Goal: Task Accomplishment & Management: Manage account settings

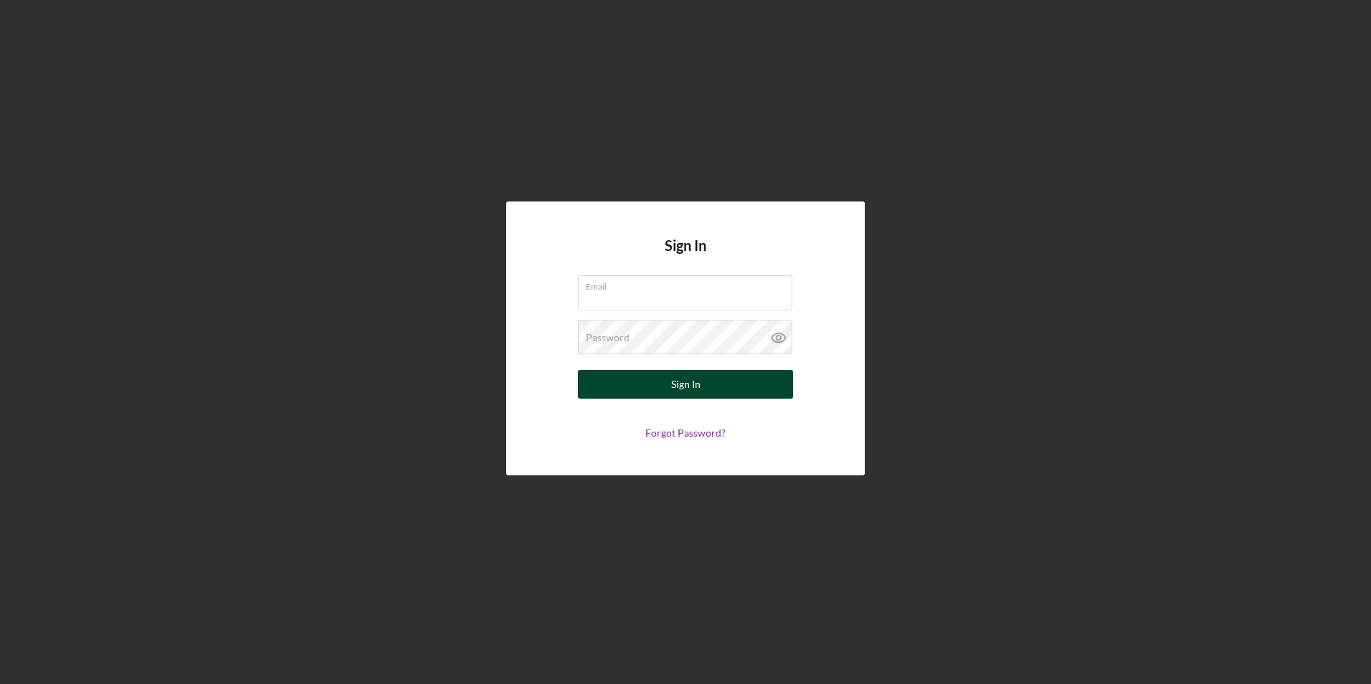
type input "[EMAIL_ADDRESS][DOMAIN_NAME]"
click at [715, 378] on button "Sign In" at bounding box center [685, 384] width 215 height 29
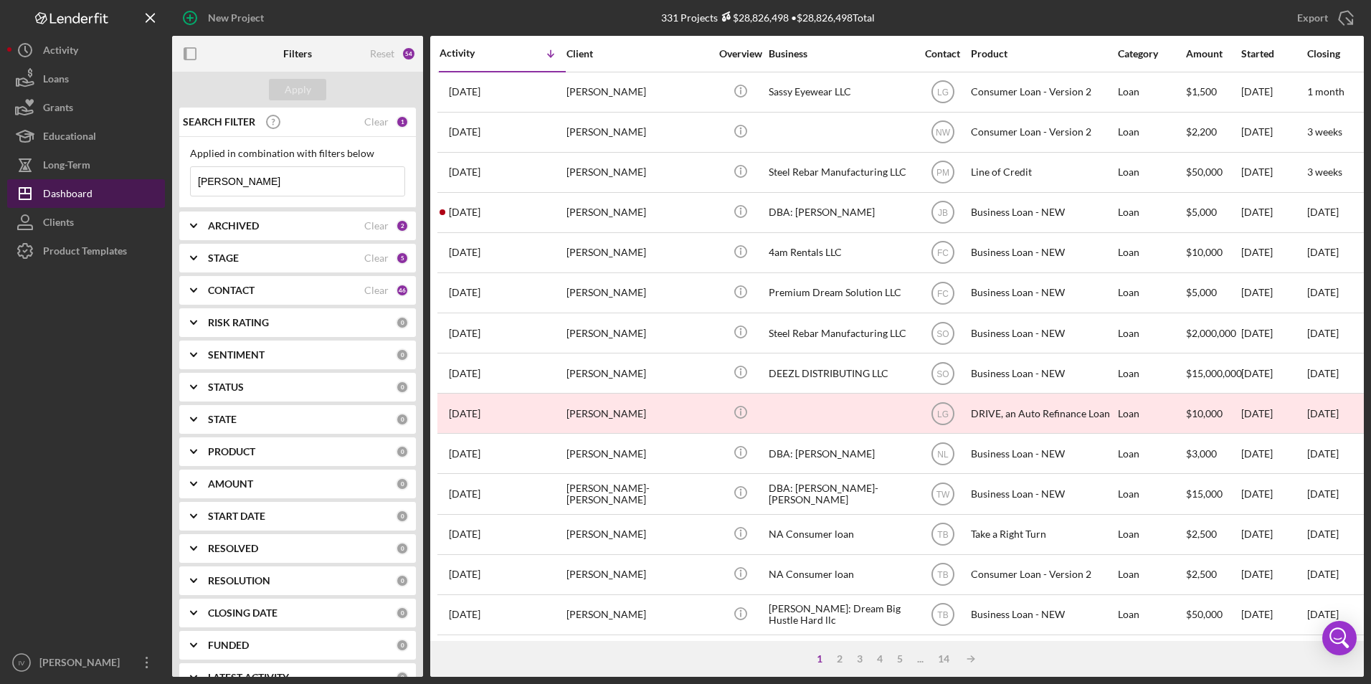
drag, startPoint x: 247, startPoint y: 178, endPoint x: 52, endPoint y: 199, distance: 196.1
click at [53, 199] on div "New Project 331 Projects $28,826,498 • $28,826,498 Total [PERSON_NAME] Export I…" at bounding box center [685, 338] width 1356 height 677
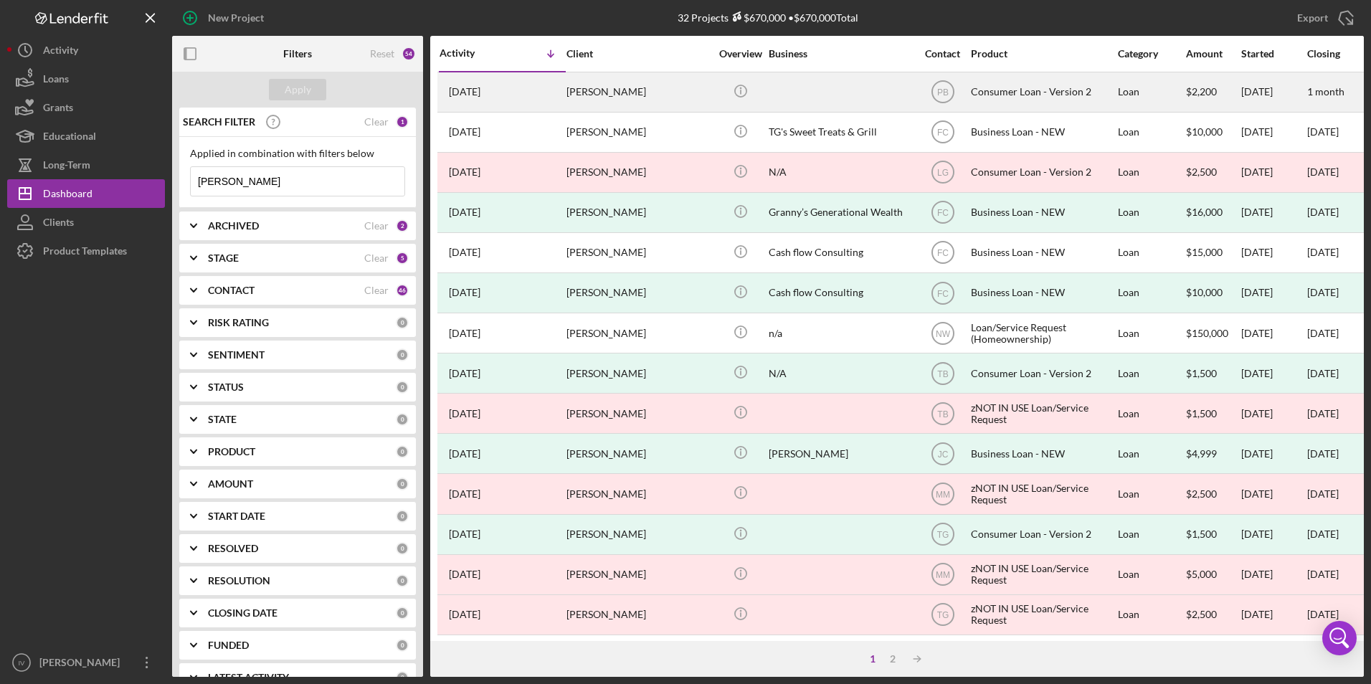
type input "[PERSON_NAME]"
click at [643, 85] on div "[PERSON_NAME]" at bounding box center [637, 92] width 143 height 38
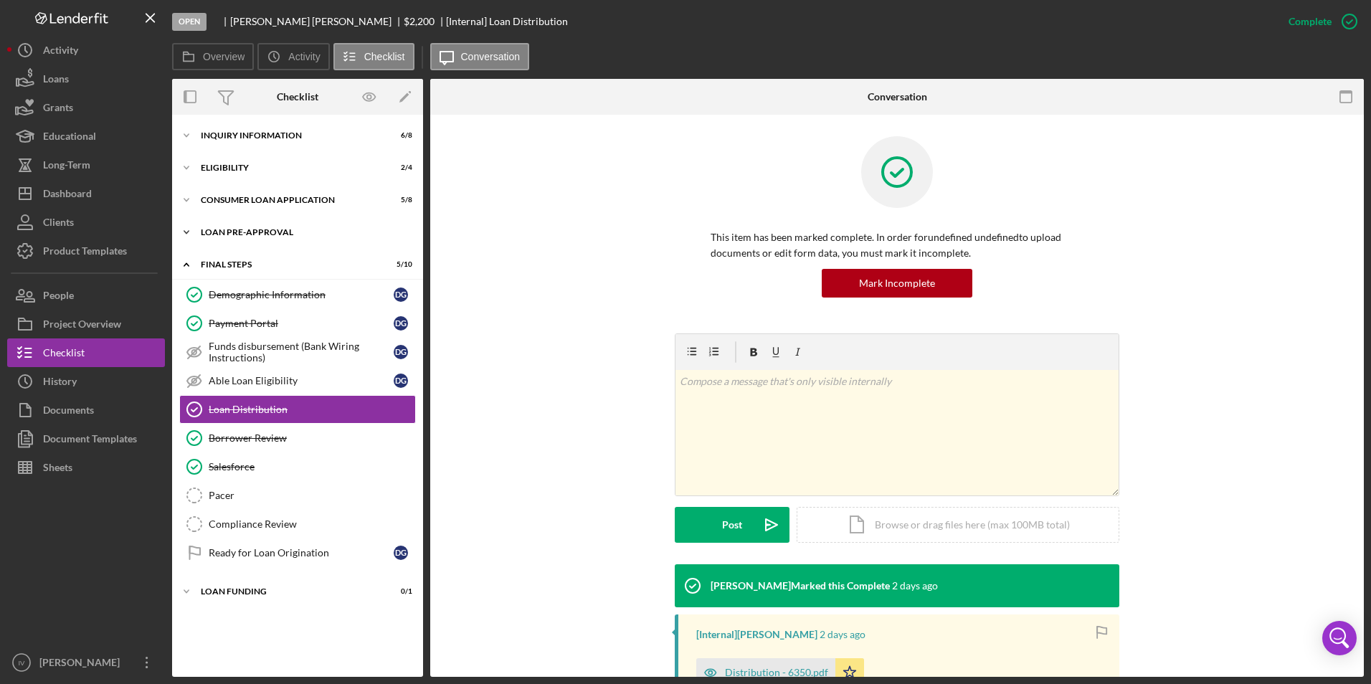
click at [275, 232] on div "Loan Pre-Approval" at bounding box center [303, 232] width 204 height 9
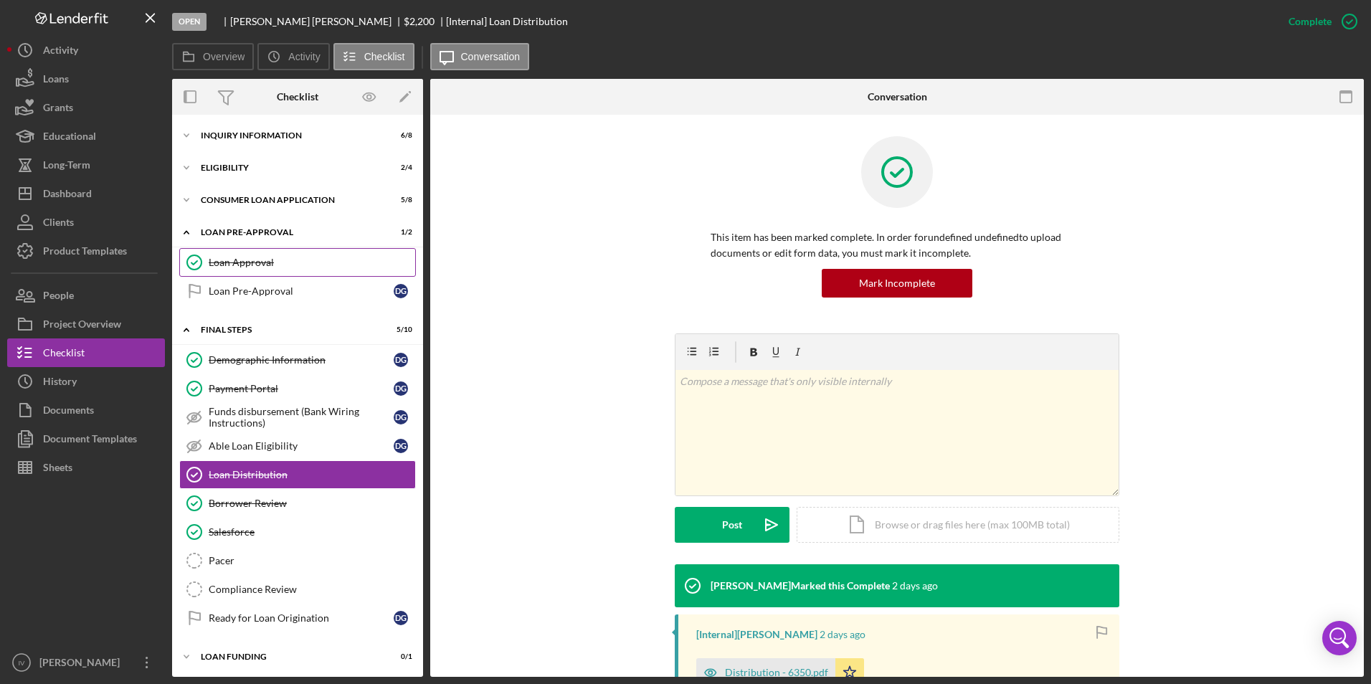
click at [271, 259] on div "Loan Approval" at bounding box center [312, 262] width 206 height 11
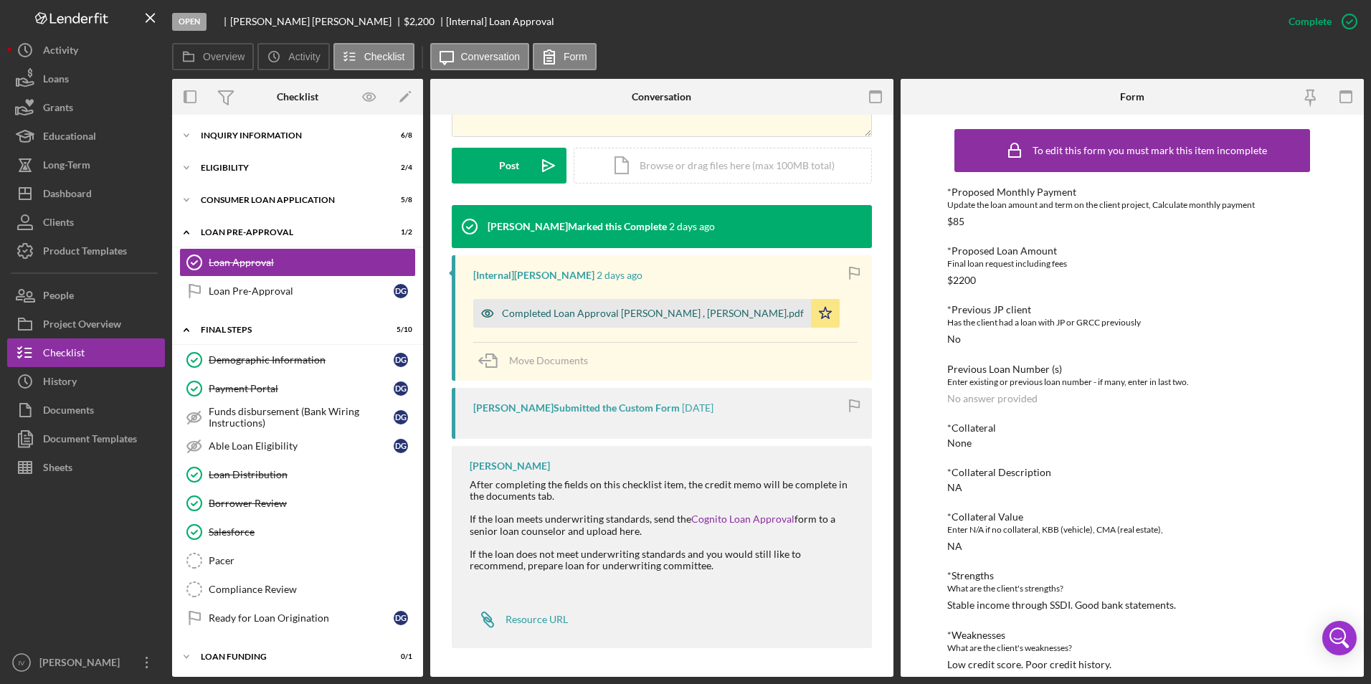
click at [615, 315] on div "Completed Loan Approval [PERSON_NAME] , [PERSON_NAME].pdf" at bounding box center [653, 313] width 302 height 11
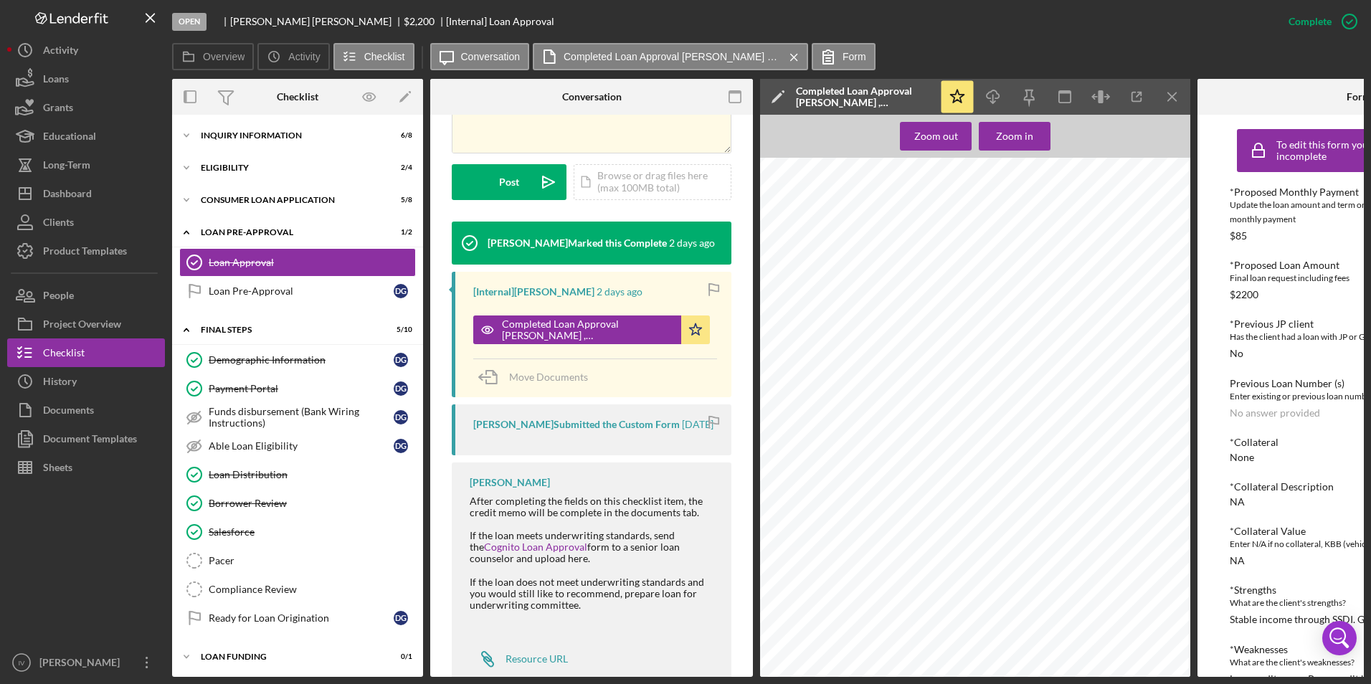
scroll to position [717, 0]
click at [203, 130] on div "Icon/Expander Inquiry Information 6 / 8" at bounding box center [297, 135] width 251 height 29
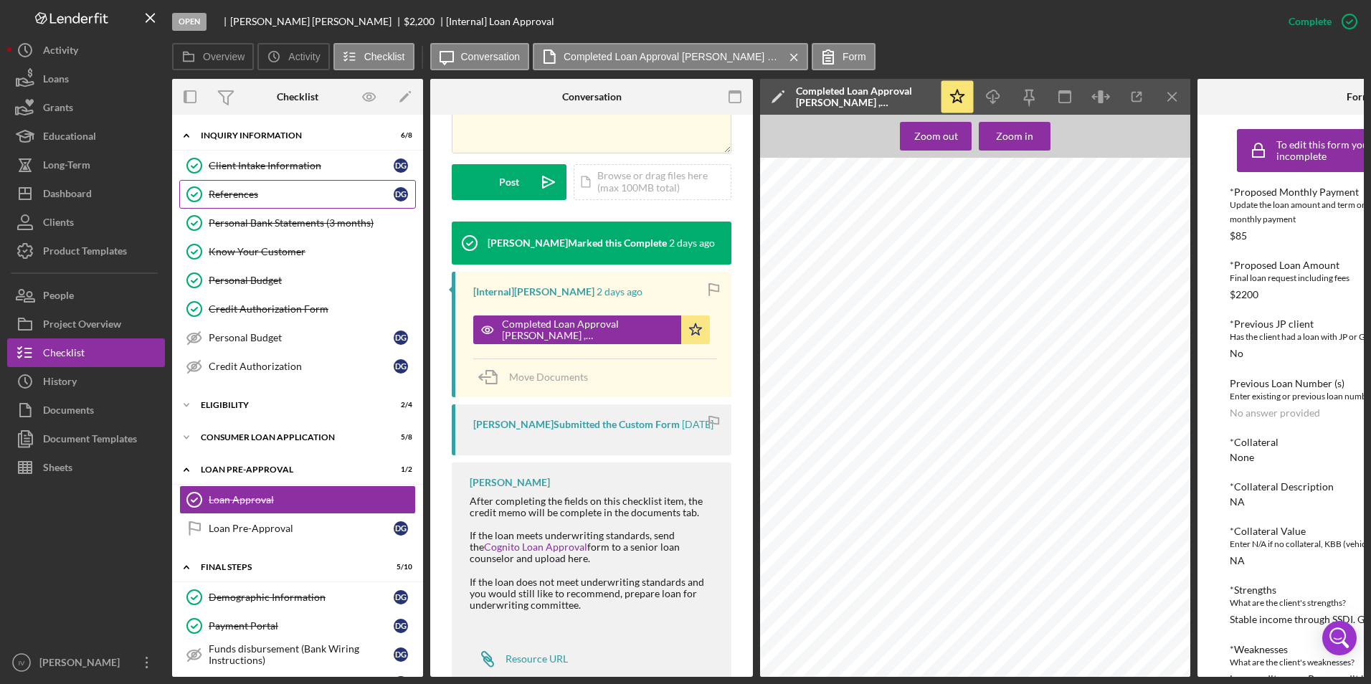
drag, startPoint x: 224, startPoint y: 156, endPoint x: 265, endPoint y: 199, distance: 59.3
click at [249, 178] on link "Client Intake Information Client Intake Information D G" at bounding box center [297, 165] width 237 height 29
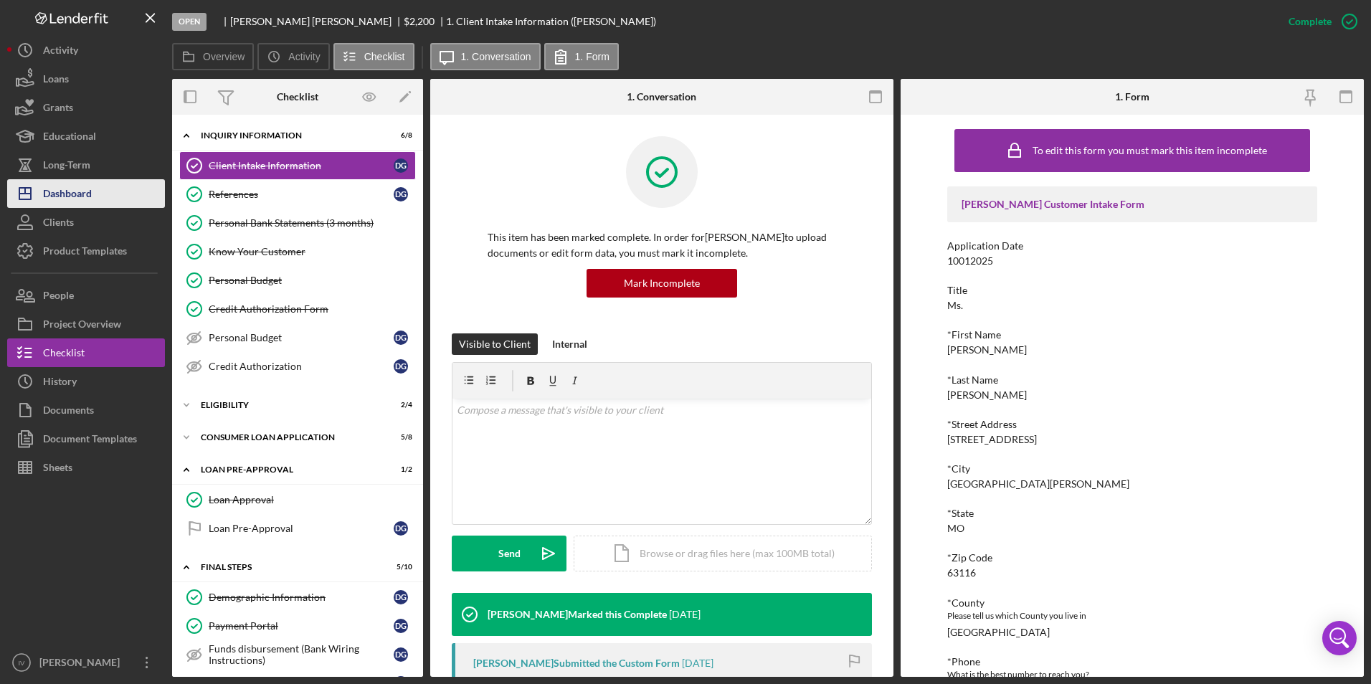
drag, startPoint x: 73, startPoint y: 183, endPoint x: 107, endPoint y: 184, distance: 33.7
click at [73, 183] on div "Dashboard" at bounding box center [67, 195] width 49 height 32
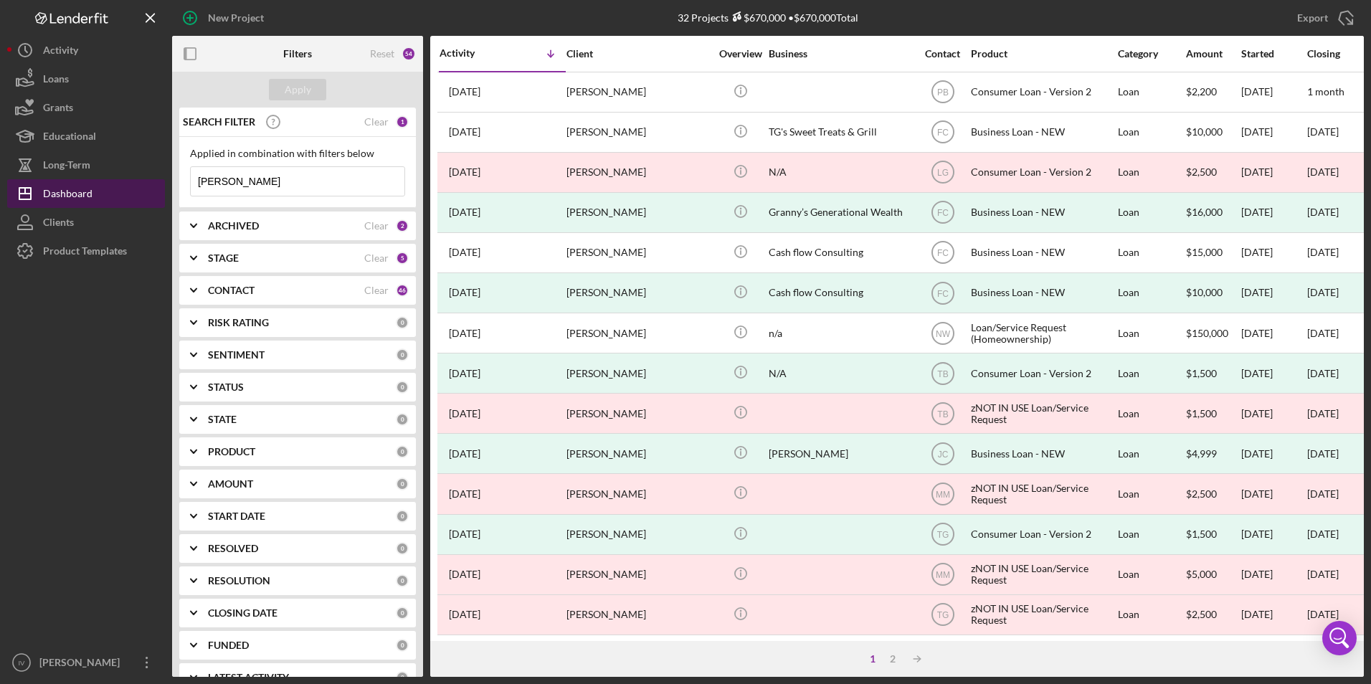
drag, startPoint x: 301, startPoint y: 186, endPoint x: 111, endPoint y: 194, distance: 190.1
click at [111, 194] on div "New Project 32 Projects $670,000 • $670,000 Total [PERSON_NAME] Export Icon/Exp…" at bounding box center [685, 338] width 1356 height 677
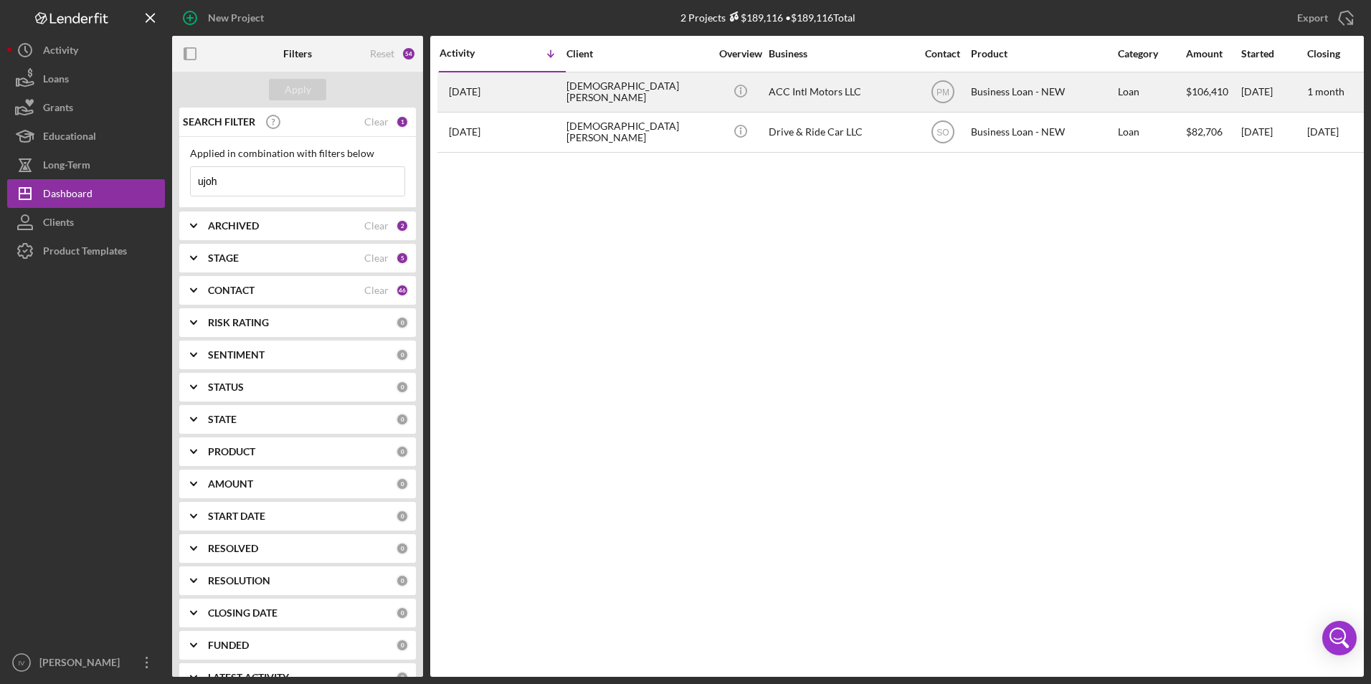
type input "ujoh"
click at [583, 93] on div "[DEMOGRAPHIC_DATA][PERSON_NAME]" at bounding box center [637, 92] width 143 height 38
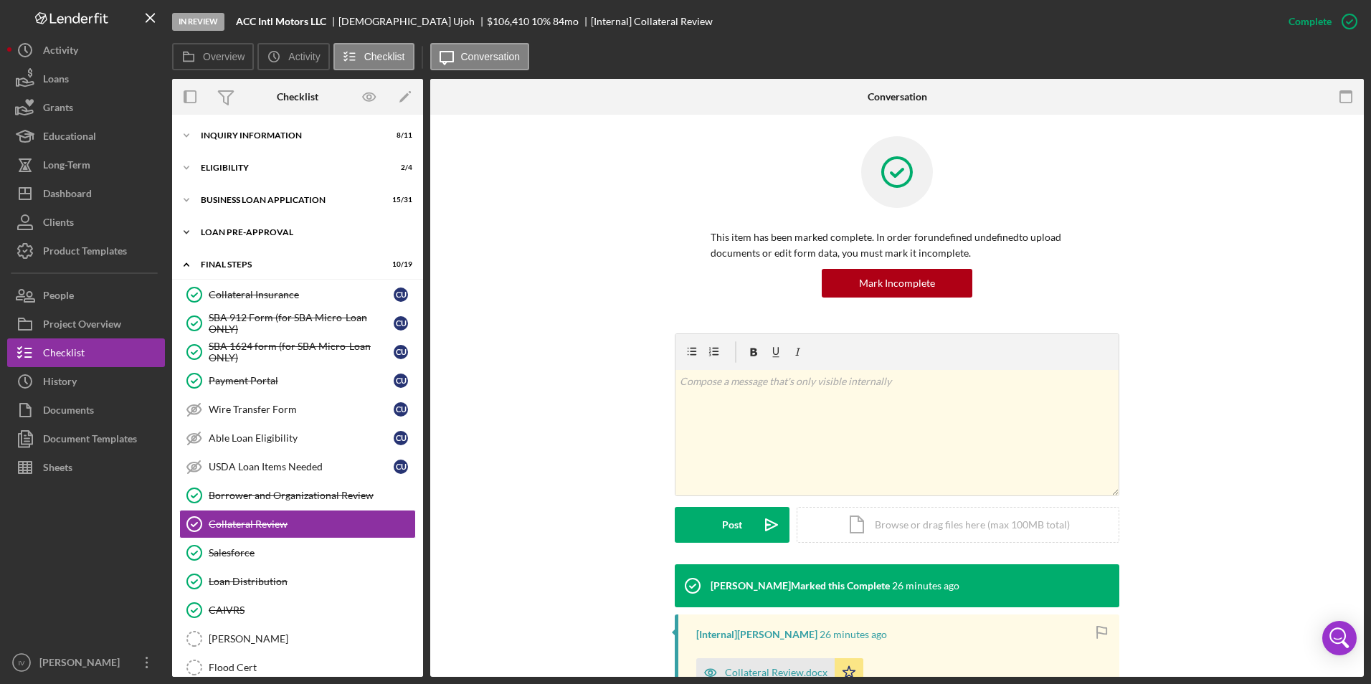
click at [256, 226] on div "Icon/Expander LOAN PRE-APPROVAL 2 / 2" at bounding box center [297, 232] width 251 height 29
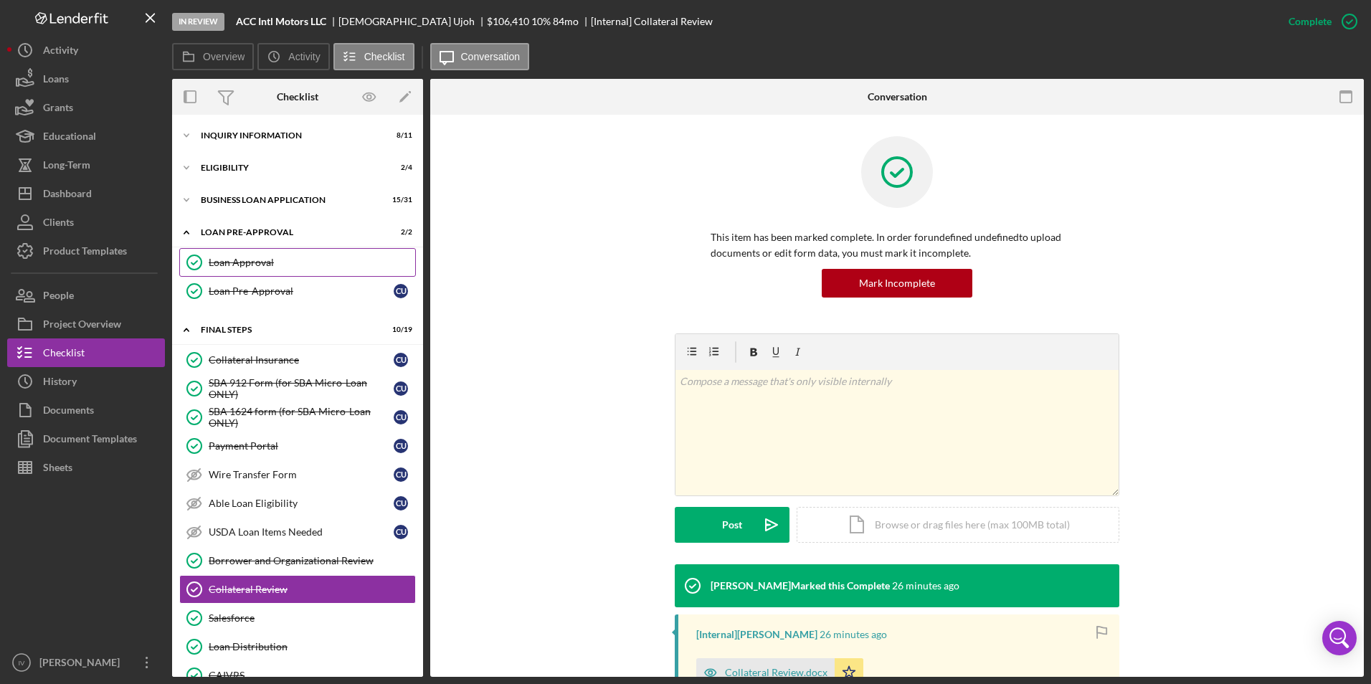
click at [261, 252] on link "Loan Approval Loan Approval" at bounding box center [297, 262] width 237 height 29
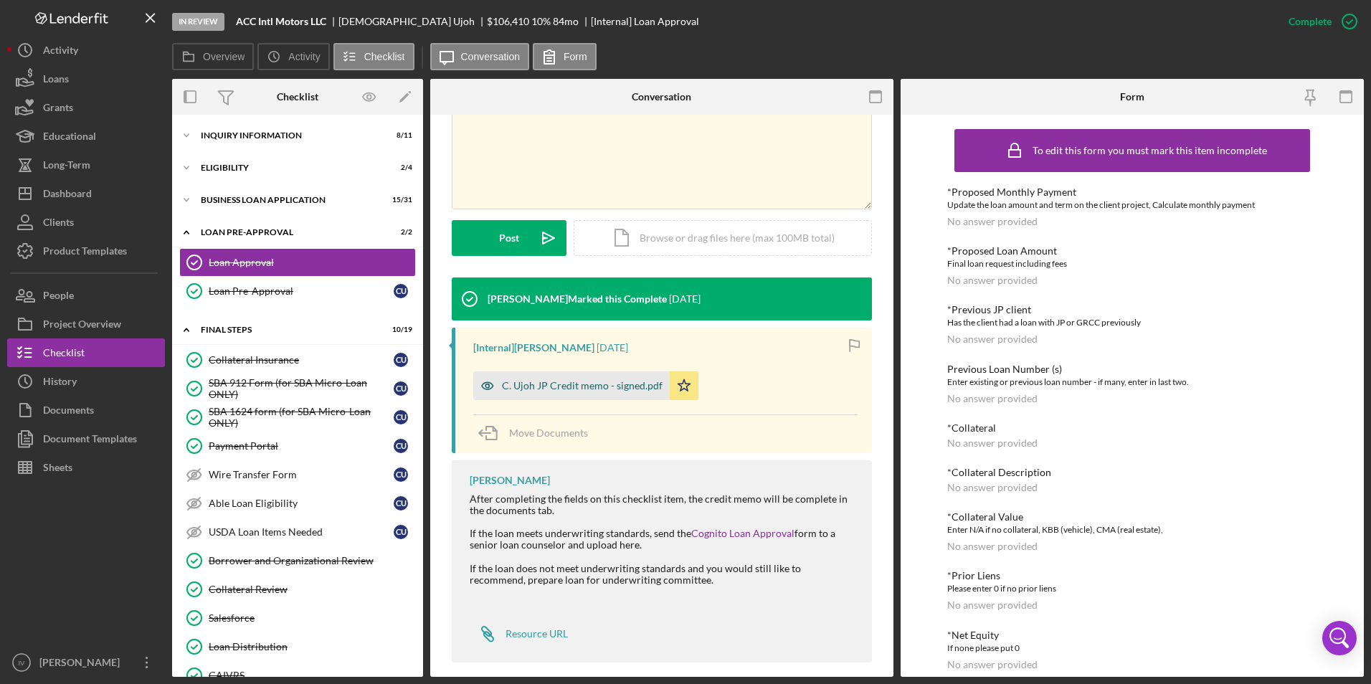
click at [641, 380] on div "C. Ujoh JP Credit memo - signed.pdf" at bounding box center [582, 385] width 161 height 11
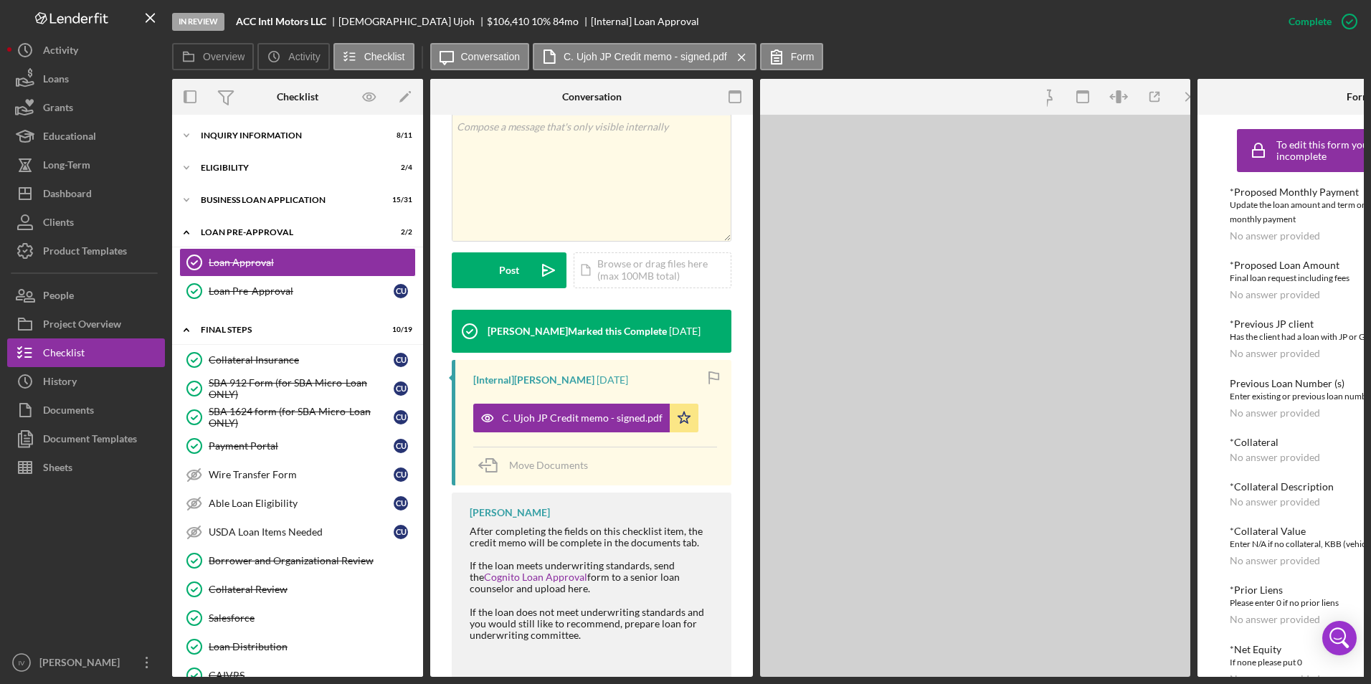
scroll to position [303, 0]
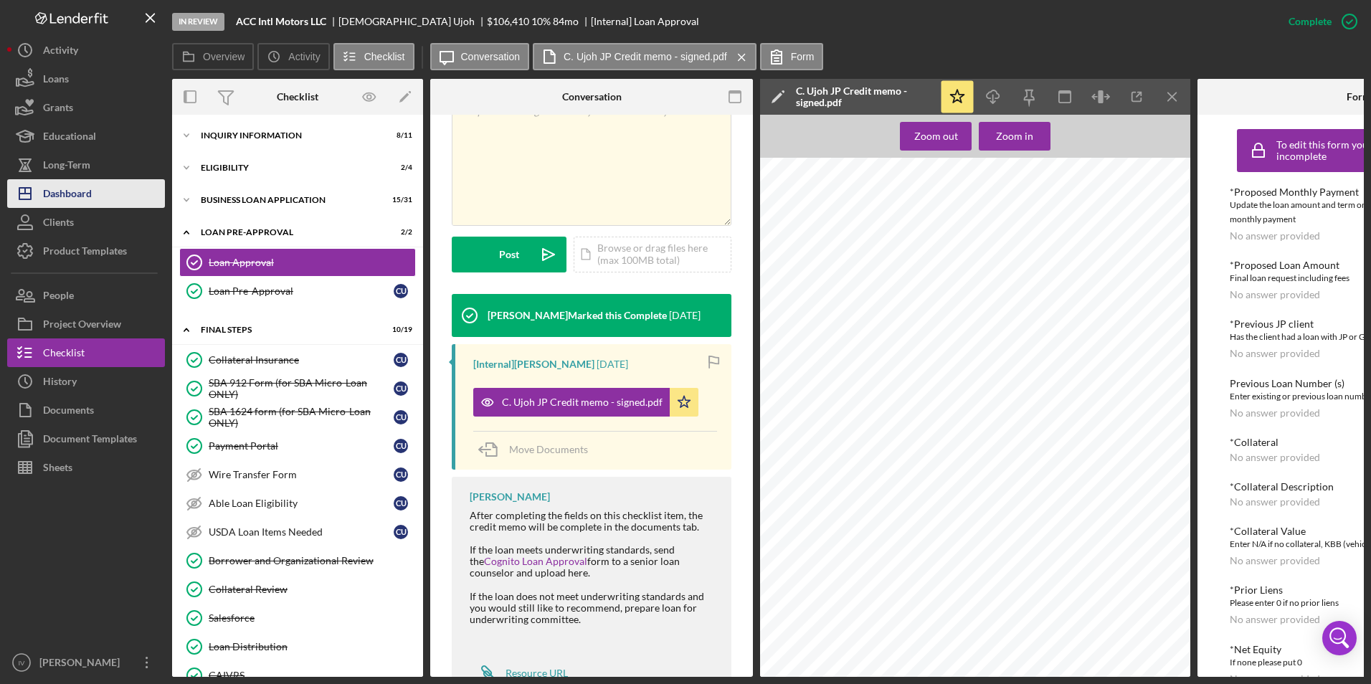
click at [87, 193] on div "Dashboard" at bounding box center [67, 195] width 49 height 32
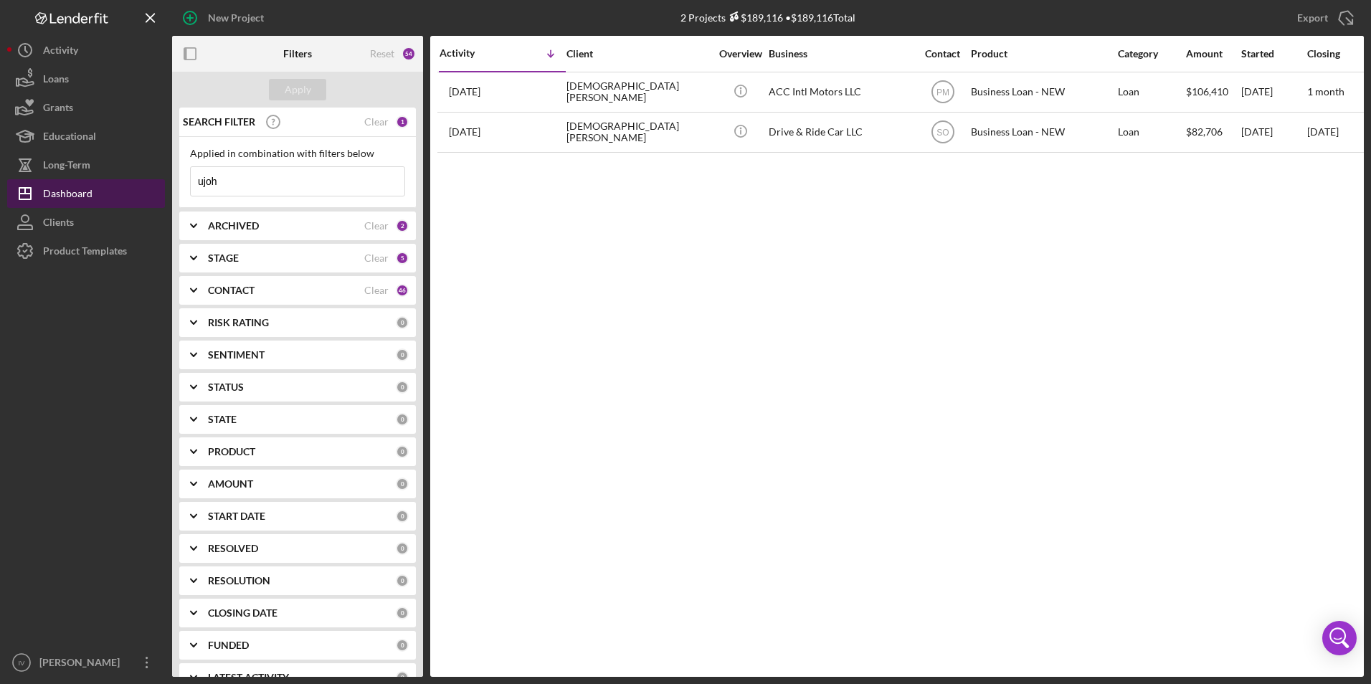
drag, startPoint x: 263, startPoint y: 176, endPoint x: 138, endPoint y: 196, distance: 127.2
click at [138, 196] on div "New Project 2 Projects $189,116 • $189,116 Total ujoh Export Icon/Export Filter…" at bounding box center [685, 338] width 1356 height 677
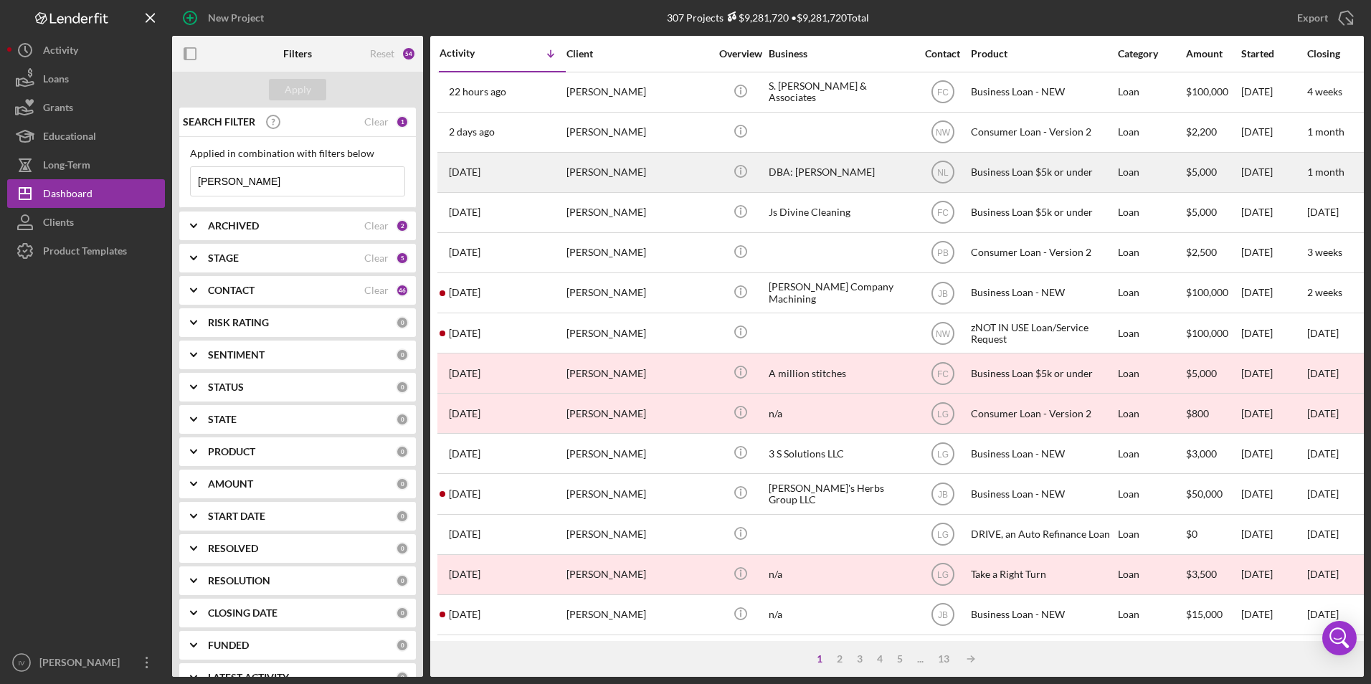
type input "[PERSON_NAME]"
click at [510, 173] on div "[DATE] [PERSON_NAME]" at bounding box center [501, 172] width 125 height 38
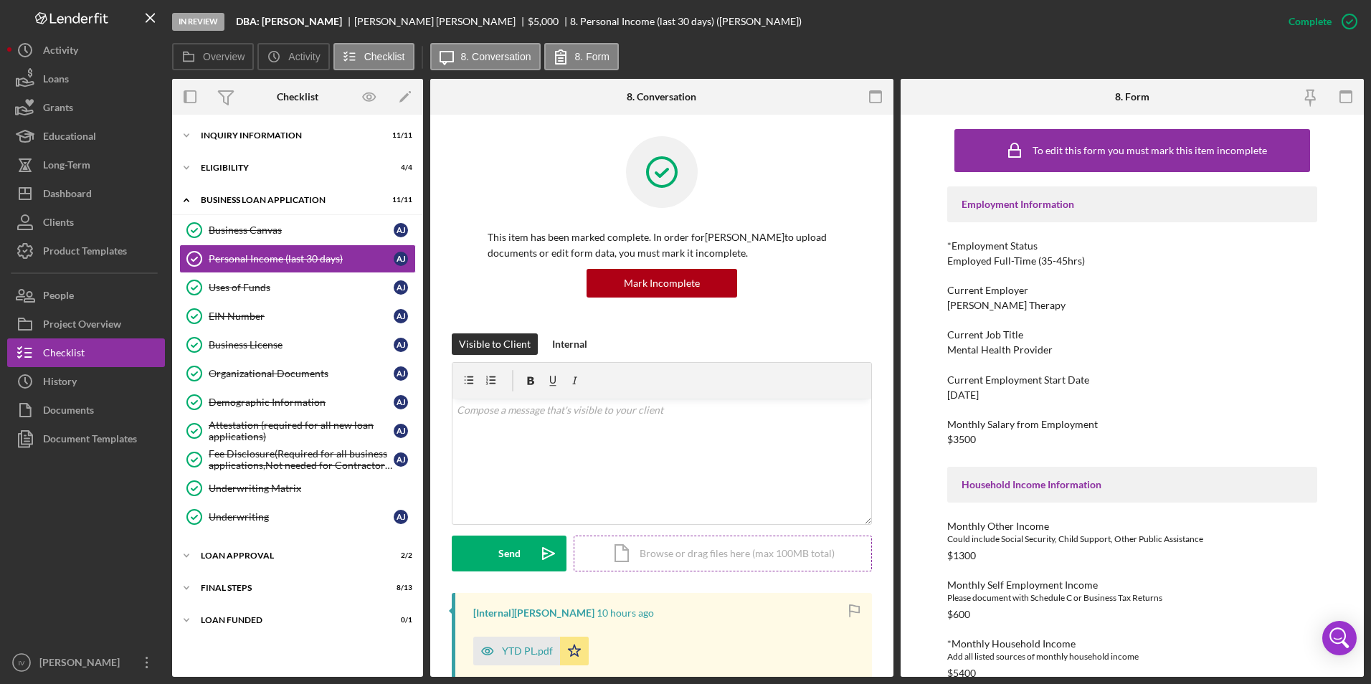
scroll to position [287, 0]
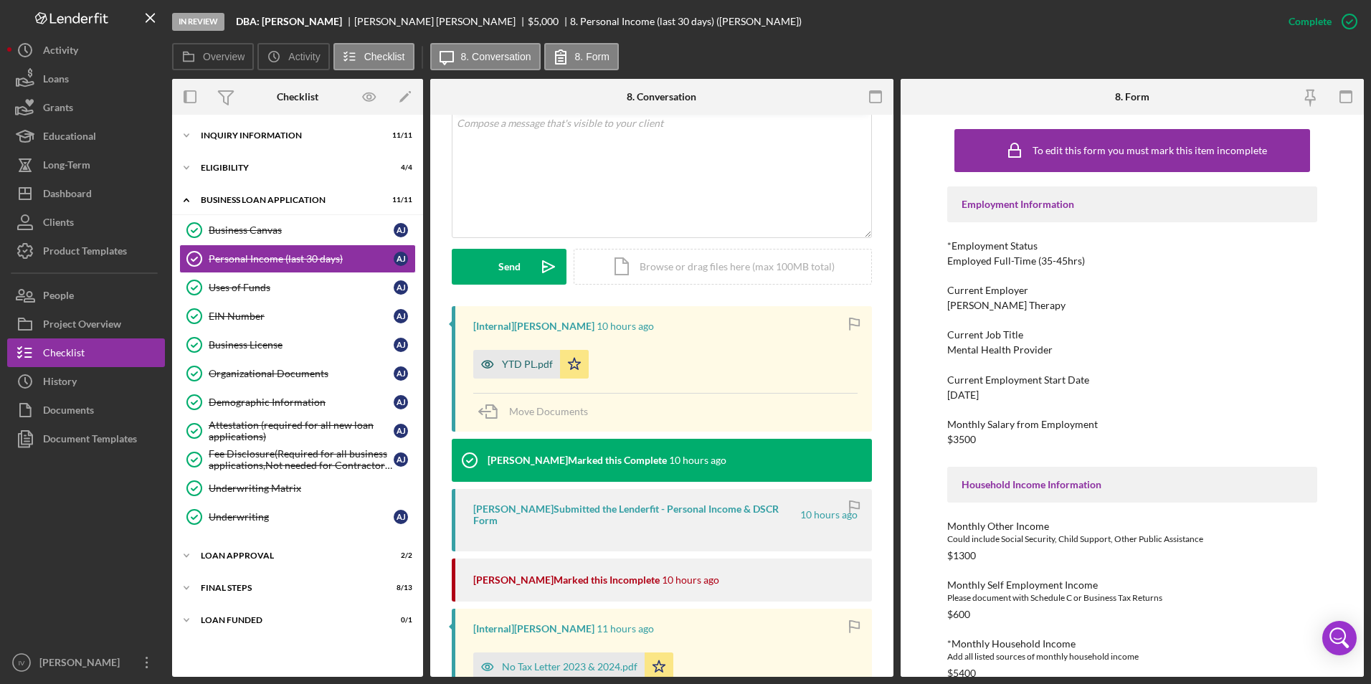
click at [535, 363] on div "YTD PL.pdf" at bounding box center [527, 363] width 51 height 11
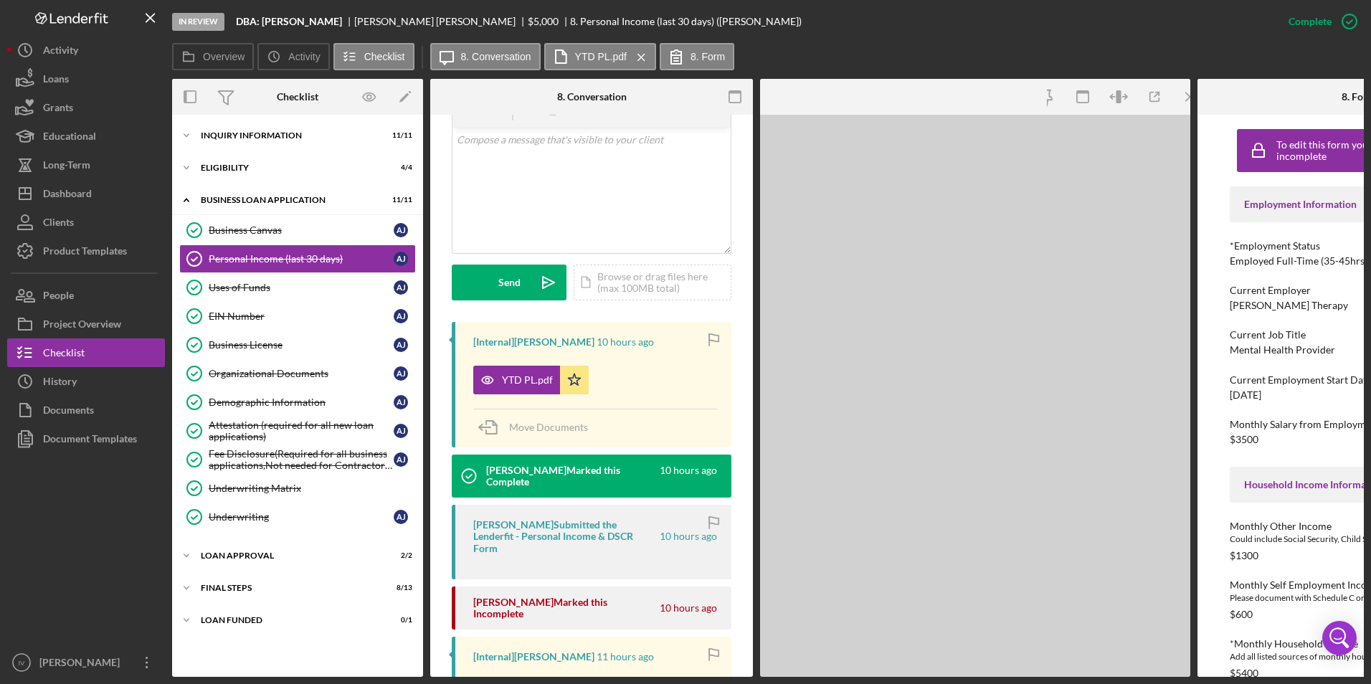
scroll to position [303, 0]
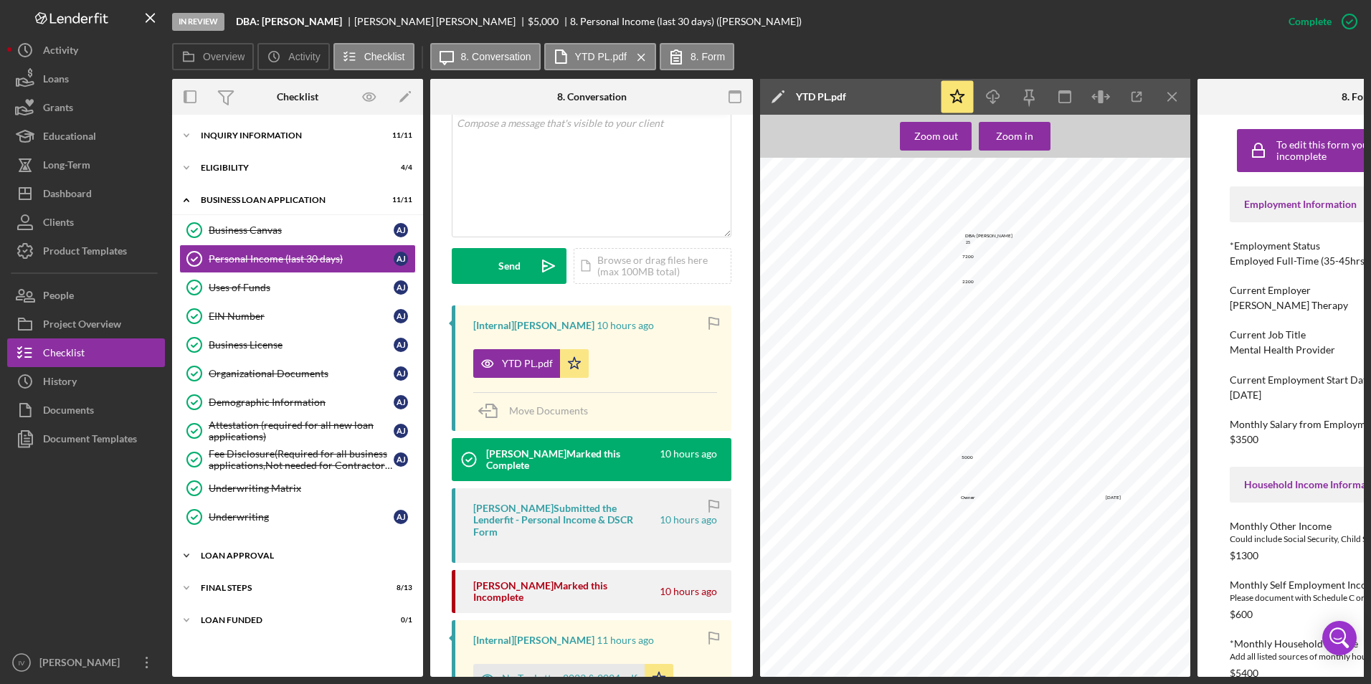
click at [264, 551] on div "Icon/Expander Loan Approval 2 / 2" at bounding box center [297, 555] width 251 height 29
click at [262, 584] on div "Loan Approval" at bounding box center [312, 585] width 206 height 11
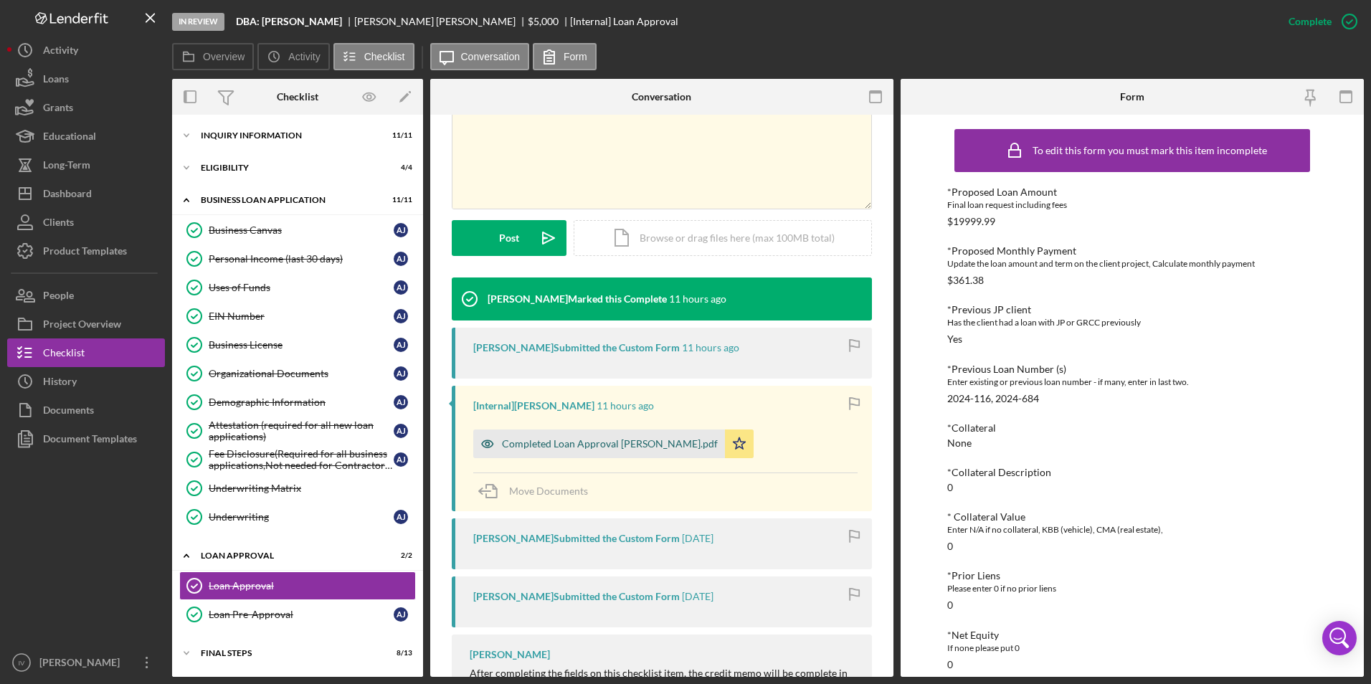
scroll to position [358, 0]
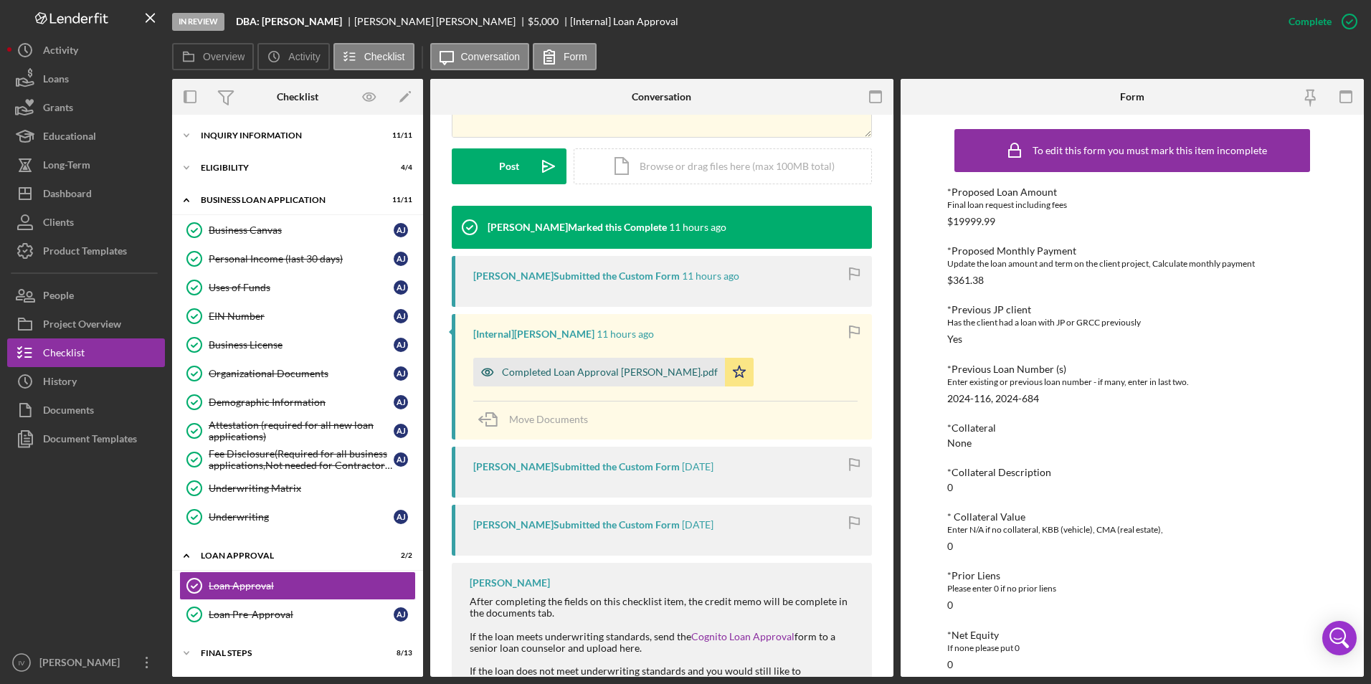
click at [564, 363] on div "Completed Loan Approval [PERSON_NAME].pdf" at bounding box center [599, 372] width 252 height 29
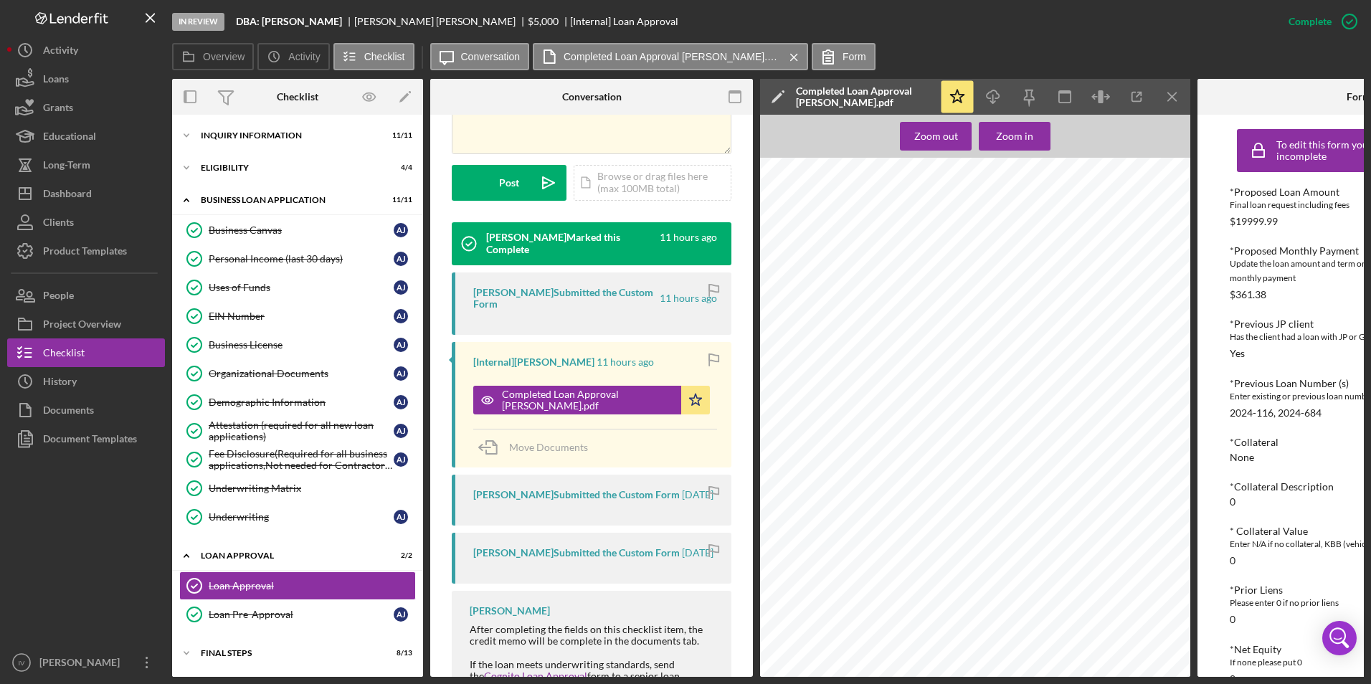
scroll to position [769, 0]
click at [92, 184] on div "Dashboard" at bounding box center [67, 195] width 49 height 32
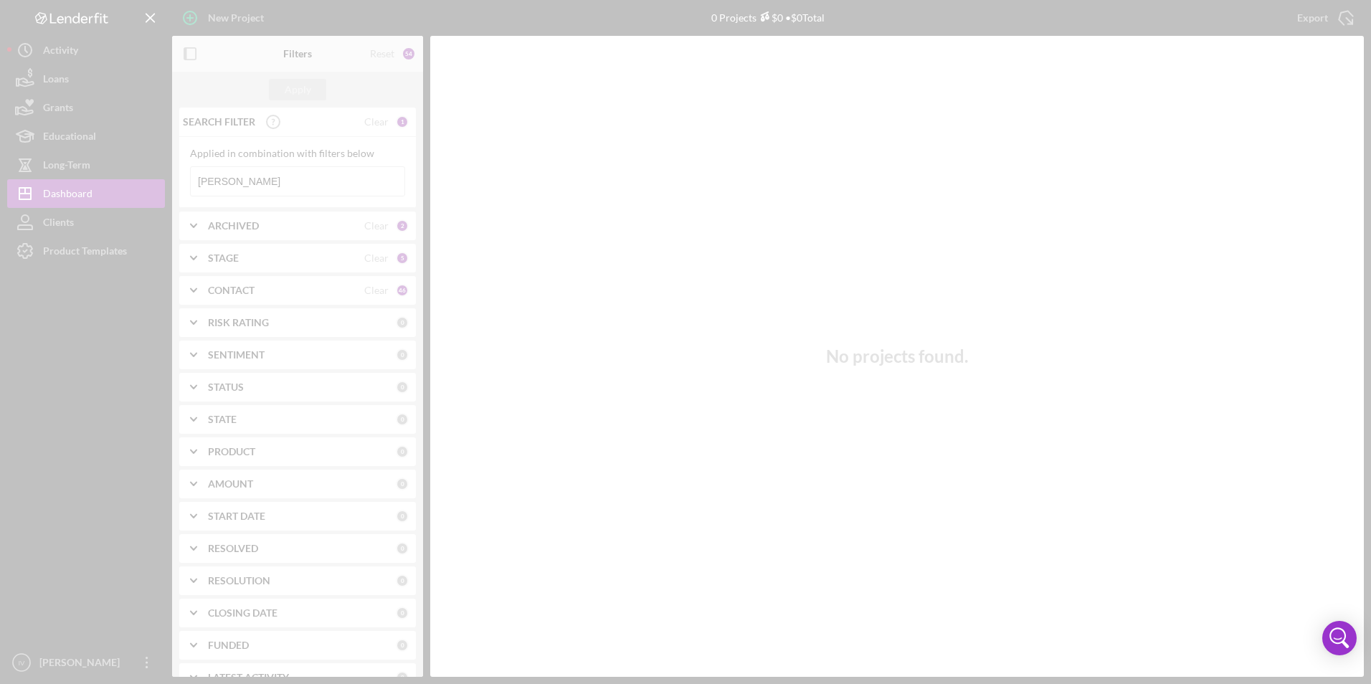
click at [286, 188] on div at bounding box center [685, 342] width 1371 height 684
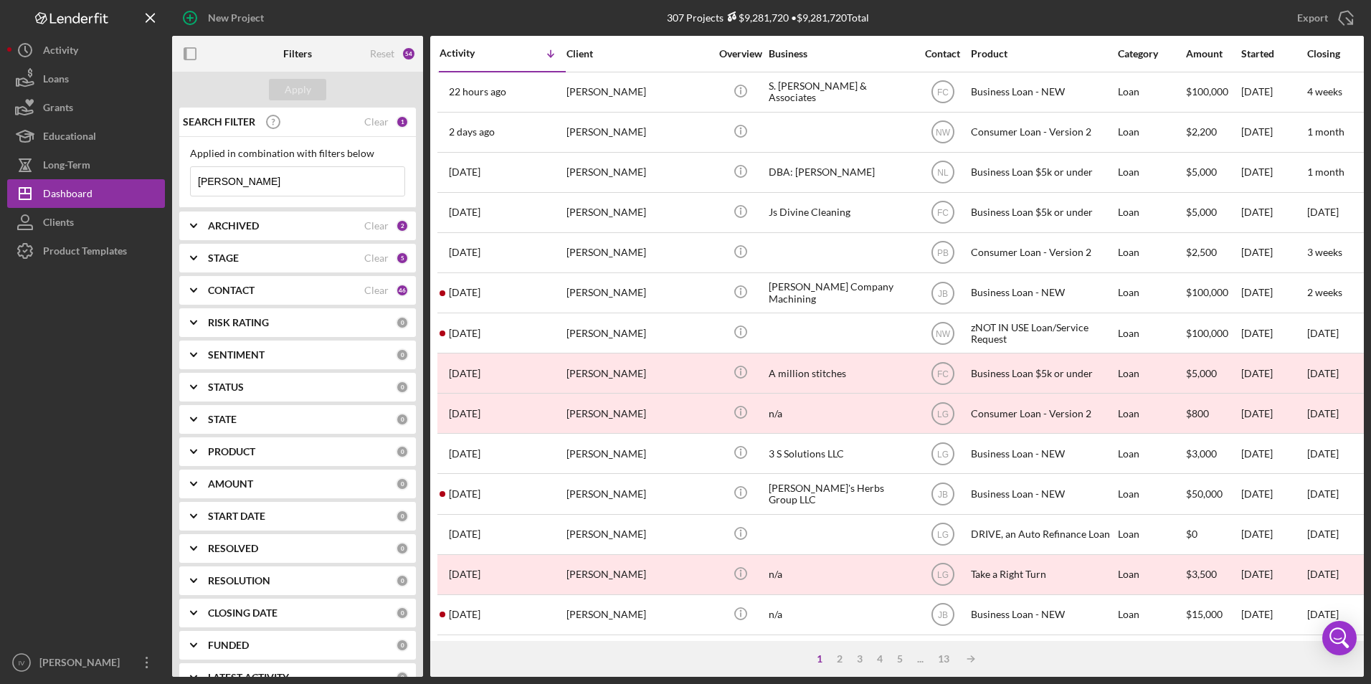
drag, startPoint x: 233, startPoint y: 184, endPoint x: 208, endPoint y: 181, distance: 25.3
click at [208, 181] on input "[PERSON_NAME]" at bounding box center [298, 181] width 214 height 29
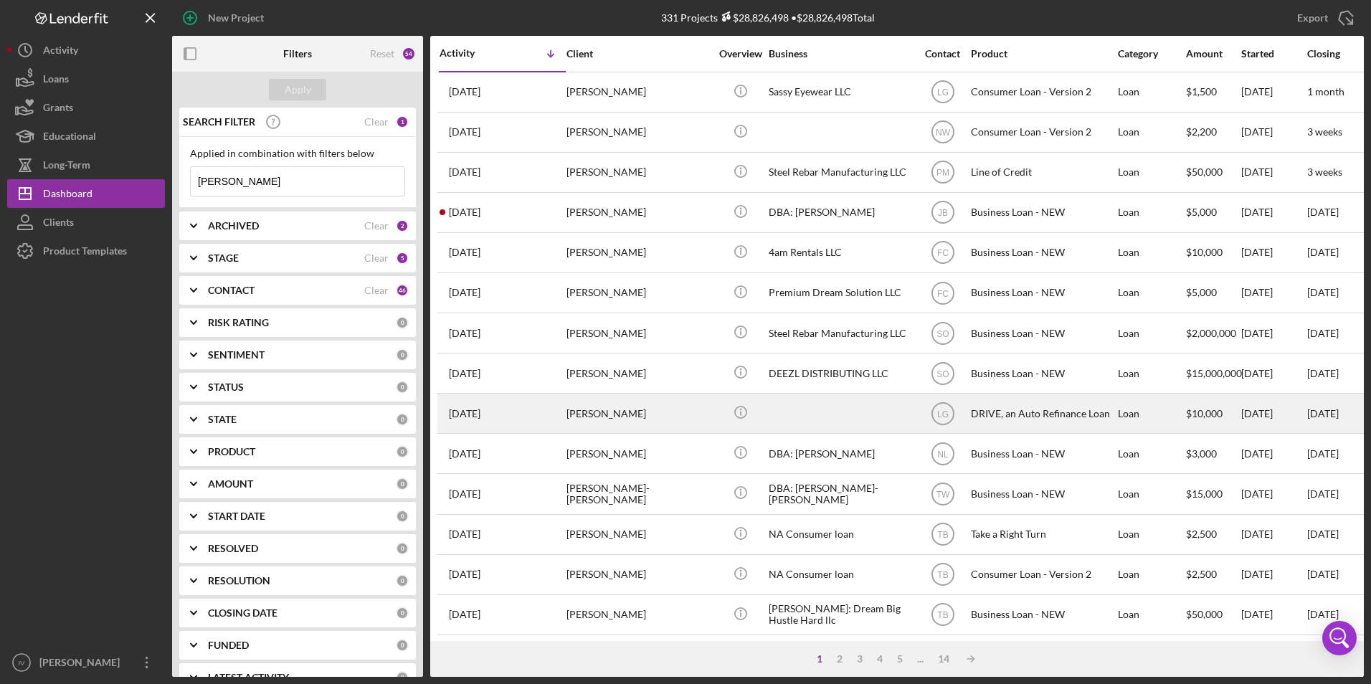
scroll to position [143, 0]
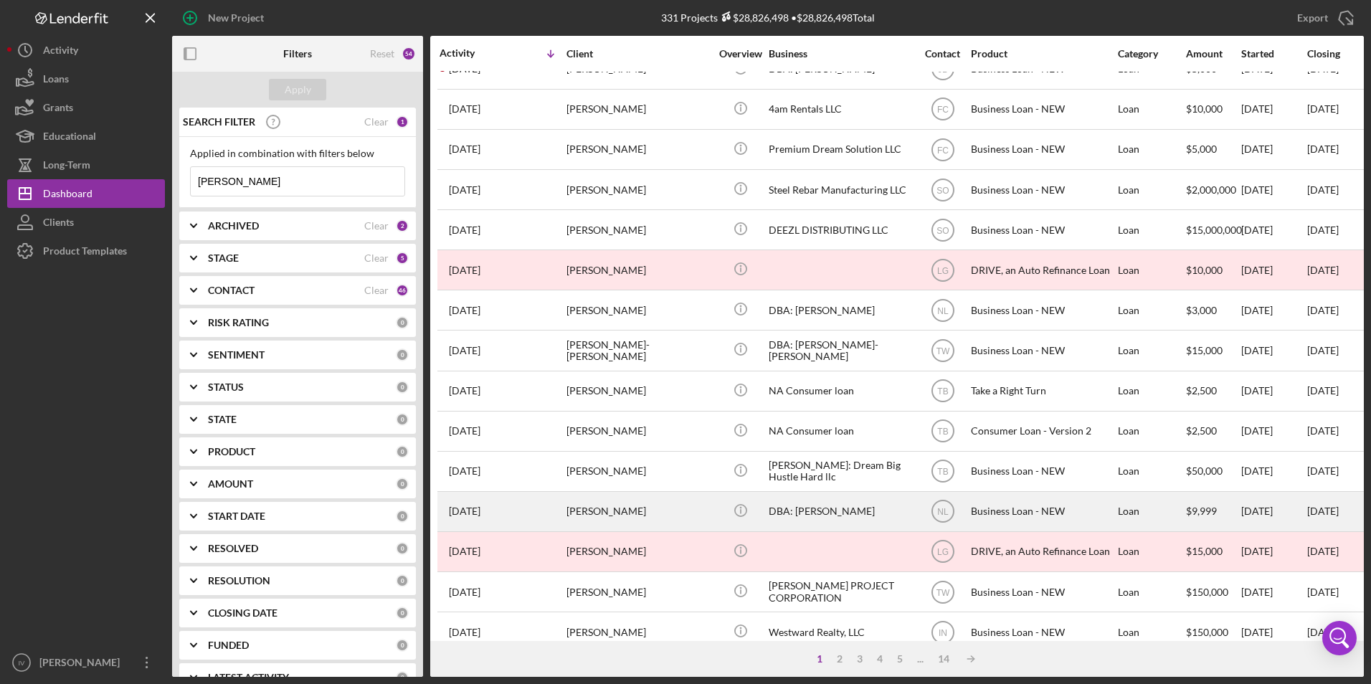
type input "[PERSON_NAME]"
click at [648, 510] on div "[PERSON_NAME]" at bounding box center [637, 511] width 143 height 38
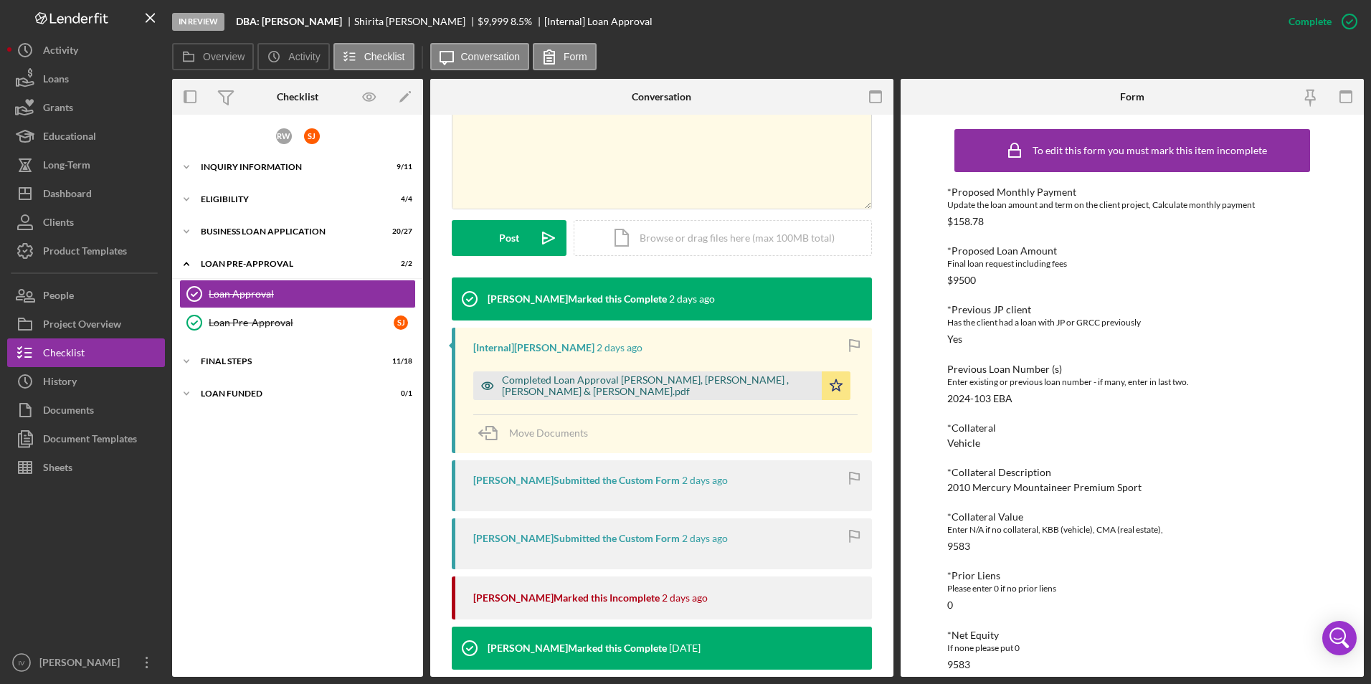
click at [627, 389] on div "Completed Loan Approval [PERSON_NAME], [PERSON_NAME] , [PERSON_NAME] & [PERSON_…" at bounding box center [658, 385] width 313 height 23
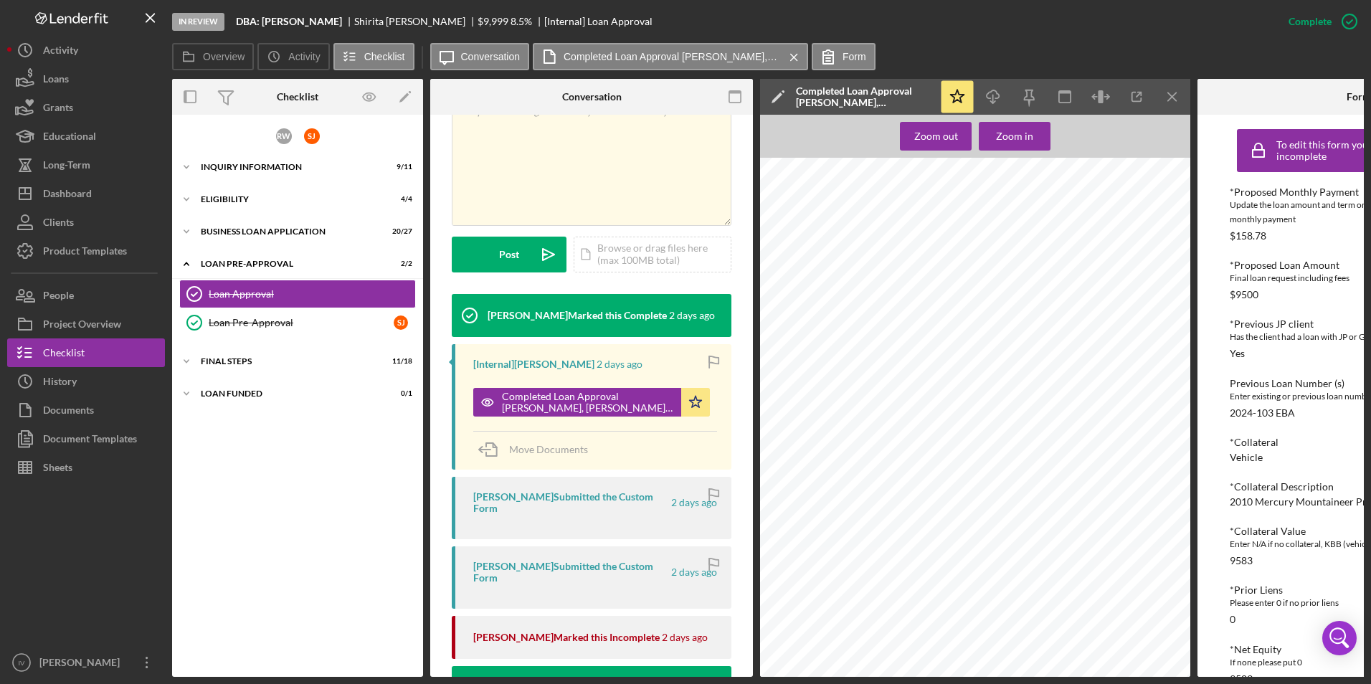
scroll to position [841, 0]
click at [81, 199] on div "Dashboard" at bounding box center [67, 195] width 49 height 32
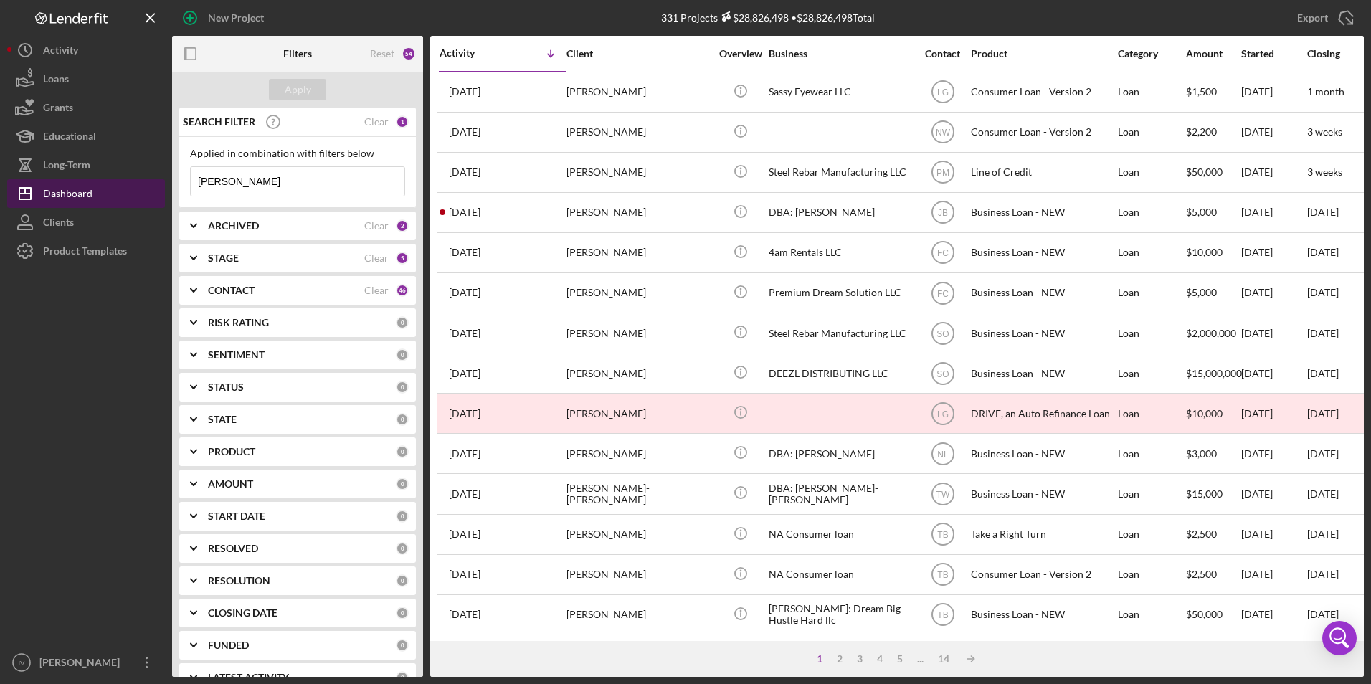
drag, startPoint x: 266, startPoint y: 178, endPoint x: 120, endPoint y: 176, distance: 145.5
click at [118, 184] on div "New Project 331 Projects $28,826,498 • $28,826,498 Total [PERSON_NAME] Export I…" at bounding box center [685, 338] width 1356 height 677
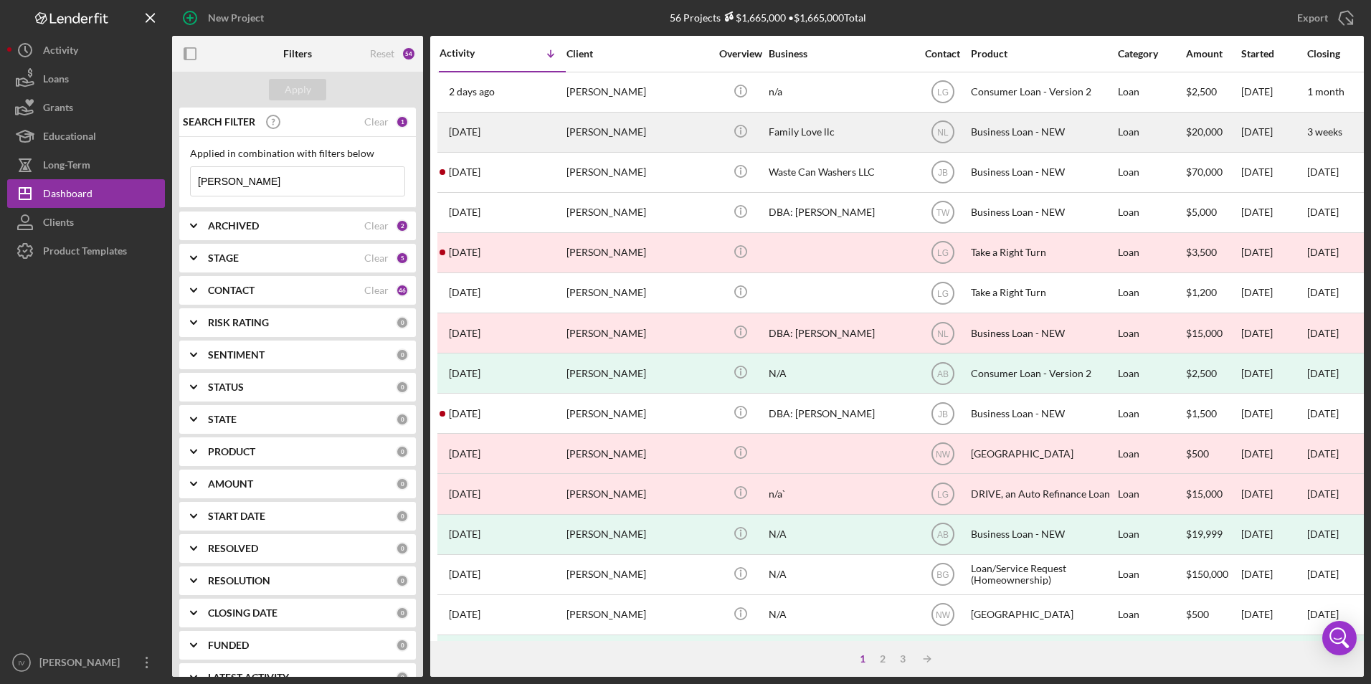
type input "[PERSON_NAME]"
click at [570, 117] on div "[PERSON_NAME]" at bounding box center [637, 132] width 143 height 38
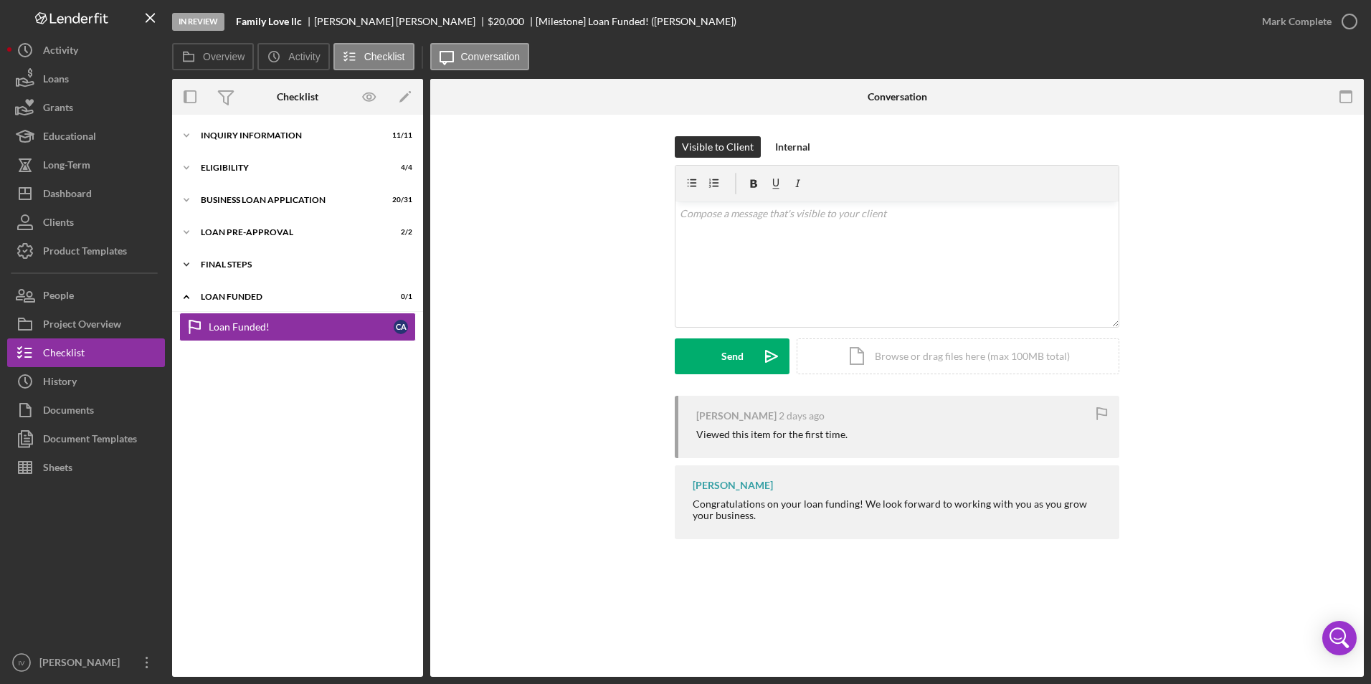
click at [247, 252] on div "Icon/Expander FINAL STEPS 10 / 19" at bounding box center [297, 264] width 251 height 29
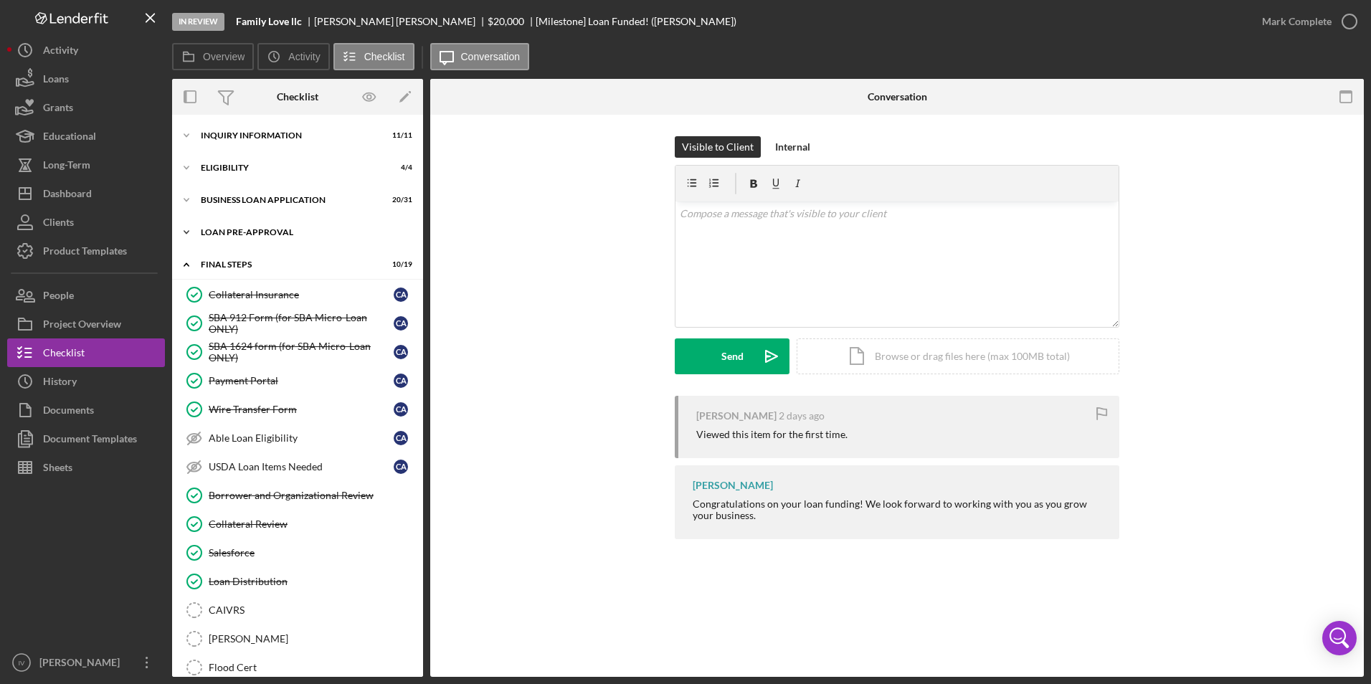
click at [238, 234] on div "LOAN PRE-APPROVAL" at bounding box center [303, 232] width 204 height 9
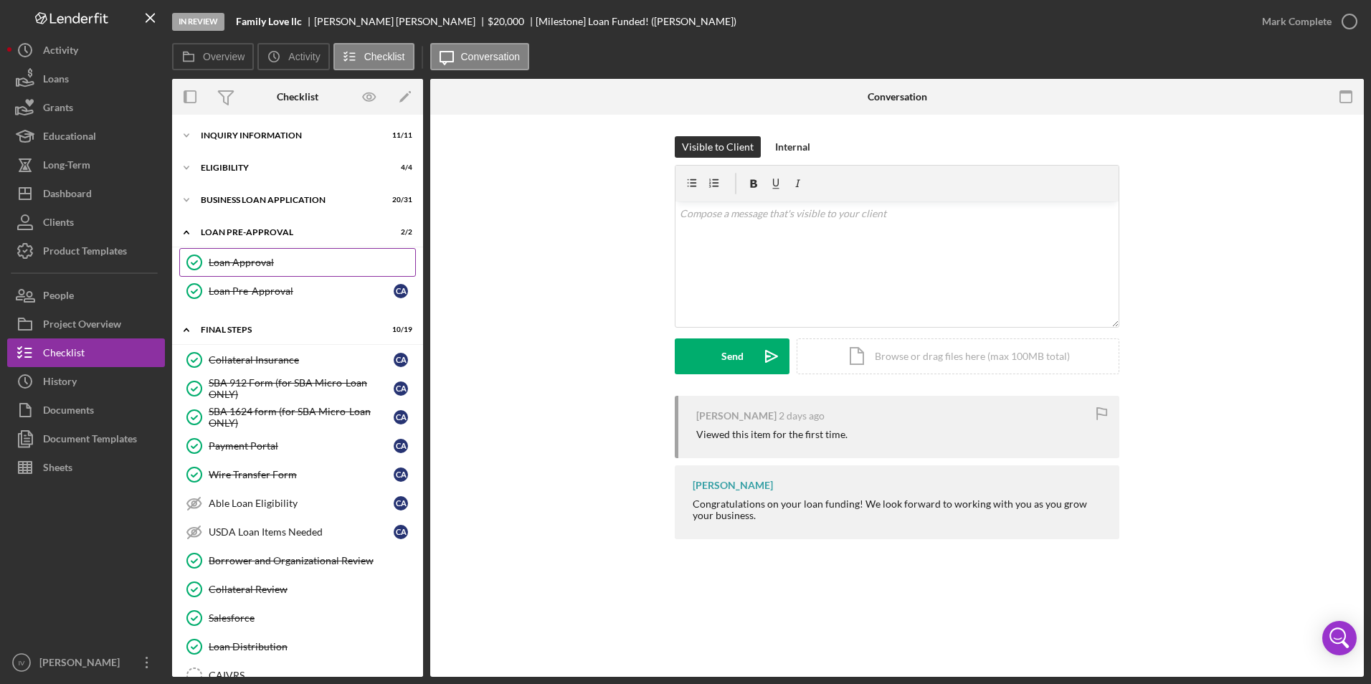
click at [241, 262] on div "Loan Approval" at bounding box center [312, 262] width 206 height 11
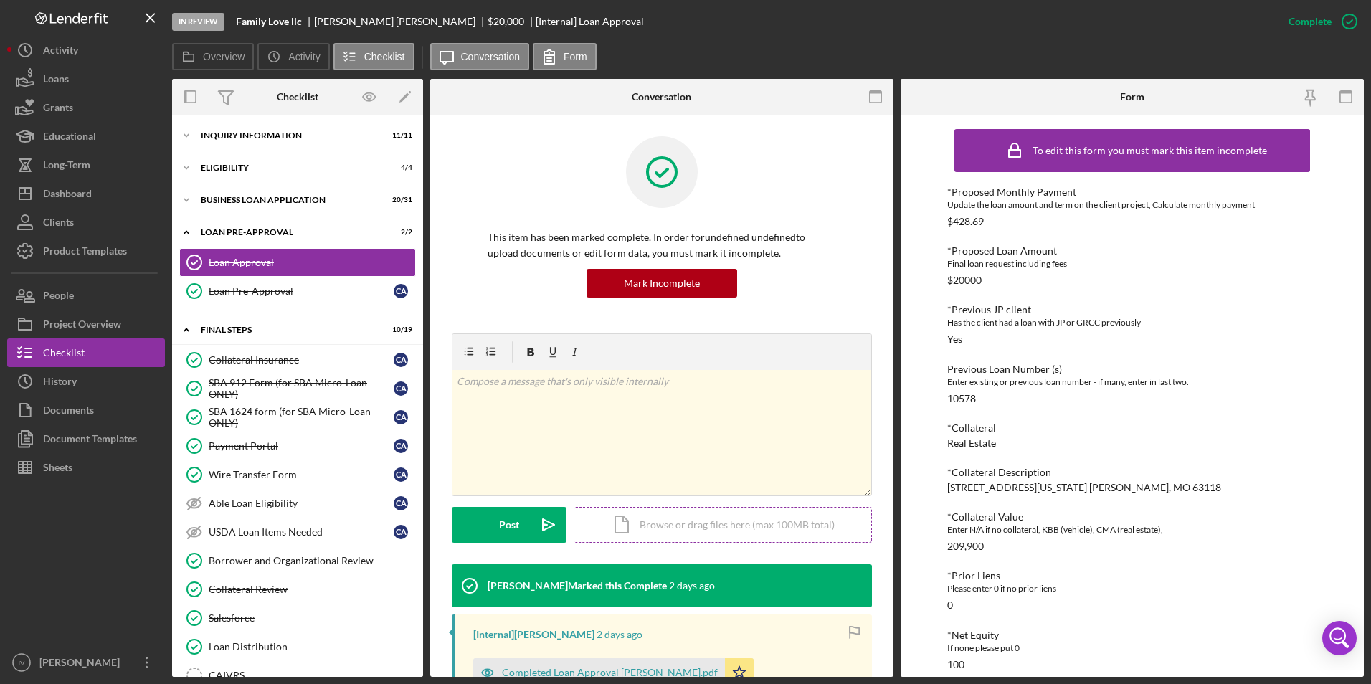
scroll to position [215, 0]
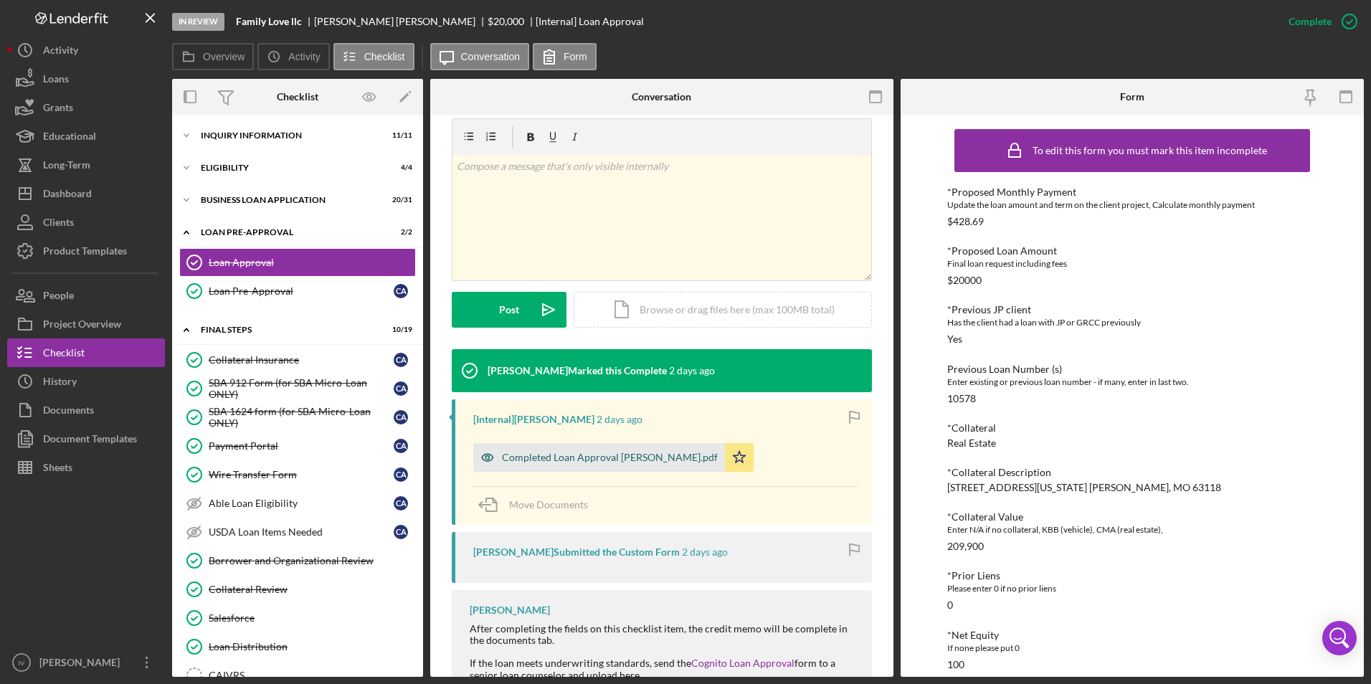
click at [599, 452] on div "Completed Loan Approval [PERSON_NAME].pdf" at bounding box center [610, 457] width 216 height 11
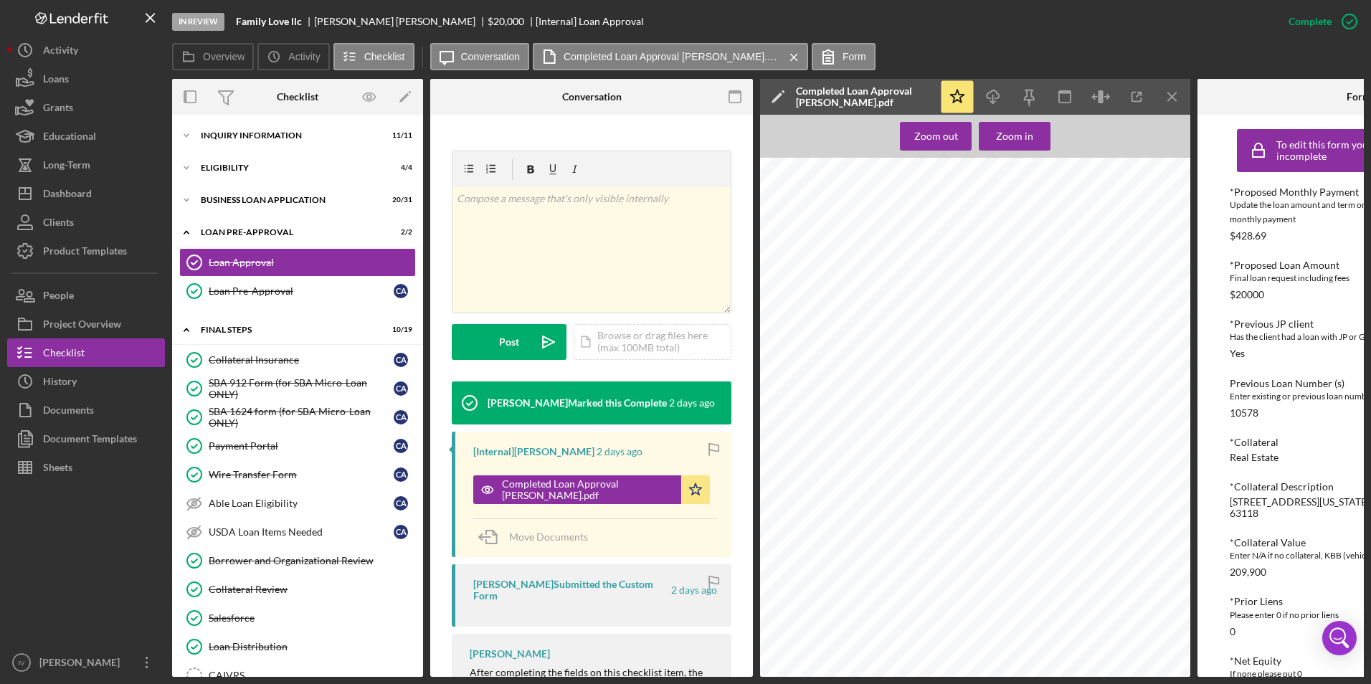
scroll to position [1199, 0]
drag, startPoint x: 85, startPoint y: 196, endPoint x: 105, endPoint y: 281, distance: 87.1
click at [85, 196] on div "Dashboard" at bounding box center [67, 195] width 49 height 32
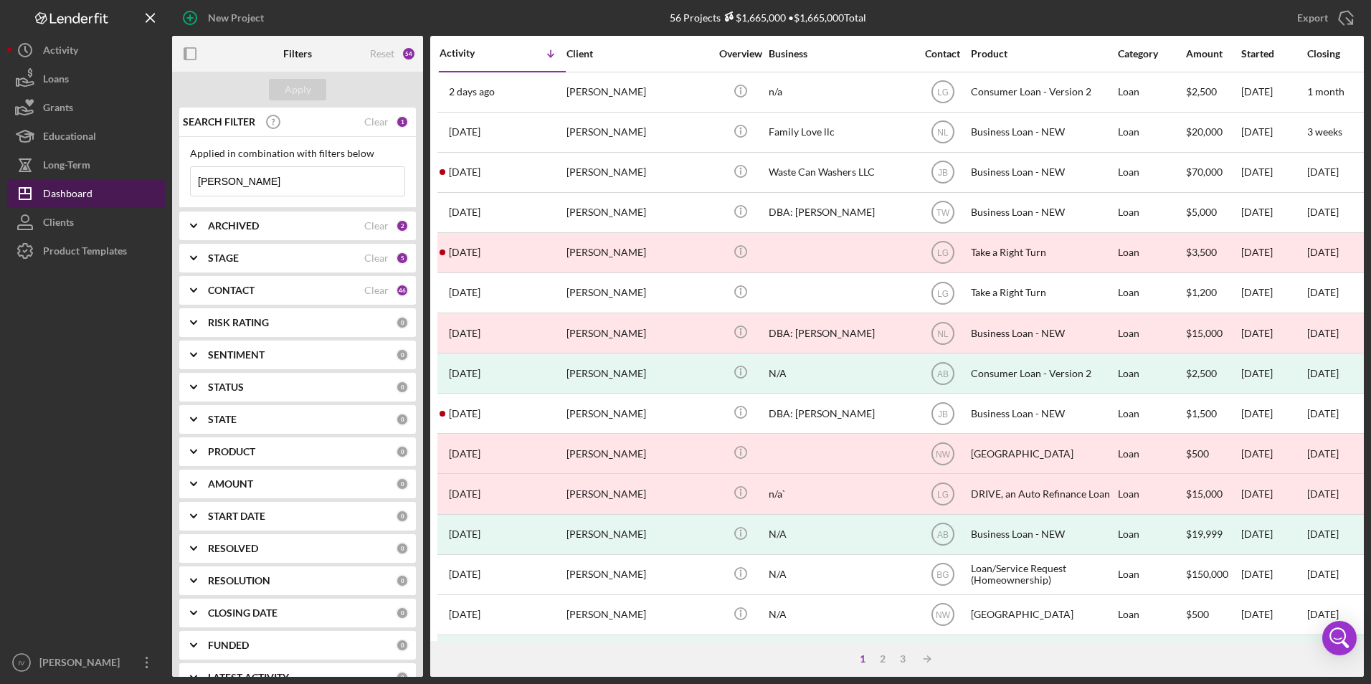
drag, startPoint x: 220, startPoint y: 184, endPoint x: 148, endPoint y: 184, distance: 72.4
click at [148, 184] on div "New Project 56 Projects $1,665,000 • $1,665,000 Total [PERSON_NAME] Export Icon…" at bounding box center [685, 338] width 1356 height 677
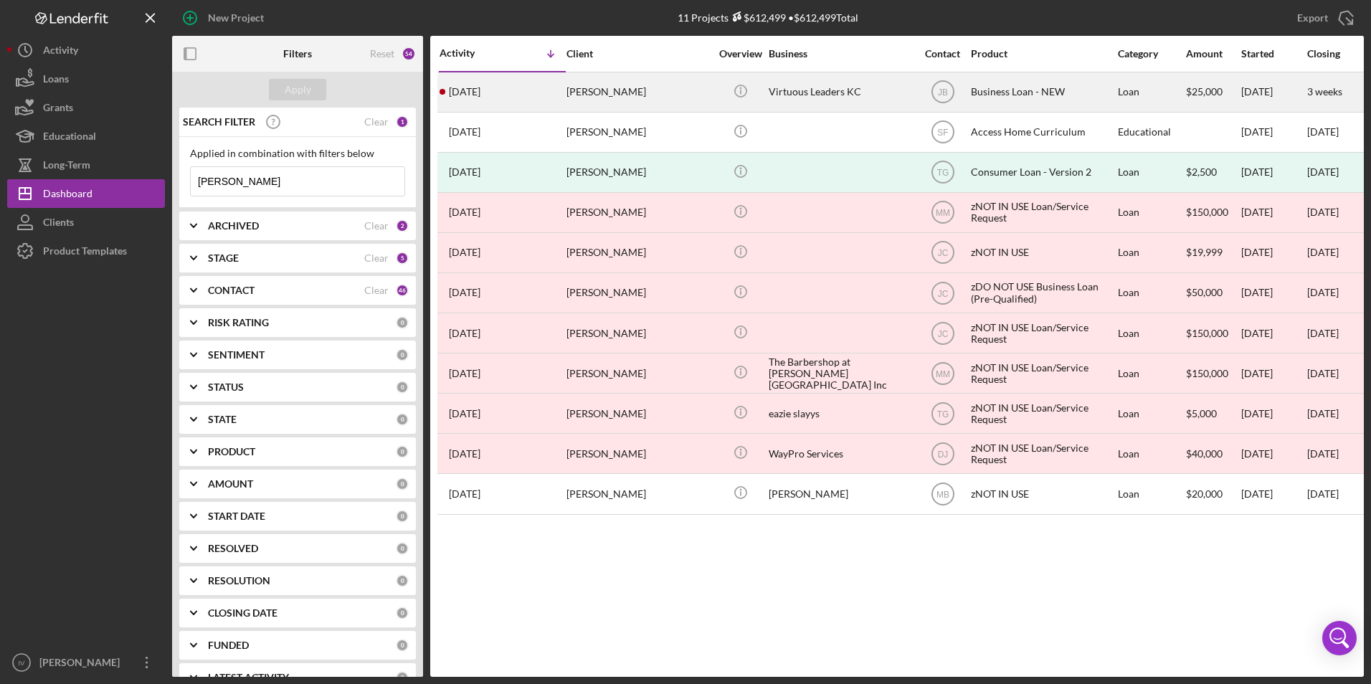
type input "[PERSON_NAME]"
click at [673, 103] on div "[PERSON_NAME]" at bounding box center [637, 92] width 143 height 38
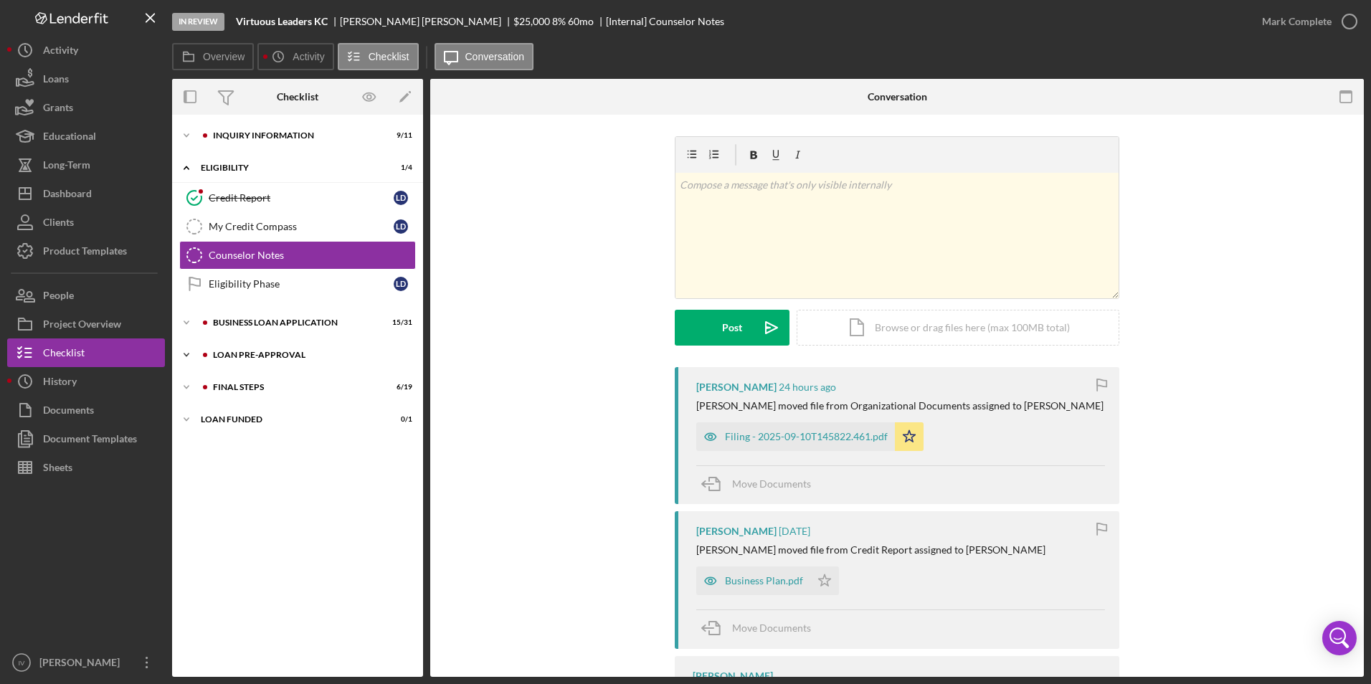
click at [249, 359] on div "Icon/Expander LOAN PRE-APPROVAL 1 / 2" at bounding box center [297, 354] width 251 height 29
click at [249, 386] on div "Loan Approval" at bounding box center [312, 384] width 206 height 11
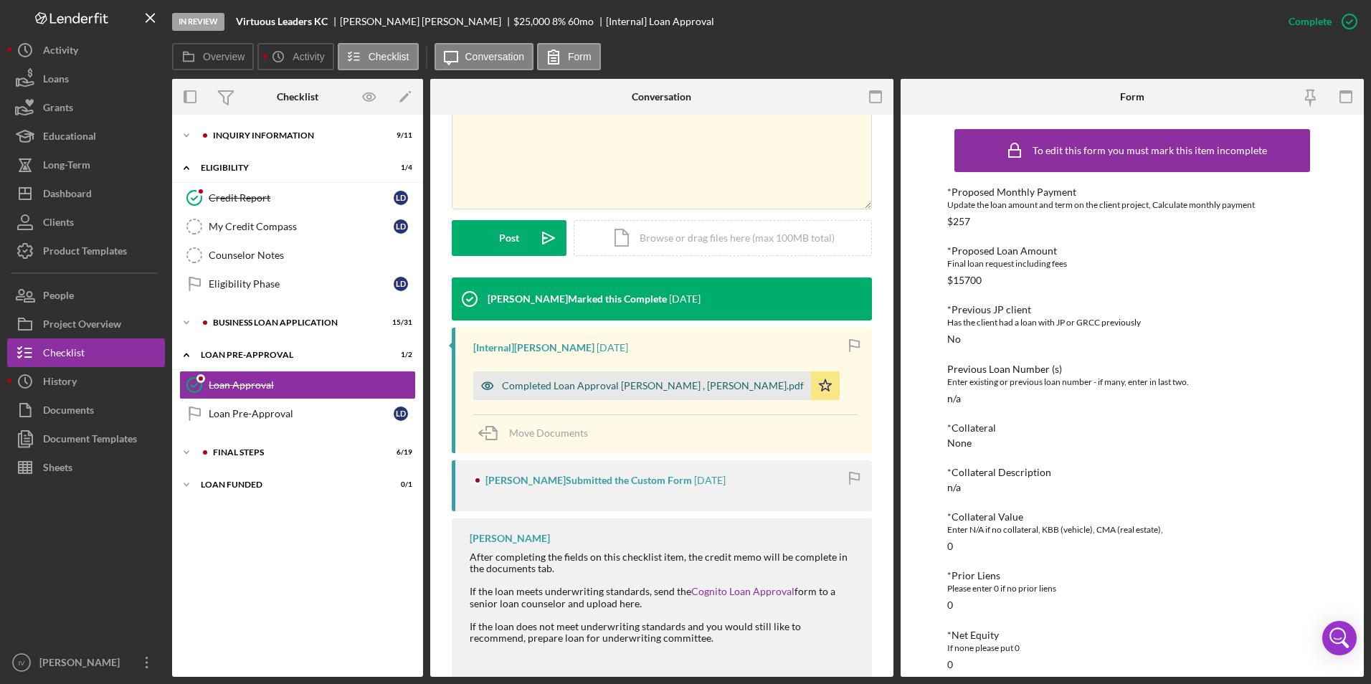
click at [634, 392] on div "Completed Loan Approval [PERSON_NAME] , [PERSON_NAME].pdf" at bounding box center [642, 385] width 338 height 29
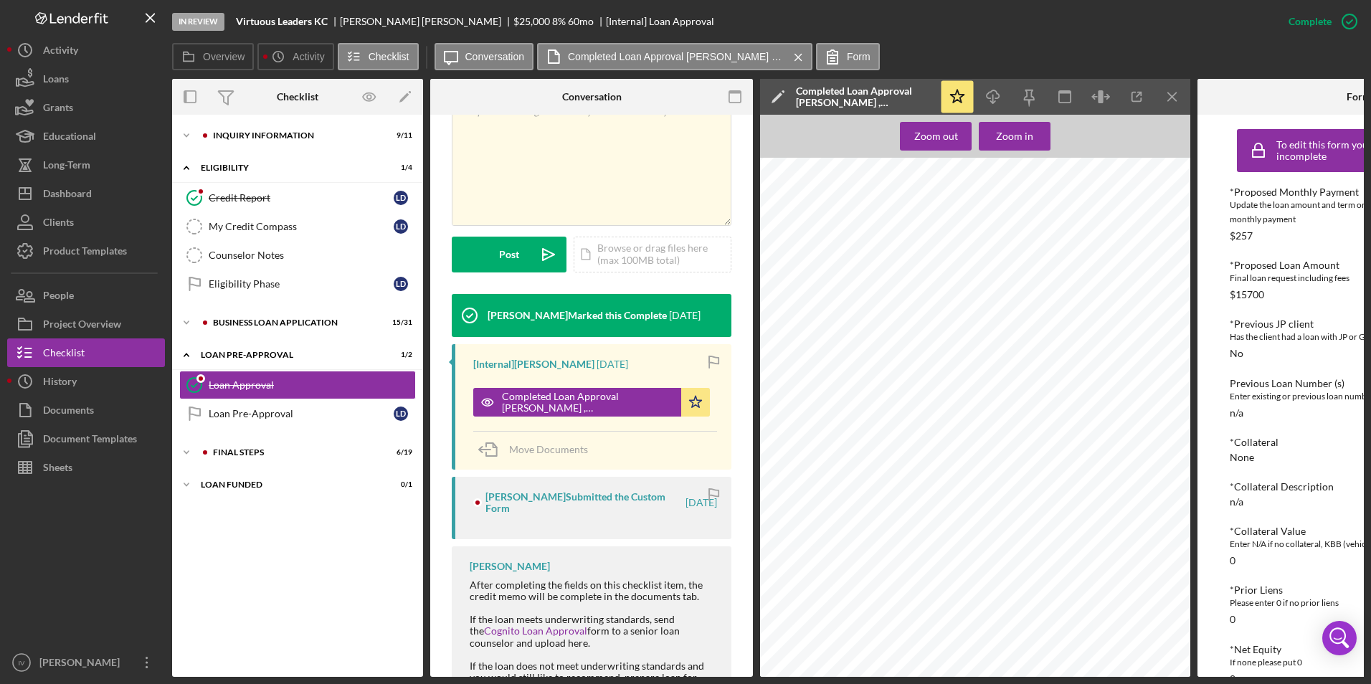
scroll to position [196, 0]
click at [113, 181] on button "Icon/Dashboard Dashboard" at bounding box center [86, 193] width 158 height 29
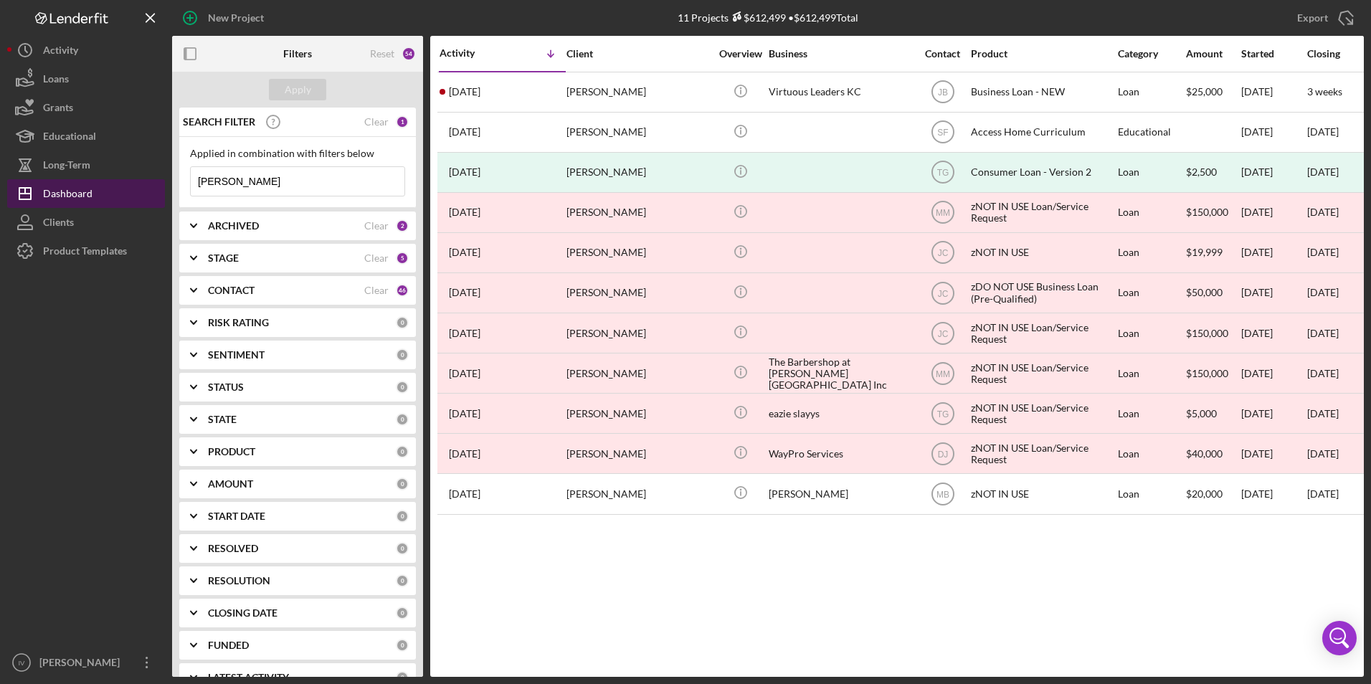
drag, startPoint x: 246, startPoint y: 181, endPoint x: 153, endPoint y: 206, distance: 96.0
click at [153, 206] on div "New Project 11 Projects $612,499 • $612,499 Total [PERSON_NAME] Export Icon/Exp…" at bounding box center [685, 338] width 1356 height 677
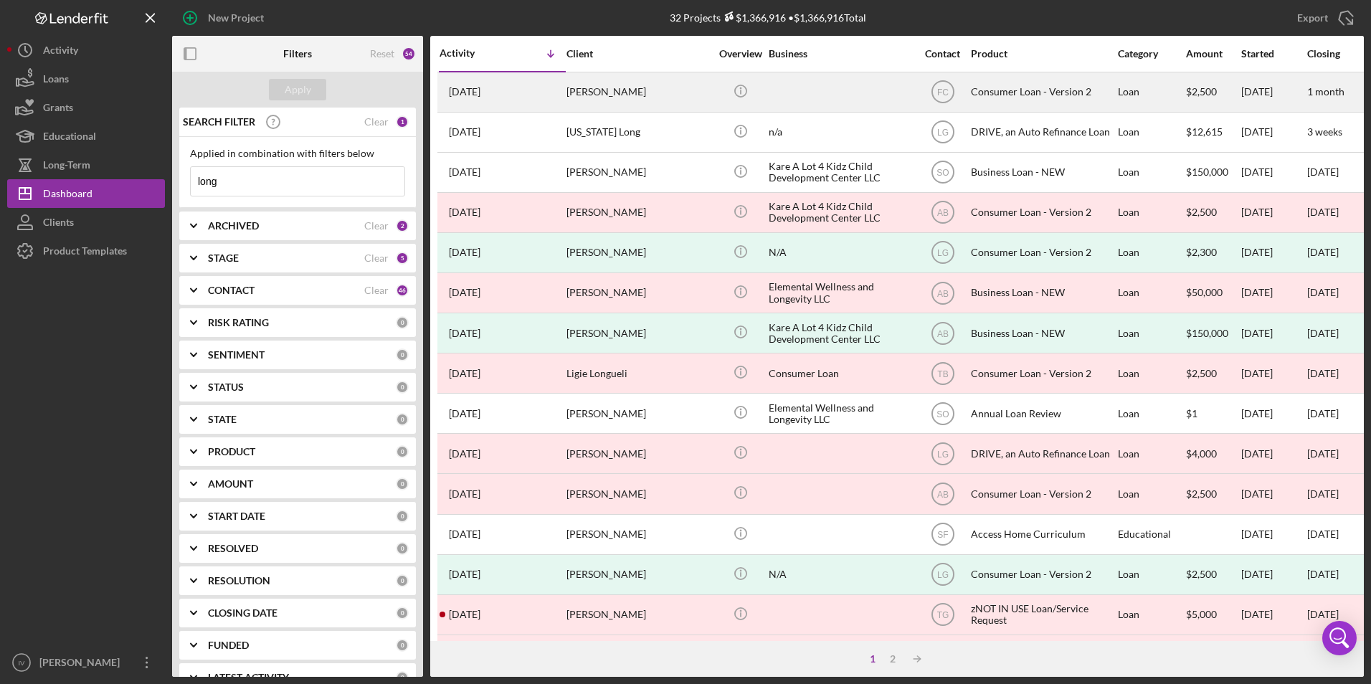
type input "long"
click at [546, 89] on div "[DATE] [PERSON_NAME]" at bounding box center [501, 92] width 125 height 38
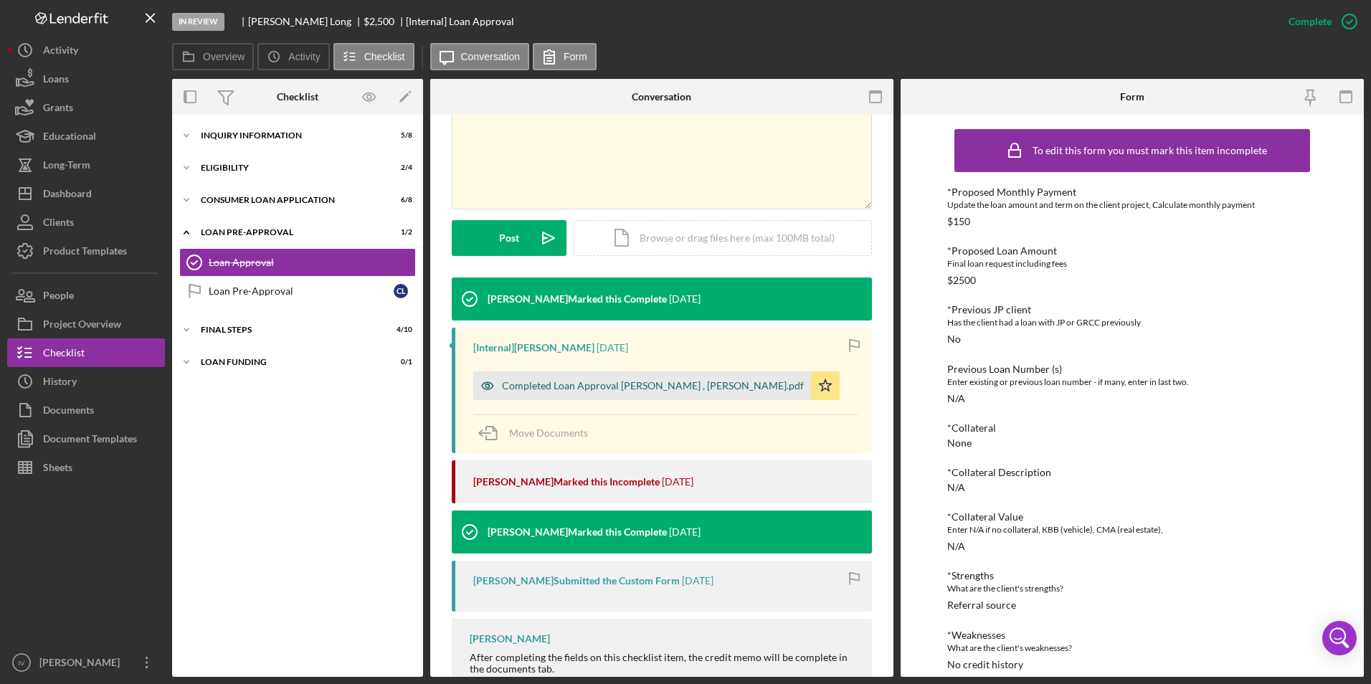
click at [566, 381] on div "Completed Loan Approval [PERSON_NAME] , [PERSON_NAME].pdf" at bounding box center [653, 385] width 302 height 11
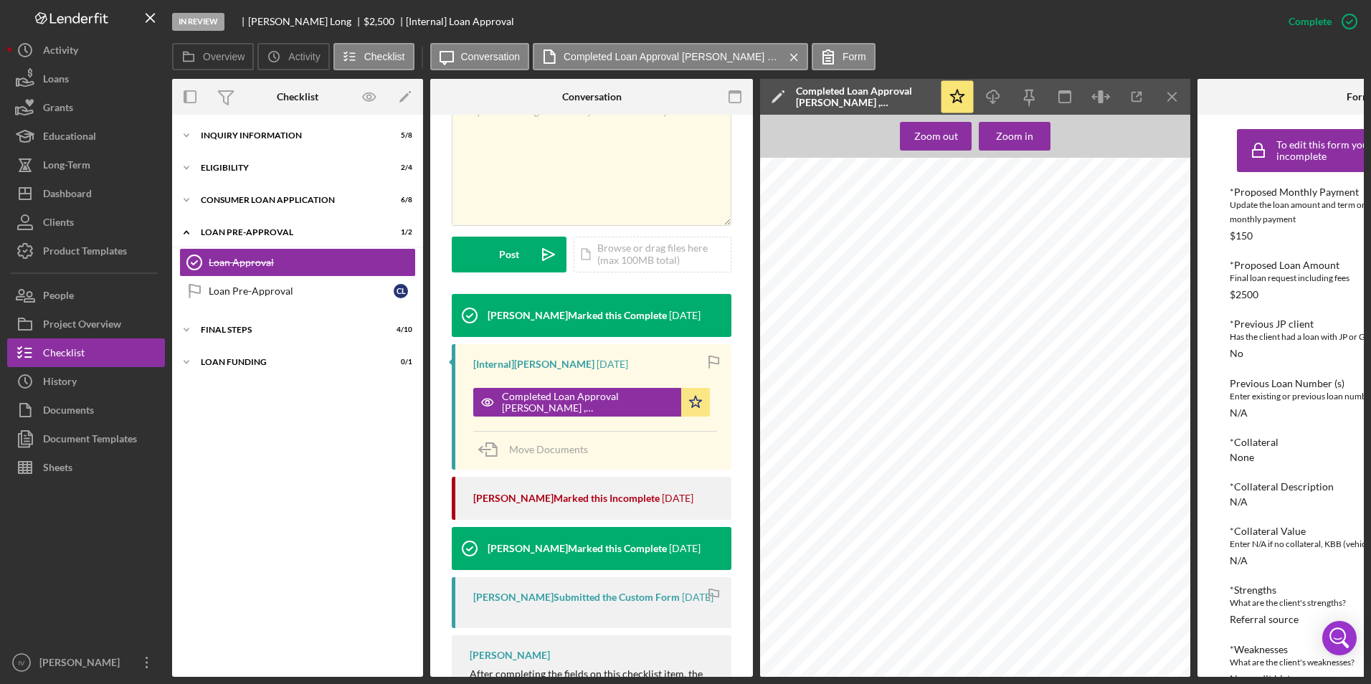
scroll to position [932, 0]
click at [269, 144] on div "Icon/Expander Inquiry Information 5 / 8" at bounding box center [297, 135] width 251 height 29
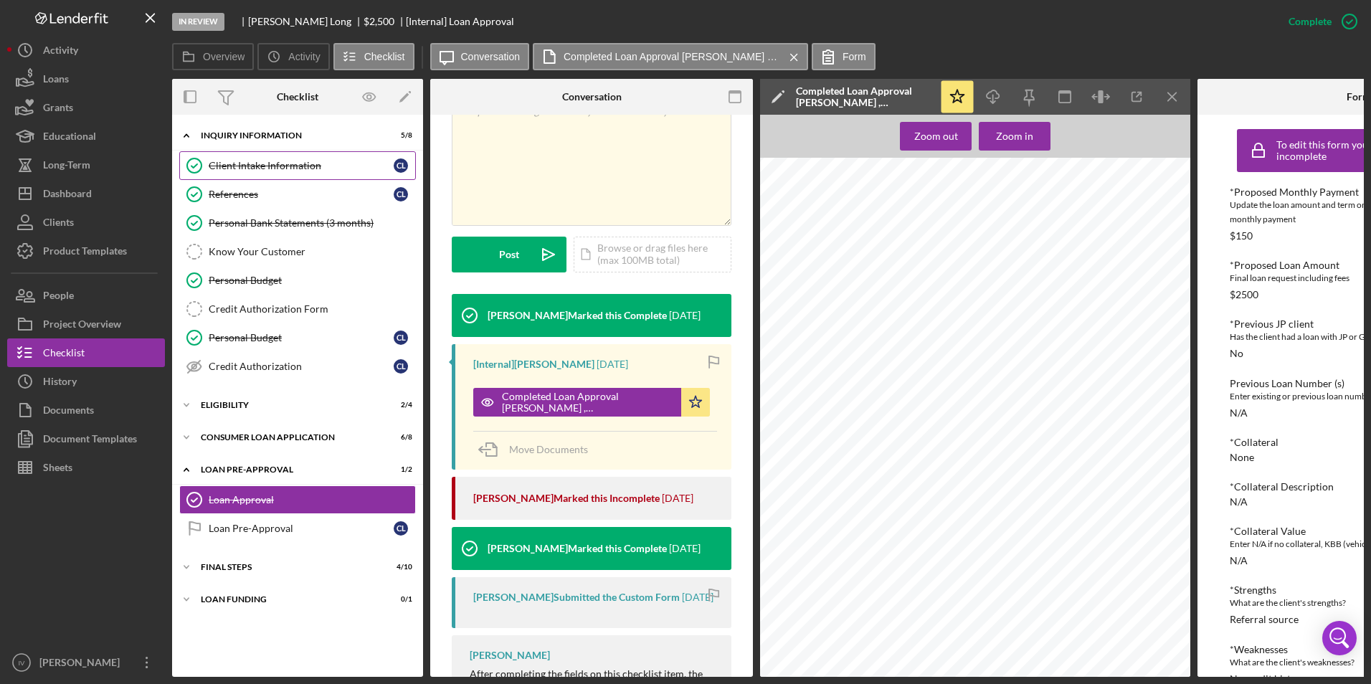
click at [265, 165] on div "Client Intake Information" at bounding box center [301, 165] width 185 height 11
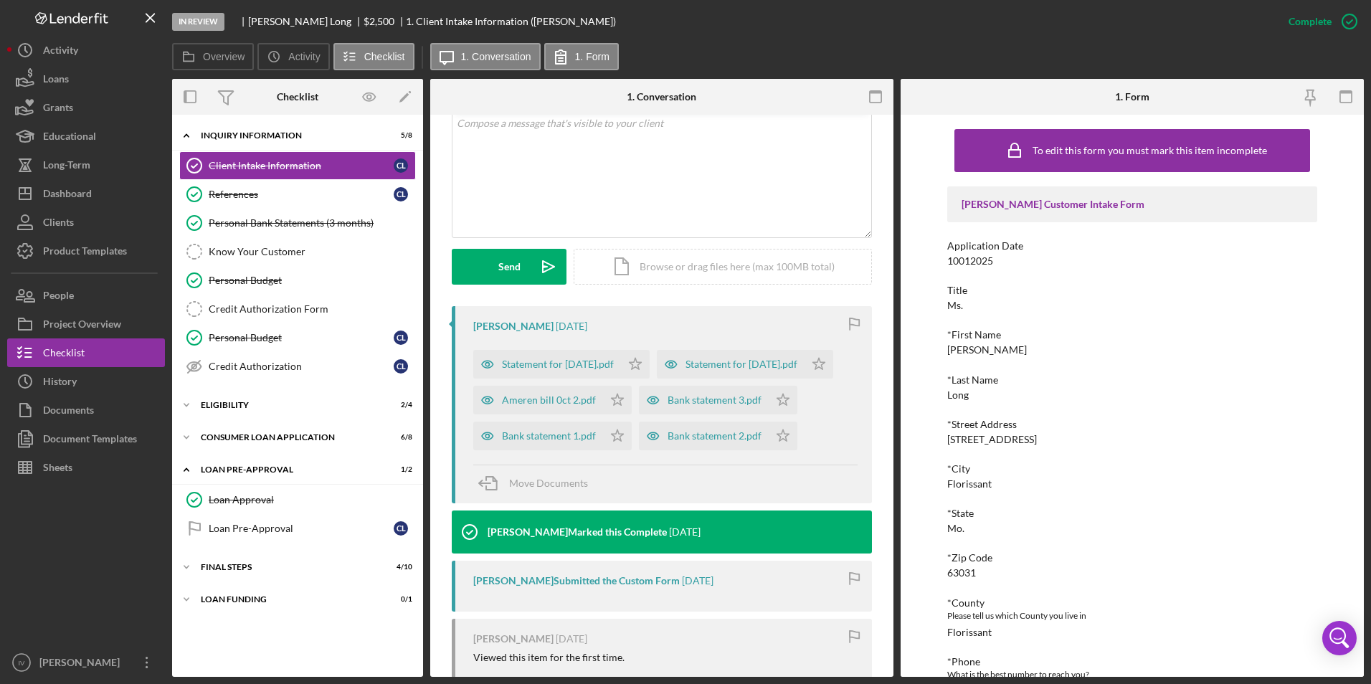
scroll to position [287, 0]
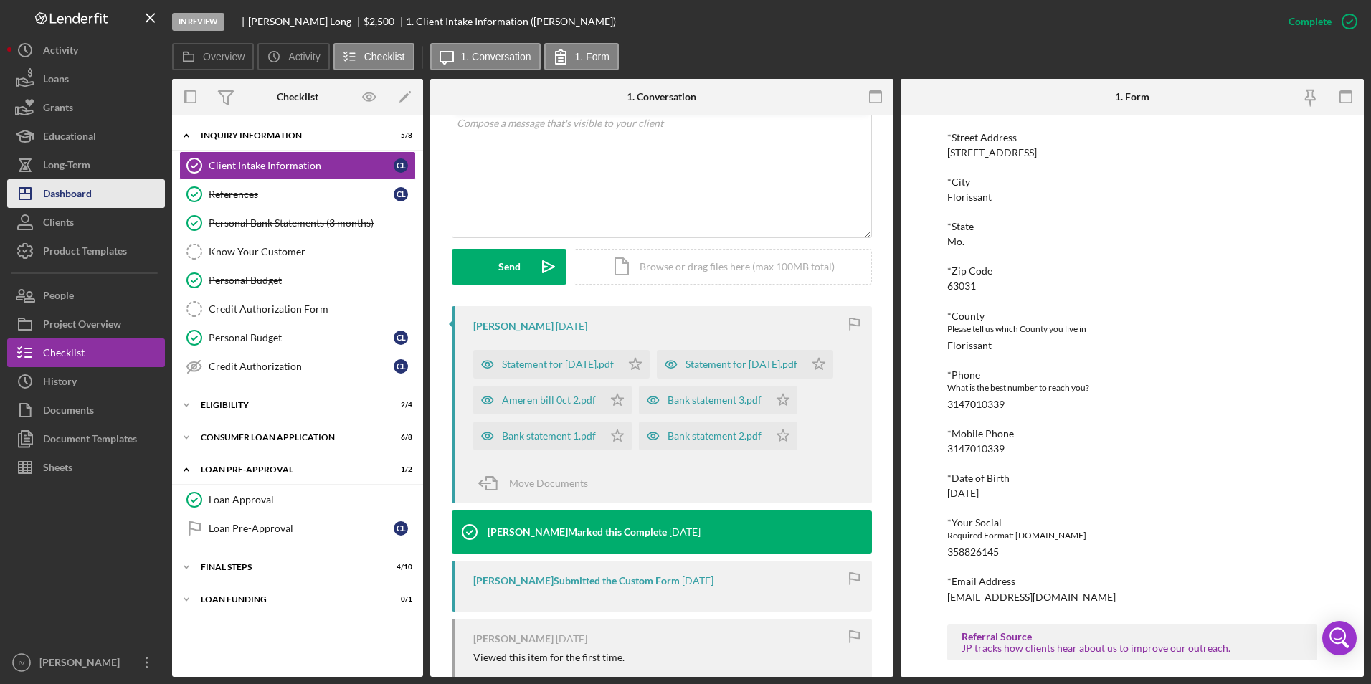
click at [113, 188] on button "Icon/Dashboard Dashboard" at bounding box center [86, 193] width 158 height 29
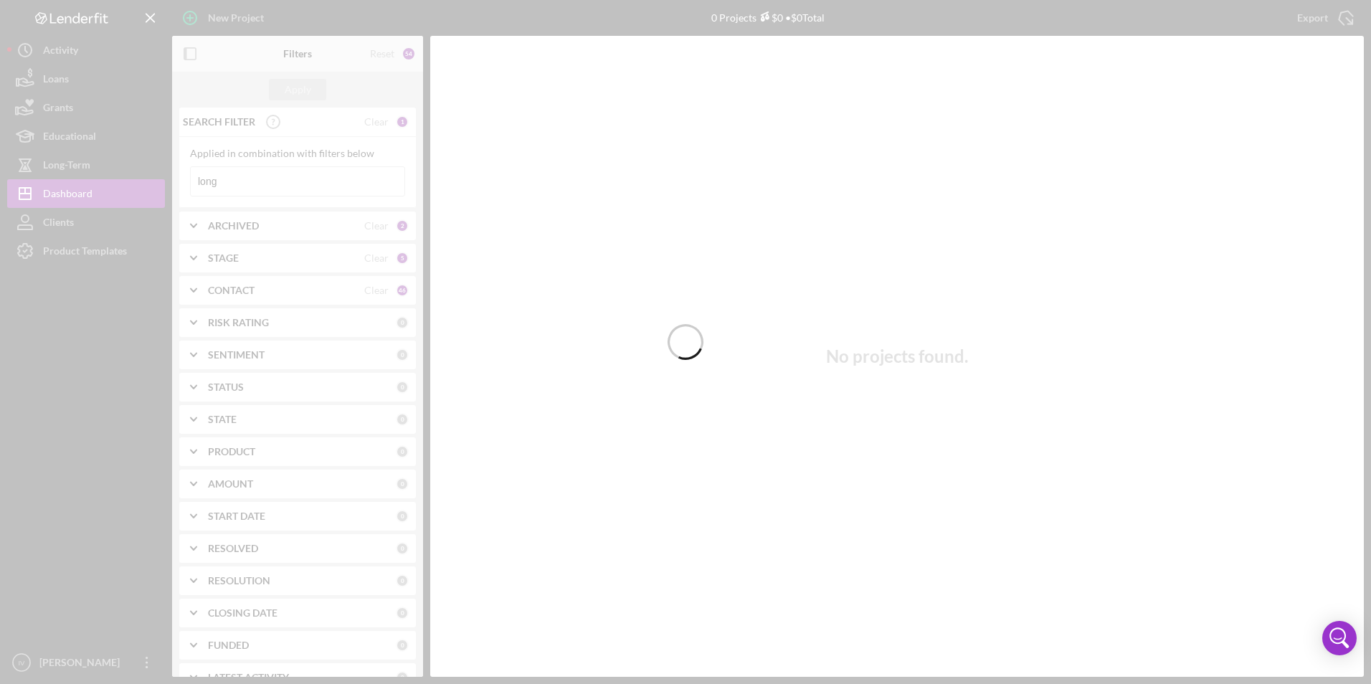
click at [244, 181] on div at bounding box center [685, 342] width 1371 height 684
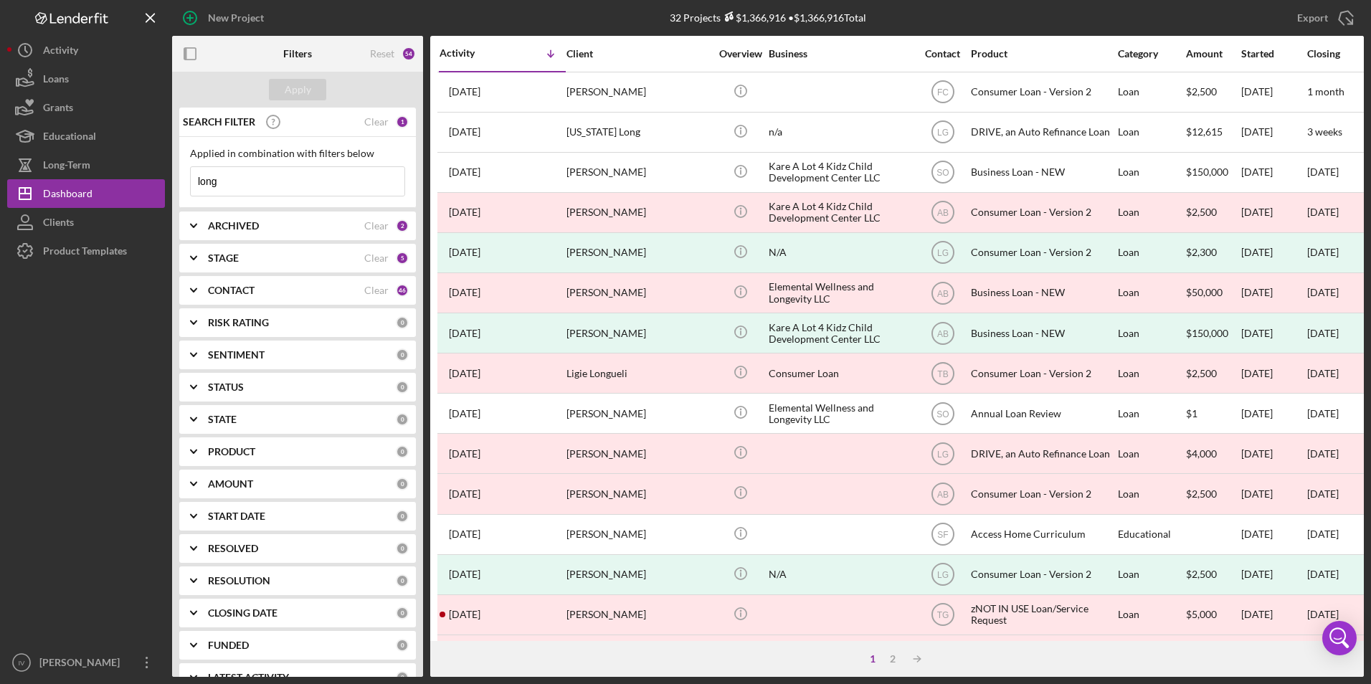
drag, startPoint x: 244, startPoint y: 181, endPoint x: 203, endPoint y: 181, distance: 41.6
click at [203, 181] on input "long" at bounding box center [298, 181] width 214 height 29
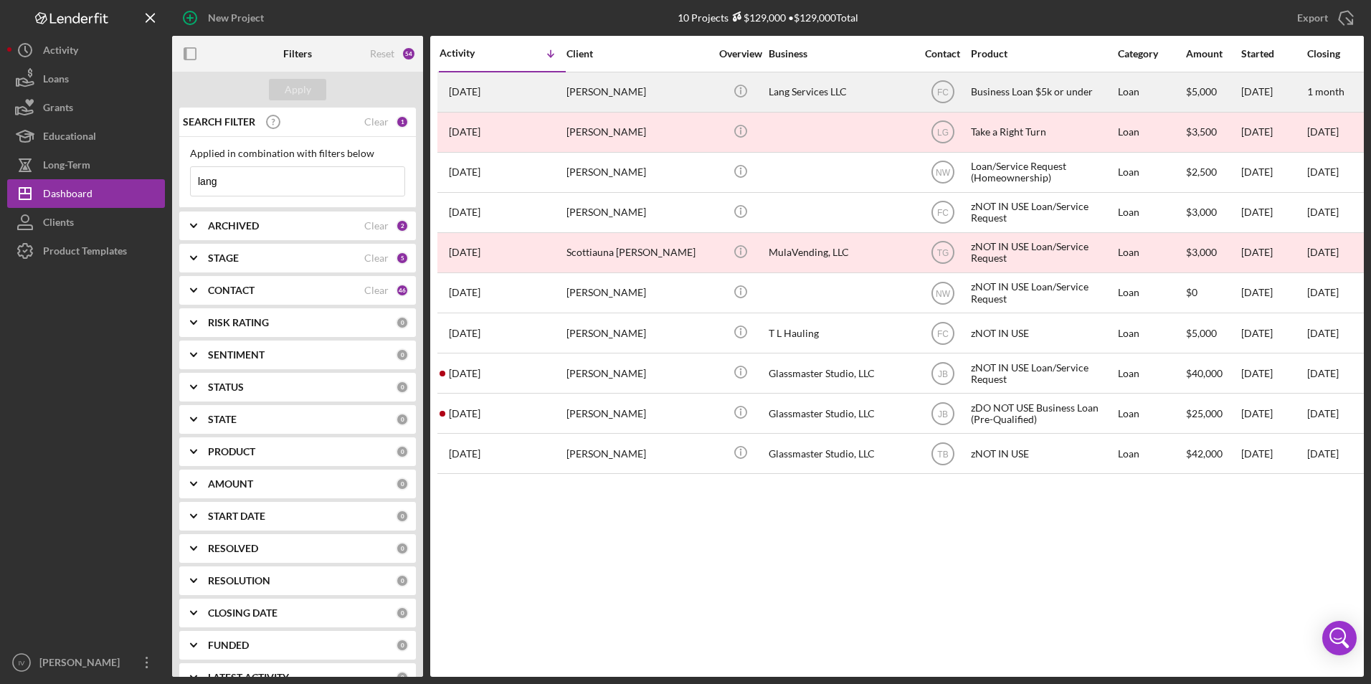
type input "lang"
click at [574, 90] on div "[PERSON_NAME]" at bounding box center [637, 92] width 143 height 38
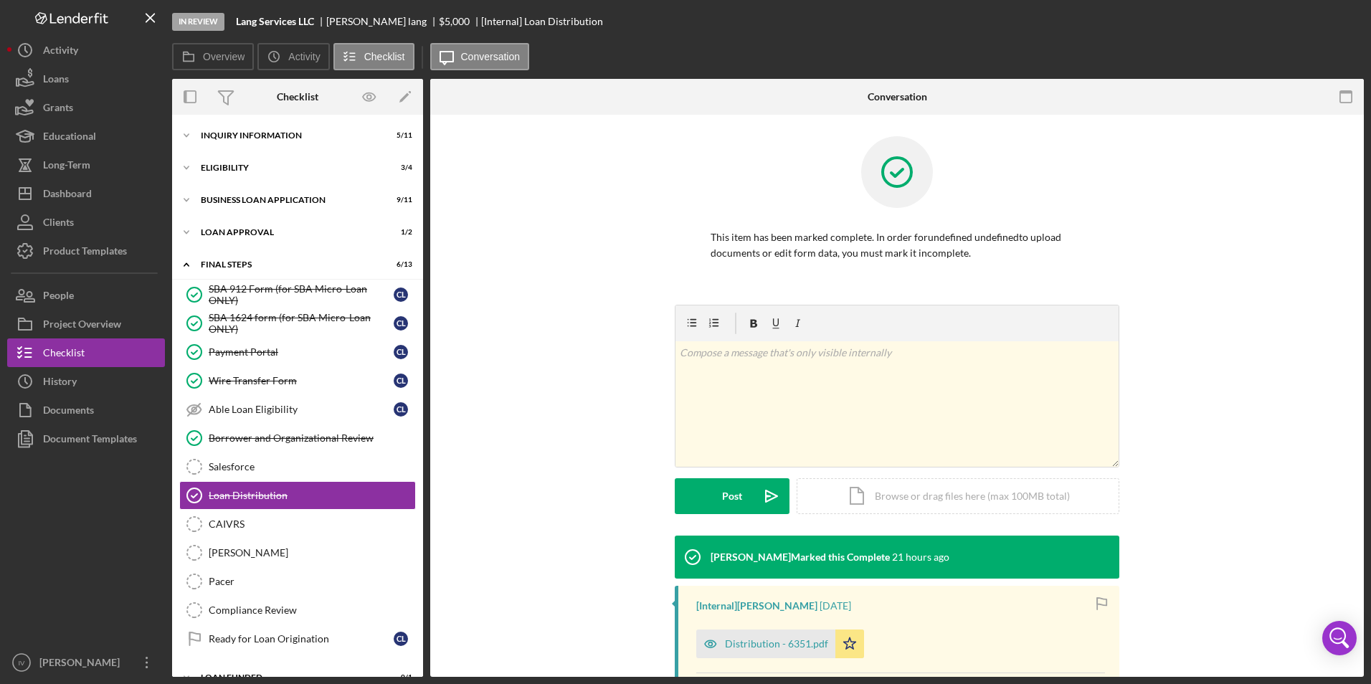
scroll to position [22, 0]
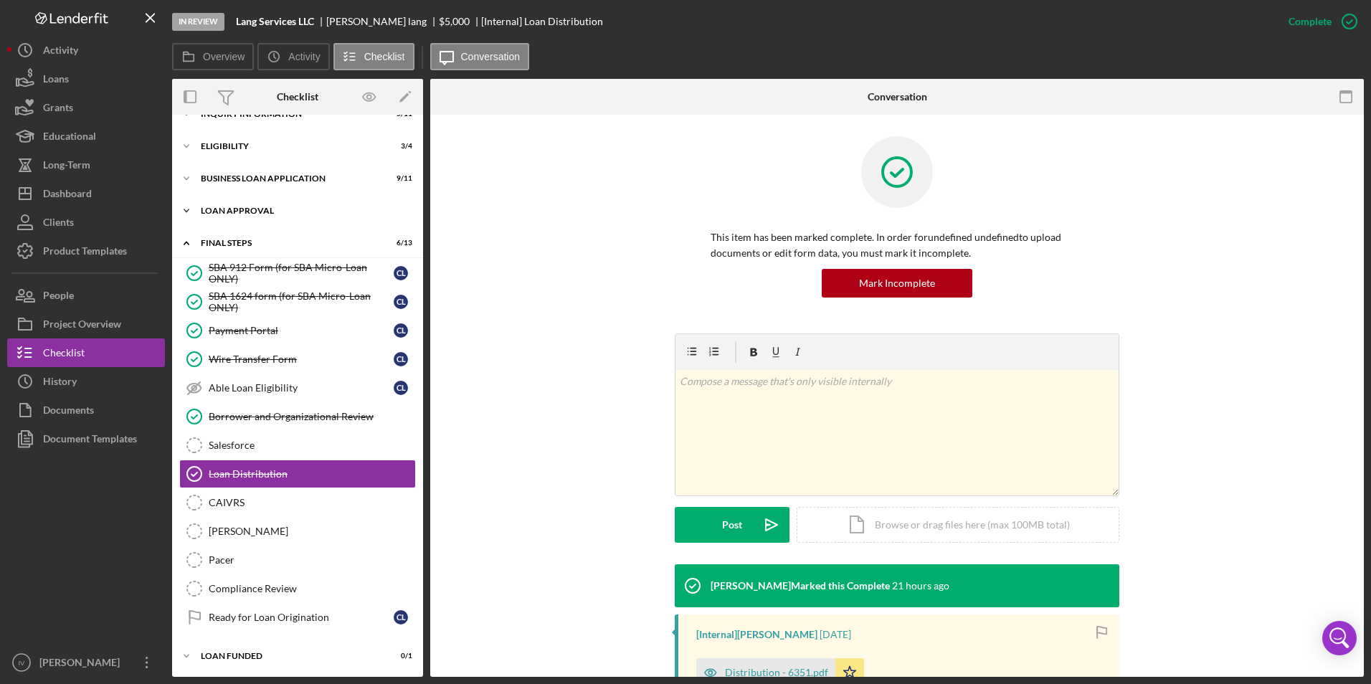
click at [254, 214] on div "Loan Approval" at bounding box center [303, 210] width 204 height 9
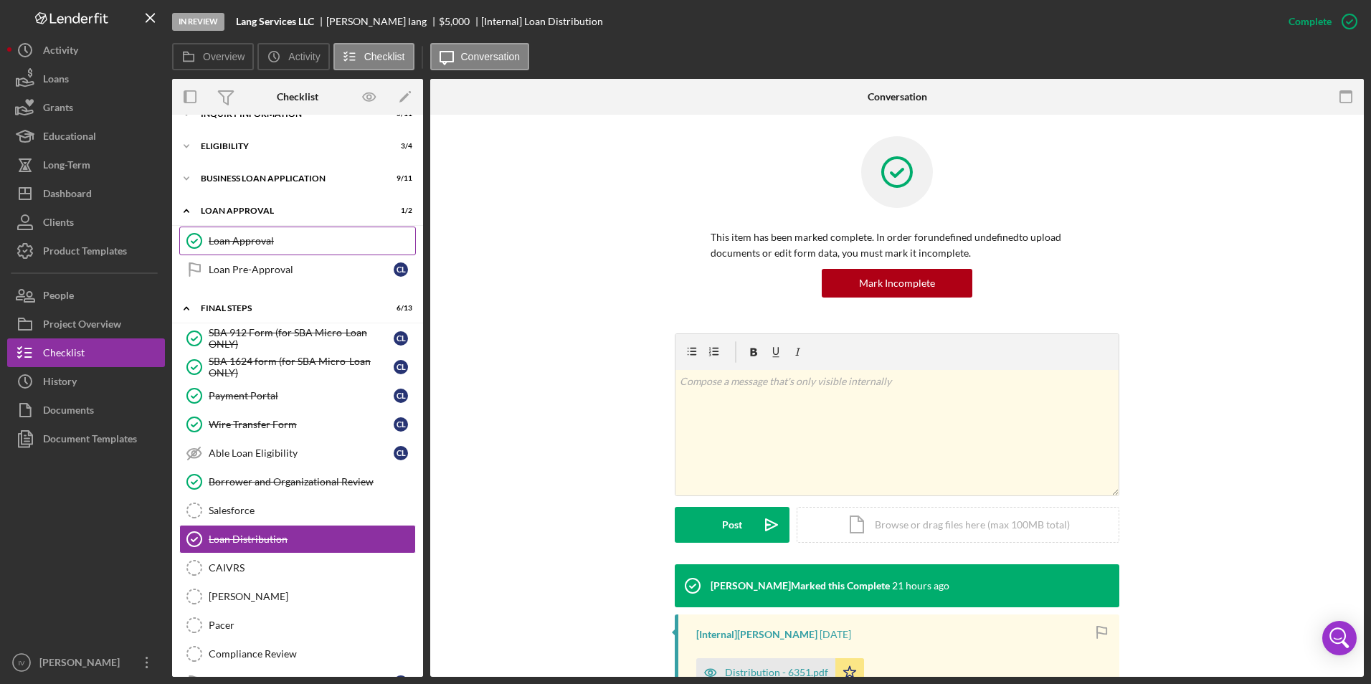
click at [261, 239] on div "Loan Approval" at bounding box center [312, 240] width 206 height 11
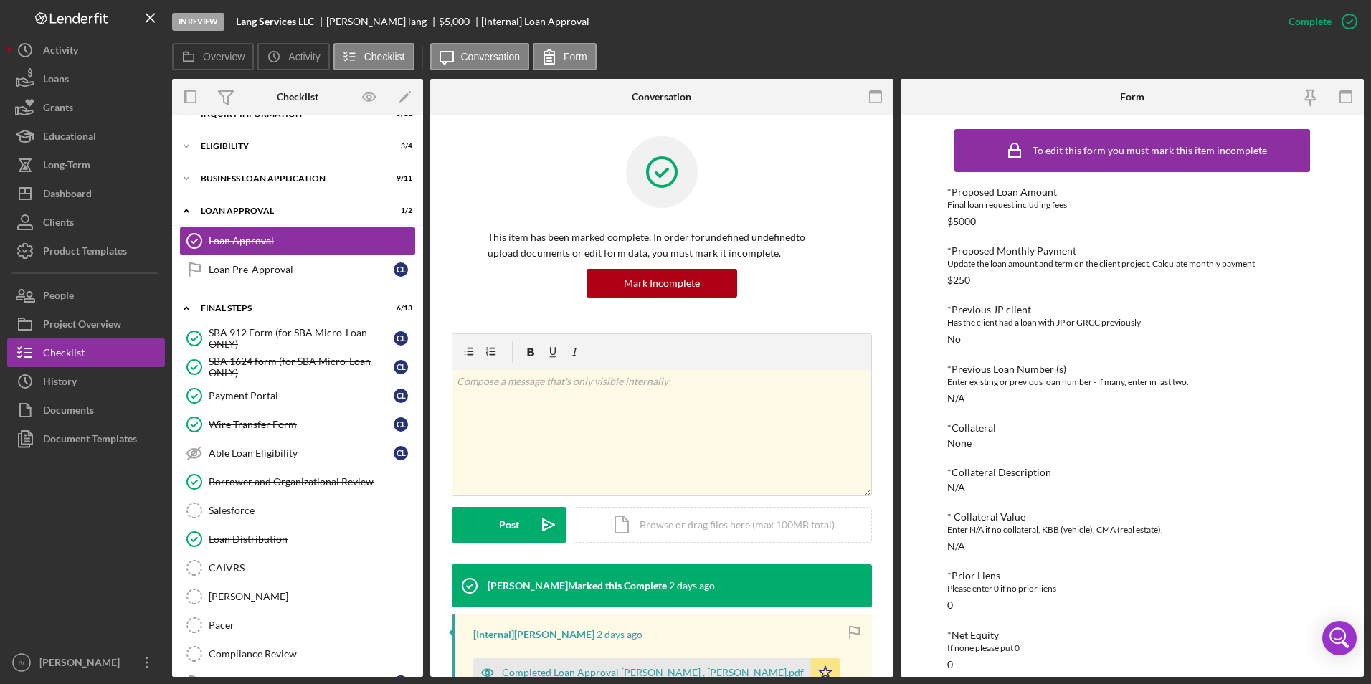
scroll to position [215, 0]
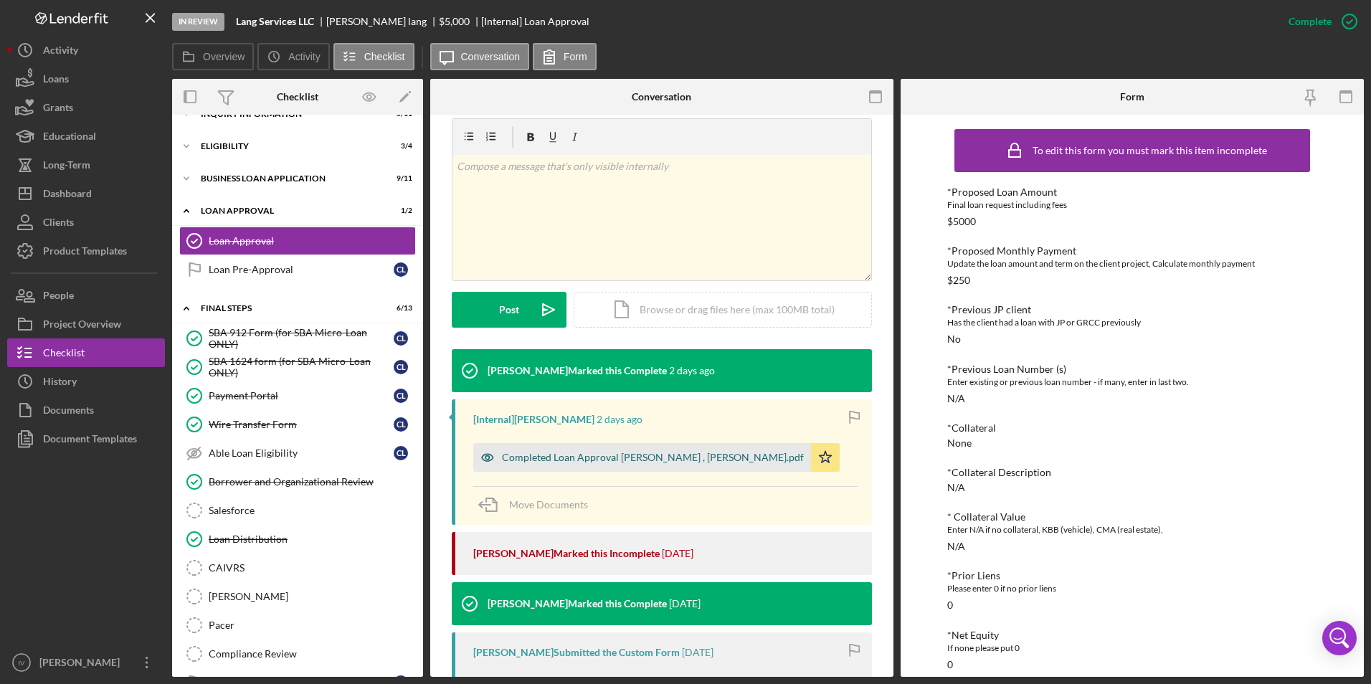
click at [598, 453] on div "Completed Loan Approval [PERSON_NAME] , [PERSON_NAME].pdf" at bounding box center [653, 457] width 302 height 11
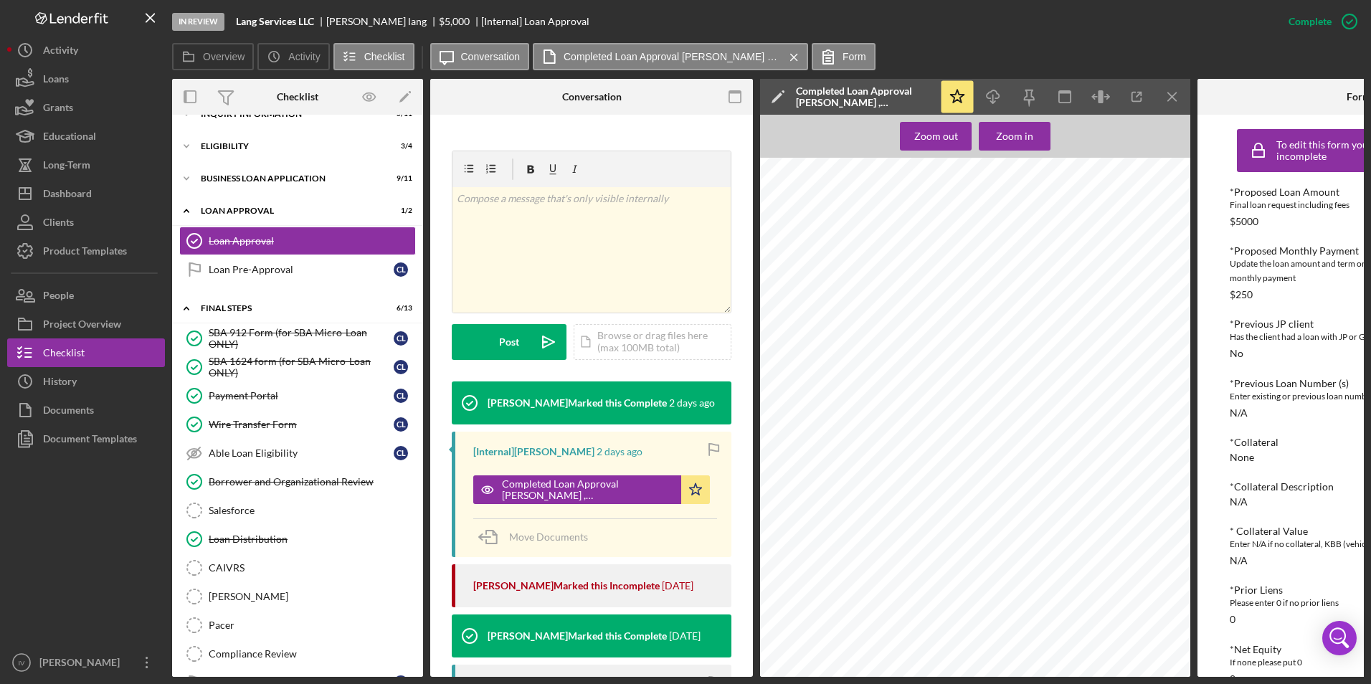
scroll to position [1505, 0]
click at [59, 191] on div "Dashboard" at bounding box center [67, 195] width 49 height 32
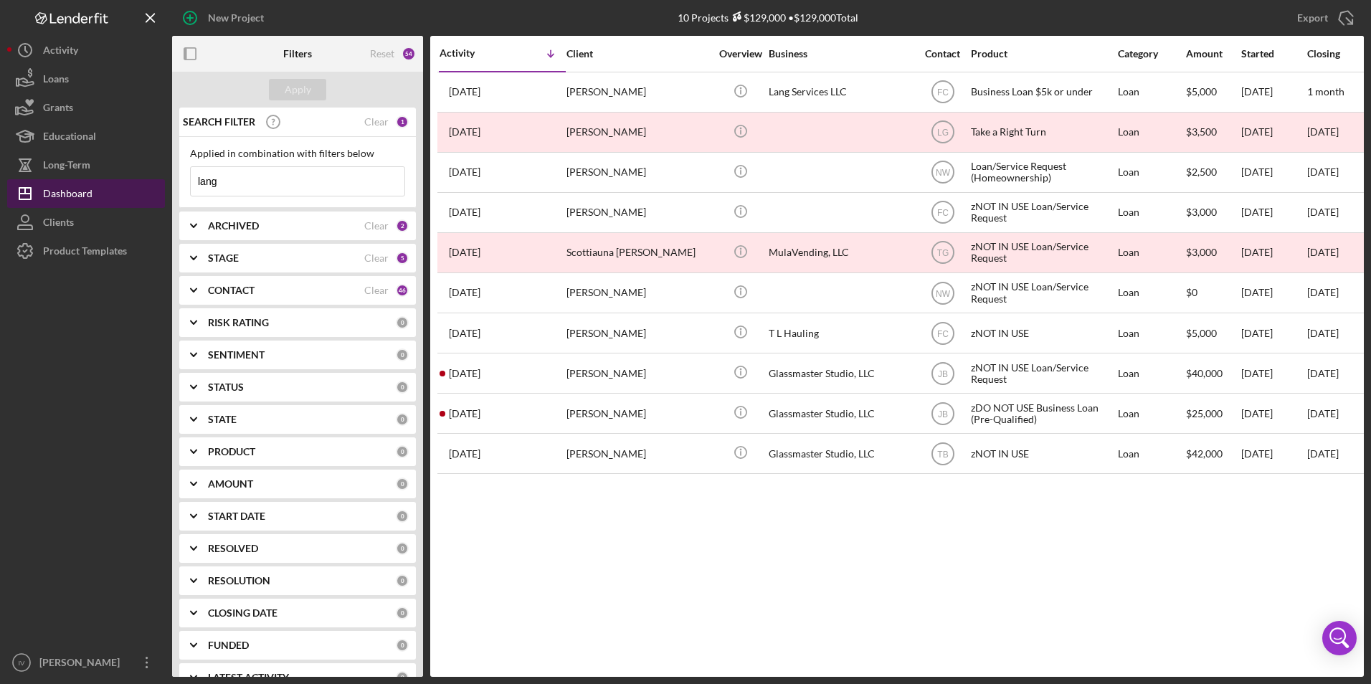
drag, startPoint x: 234, startPoint y: 185, endPoint x: 130, endPoint y: 186, distance: 103.2
click at [130, 186] on div "New Project 10 Projects $129,000 • $129,000 Total lang Export Icon/Export Filte…" at bounding box center [685, 338] width 1356 height 677
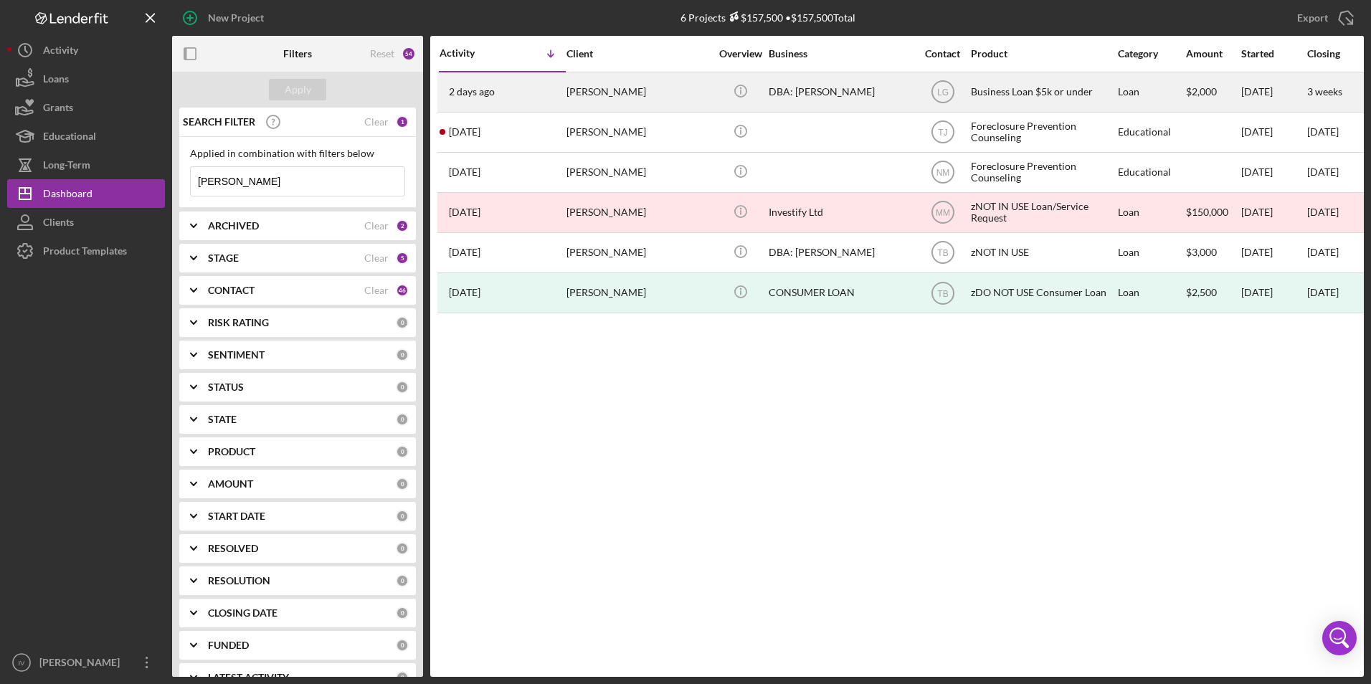
type input "[PERSON_NAME]"
click at [616, 82] on div "[PERSON_NAME]" at bounding box center [637, 92] width 143 height 38
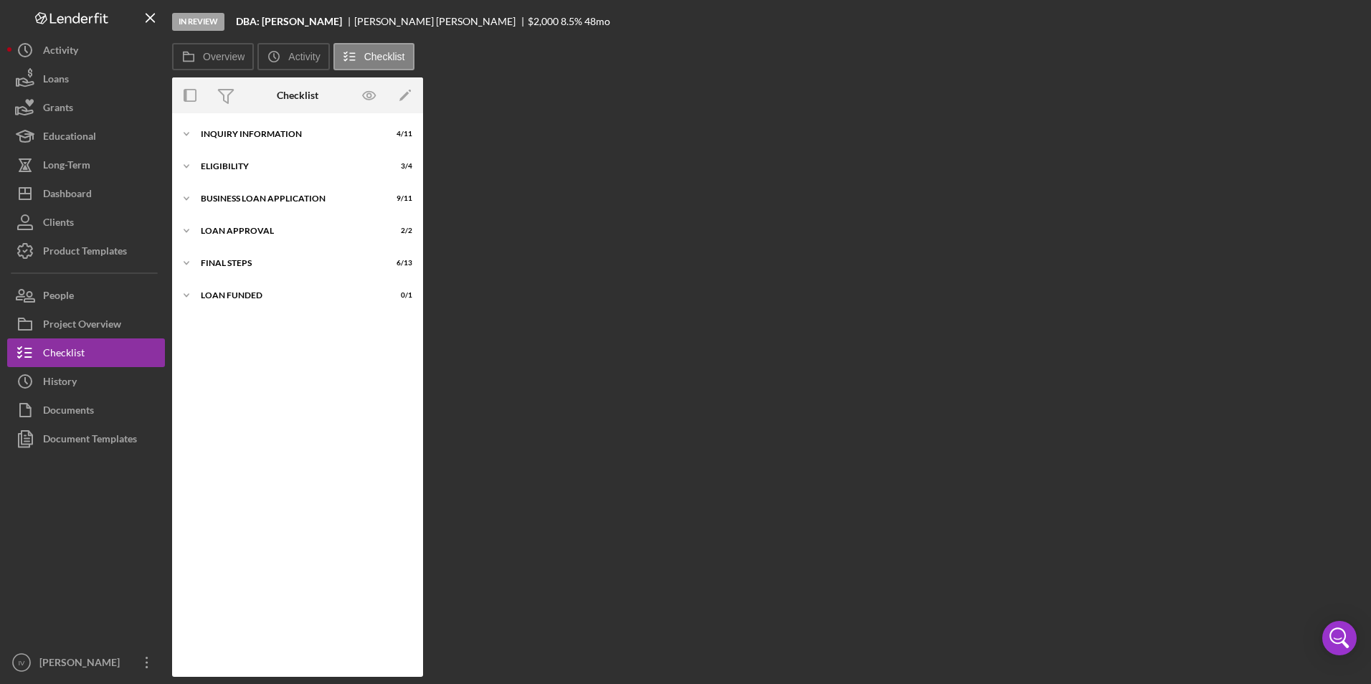
scroll to position [22, 0]
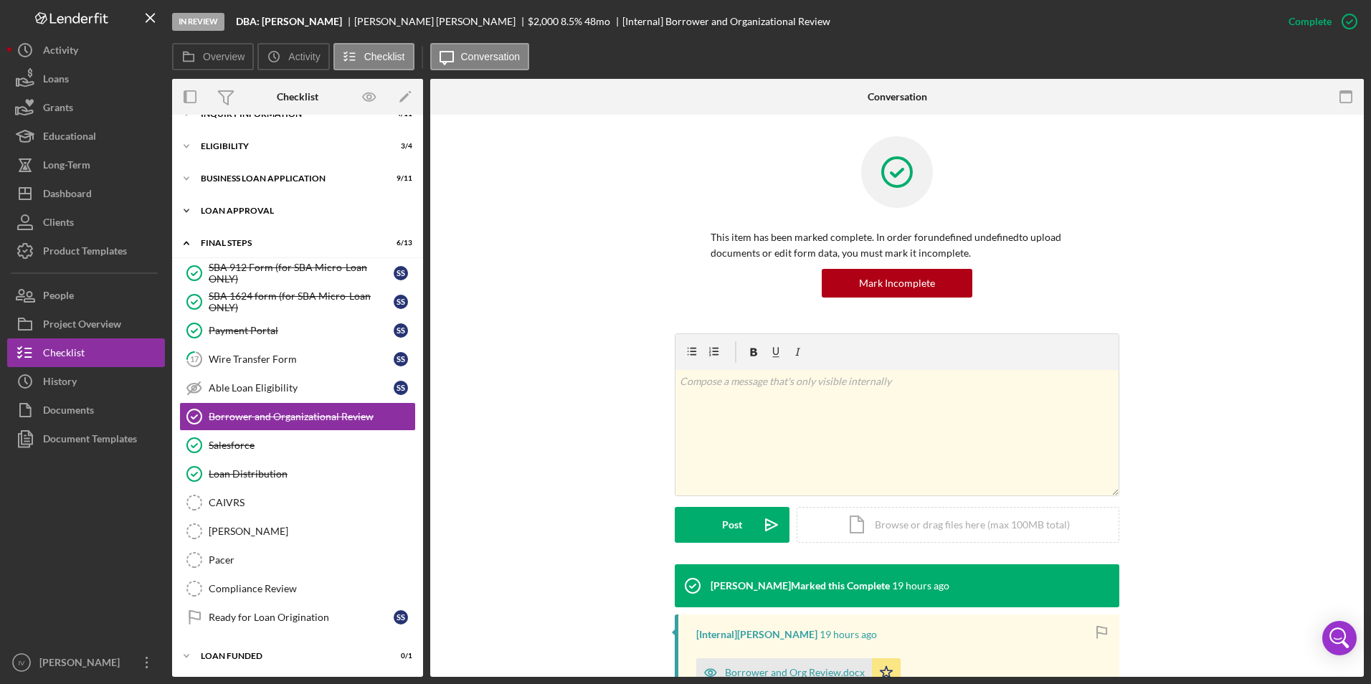
click at [268, 204] on div "Icon/Expander Loan Approval 2 / 2" at bounding box center [297, 210] width 251 height 29
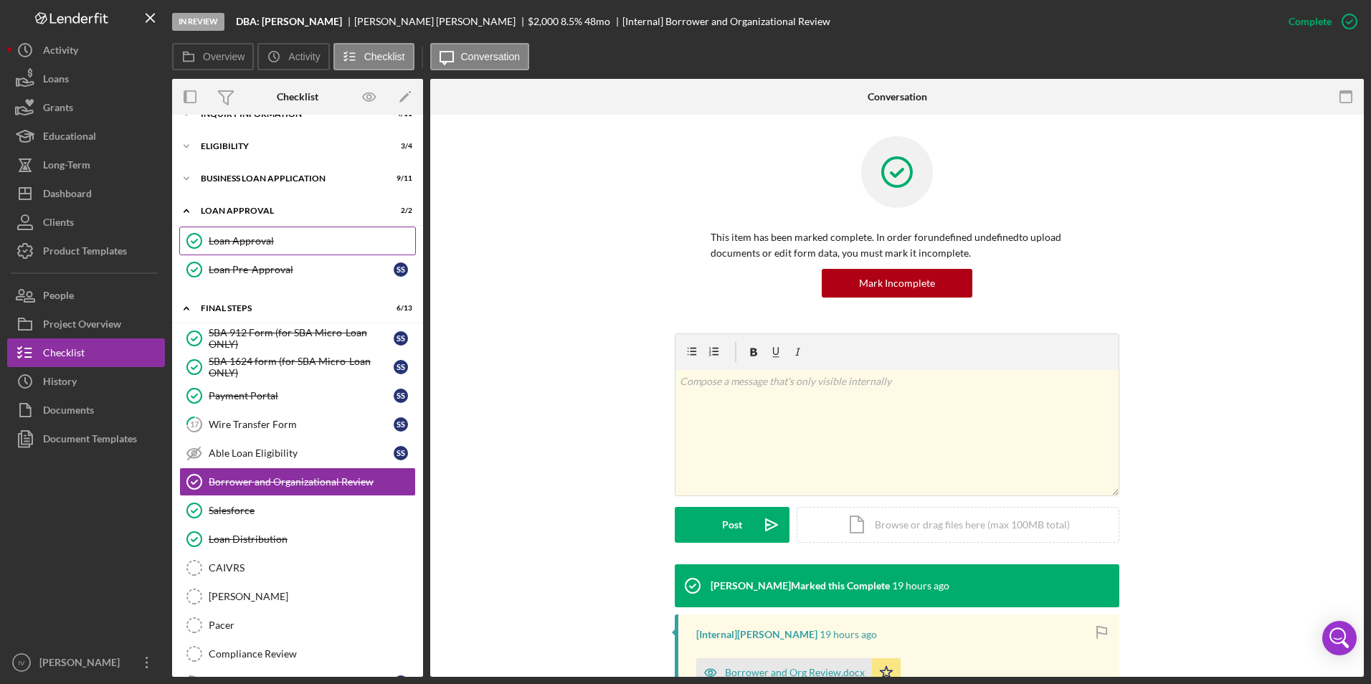
click at [273, 232] on link "Loan Approval Loan Approval" at bounding box center [297, 241] width 237 height 29
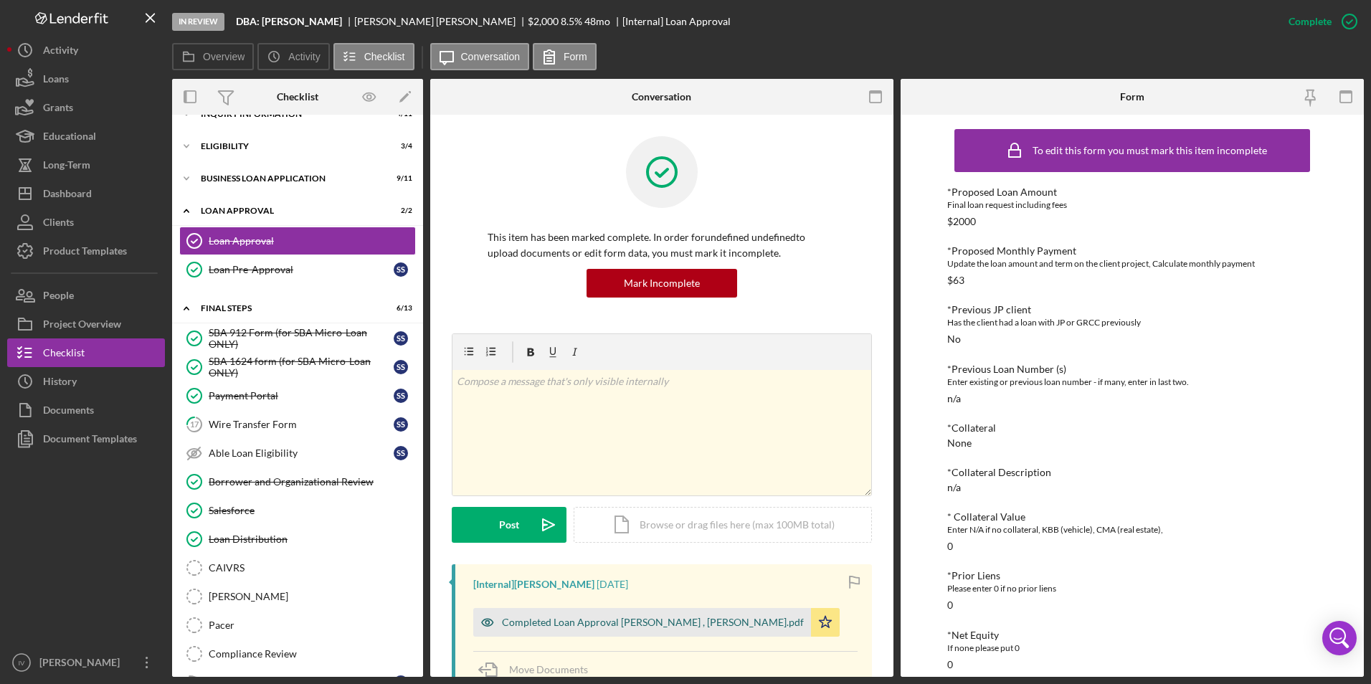
scroll to position [358, 0]
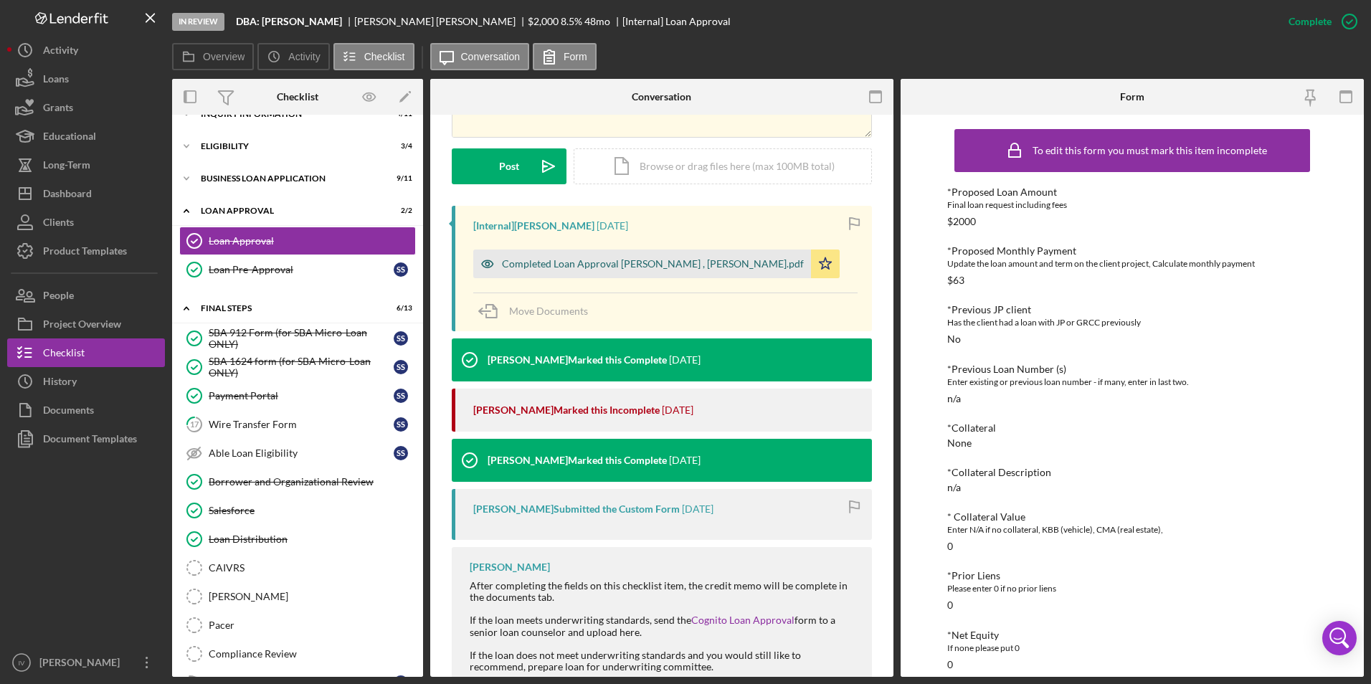
click at [638, 259] on div "Completed Loan Approval [PERSON_NAME] , [PERSON_NAME].pdf" at bounding box center [653, 263] width 302 height 11
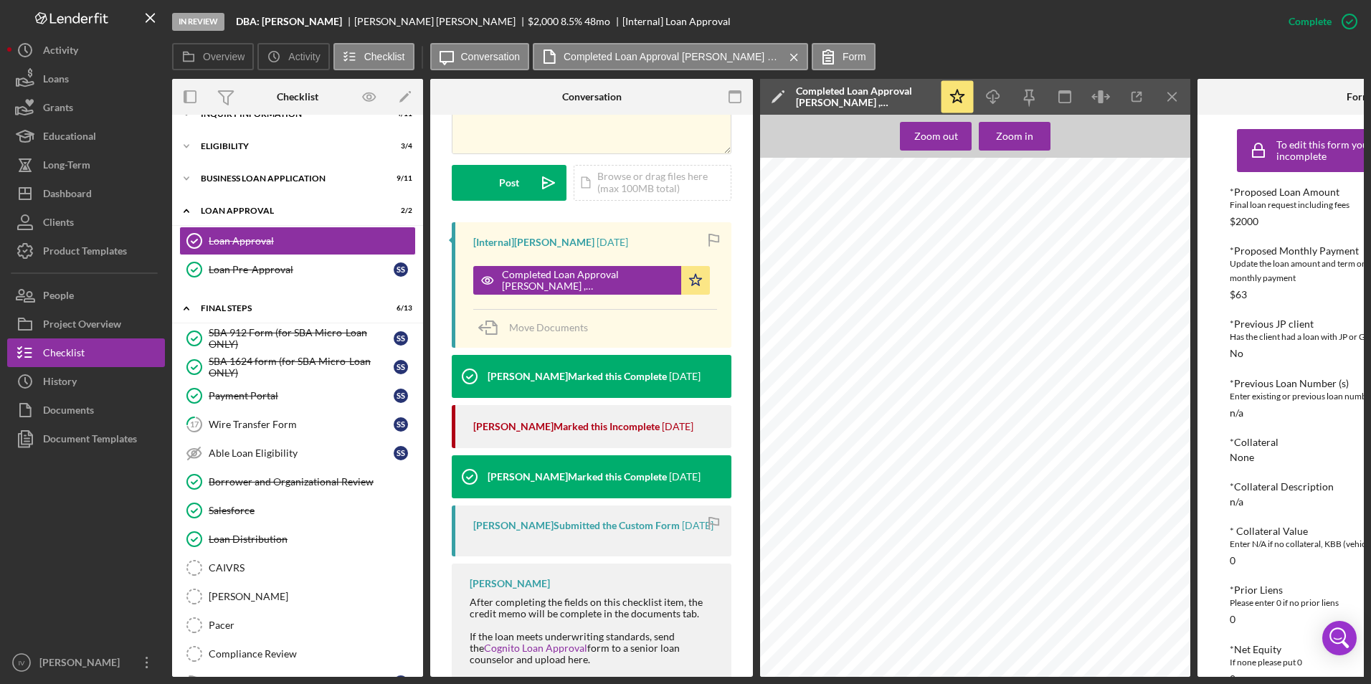
scroll to position [1147, 0]
drag, startPoint x: 76, startPoint y: 188, endPoint x: 102, endPoint y: 197, distance: 27.4
click at [76, 188] on div "Dashboard" at bounding box center [67, 195] width 49 height 32
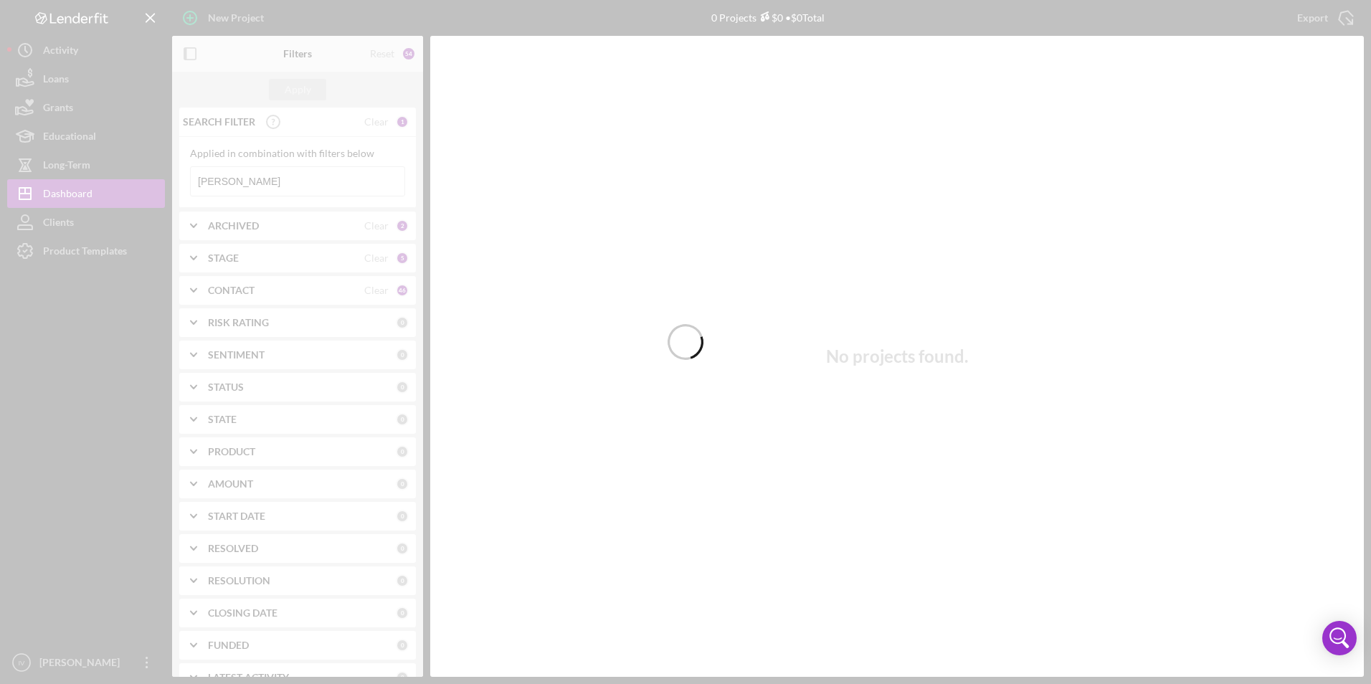
click at [277, 181] on div at bounding box center [685, 342] width 1371 height 684
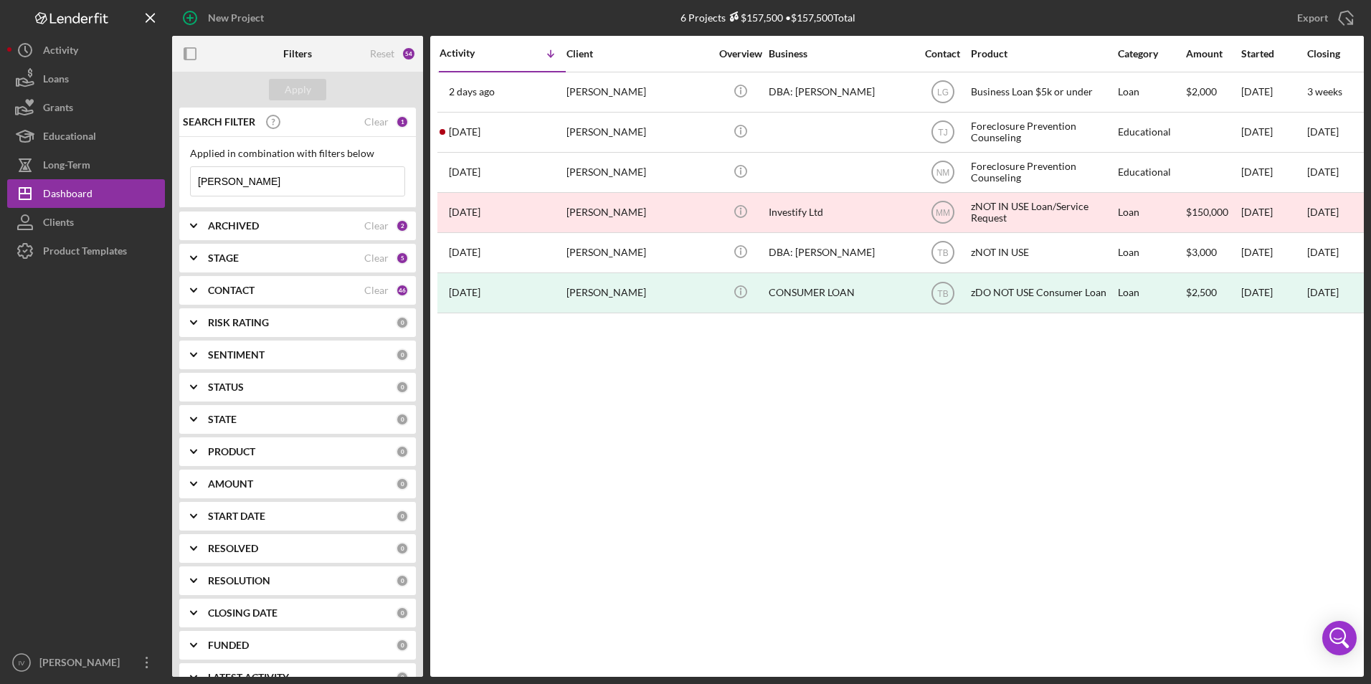
drag, startPoint x: 277, startPoint y: 181, endPoint x: 204, endPoint y: 171, distance: 73.1
click at [204, 171] on input "[PERSON_NAME]" at bounding box center [298, 181] width 214 height 29
type input "s"
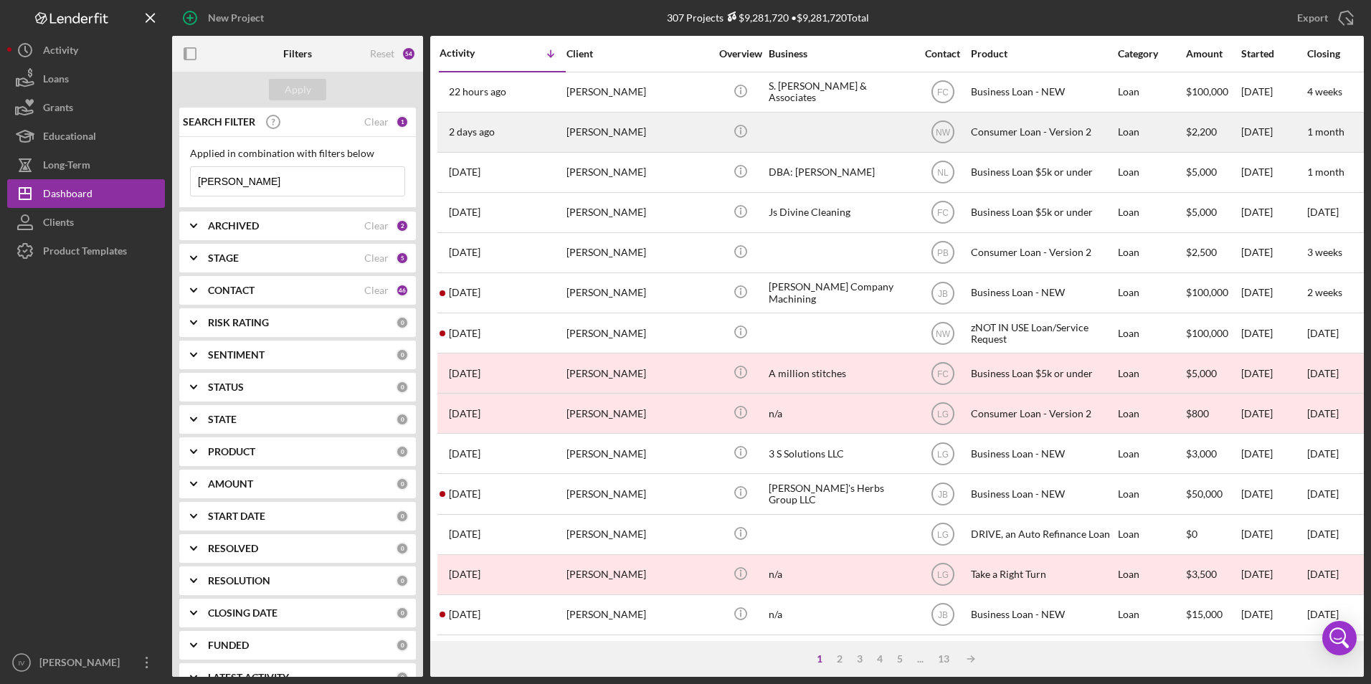
type input "[PERSON_NAME]"
click at [579, 143] on div "[PERSON_NAME]" at bounding box center [637, 132] width 143 height 38
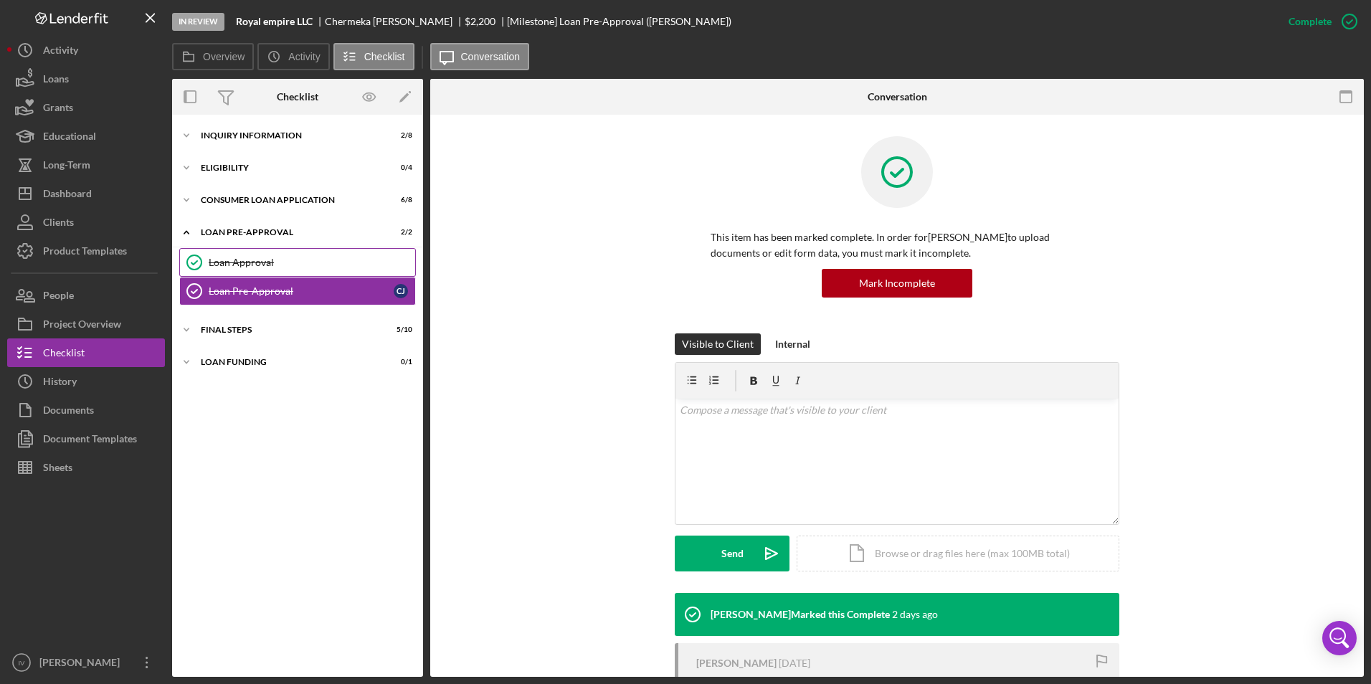
click at [279, 270] on link "Loan Approval Loan Approval" at bounding box center [297, 262] width 237 height 29
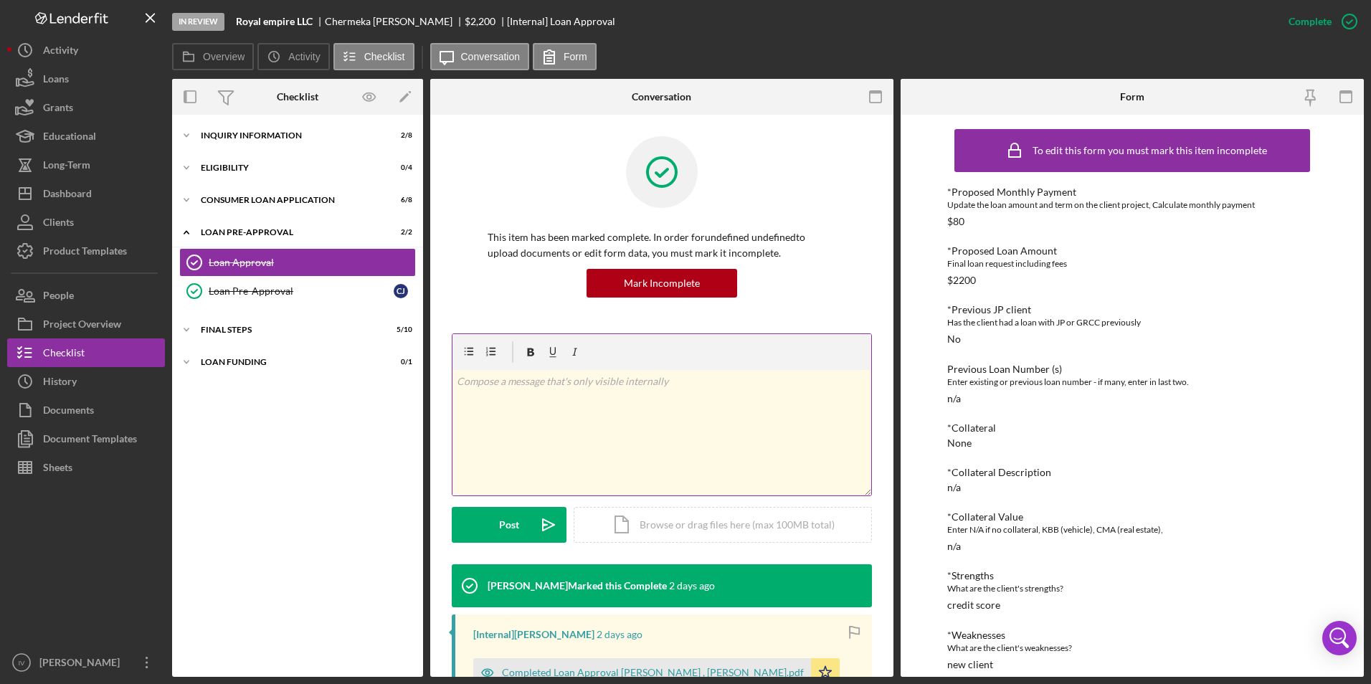
scroll to position [74, 0]
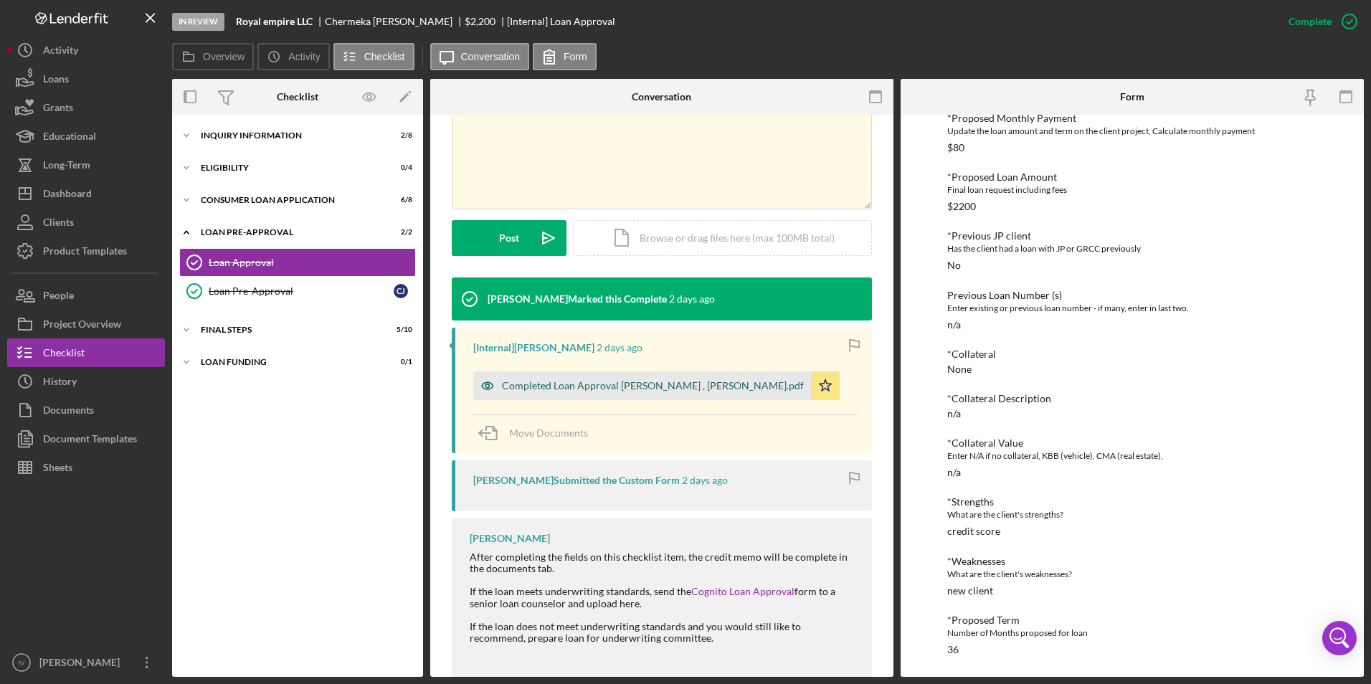
click at [654, 387] on div "Completed Loan Approval [PERSON_NAME] , [PERSON_NAME].pdf" at bounding box center [653, 385] width 302 height 11
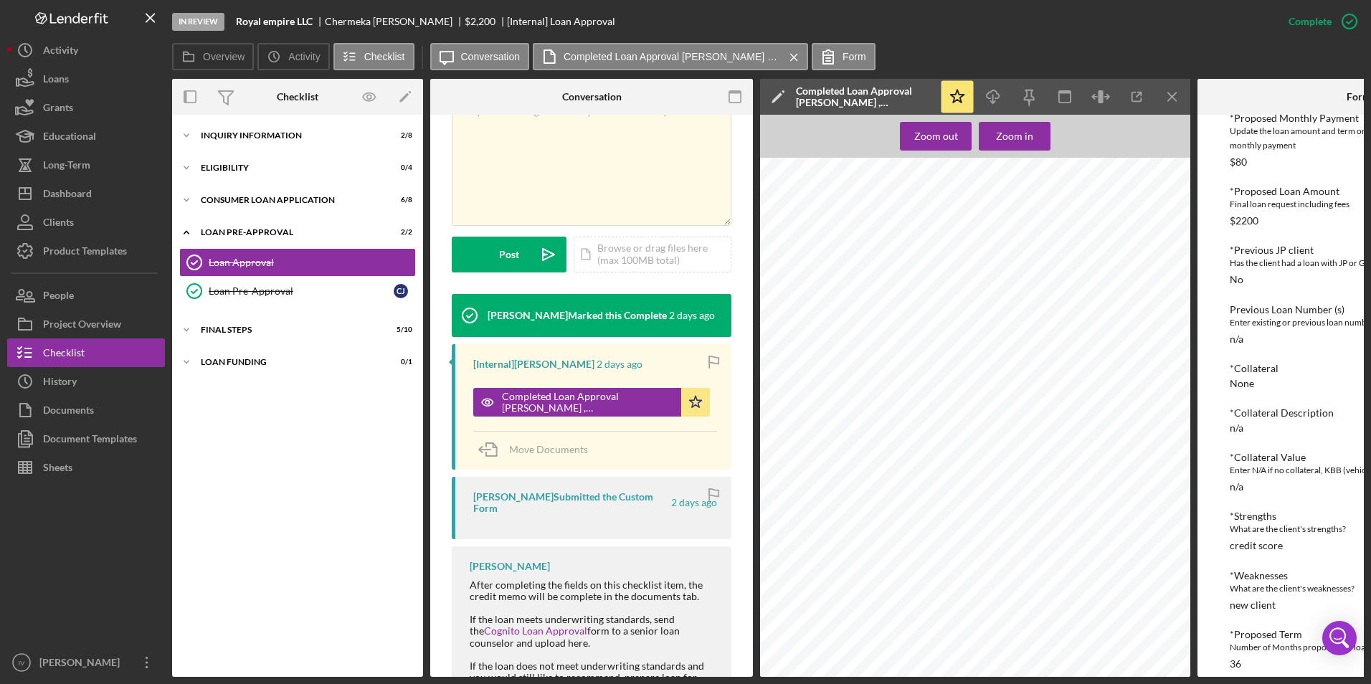
scroll to position [1199, 0]
click at [258, 137] on div "Inquiry Information" at bounding box center [303, 135] width 204 height 9
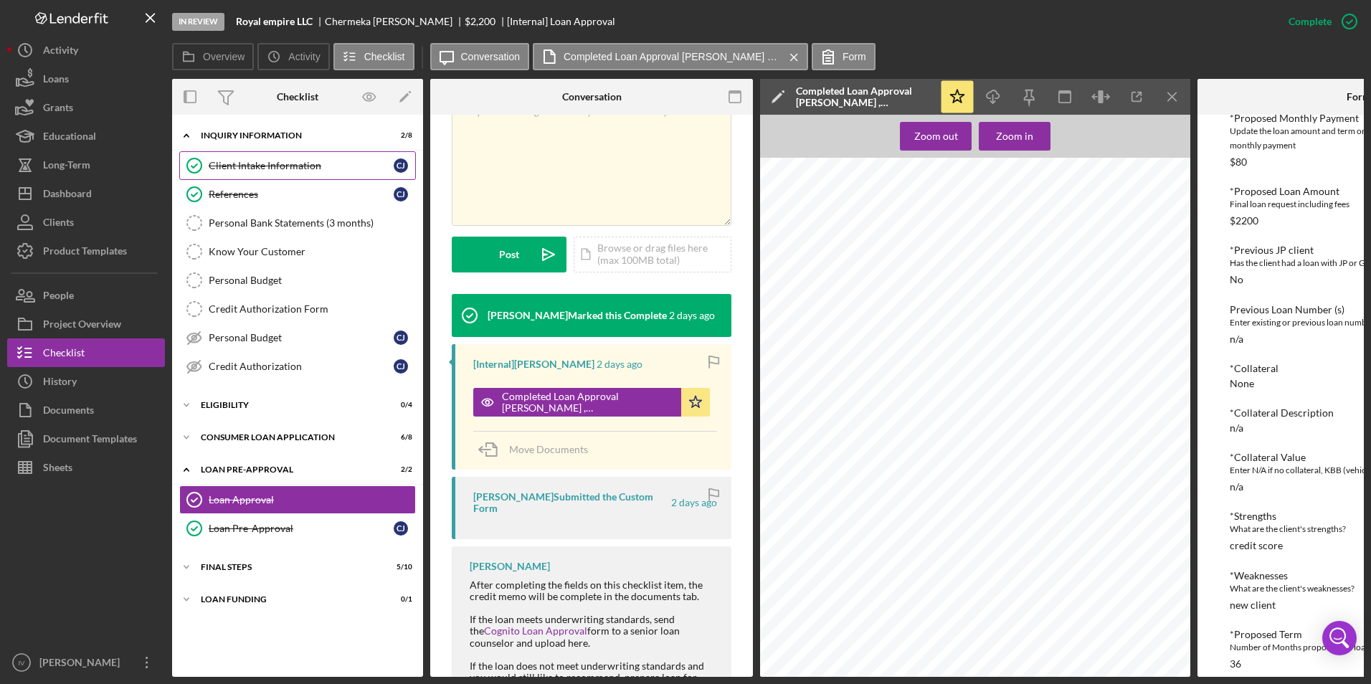
click at [245, 167] on div "Client Intake Information" at bounding box center [301, 165] width 185 height 11
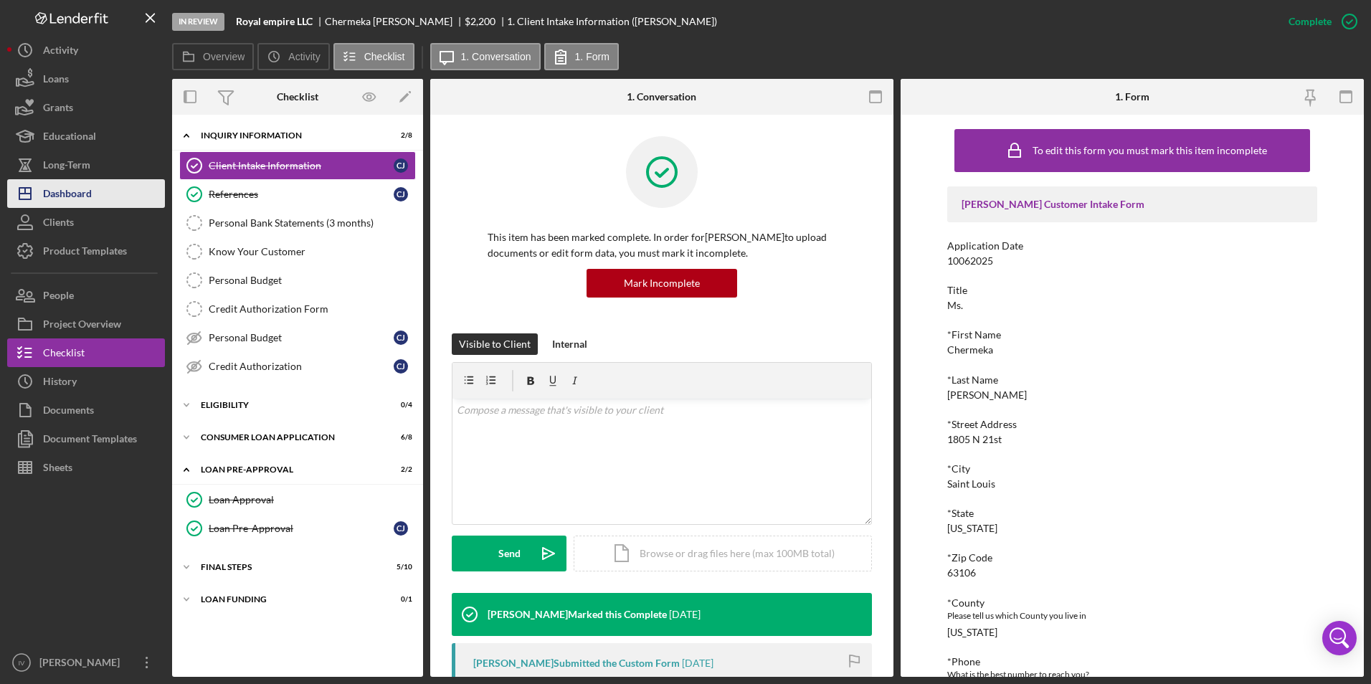
click at [66, 190] on div "Dashboard" at bounding box center [67, 195] width 49 height 32
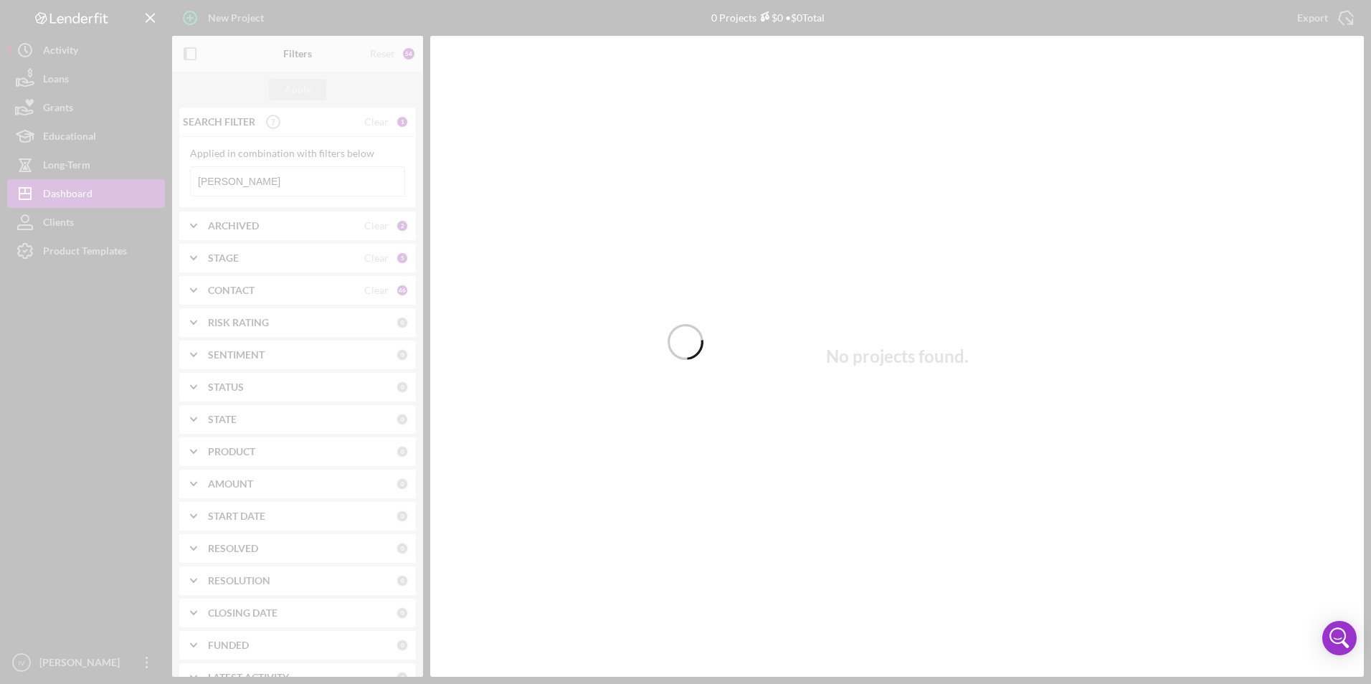
click at [238, 181] on div at bounding box center [685, 342] width 1371 height 684
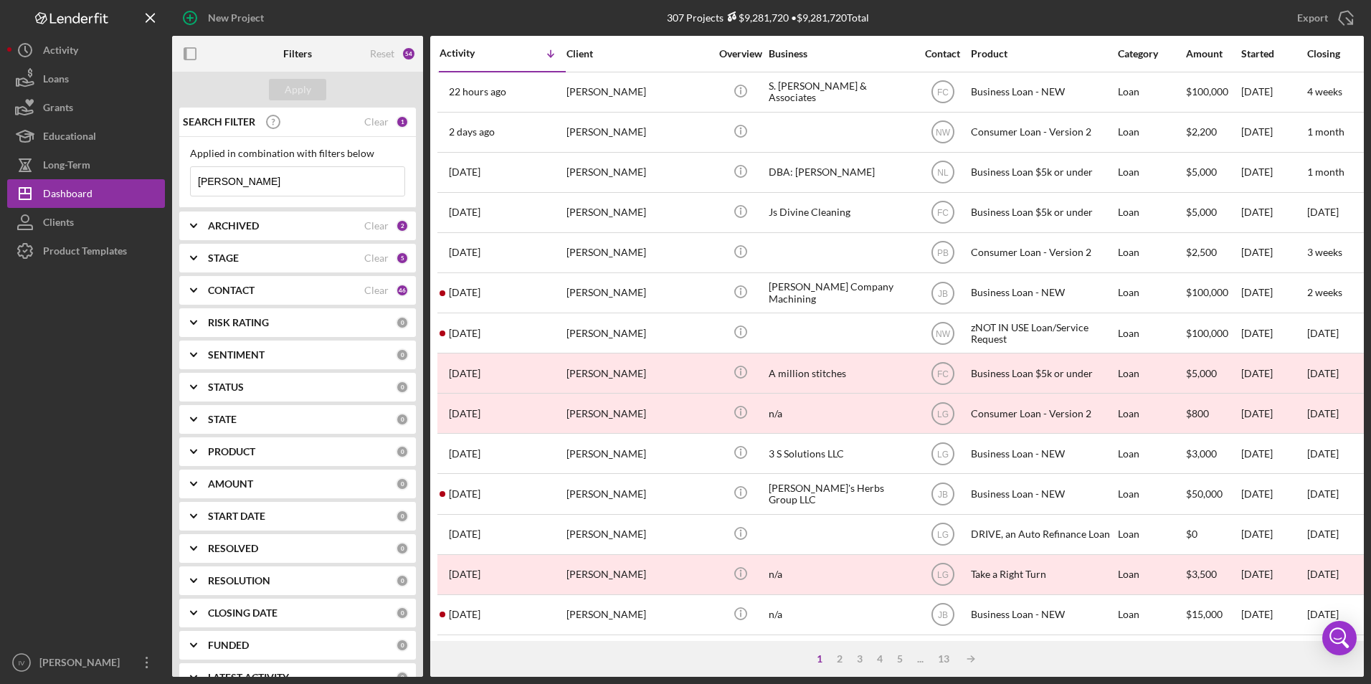
drag, startPoint x: 241, startPoint y: 185, endPoint x: 171, endPoint y: 180, distance: 70.4
click at [171, 180] on div "New Project 307 Projects $9,281,720 • $9,281,720 Total [PERSON_NAME] Export Ico…" at bounding box center [685, 338] width 1356 height 677
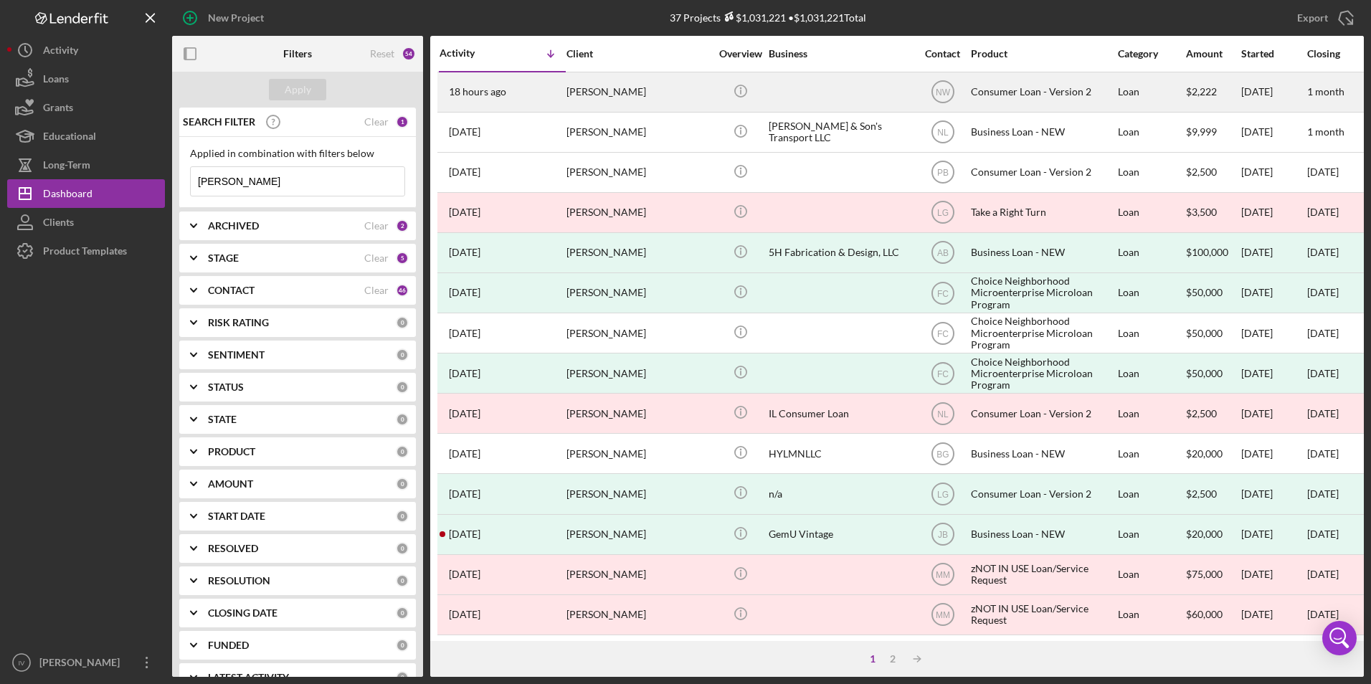
type input "[PERSON_NAME]"
click at [635, 91] on div "[PERSON_NAME]" at bounding box center [637, 92] width 143 height 38
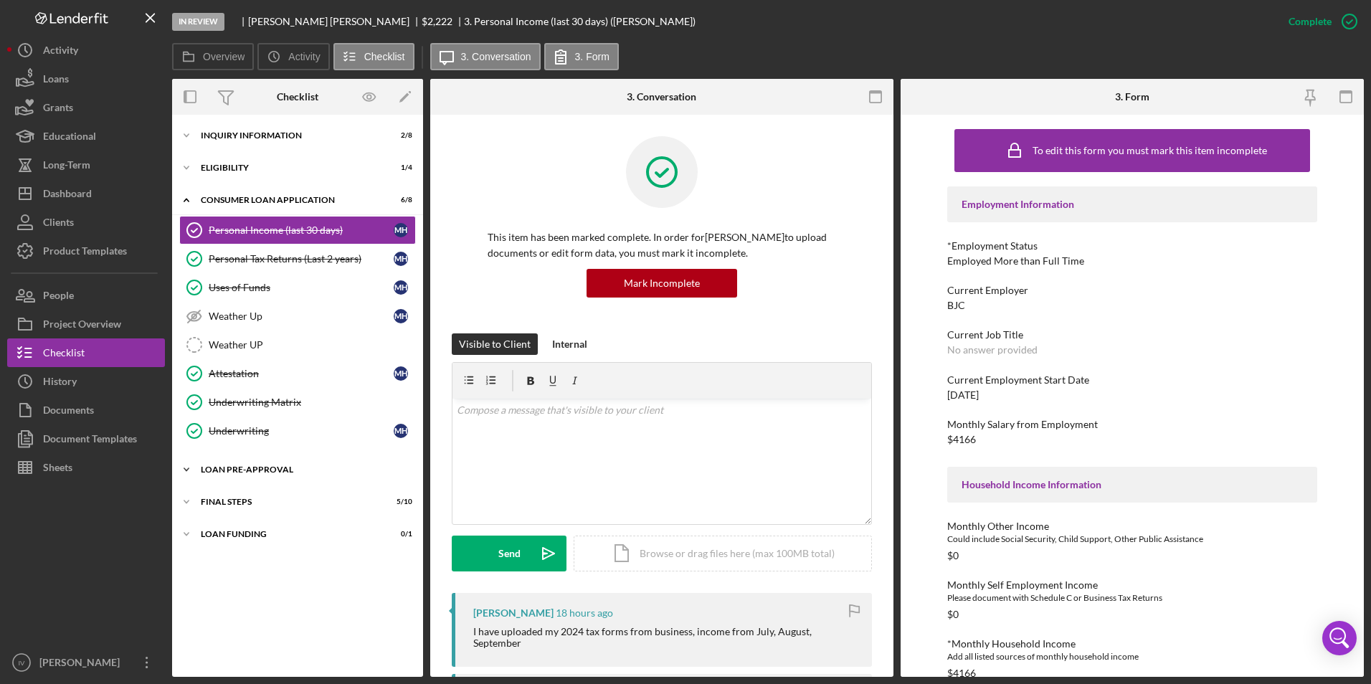
click at [272, 483] on div "Icon/Expander Loan Pre-Approval 2 / 2" at bounding box center [297, 469] width 251 height 29
click at [275, 497] on div "Loan Approval" at bounding box center [312, 499] width 206 height 11
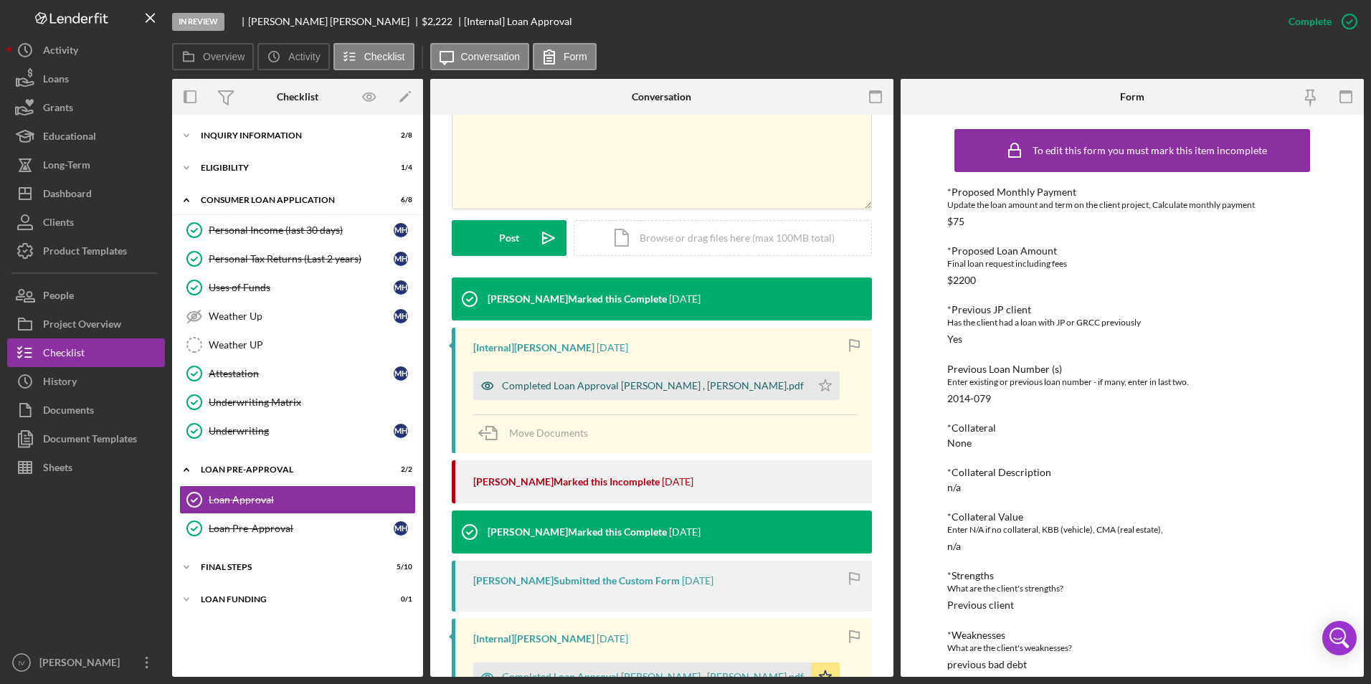
click at [673, 397] on div "Completed Loan Approval [PERSON_NAME] , [PERSON_NAME].pdf" at bounding box center [642, 385] width 338 height 29
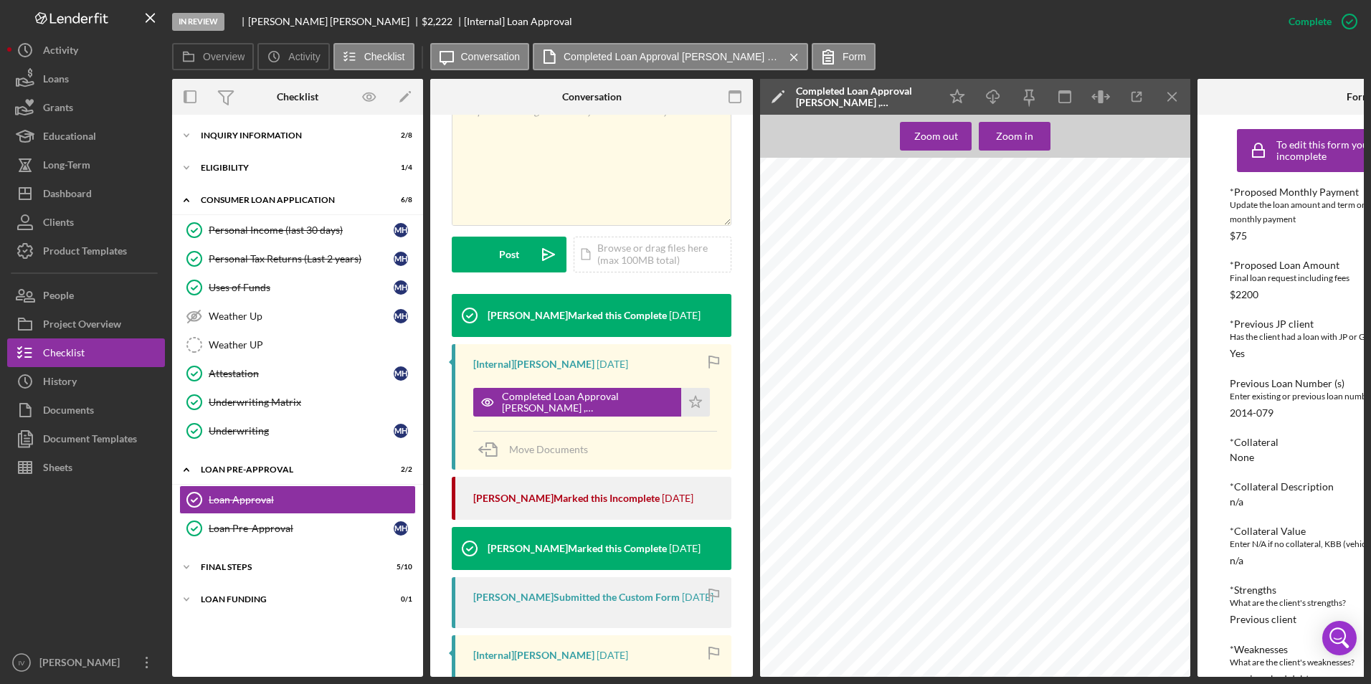
scroll to position [1147, 0]
click at [473, 388] on button "Completed Loan Approval [PERSON_NAME] , [PERSON_NAME].pdf Icon/Star" at bounding box center [591, 402] width 237 height 29
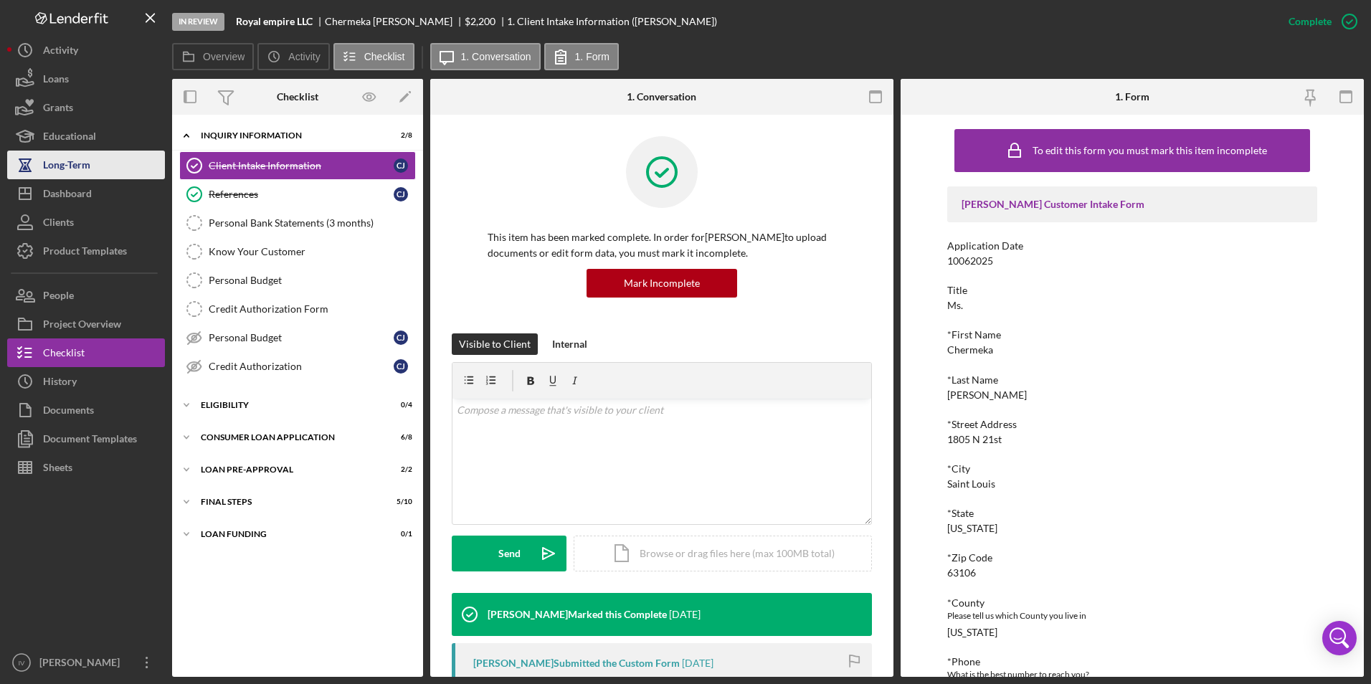
click at [92, 177] on button "Long-Term" at bounding box center [86, 165] width 158 height 29
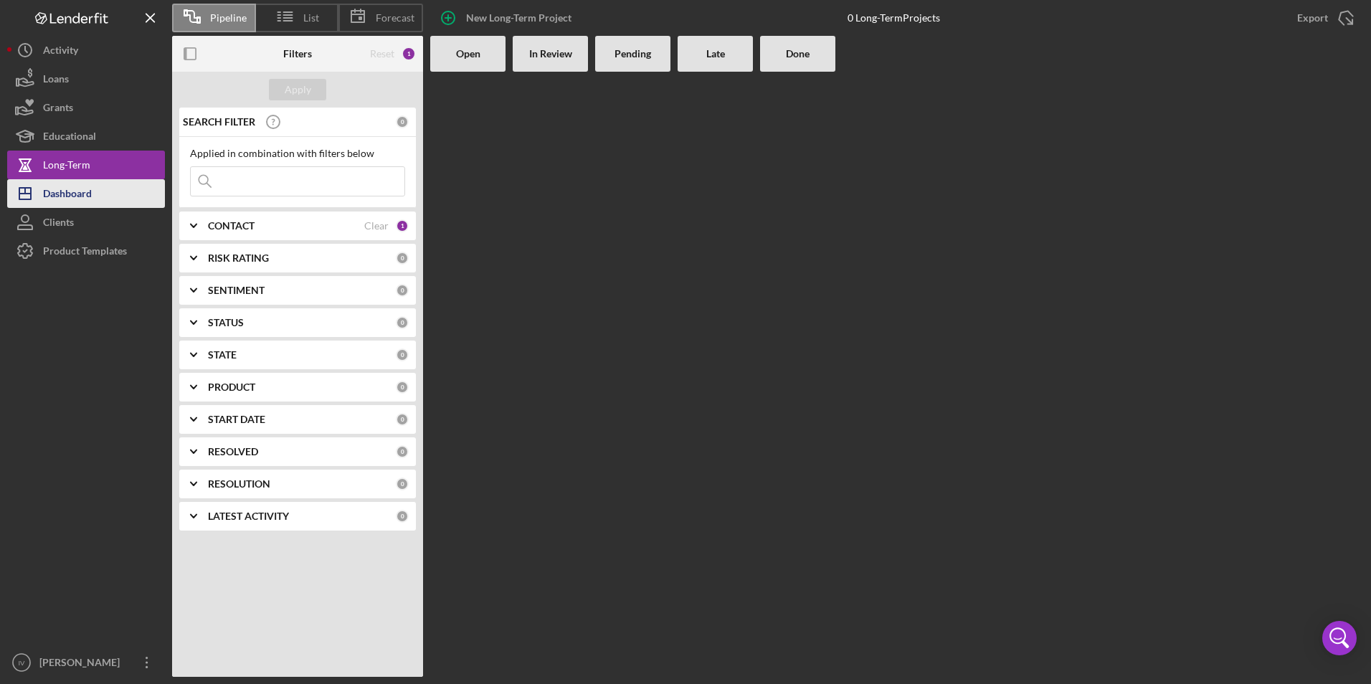
click at [91, 191] on div "Dashboard" at bounding box center [67, 195] width 49 height 32
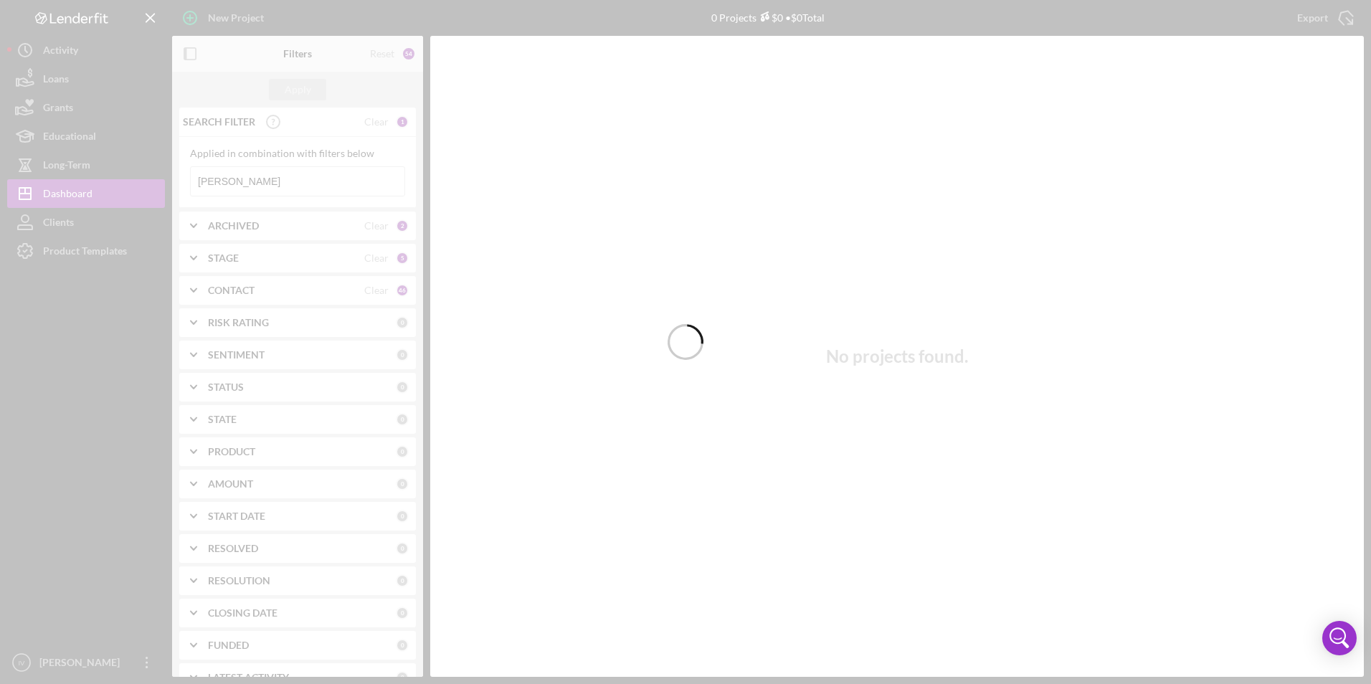
click at [259, 186] on div at bounding box center [685, 342] width 1371 height 684
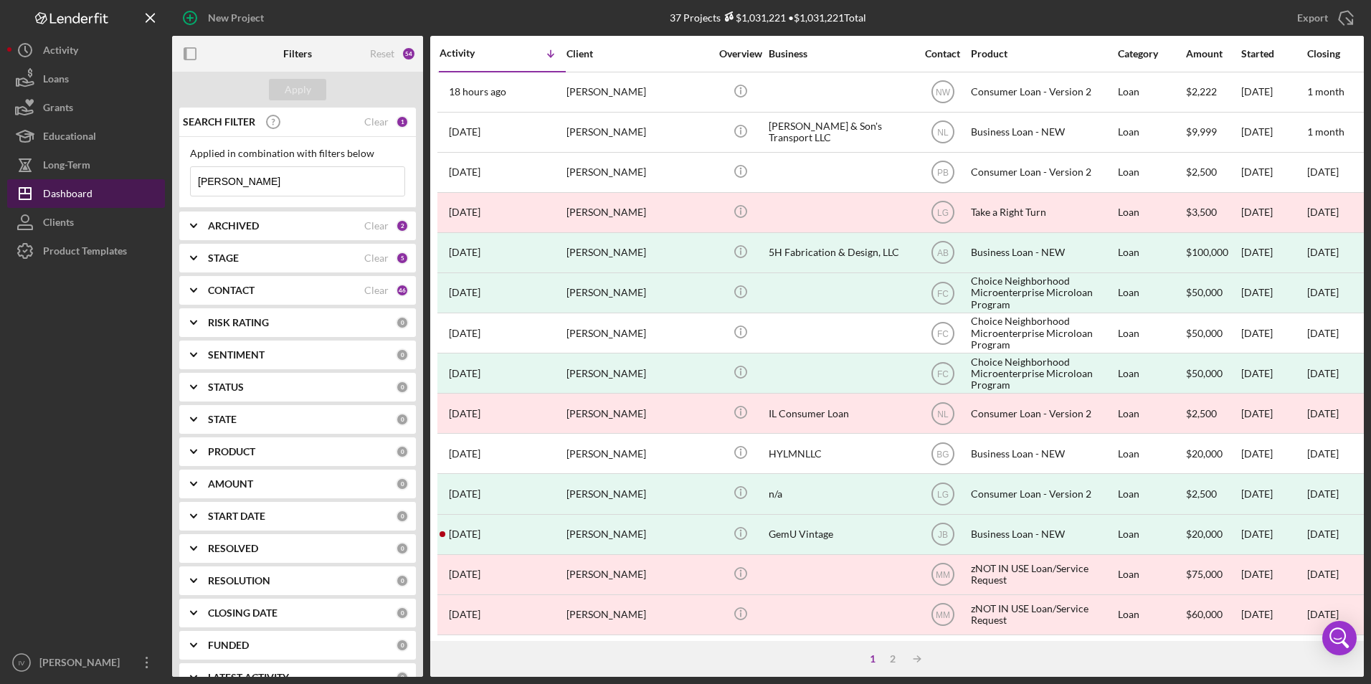
drag, startPoint x: 242, startPoint y: 187, endPoint x: 153, endPoint y: 180, distance: 88.5
click at [153, 180] on div "New Project 37 Projects $1,031,221 • $1,031,221 Total [PERSON_NAME] Export Icon…" at bounding box center [685, 338] width 1356 height 677
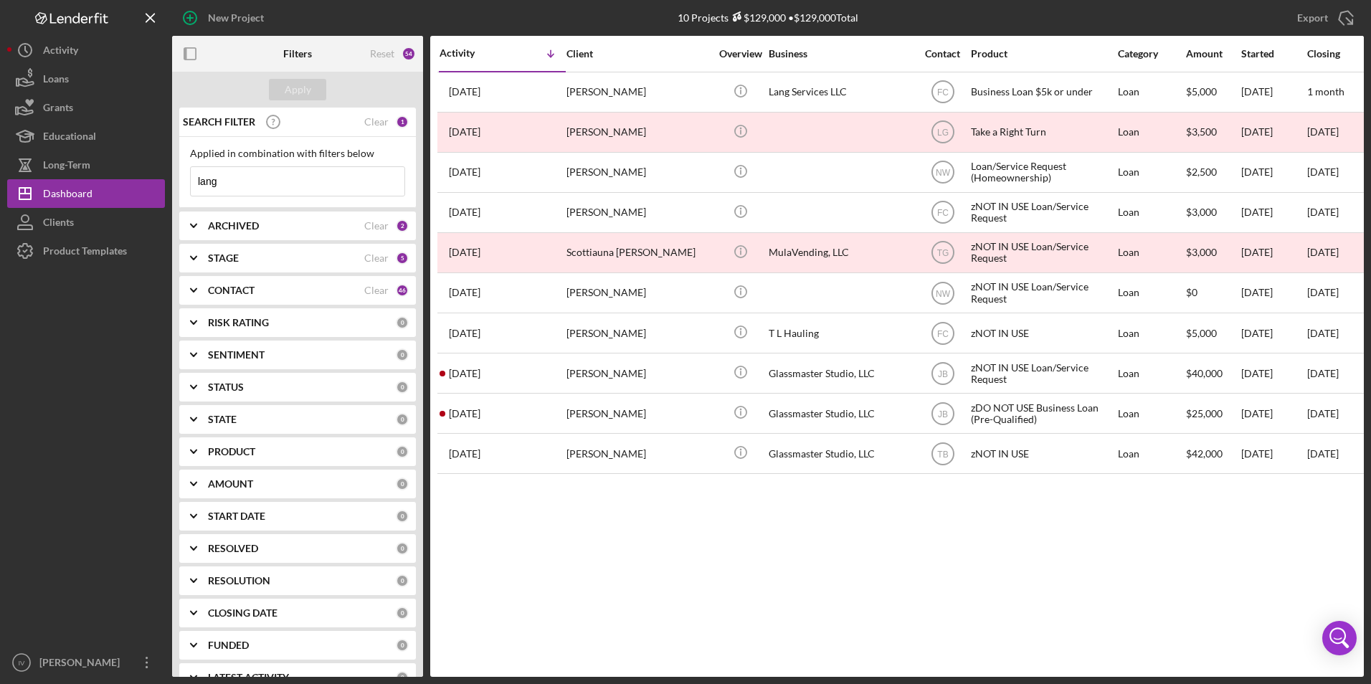
type input "lang"
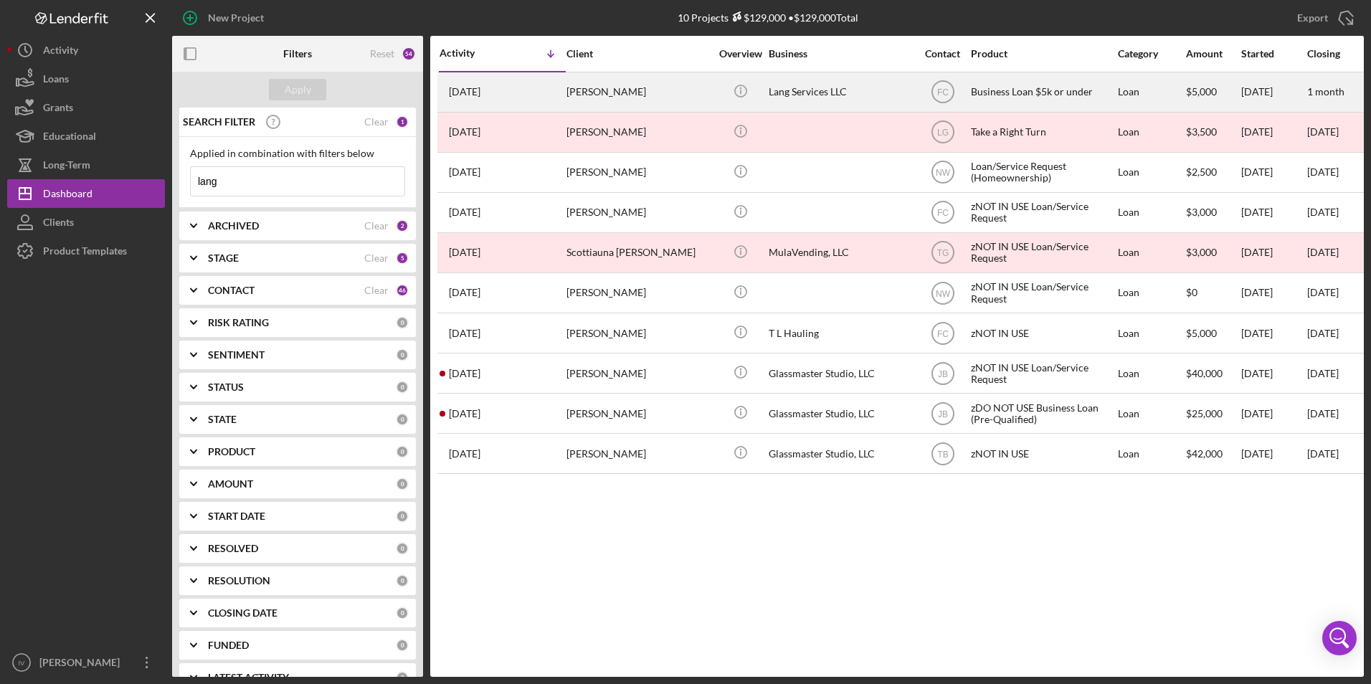
click at [643, 92] on div "[PERSON_NAME]" at bounding box center [637, 92] width 143 height 38
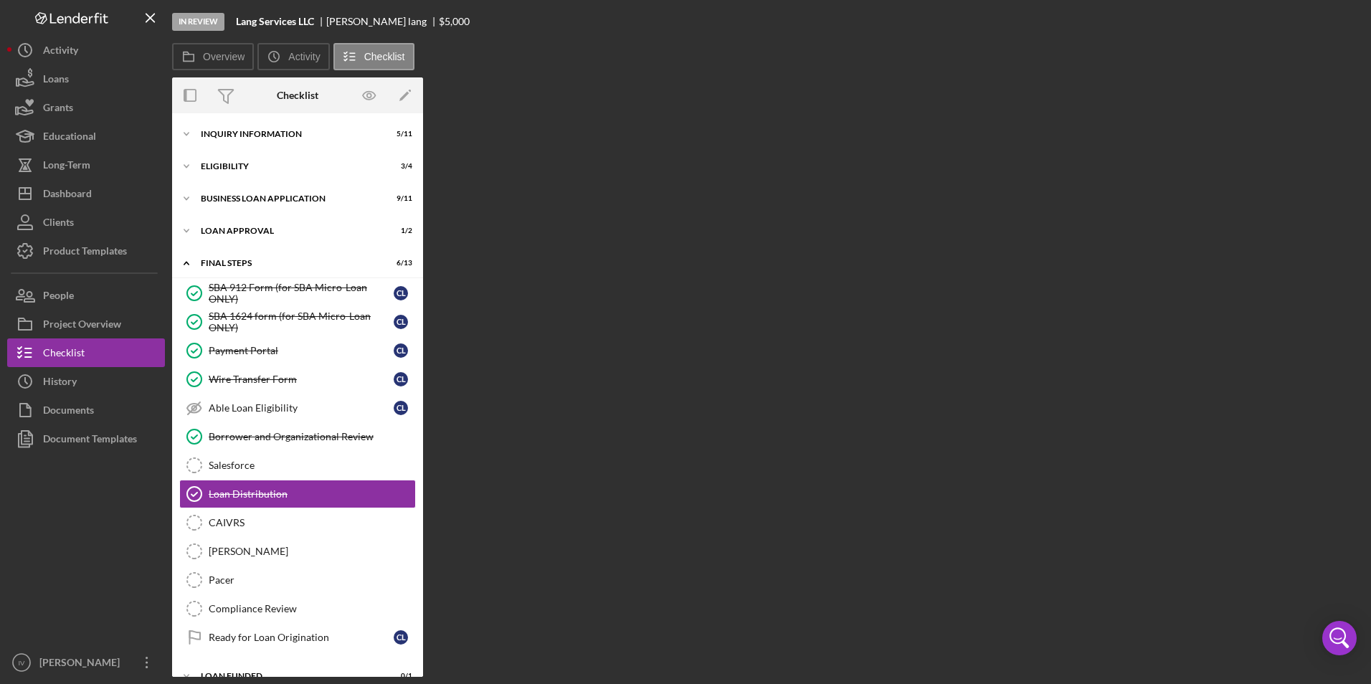
scroll to position [22, 0]
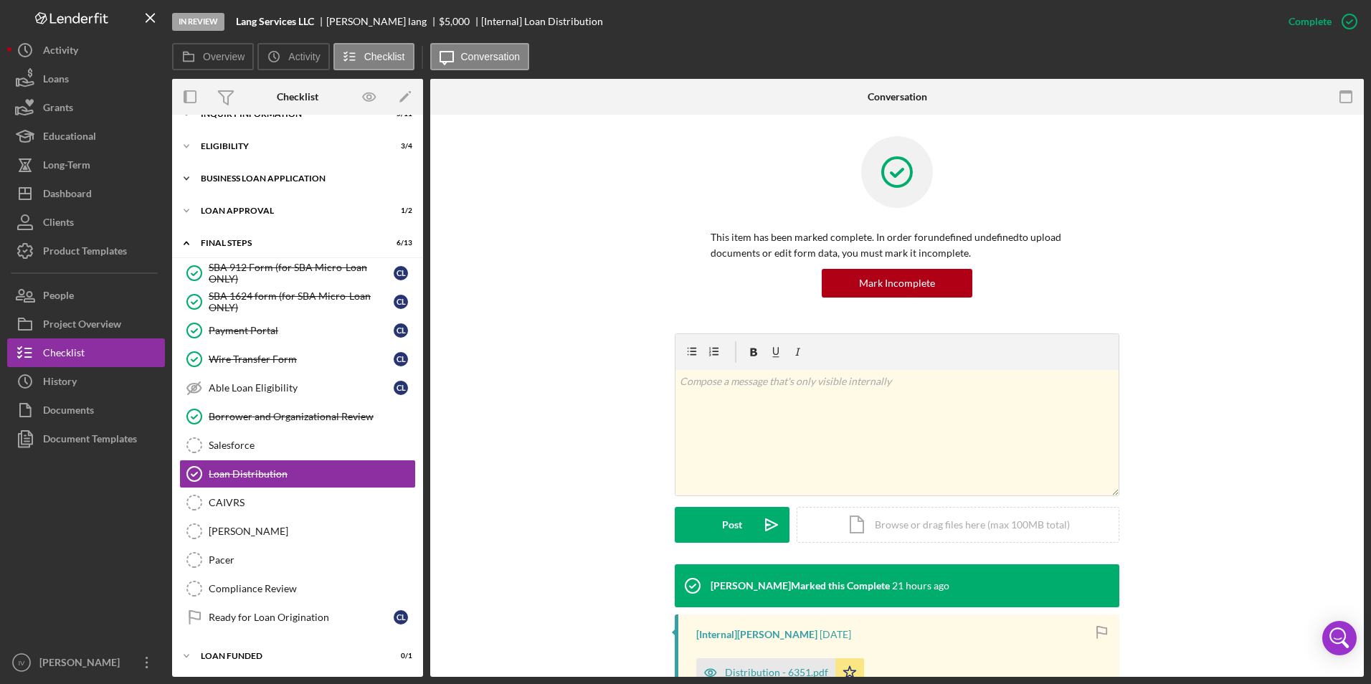
click at [224, 179] on div "BUSINESS LOAN APPLICATION" at bounding box center [303, 178] width 204 height 9
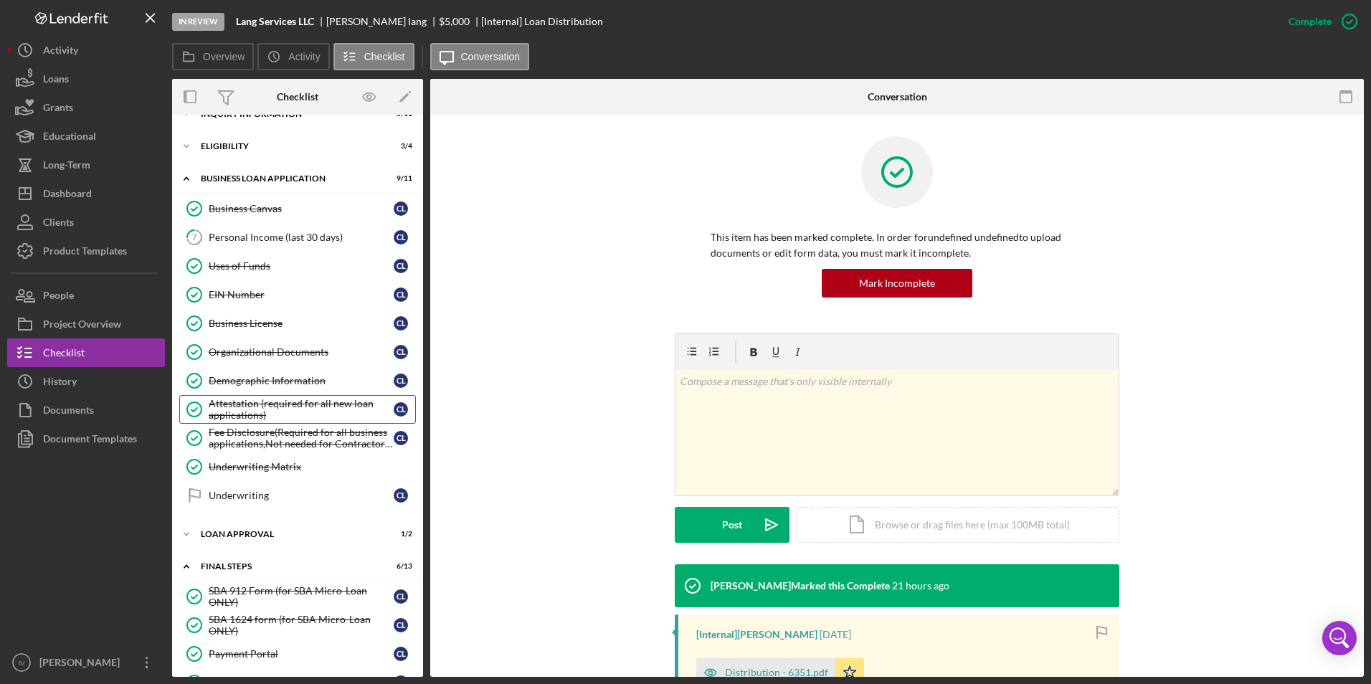
click at [249, 409] on div "Attestation (required for all new loan applications)" at bounding box center [301, 409] width 185 height 23
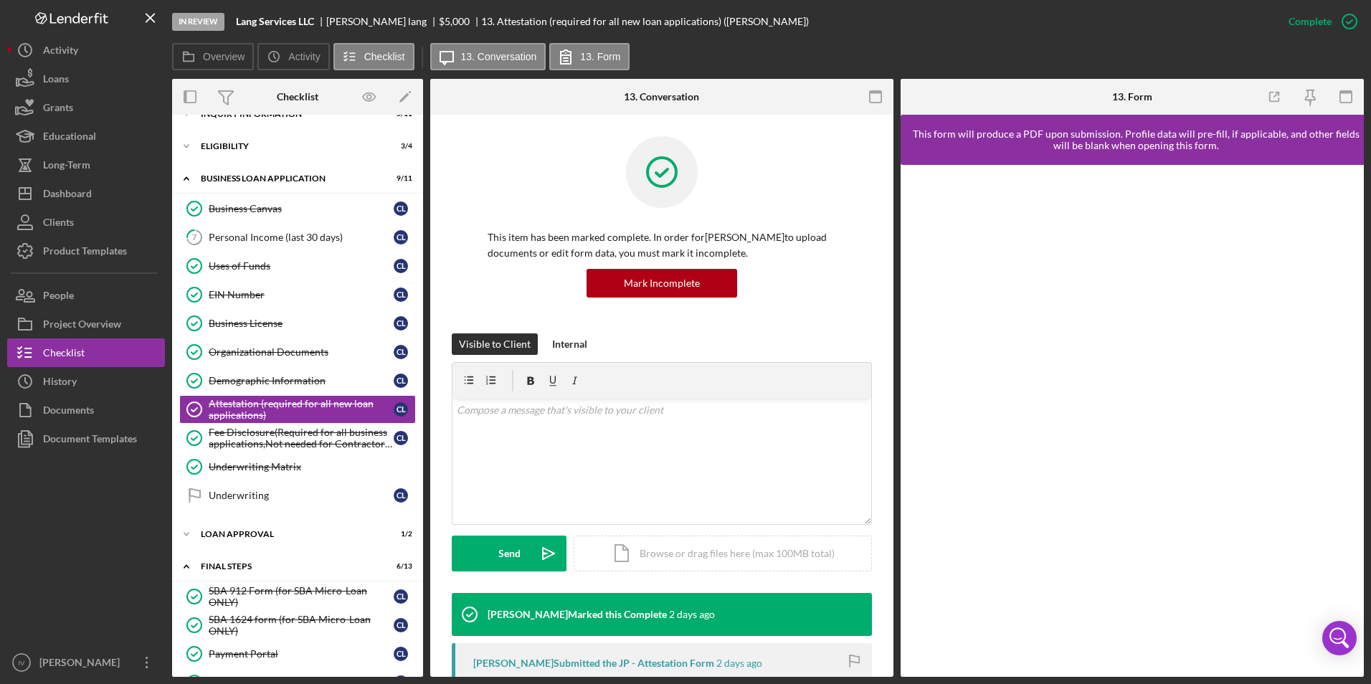
scroll to position [287, 0]
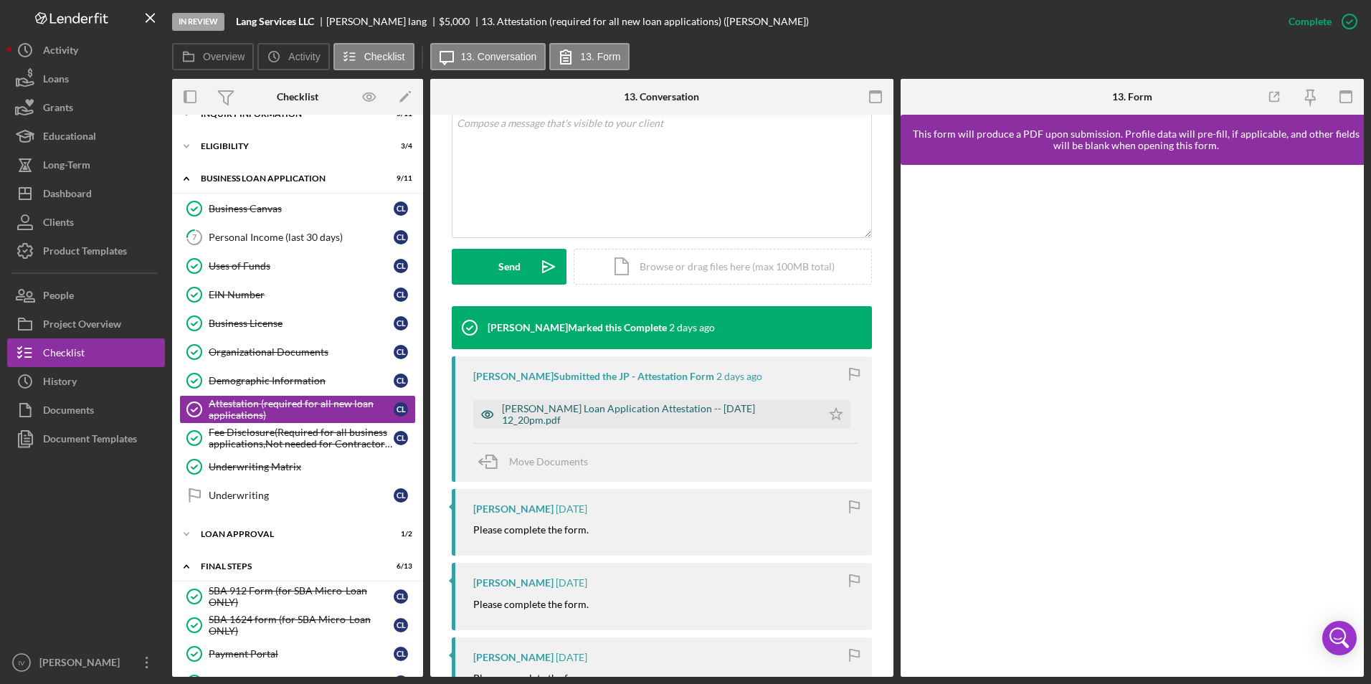
click at [608, 416] on div "[PERSON_NAME] Loan Application Attestation -- [DATE] 12_20pm.pdf" at bounding box center [658, 414] width 313 height 23
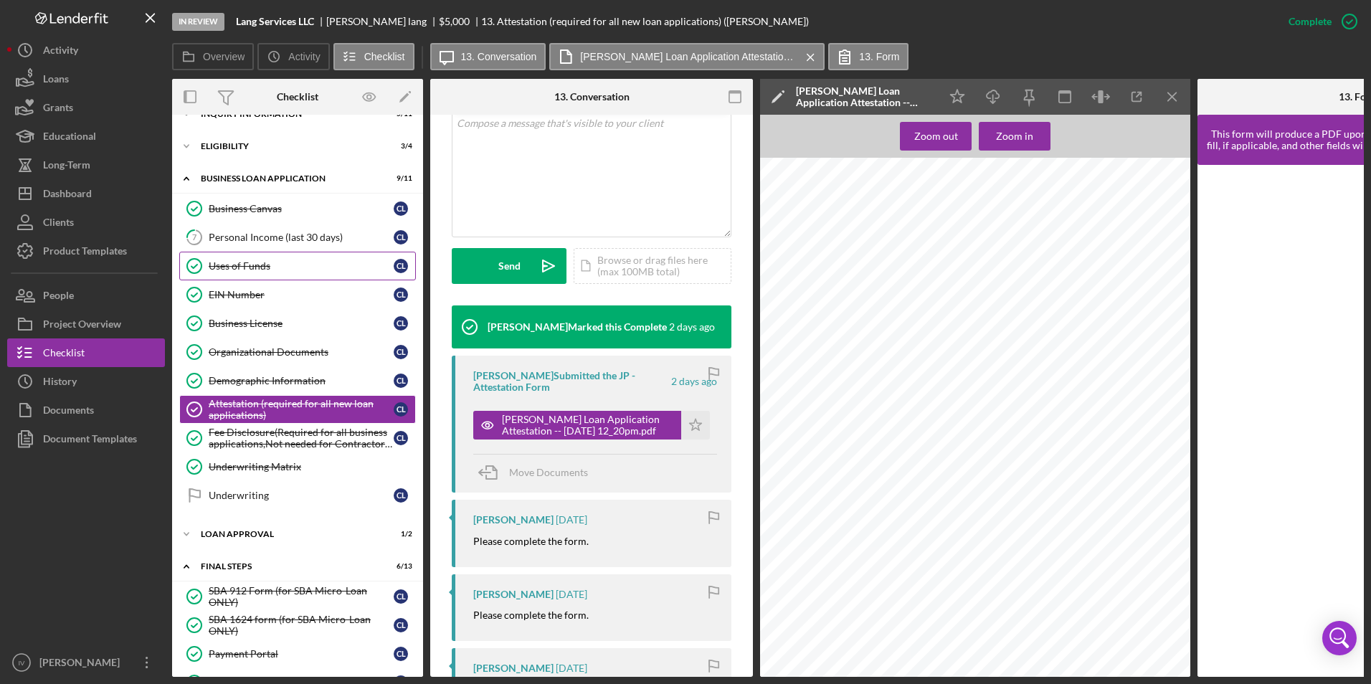
click at [269, 280] on link "Uses of Funds Uses of Funds c l" at bounding box center [297, 266] width 237 height 29
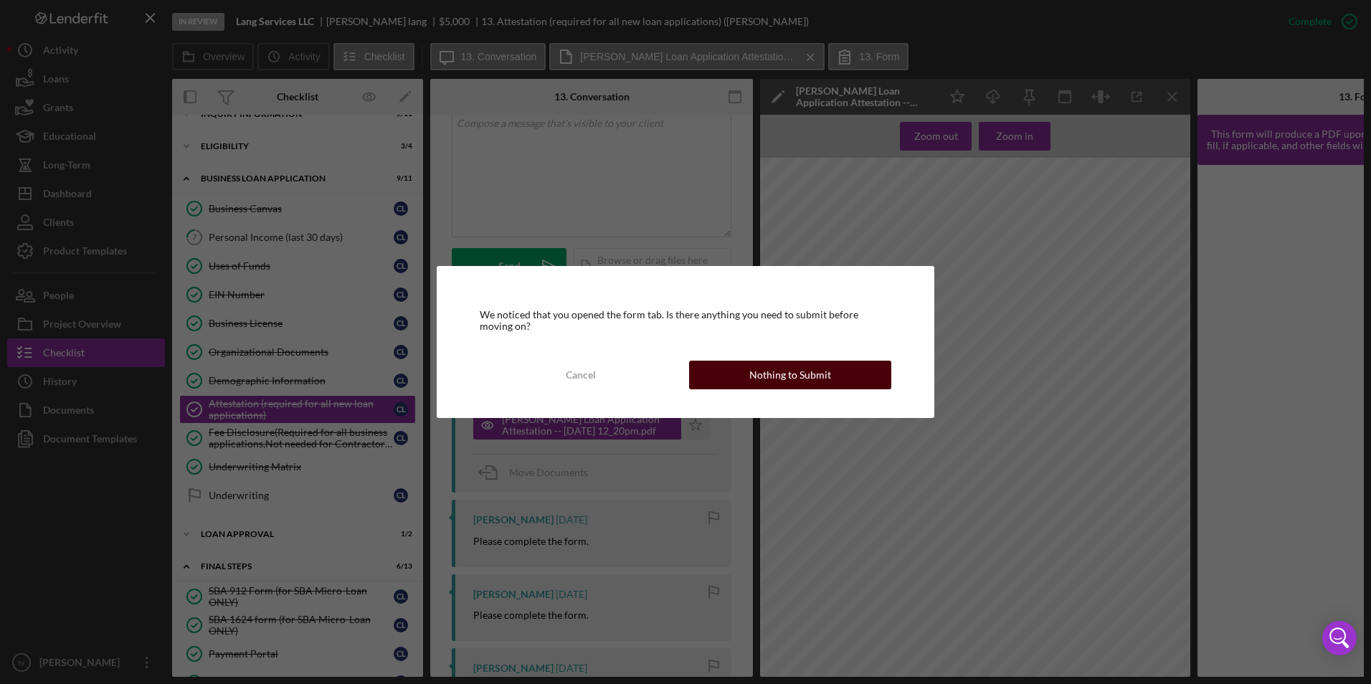
click at [756, 372] on div "Nothing to Submit" at bounding box center [790, 375] width 82 height 29
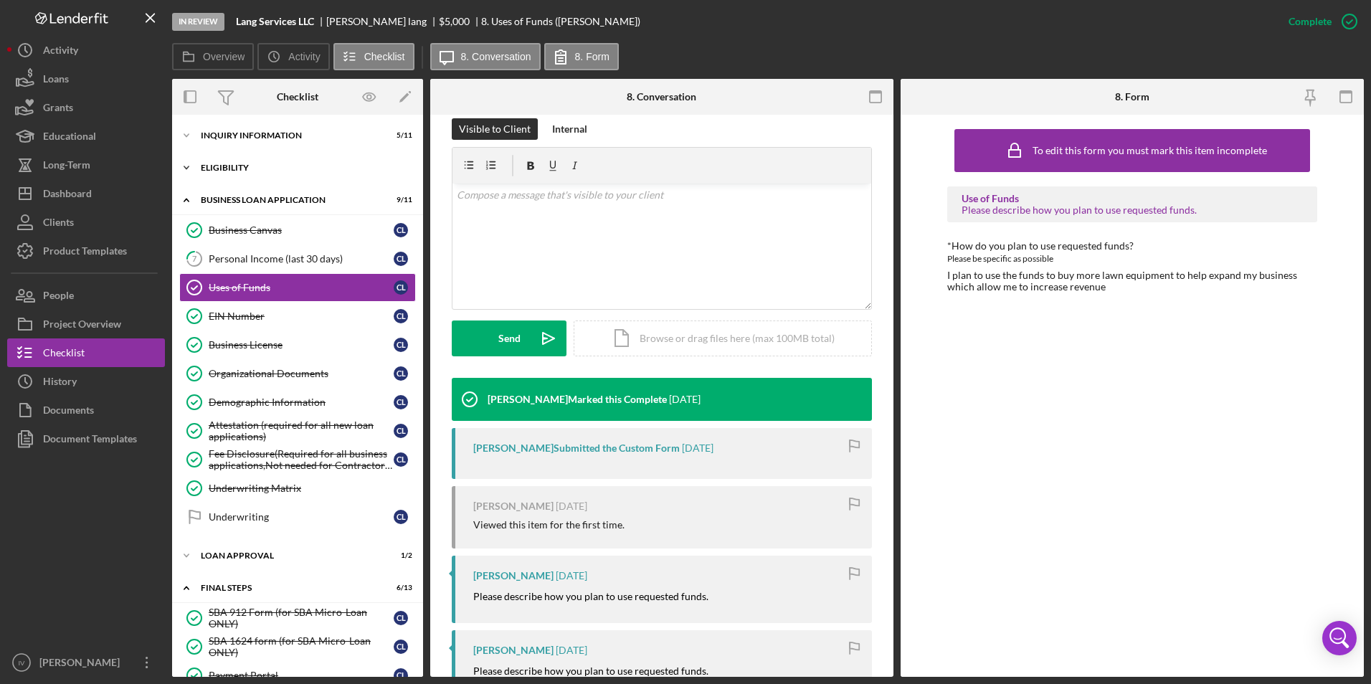
click at [245, 160] on div "Icon/Expander Eligibility 3 / 4" at bounding box center [297, 167] width 251 height 29
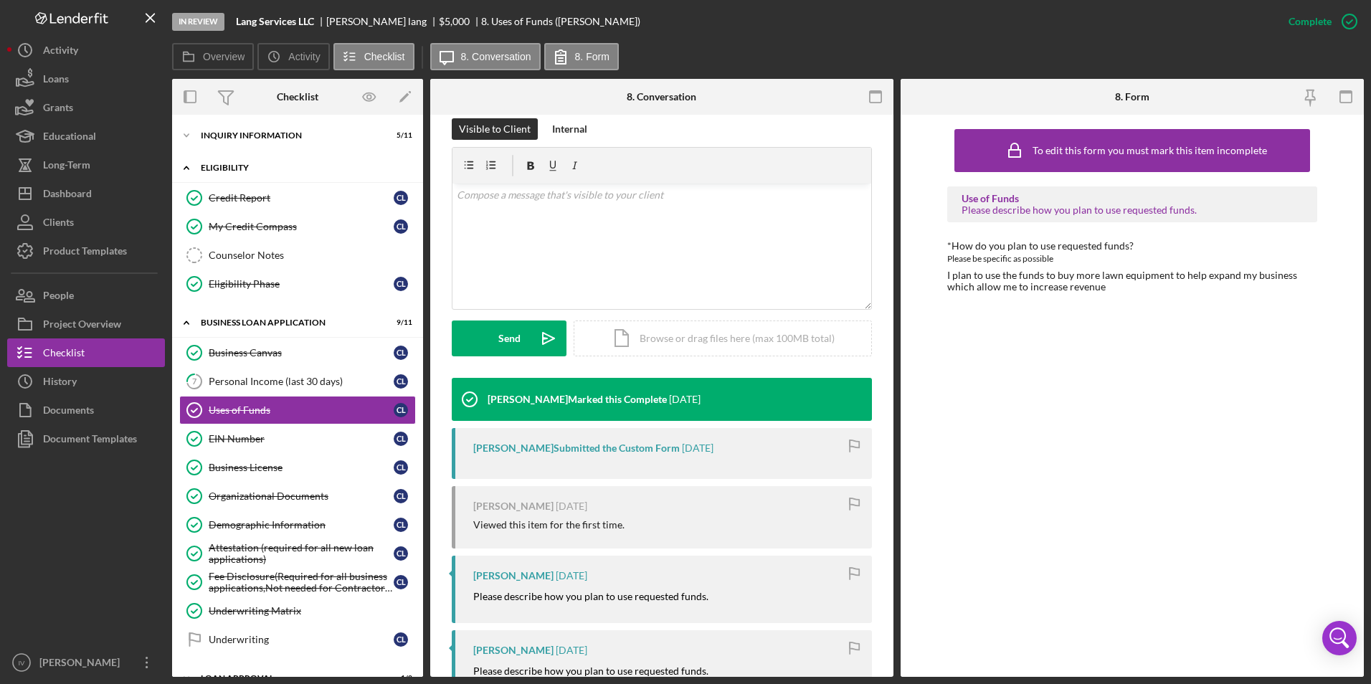
click at [253, 202] on div "Credit Report" at bounding box center [301, 197] width 185 height 11
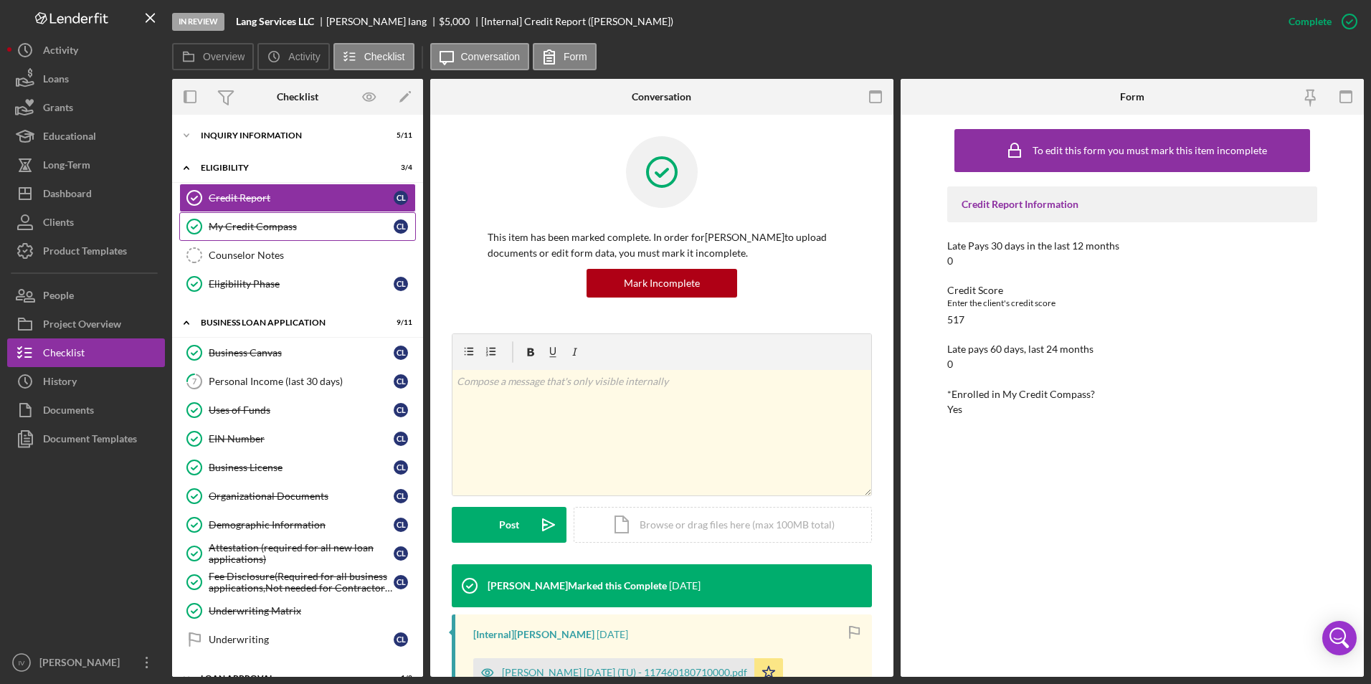
click at [253, 219] on link "My Credit Compass My Credit Compass c l" at bounding box center [297, 226] width 237 height 29
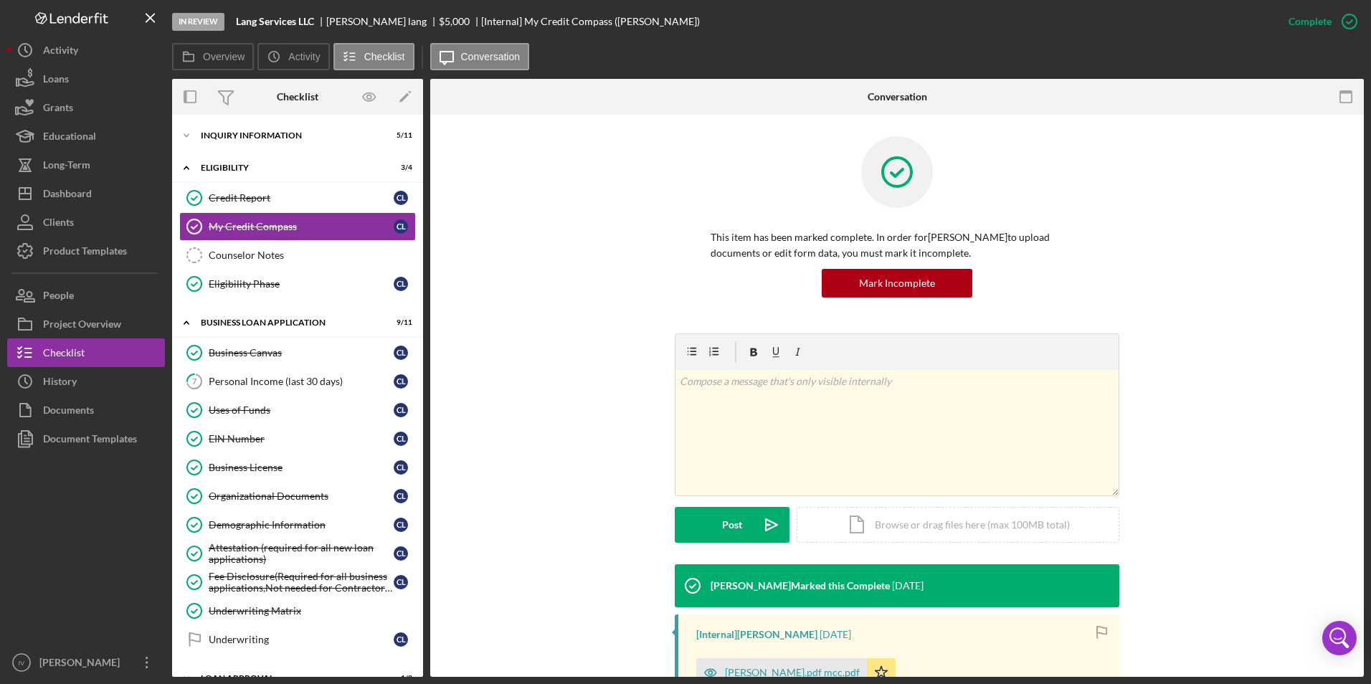
scroll to position [208, 0]
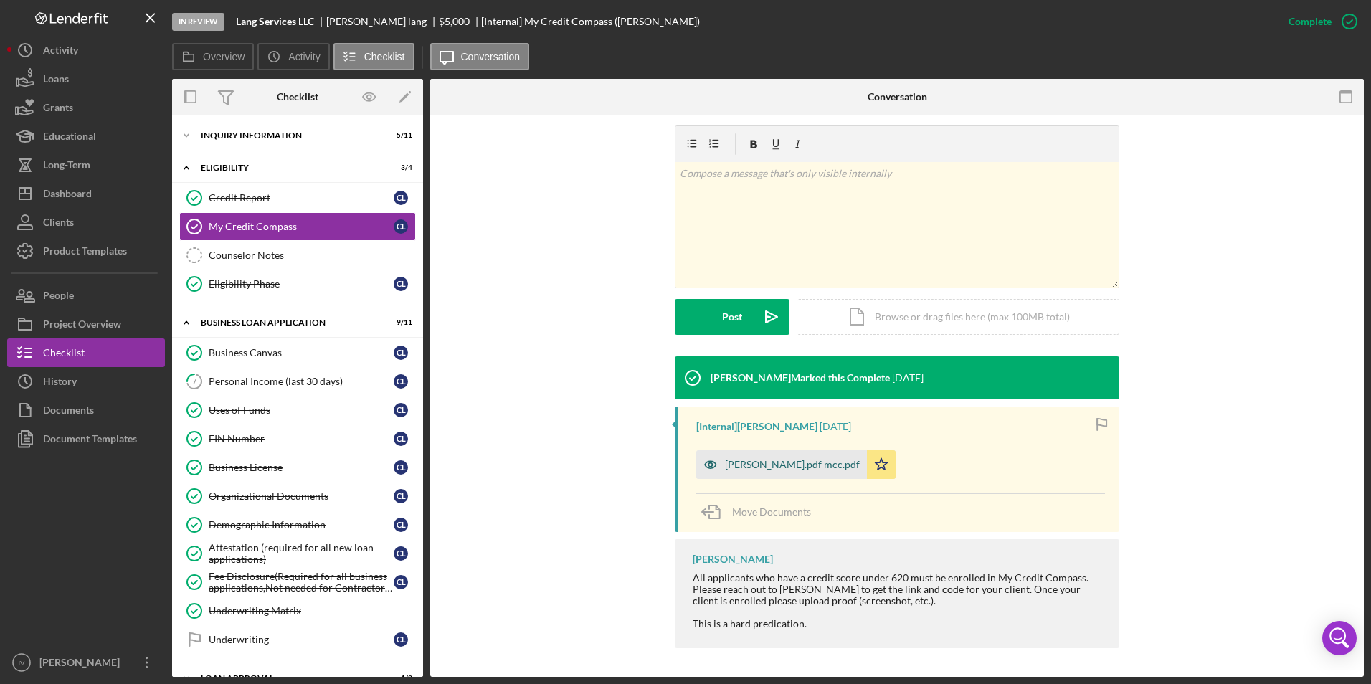
click at [771, 476] on div "[PERSON_NAME].pdf mcc.pdf" at bounding box center [781, 464] width 171 height 29
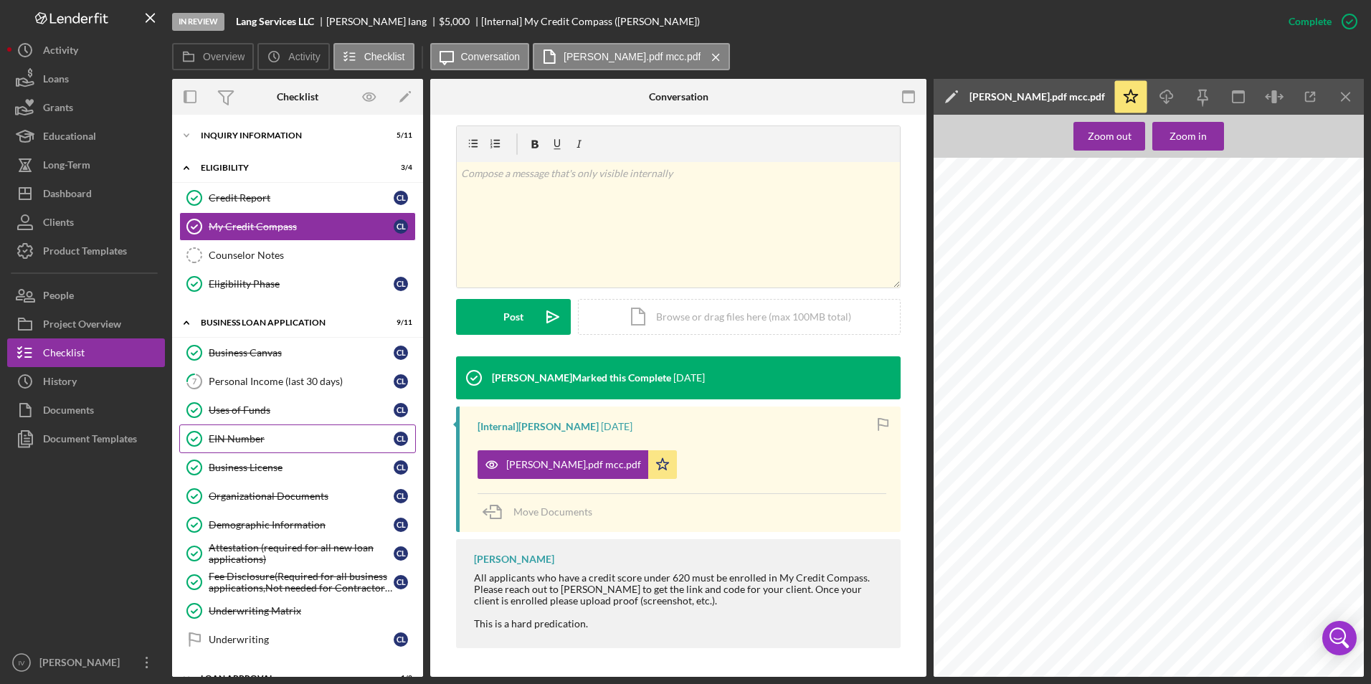
click at [280, 447] on link "EIN Number EIN Number c l" at bounding box center [297, 438] width 237 height 29
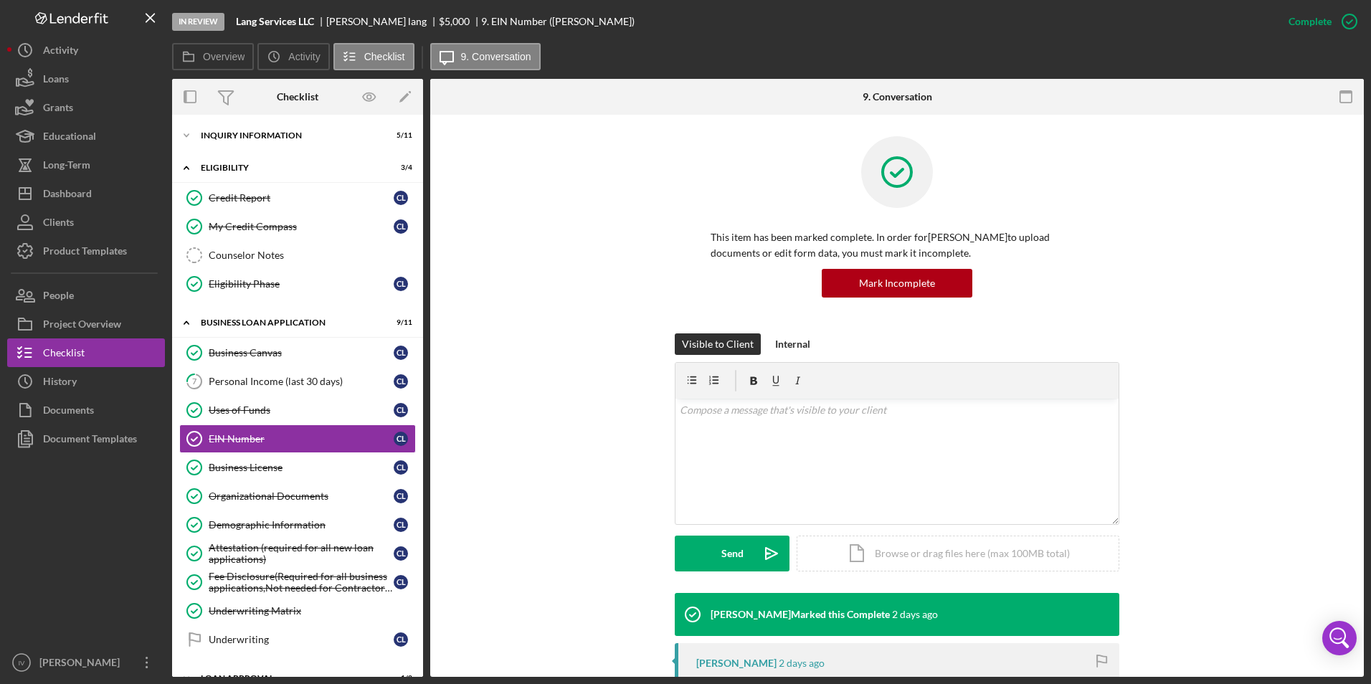
scroll to position [358, 0]
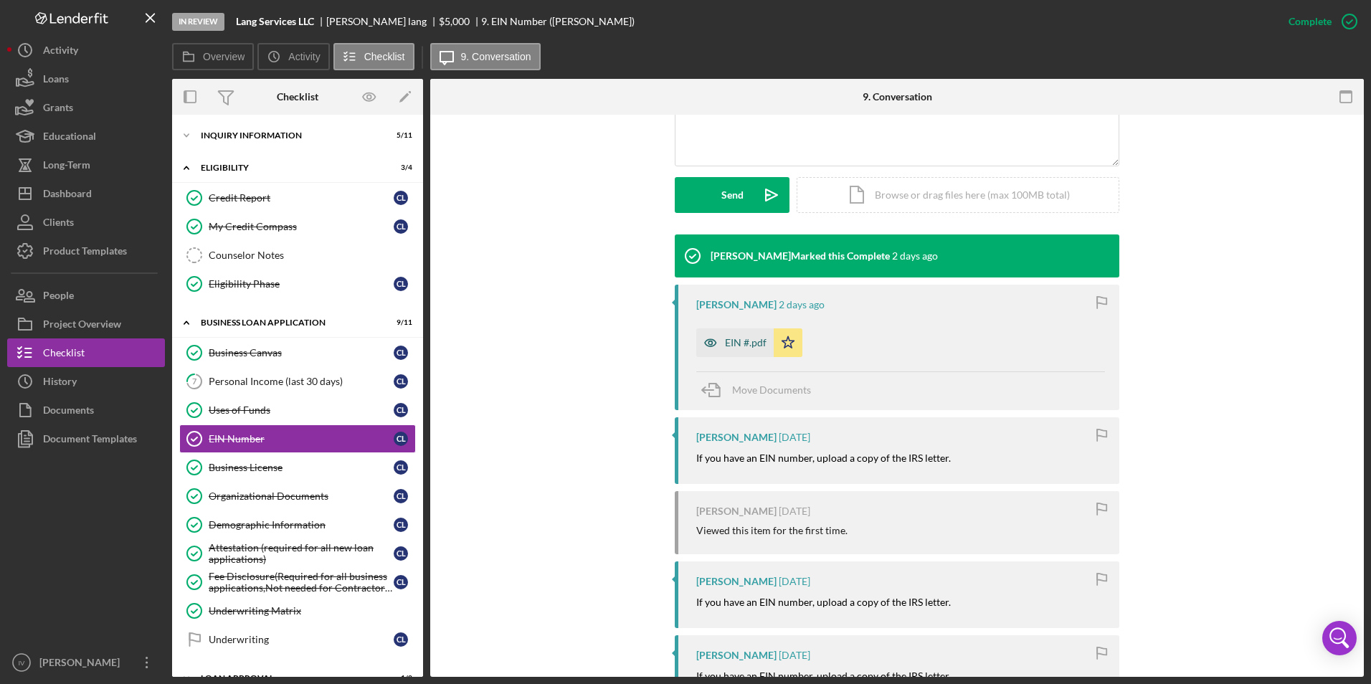
click at [748, 355] on div "EIN #.pdf" at bounding box center [734, 342] width 77 height 29
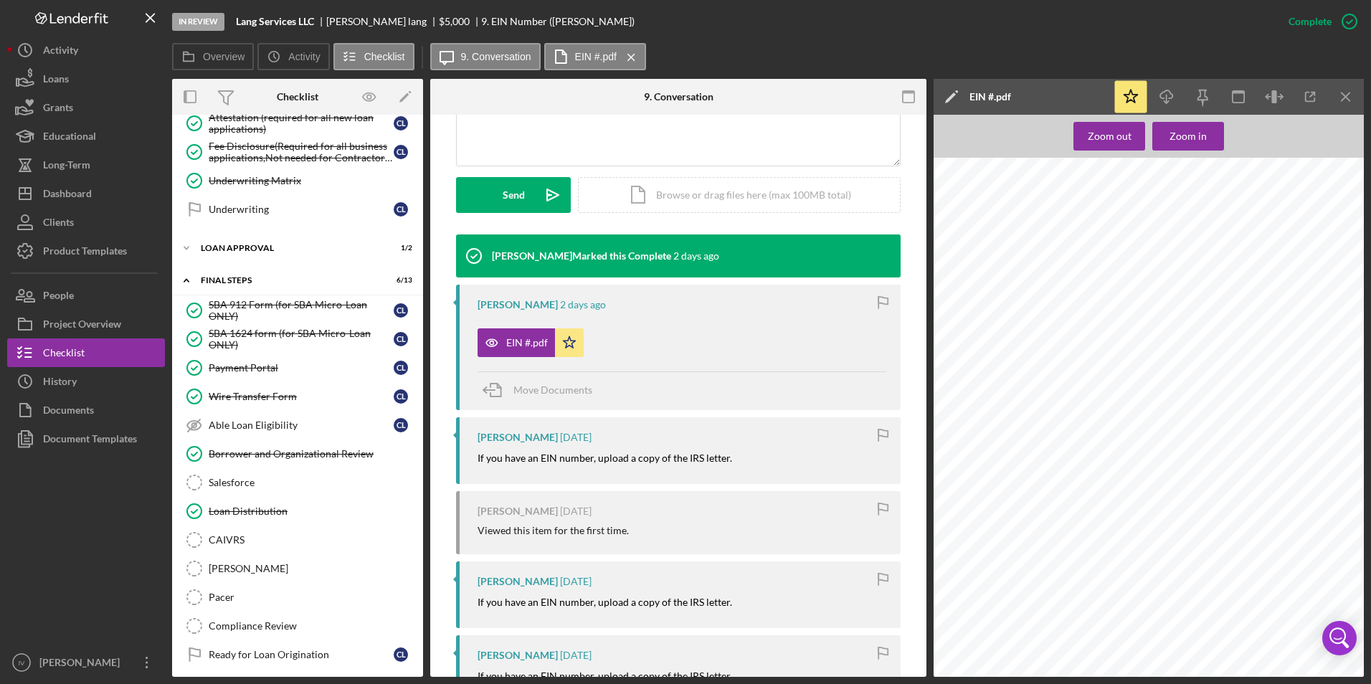
scroll to position [469, 0]
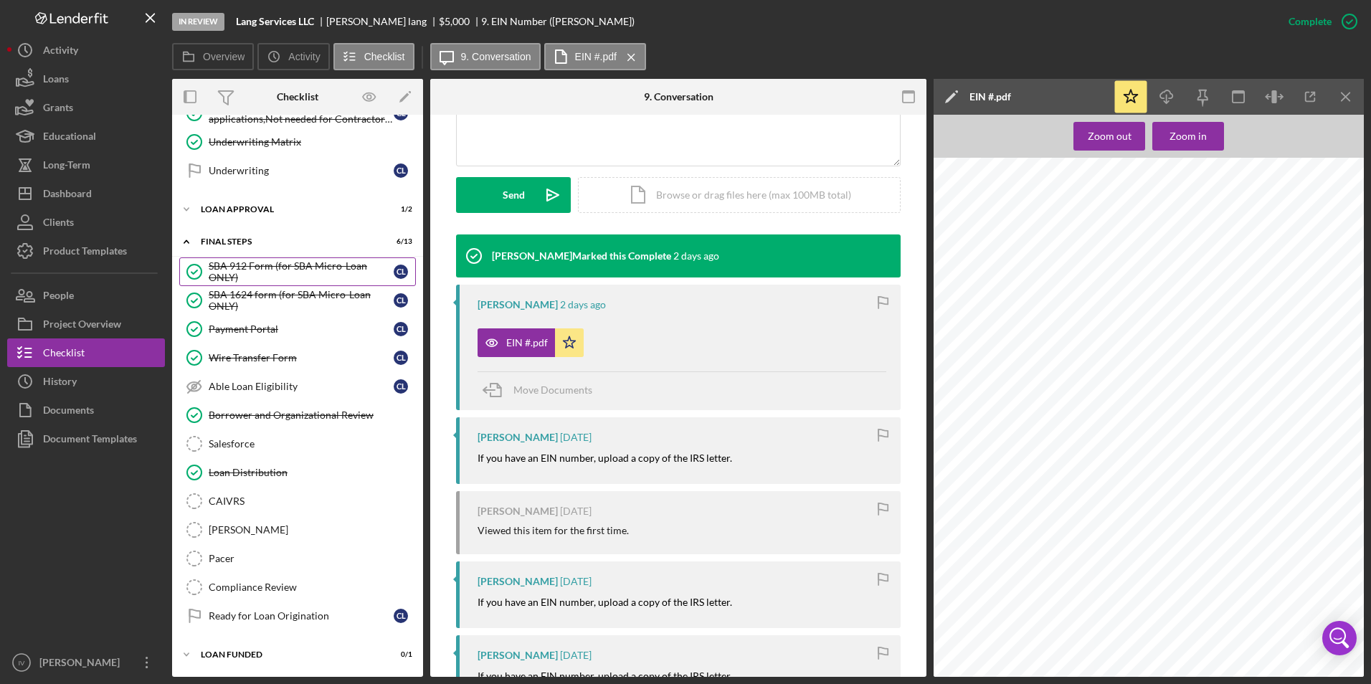
click at [257, 269] on div "SBA 912 Form (for SBA Micro-Loan ONLY)" at bounding box center [301, 271] width 185 height 23
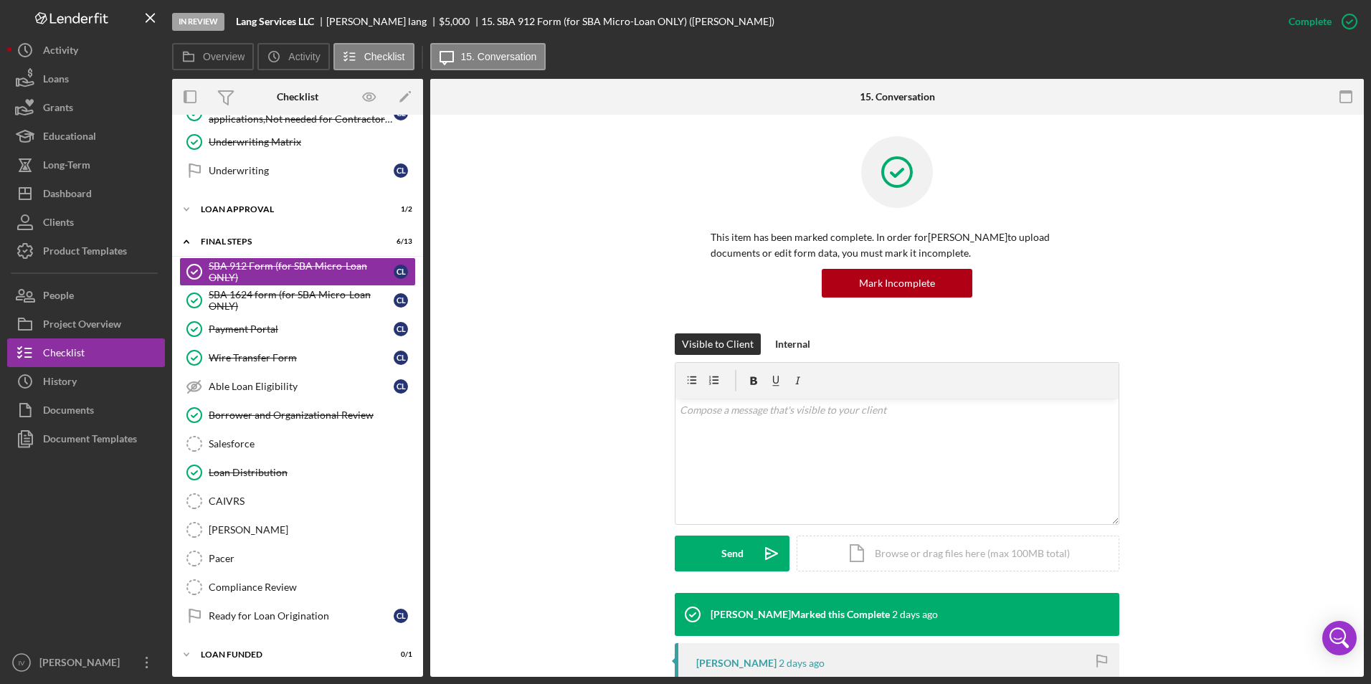
scroll to position [226, 0]
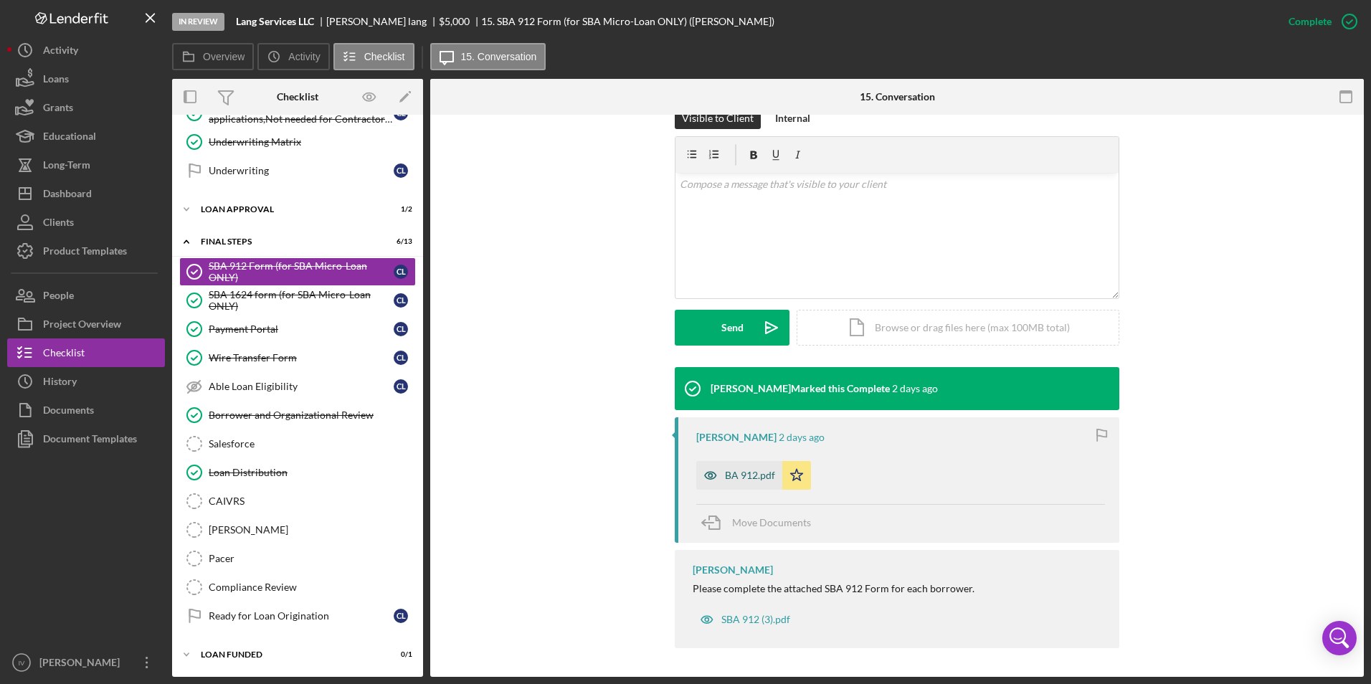
click at [751, 465] on div "BA 912.pdf" at bounding box center [739, 475] width 86 height 29
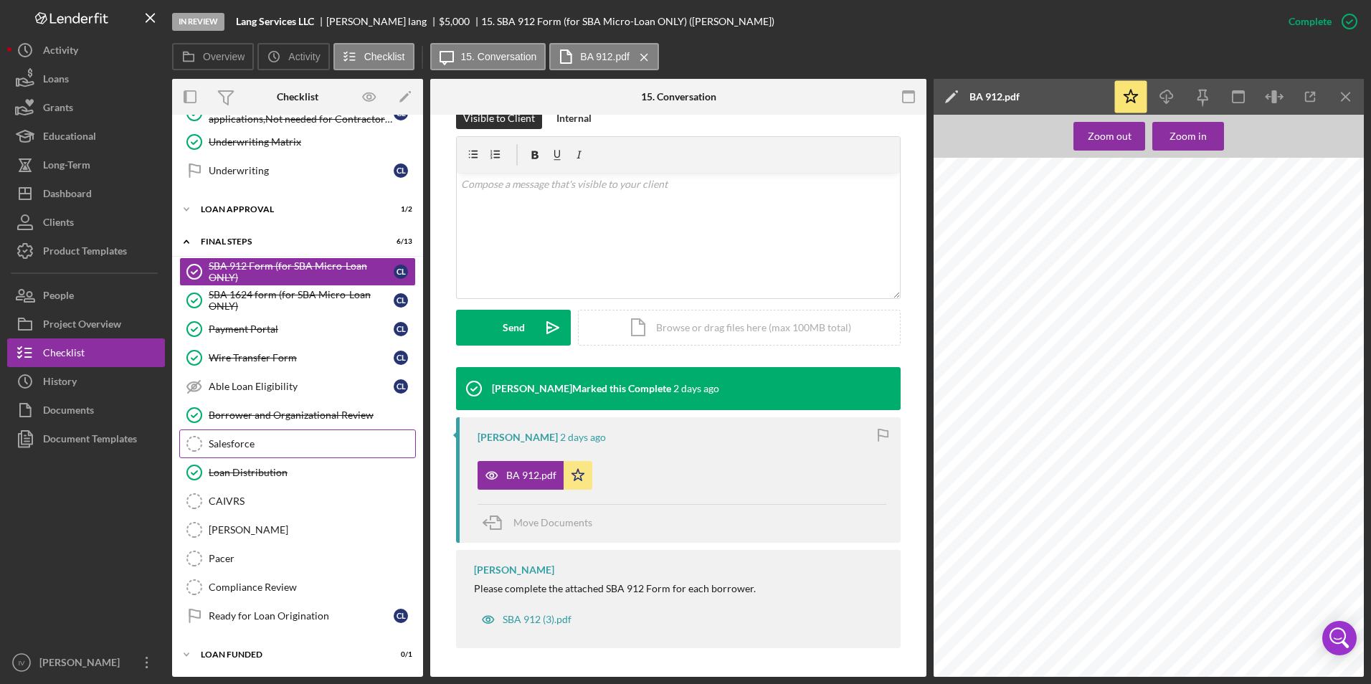
scroll to position [182, 0]
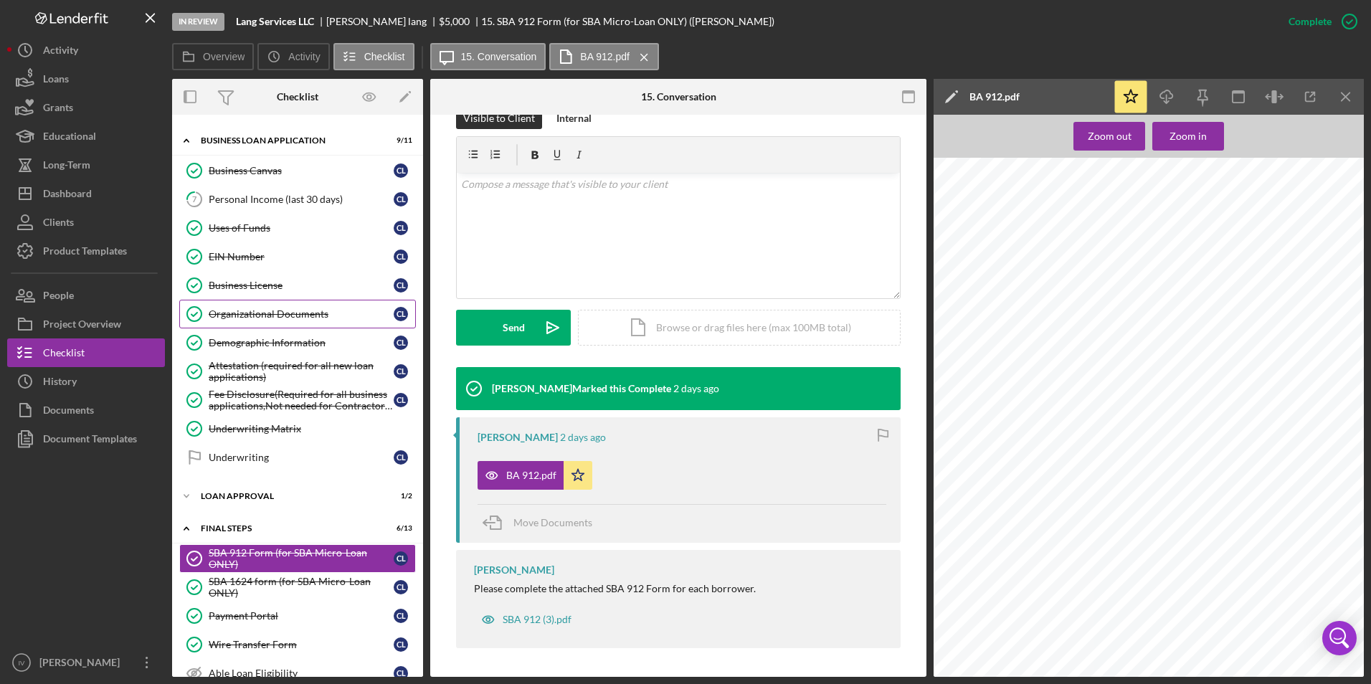
click at [300, 326] on link "Organizational Documents Organizational Documents c l" at bounding box center [297, 314] width 237 height 29
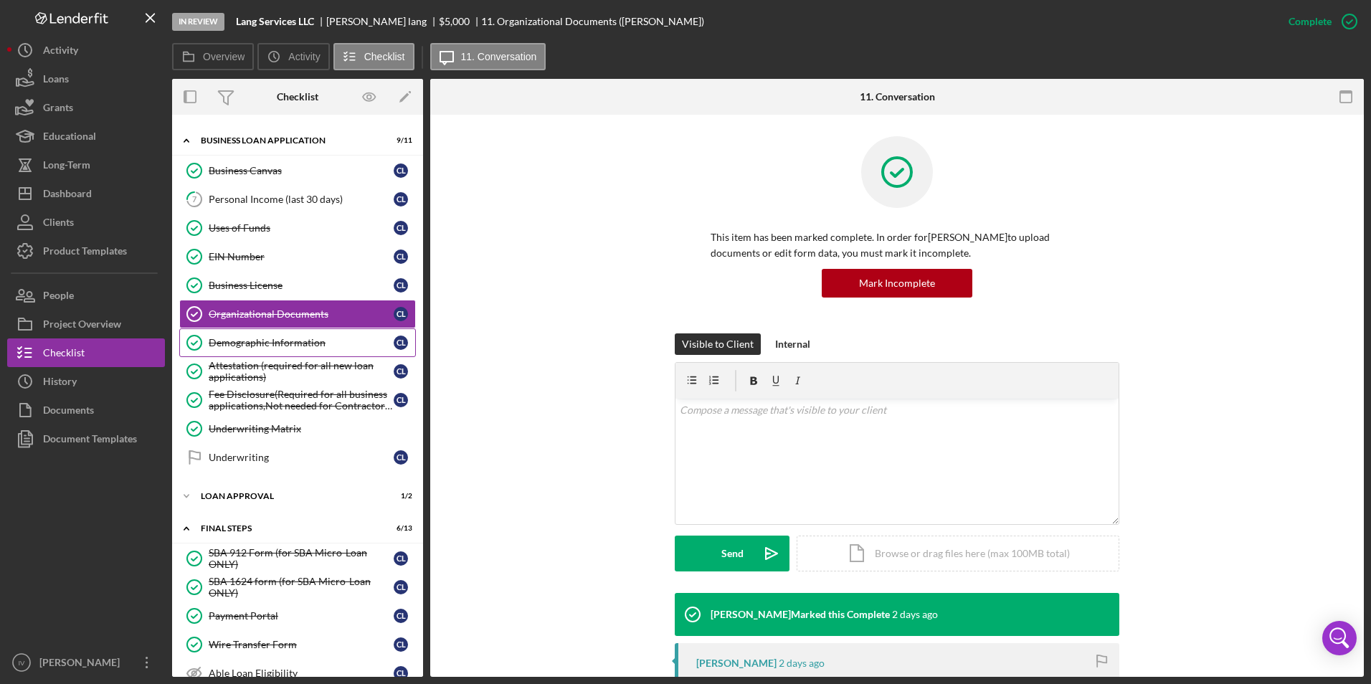
click at [300, 347] on div "Demographic Information" at bounding box center [301, 342] width 185 height 11
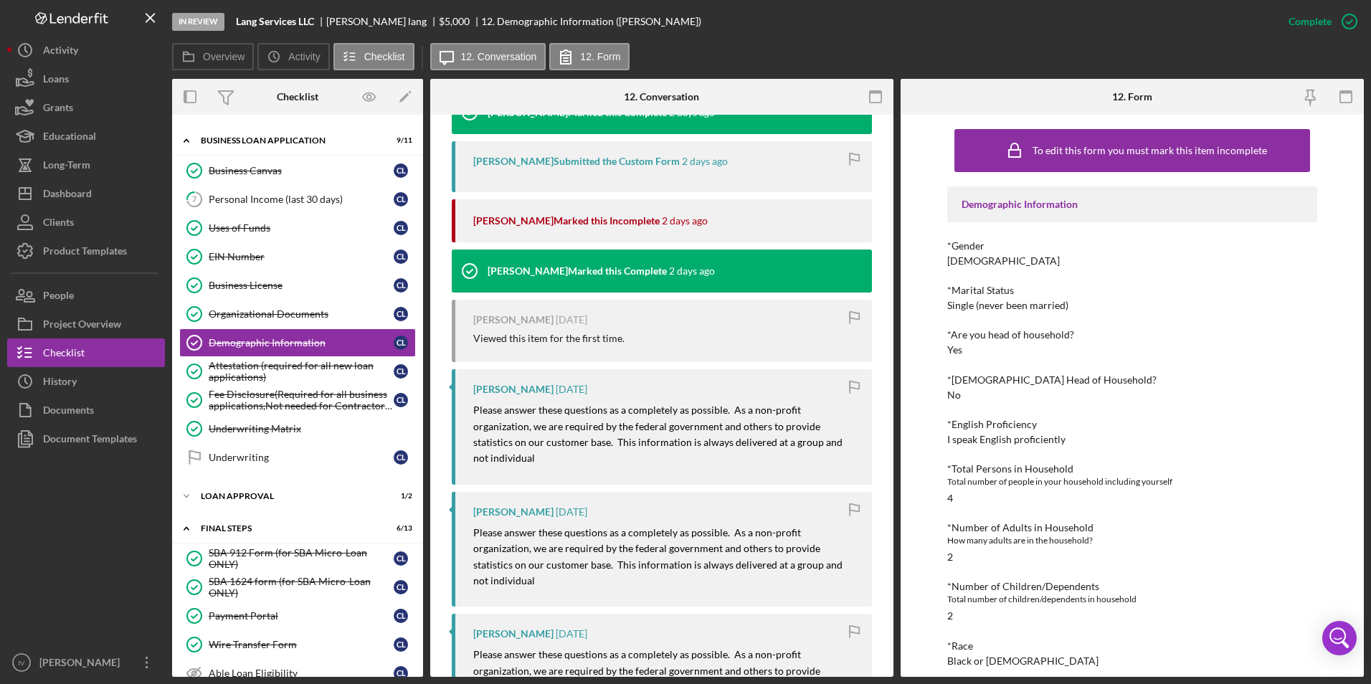
scroll to position [287, 0]
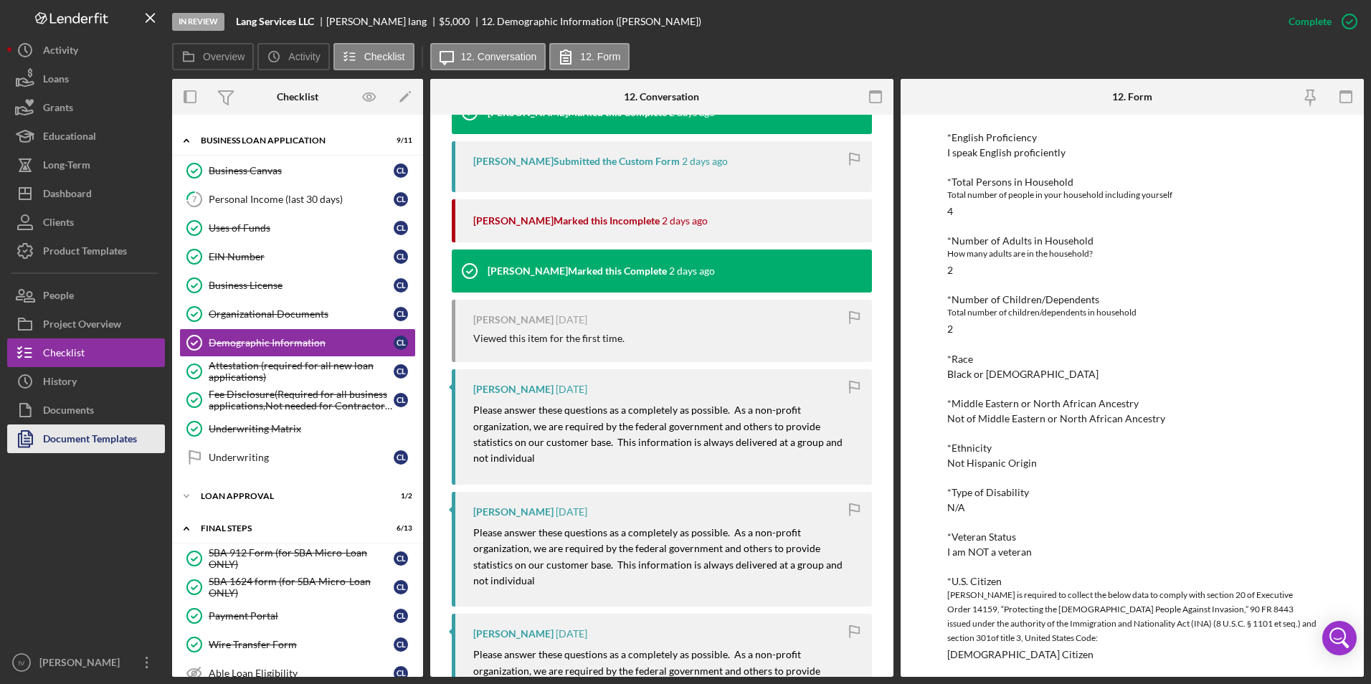
click at [101, 433] on div "Document Templates" at bounding box center [90, 440] width 94 height 32
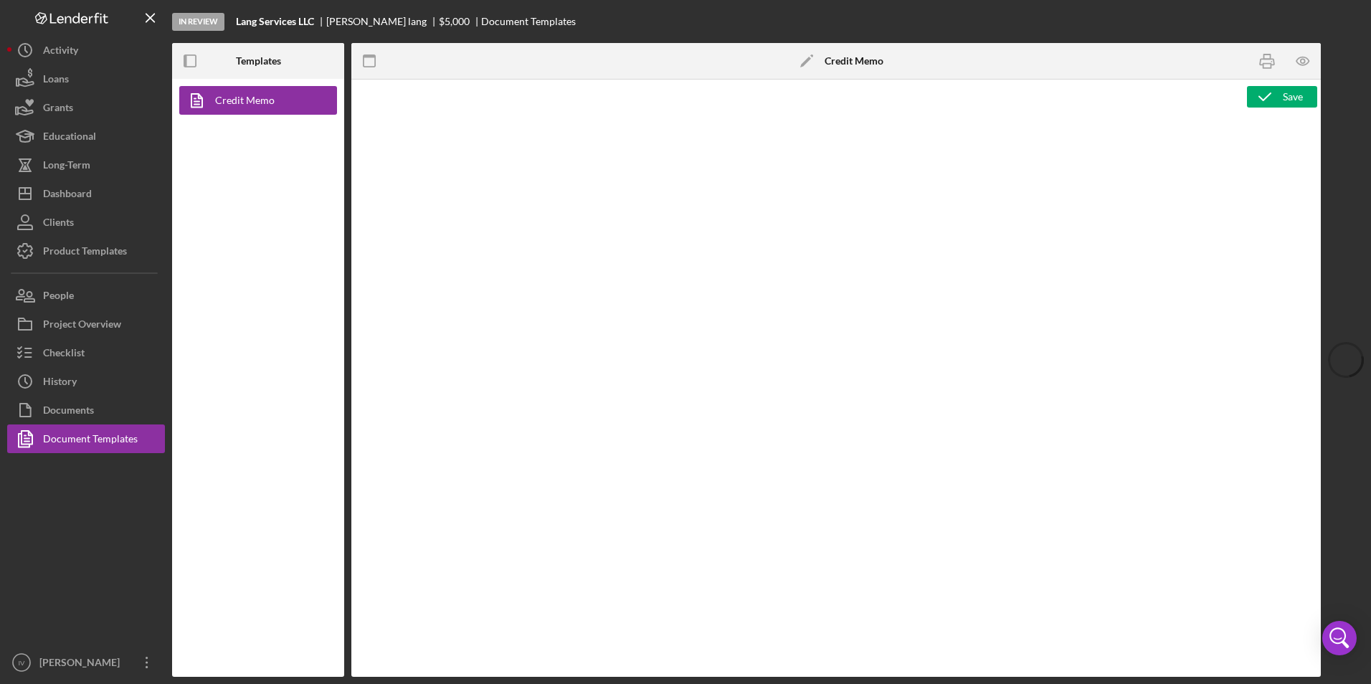
type textarea "<h1>Business Loan Risk Assessment</h1> <p>Loan Officer: &nbsp;<span id="Lender_…"
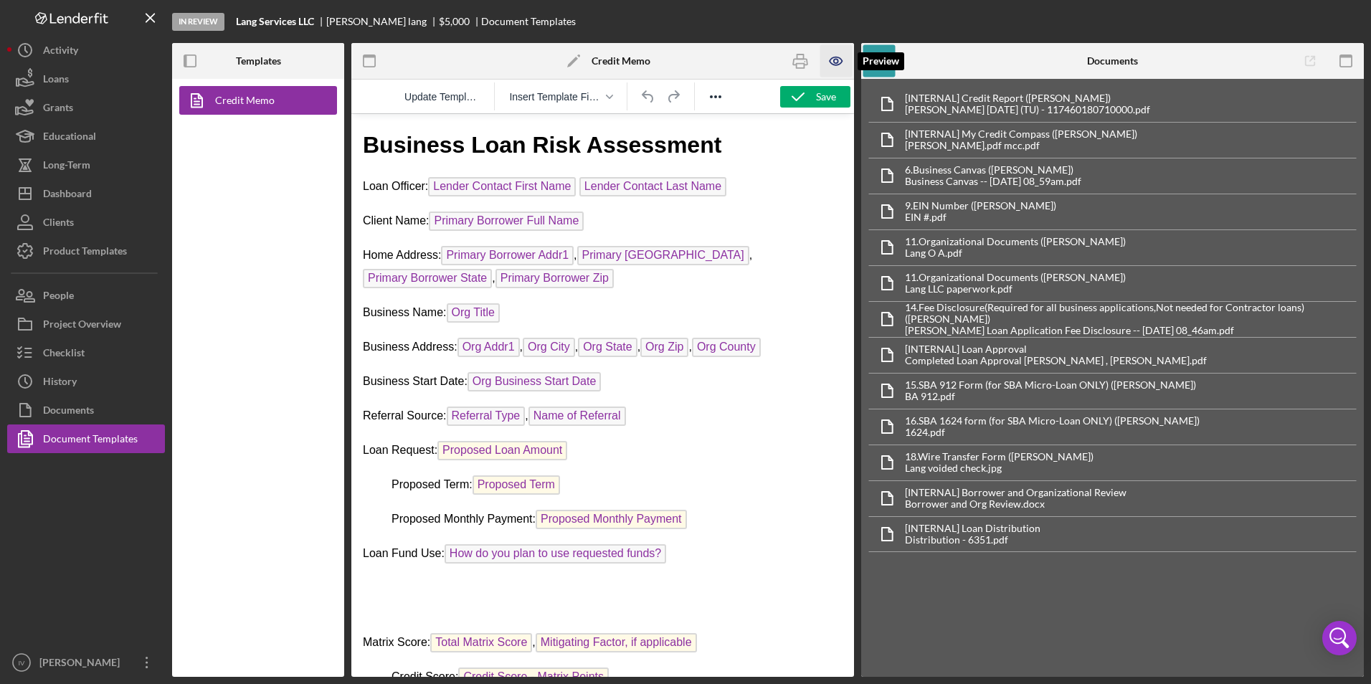
click at [829, 57] on icon "button" at bounding box center [836, 61] width 32 height 32
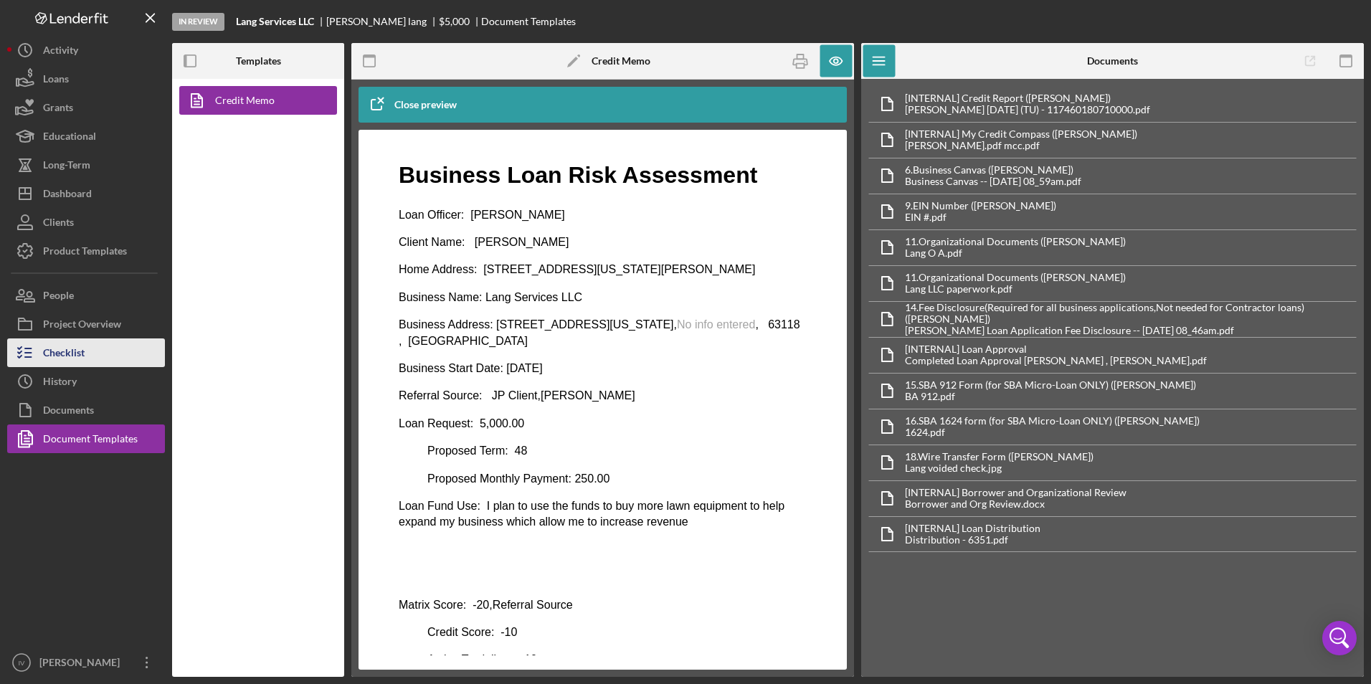
click at [51, 353] on div "Checklist" at bounding box center [64, 354] width 42 height 32
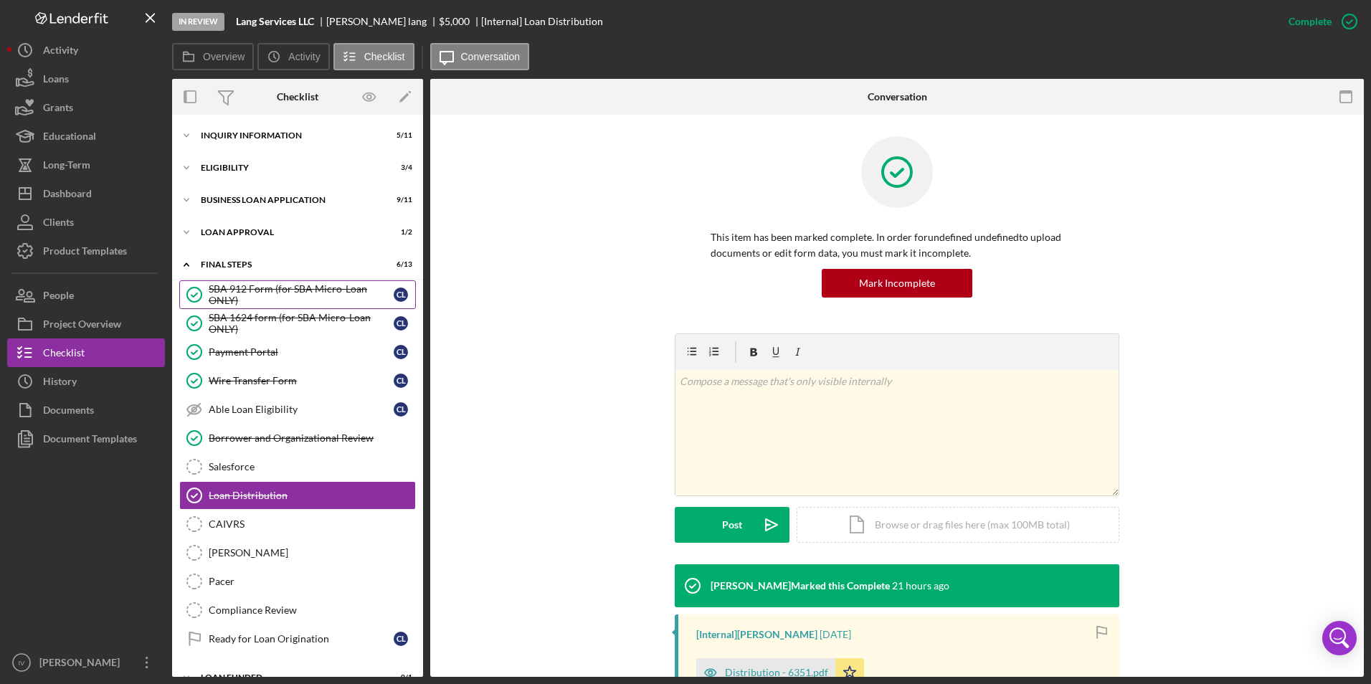
click at [265, 295] on div "SBA 912 Form (for SBA Micro-Loan ONLY)" at bounding box center [301, 294] width 185 height 23
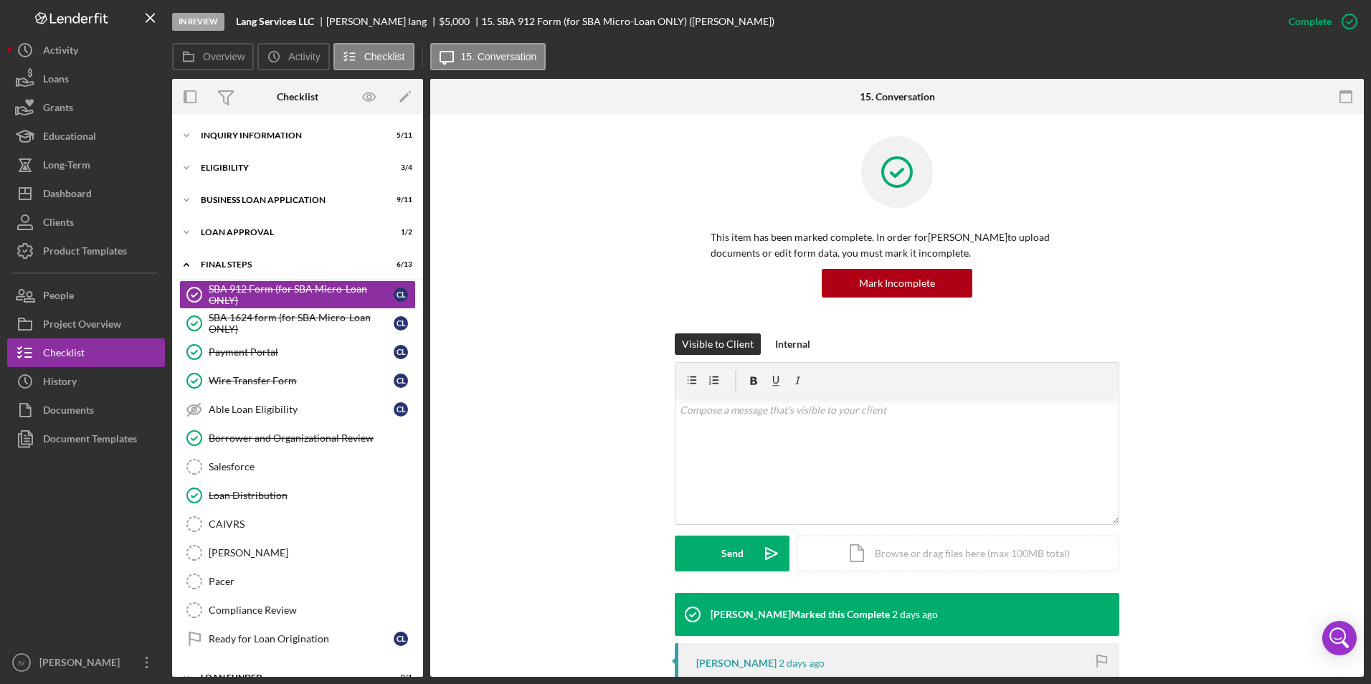
scroll to position [226, 0]
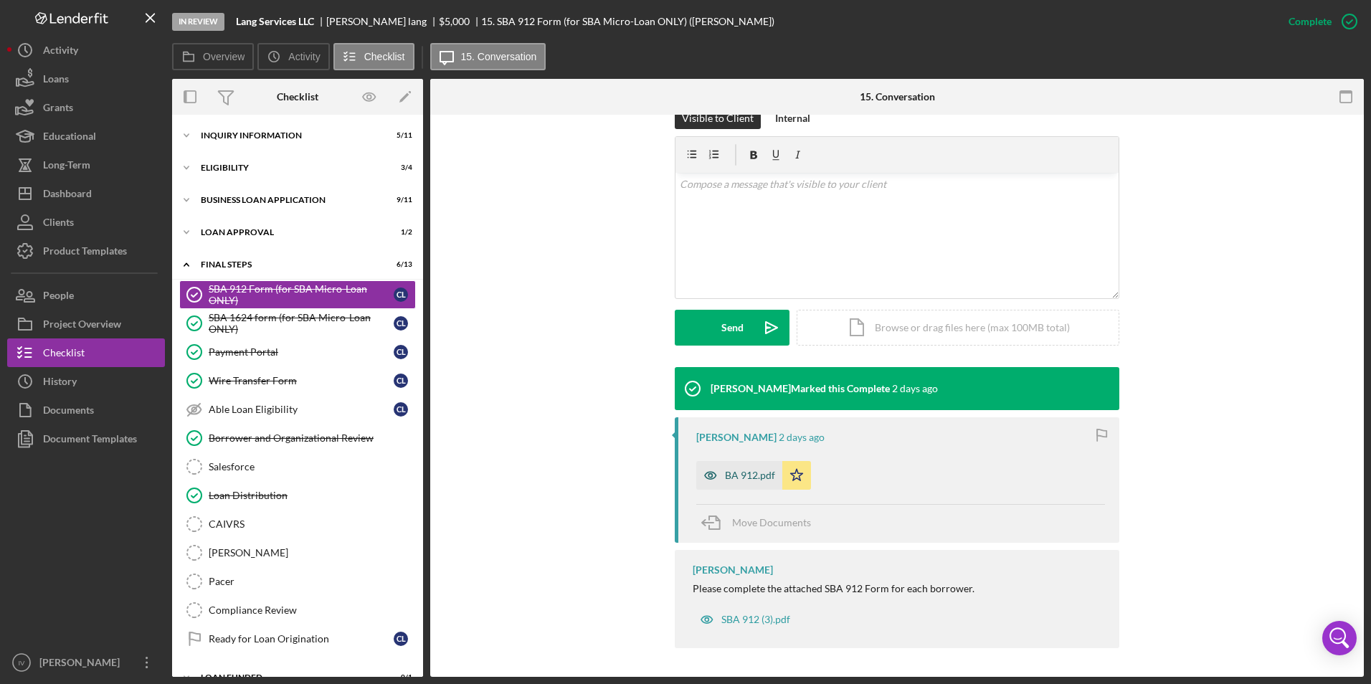
click at [740, 475] on div "BA 912.pdf" at bounding box center [750, 475] width 50 height 11
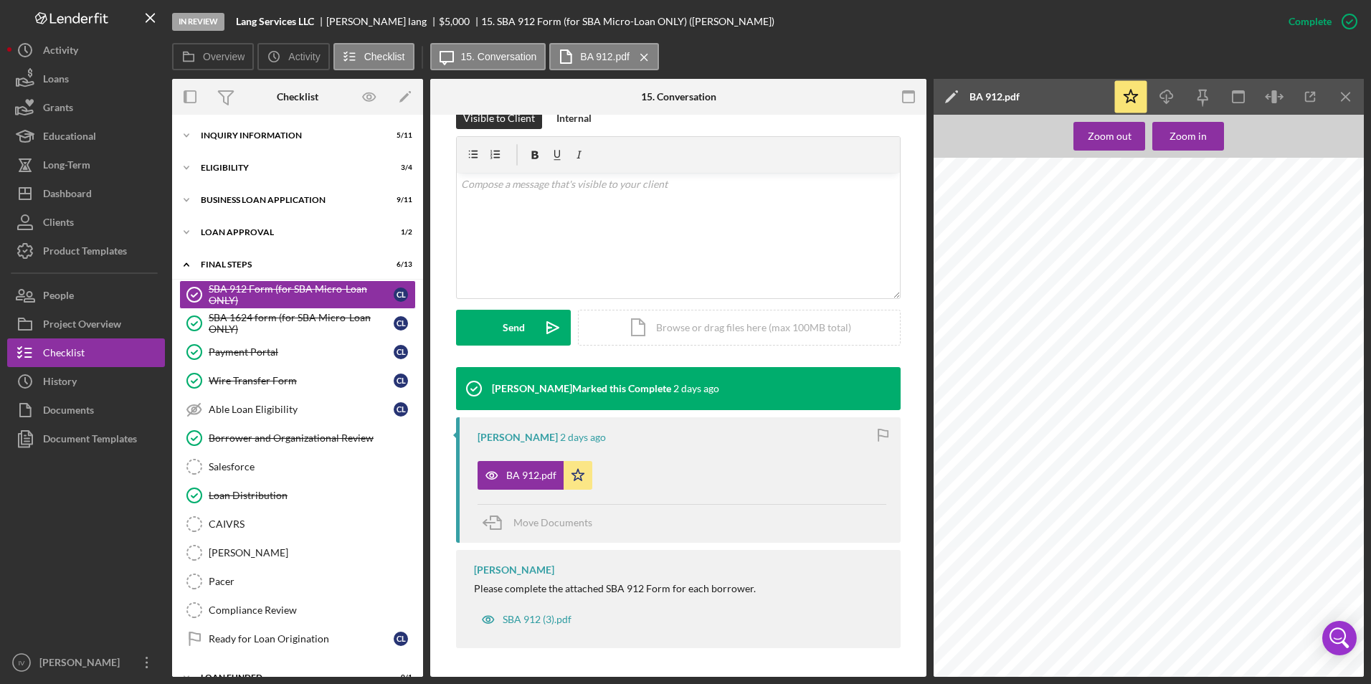
scroll to position [0, 0]
drag, startPoint x: 72, startPoint y: 432, endPoint x: 89, endPoint y: 423, distance: 19.6
click at [72, 432] on div "Document Templates" at bounding box center [90, 440] width 94 height 32
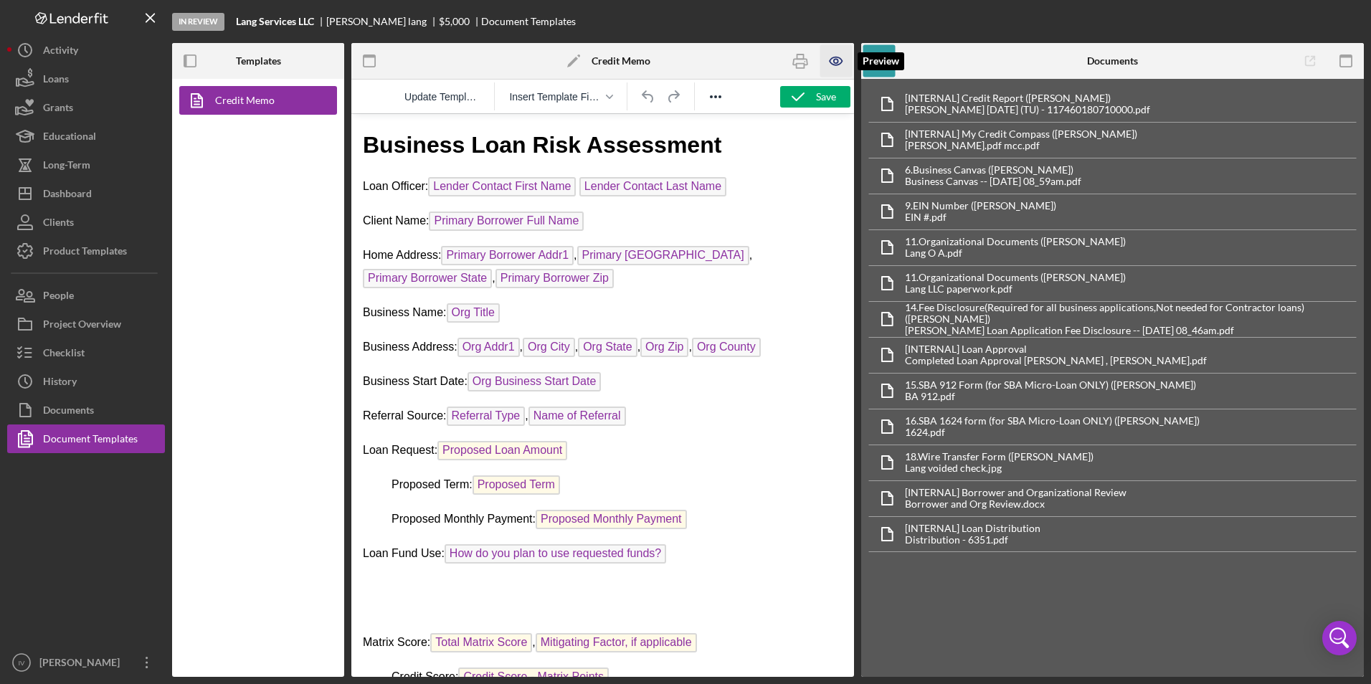
click at [844, 63] on icon "button" at bounding box center [836, 61] width 32 height 32
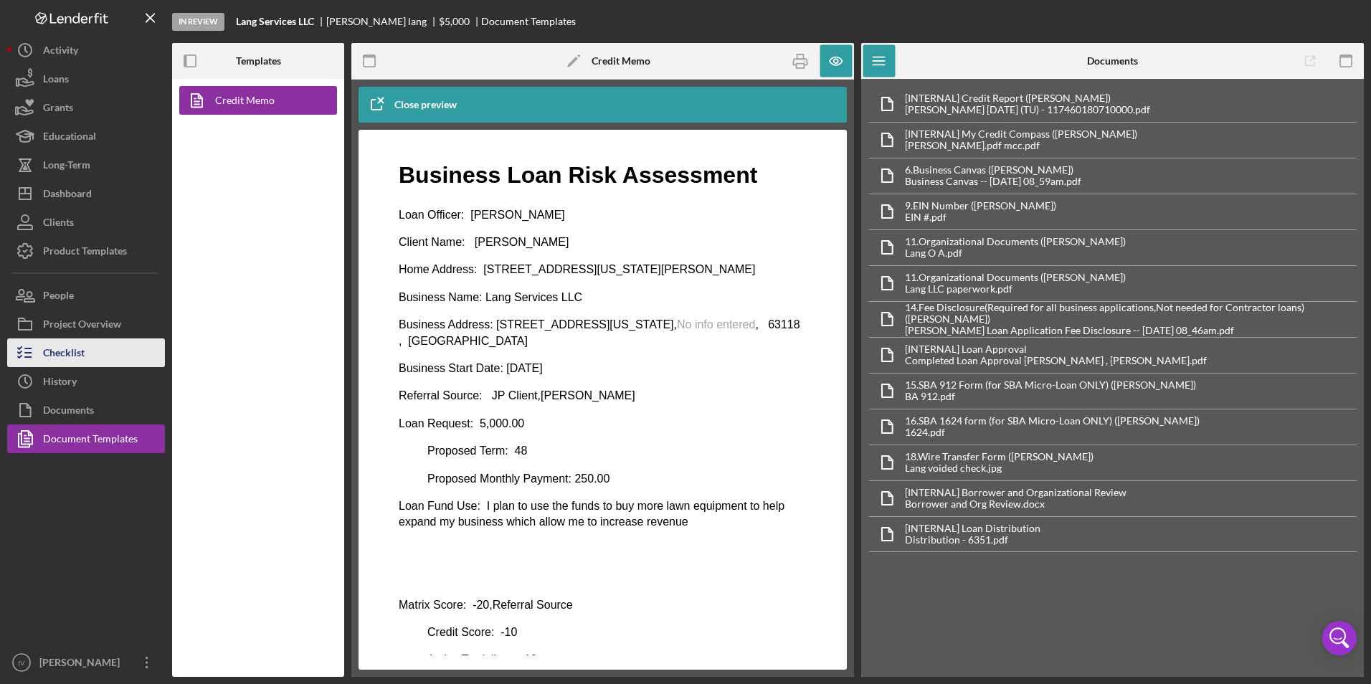
click at [123, 356] on button "Checklist" at bounding box center [86, 352] width 158 height 29
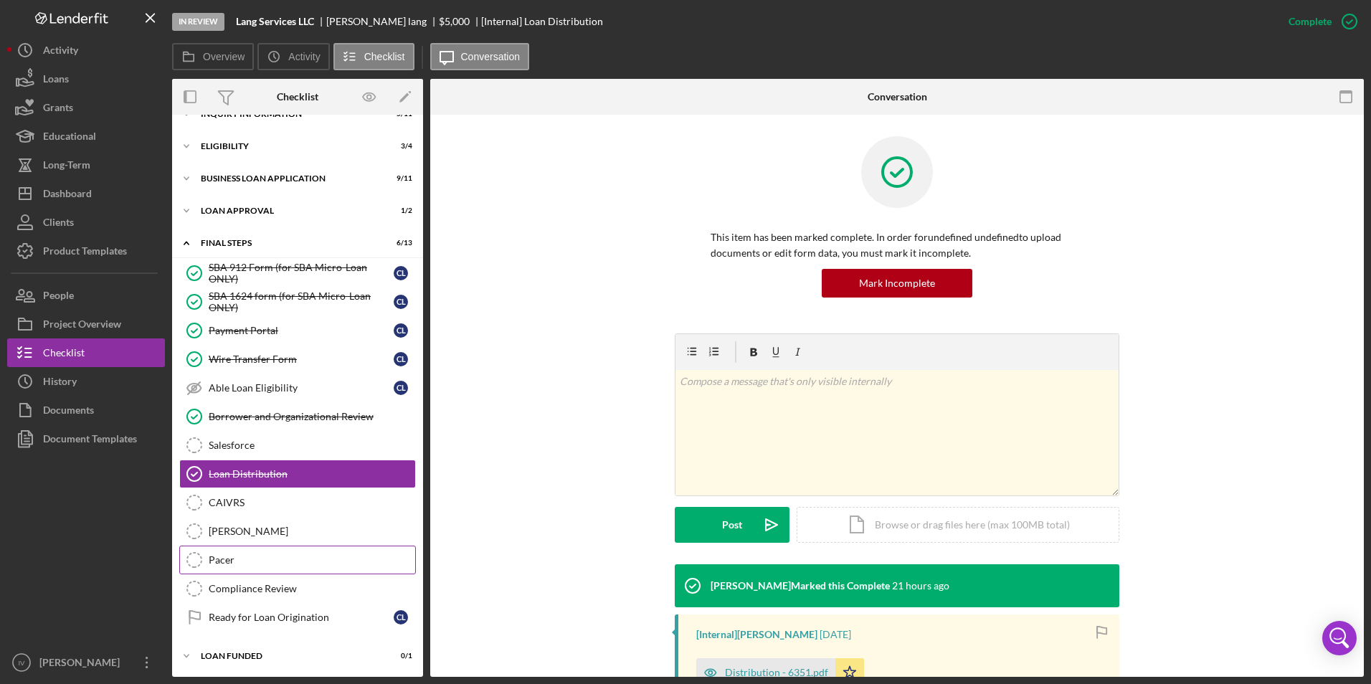
scroll to position [23, 0]
drag, startPoint x: 290, startPoint y: 419, endPoint x: 319, endPoint y: 419, distance: 29.4
click at [290, 419] on div "Borrower and Organizational Review" at bounding box center [312, 414] width 206 height 11
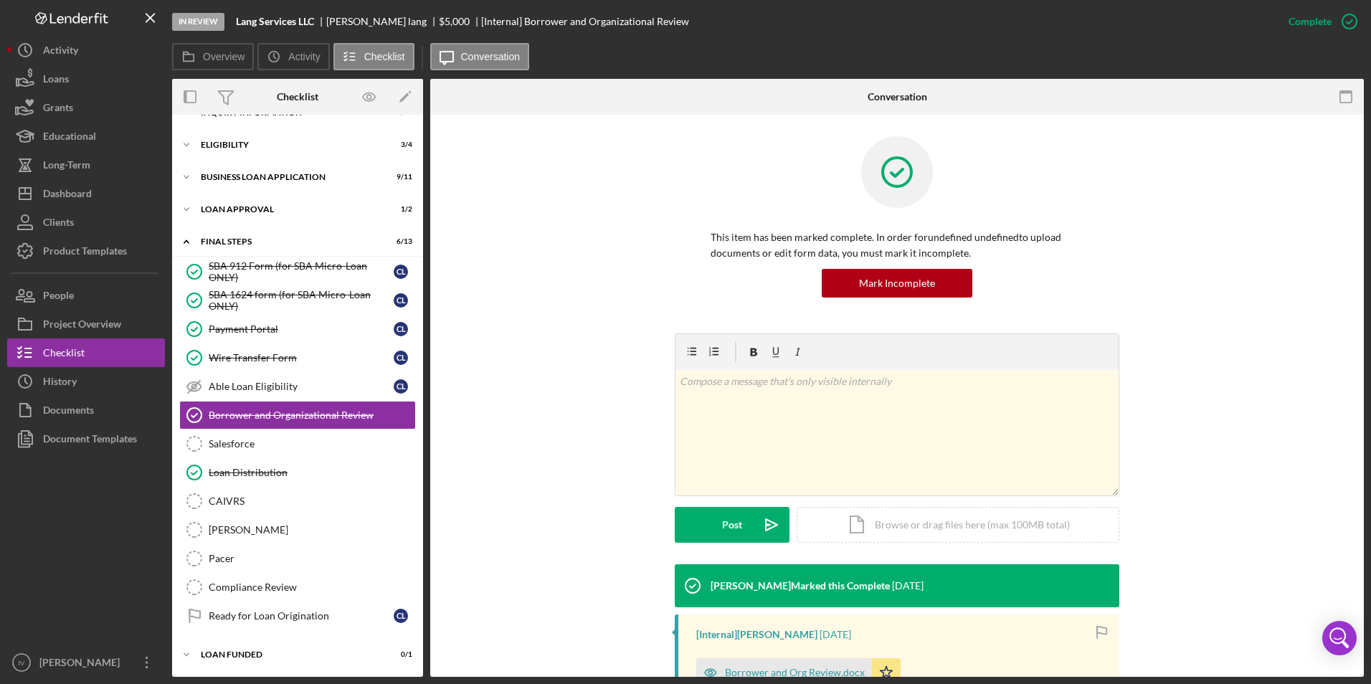
scroll to position [220, 0]
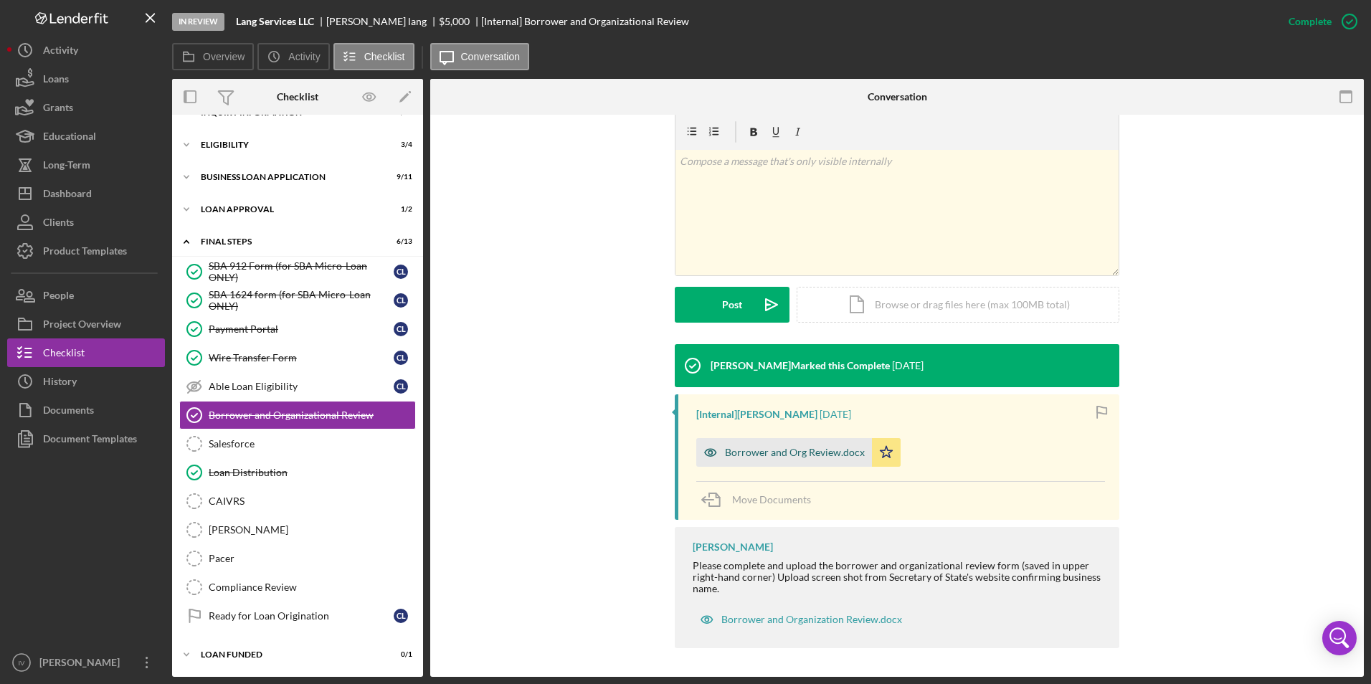
click at [777, 449] on div "Borrower and Org Review.docx" at bounding box center [795, 452] width 140 height 11
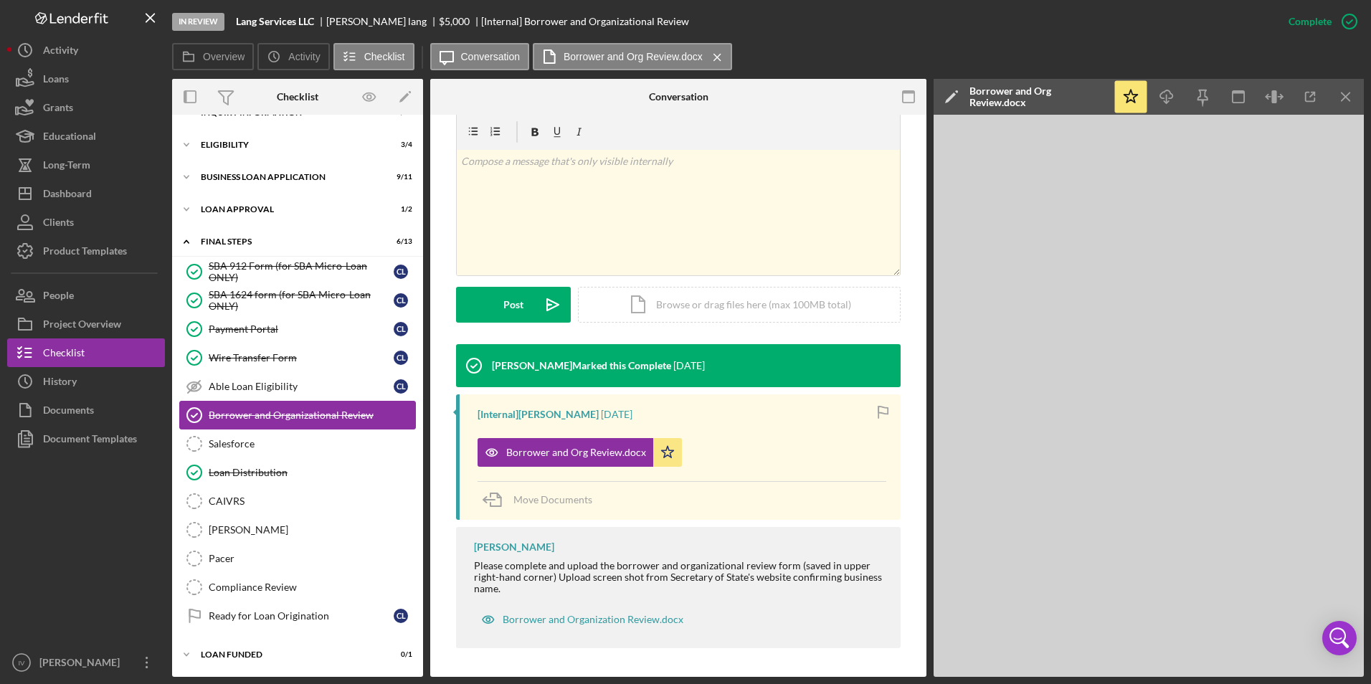
scroll to position [0, 0]
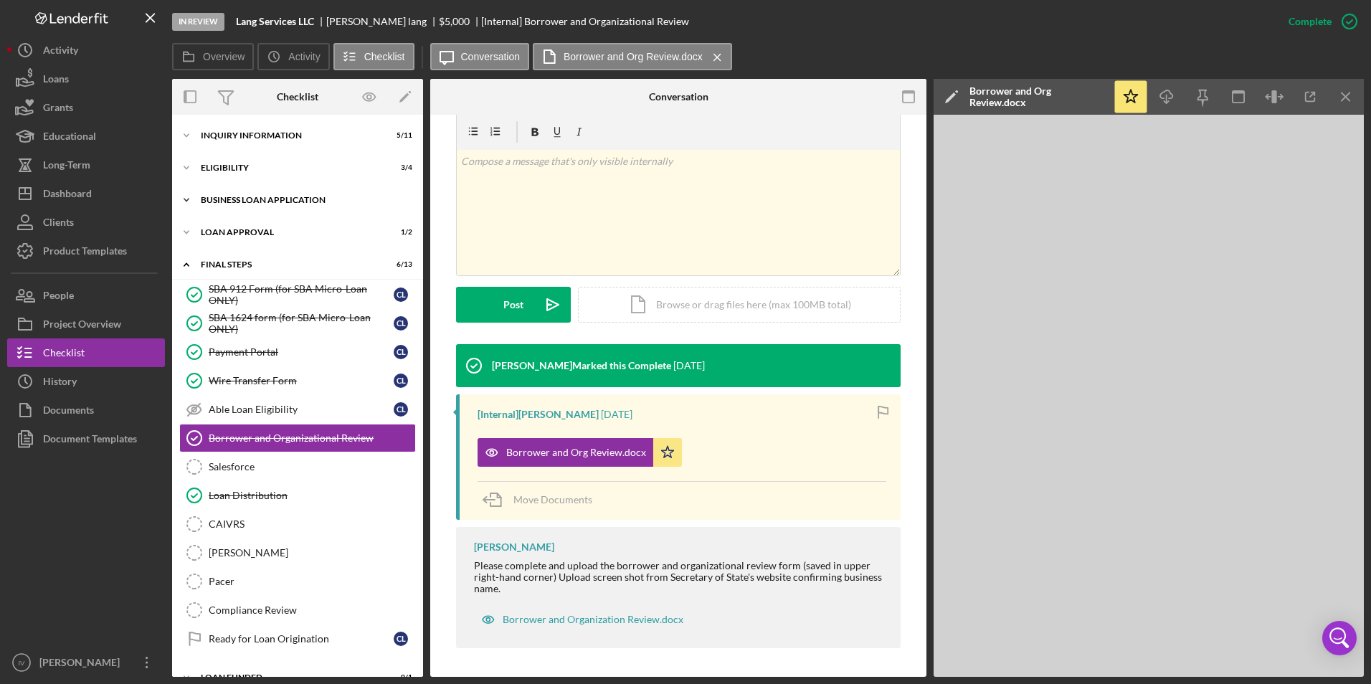
click at [247, 198] on div "BUSINESS LOAN APPLICATION" at bounding box center [303, 200] width 204 height 9
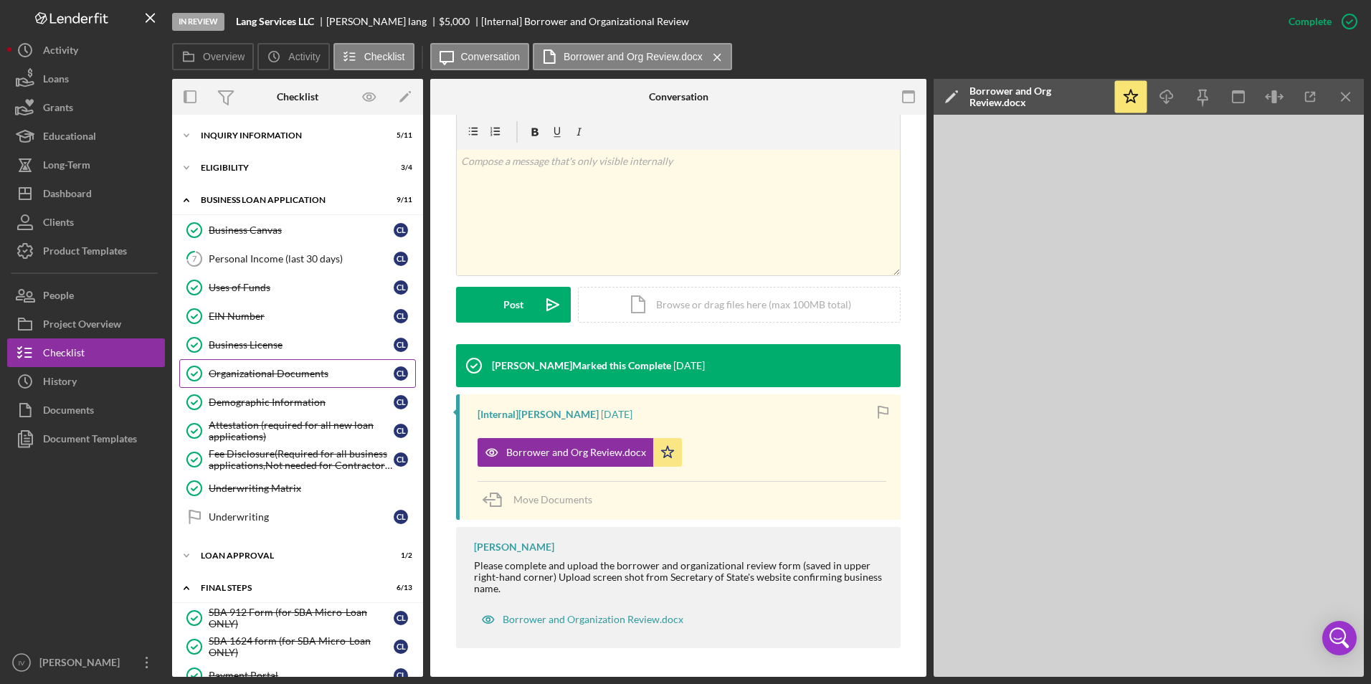
click at [315, 386] on link "Organizational Documents Organizational Documents c l" at bounding box center [297, 373] width 237 height 29
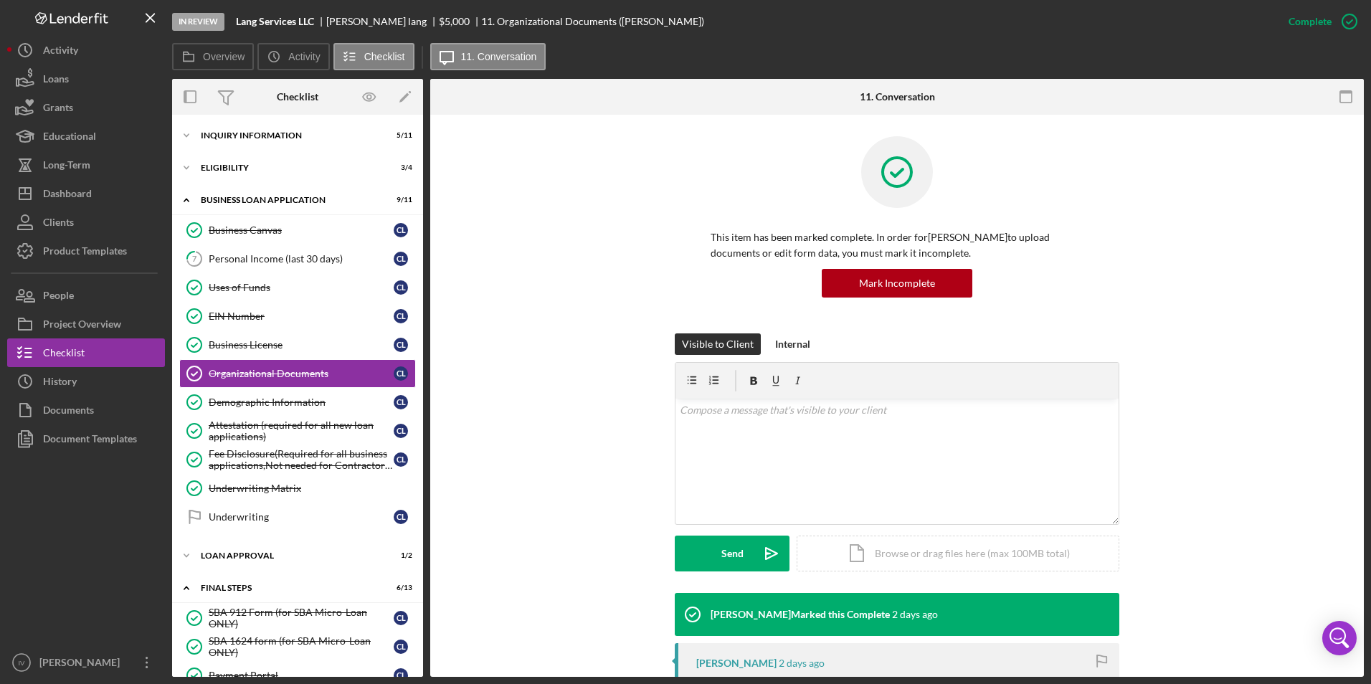
scroll to position [358, 0]
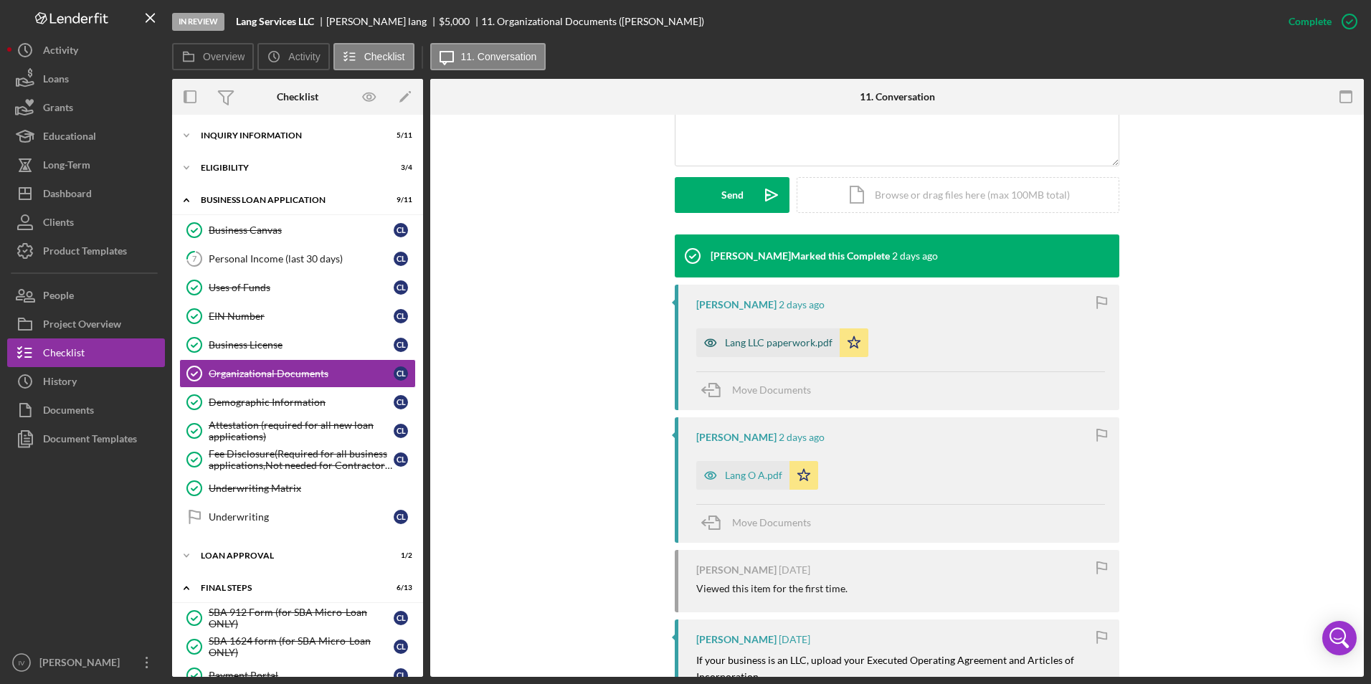
click at [771, 335] on div "Lang LLC paperwork.pdf" at bounding box center [767, 342] width 143 height 29
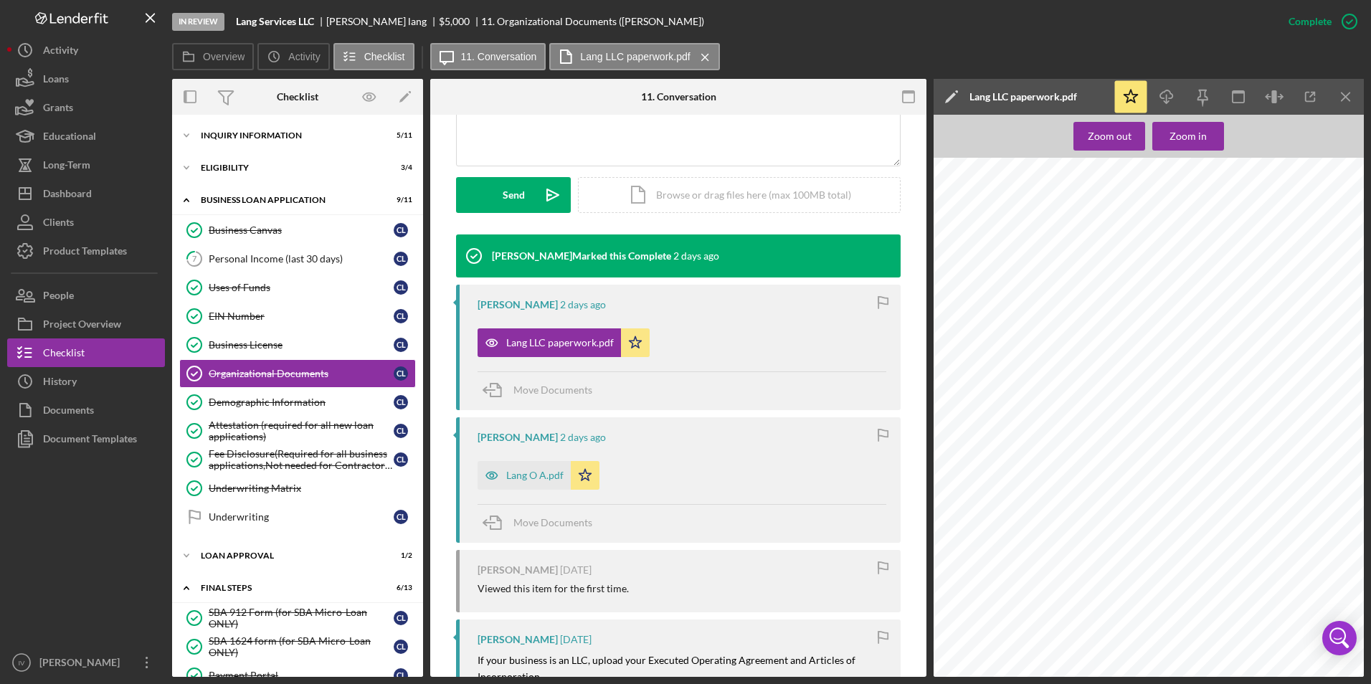
scroll to position [573, 0]
click at [529, 482] on div "Lang O A.pdf" at bounding box center [523, 475] width 93 height 29
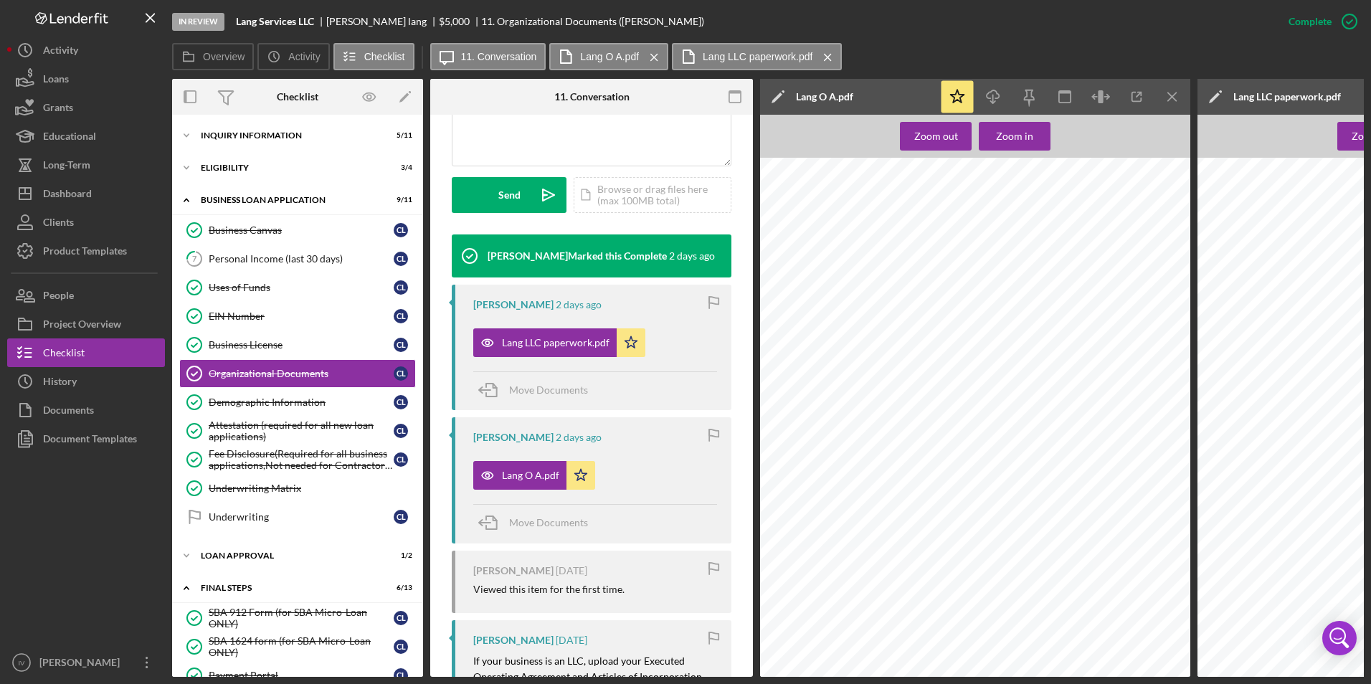
scroll to position [64, 0]
drag, startPoint x: 258, startPoint y: 233, endPoint x: 501, endPoint y: 308, distance: 254.2
click at [258, 233] on div "Business Canvas" at bounding box center [301, 229] width 185 height 11
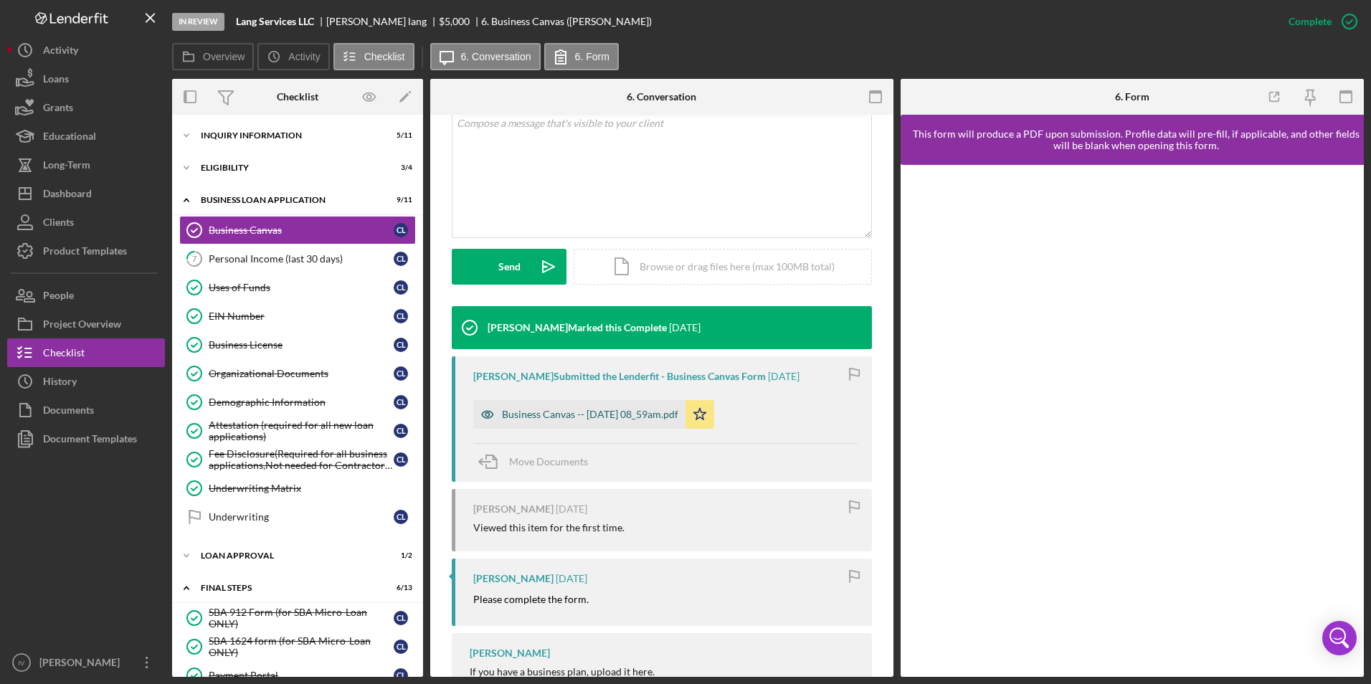
click at [621, 409] on div "Business Canvas -- [DATE] 08_59am.pdf" at bounding box center [590, 414] width 176 height 11
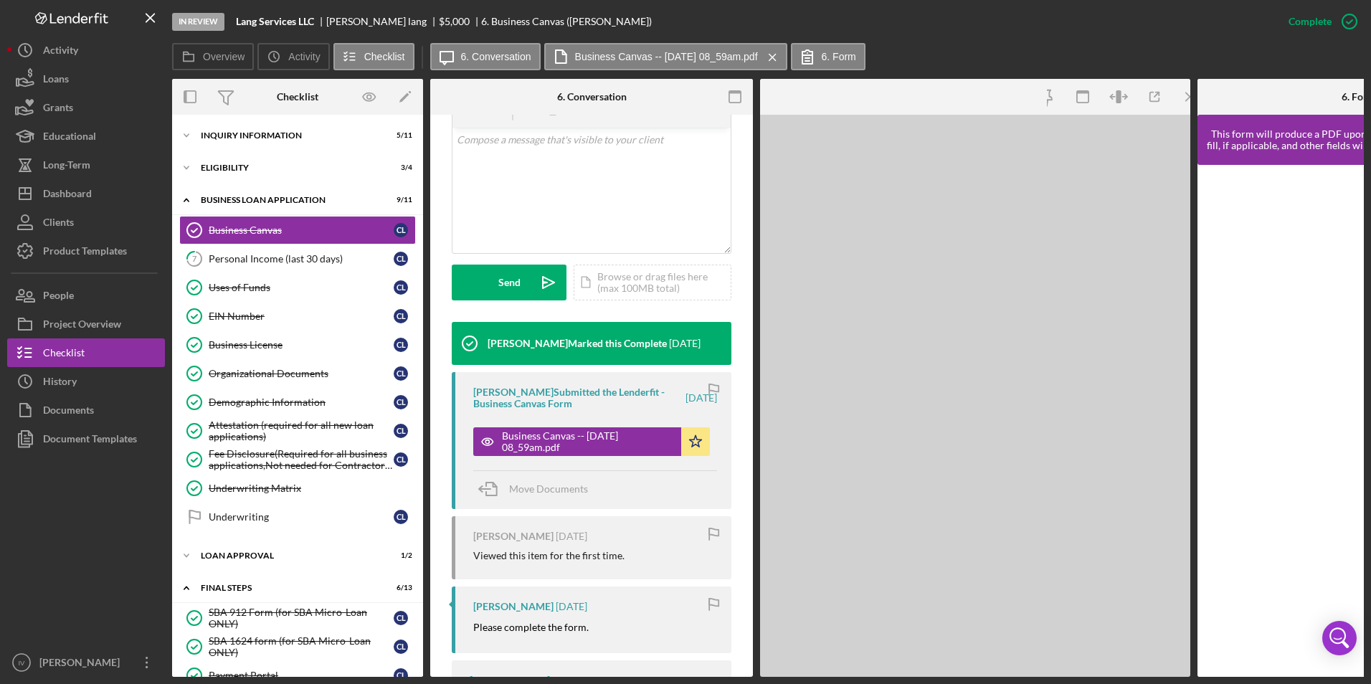
scroll to position [303, 0]
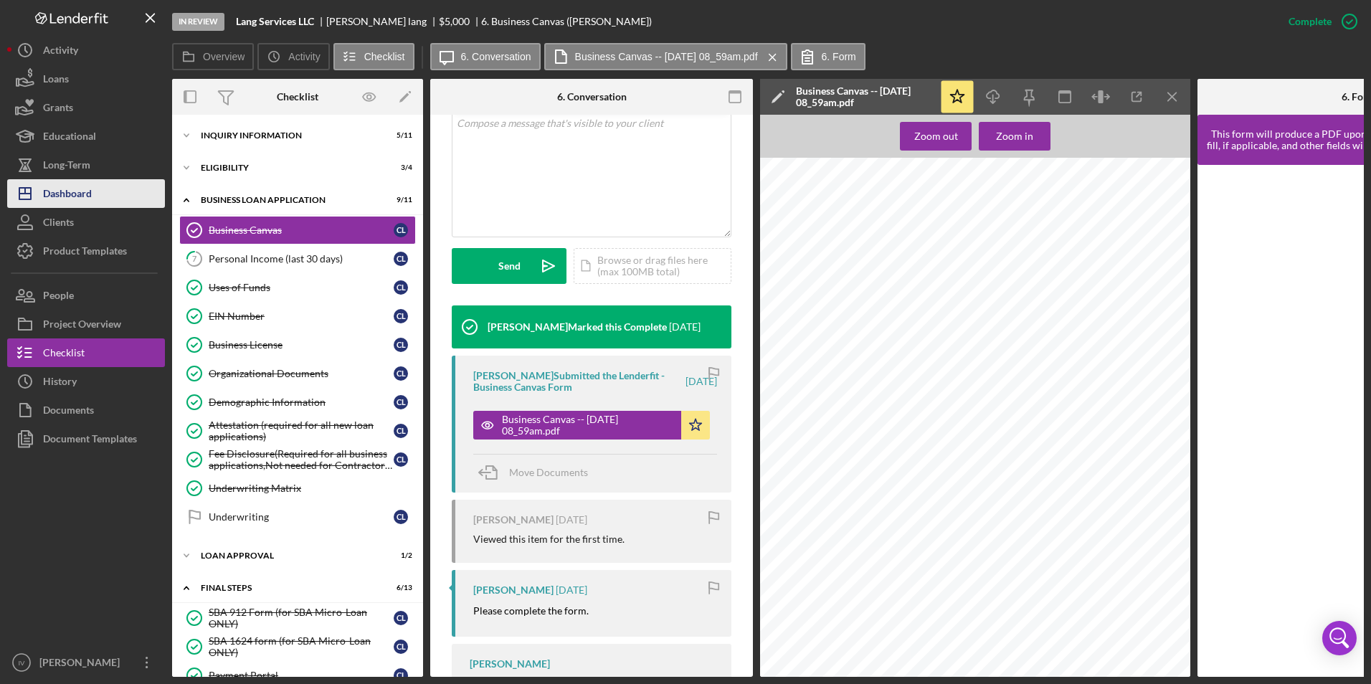
click at [93, 192] on button "Icon/Dashboard Dashboard" at bounding box center [86, 193] width 158 height 29
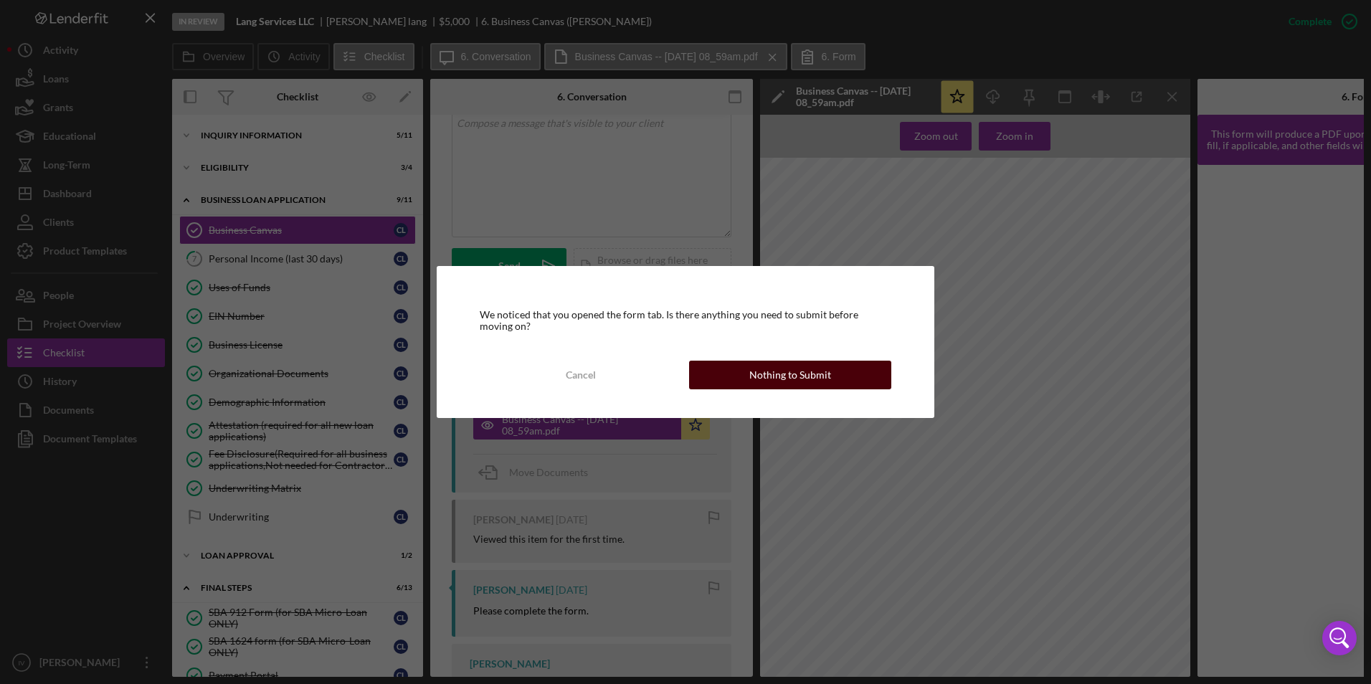
click at [751, 366] on div "Nothing to Submit" at bounding box center [790, 375] width 82 height 29
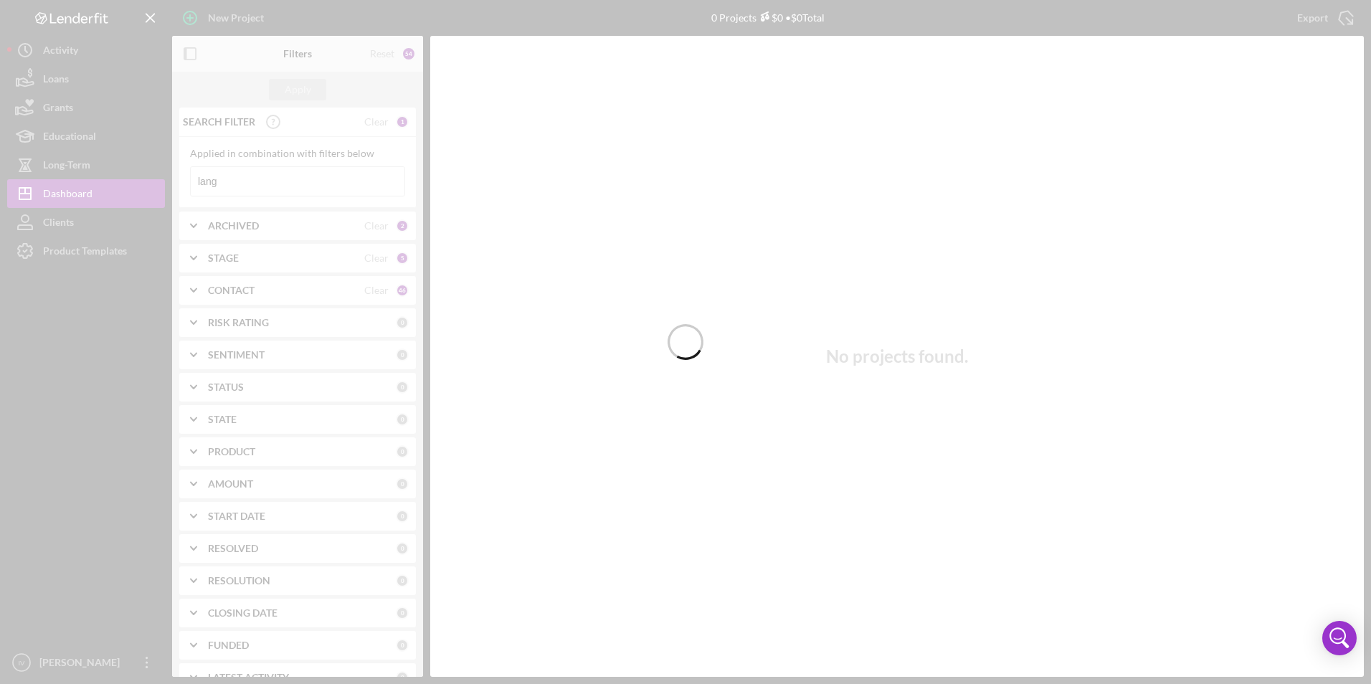
click at [235, 176] on div at bounding box center [685, 342] width 1371 height 684
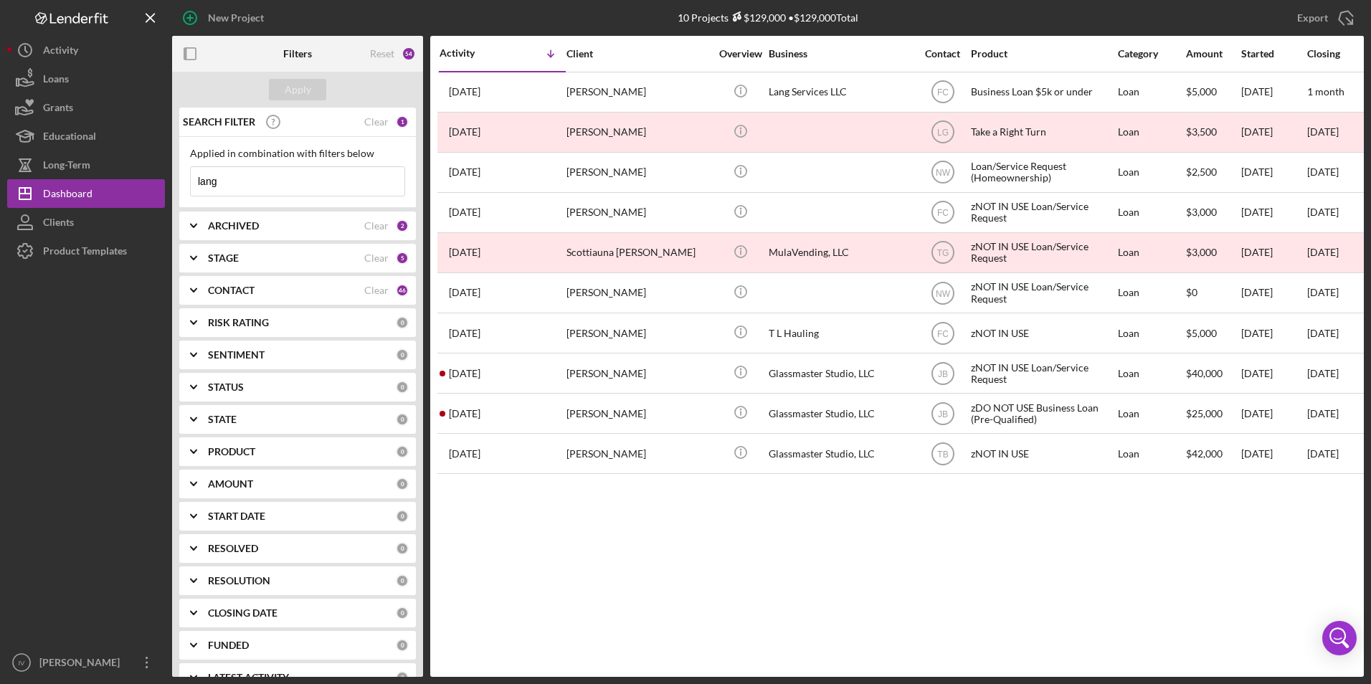
drag, startPoint x: 236, startPoint y: 177, endPoint x: 187, endPoint y: 185, distance: 49.4
click at [187, 185] on div "Applied in combination with filters below lang Icon/Menu Close" at bounding box center [297, 172] width 237 height 71
type input "[PERSON_NAME]"
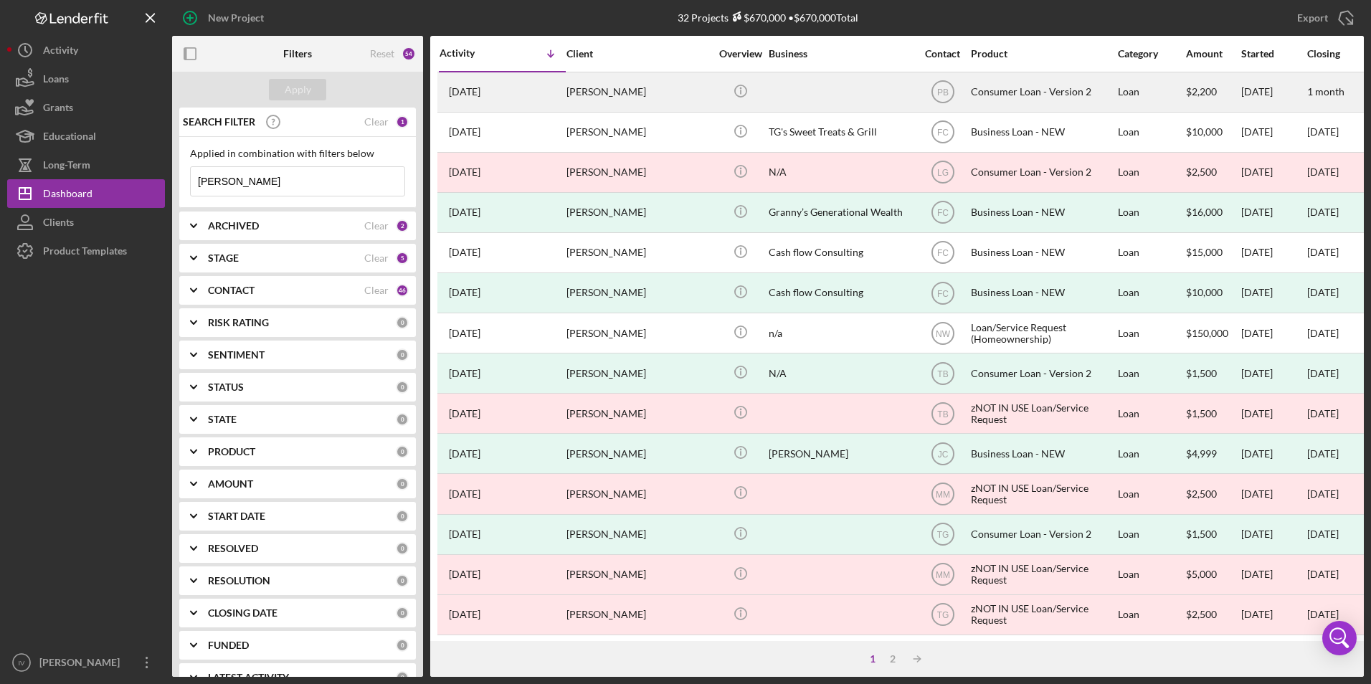
click at [518, 97] on div "[DATE] [PERSON_NAME]" at bounding box center [501, 92] width 125 height 38
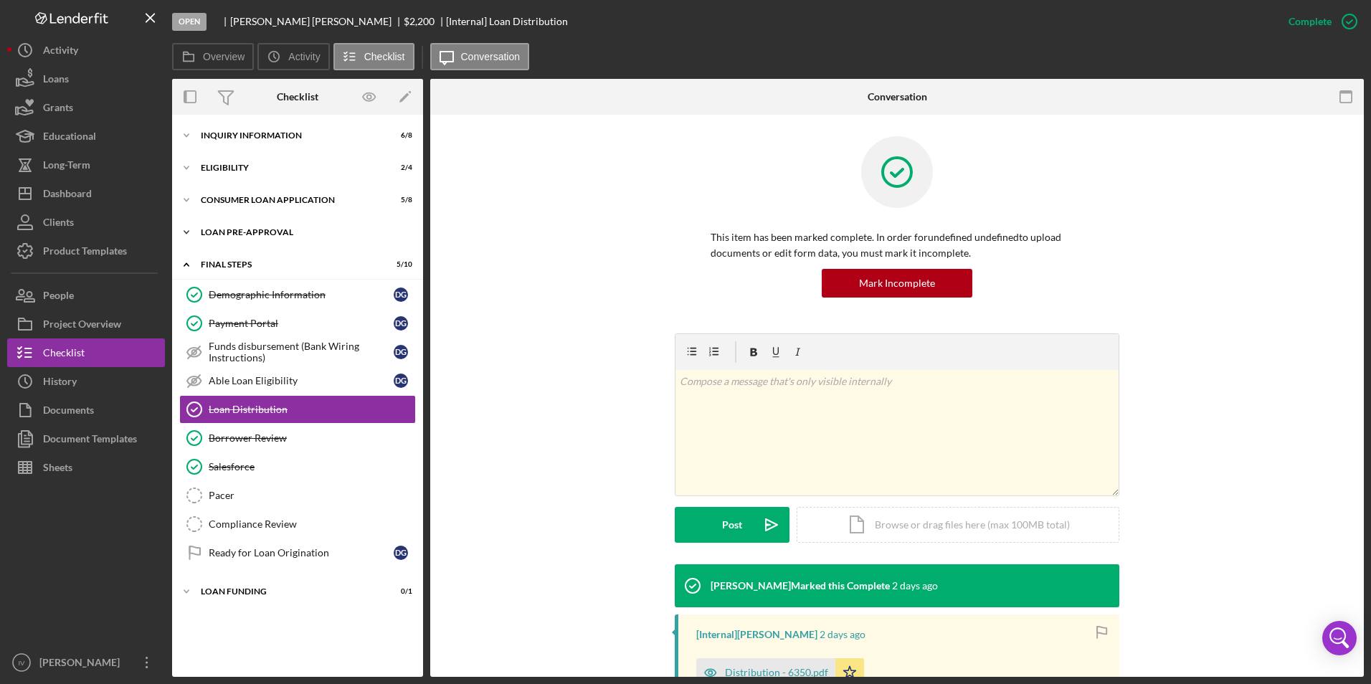
click at [249, 235] on div "Loan Pre-Approval" at bounding box center [303, 232] width 204 height 9
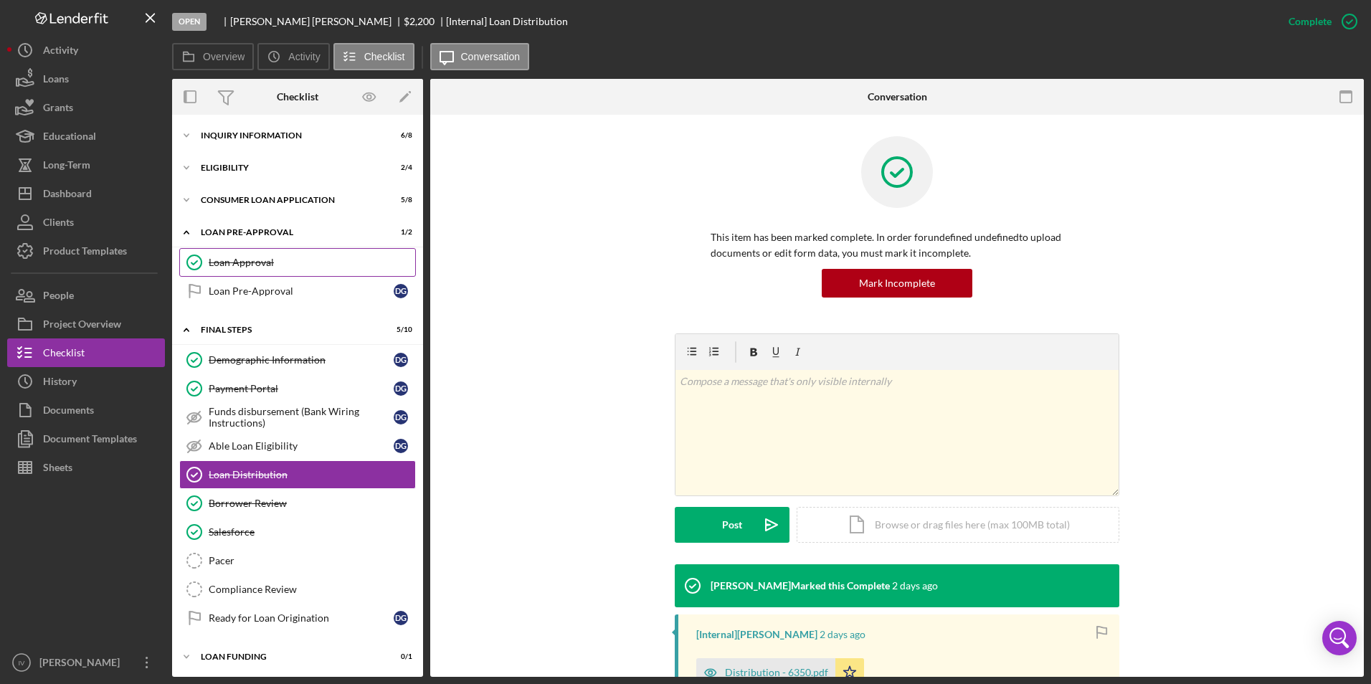
click at [249, 252] on link "Loan Approval Loan Approval" at bounding box center [297, 262] width 237 height 29
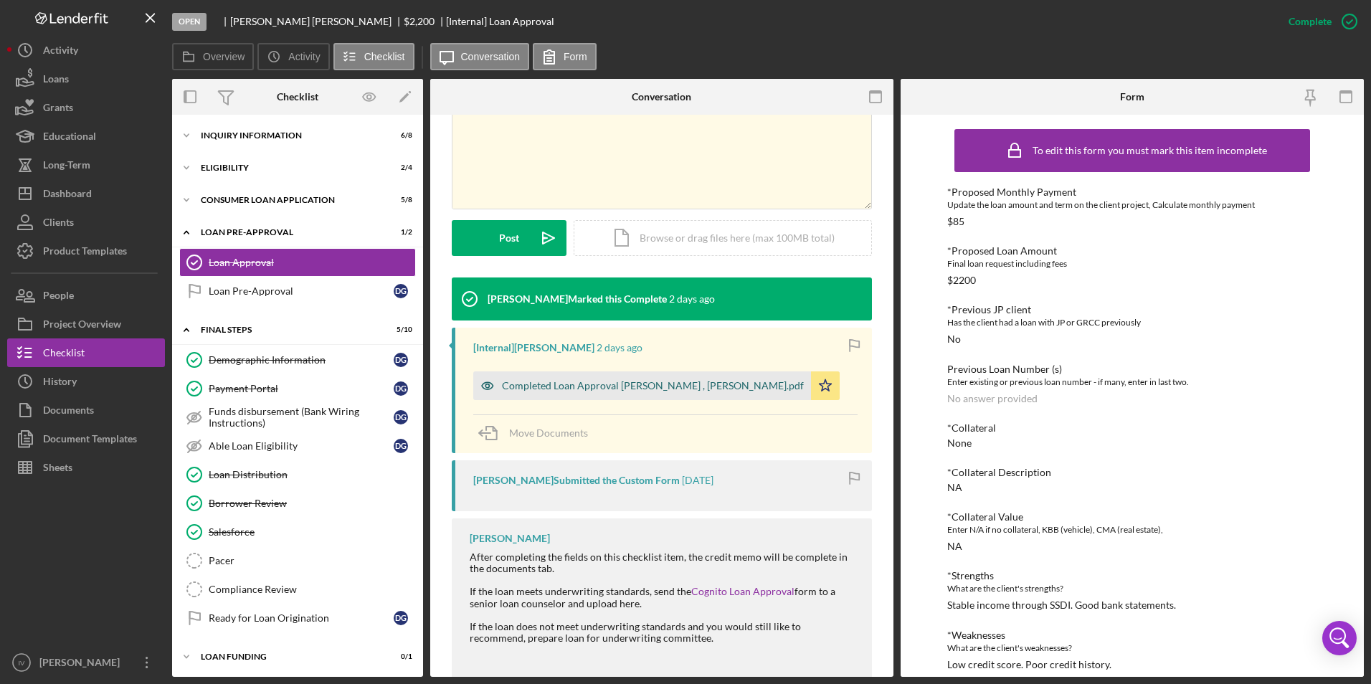
click at [615, 384] on div "Completed Loan Approval [PERSON_NAME] , [PERSON_NAME].pdf" at bounding box center [653, 385] width 302 height 11
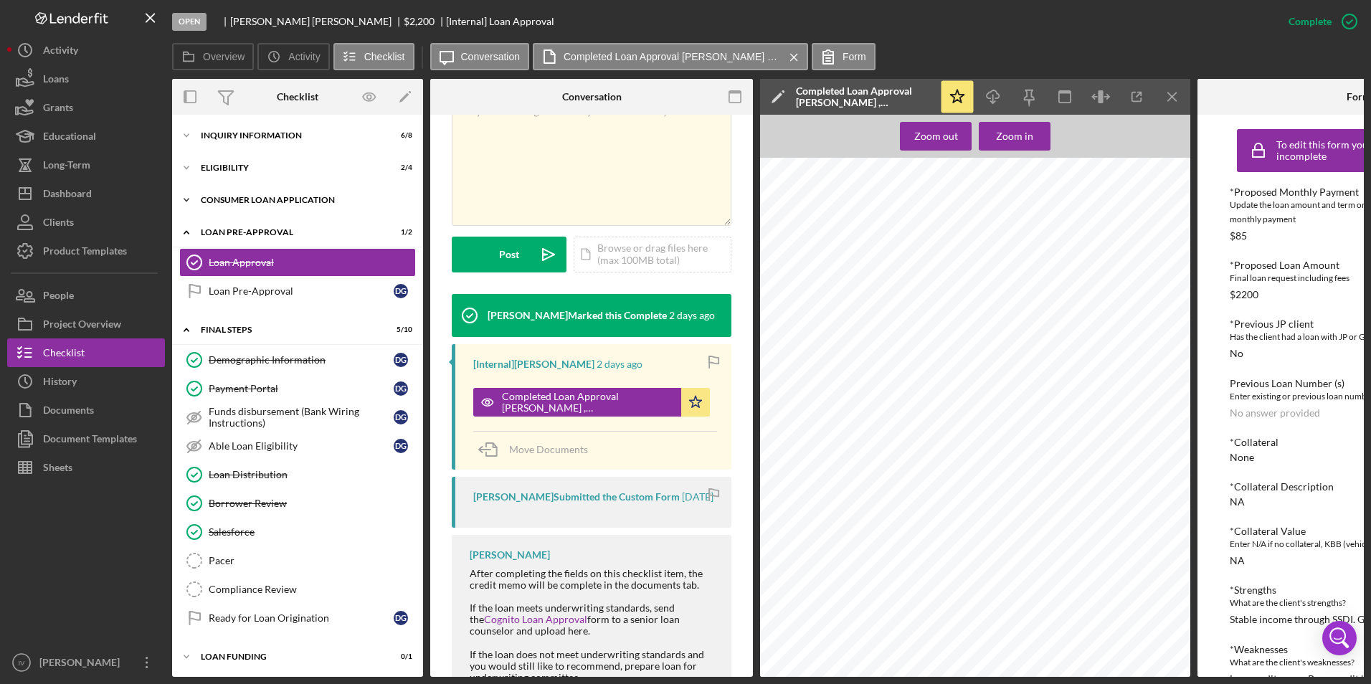
click at [227, 191] on div "Icon/Expander Consumer Loan Application 5 / 8" at bounding box center [297, 200] width 251 height 29
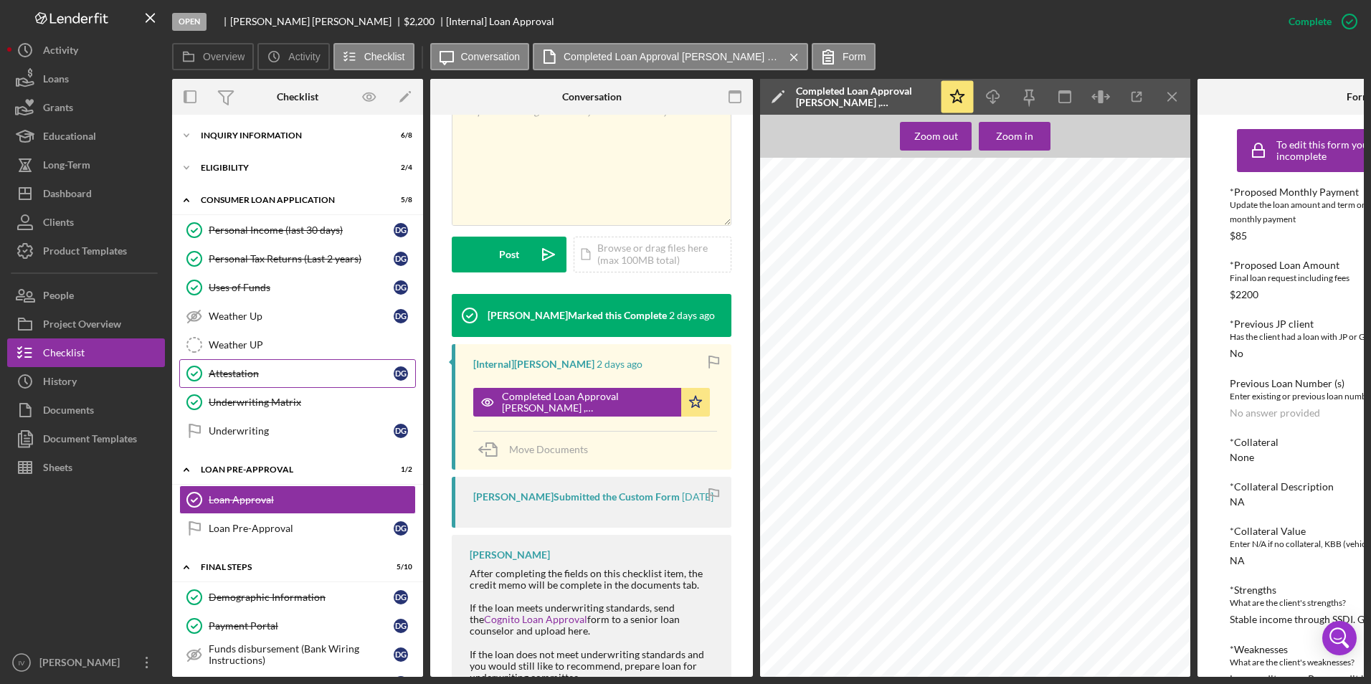
click at [305, 366] on link "Attestation Attestation D G" at bounding box center [297, 373] width 237 height 29
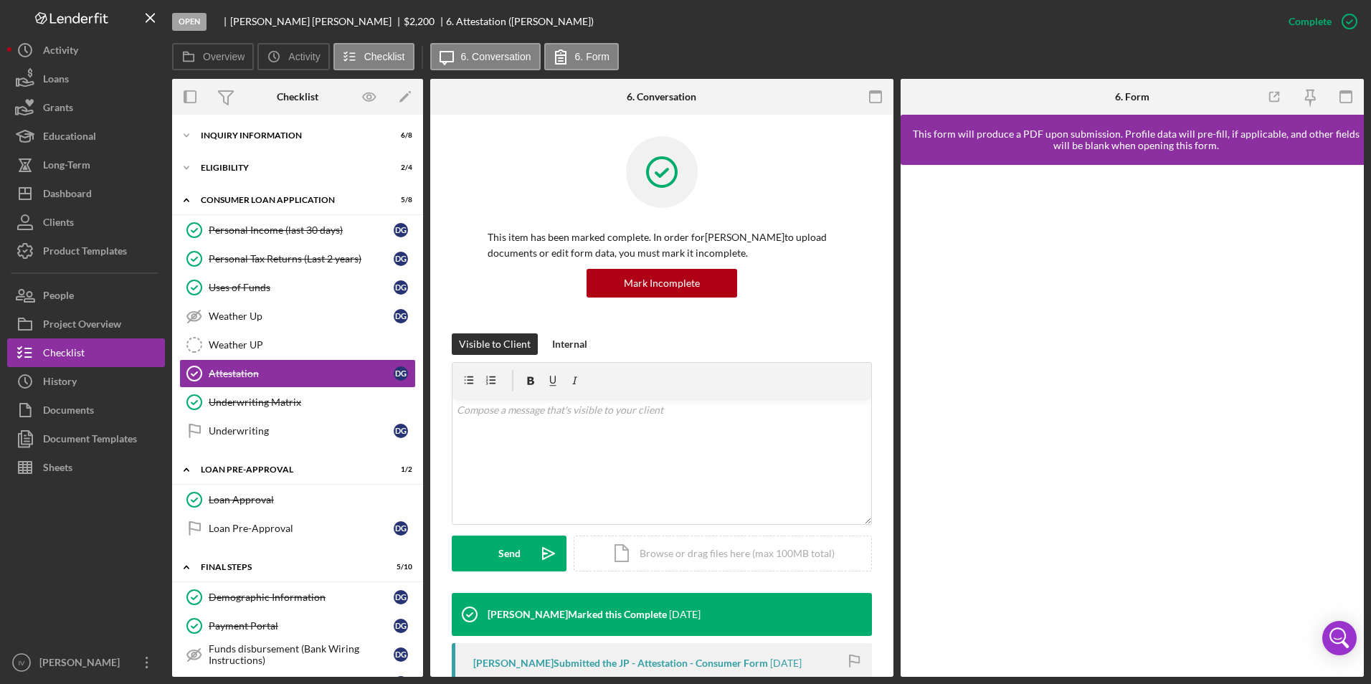
scroll to position [215, 0]
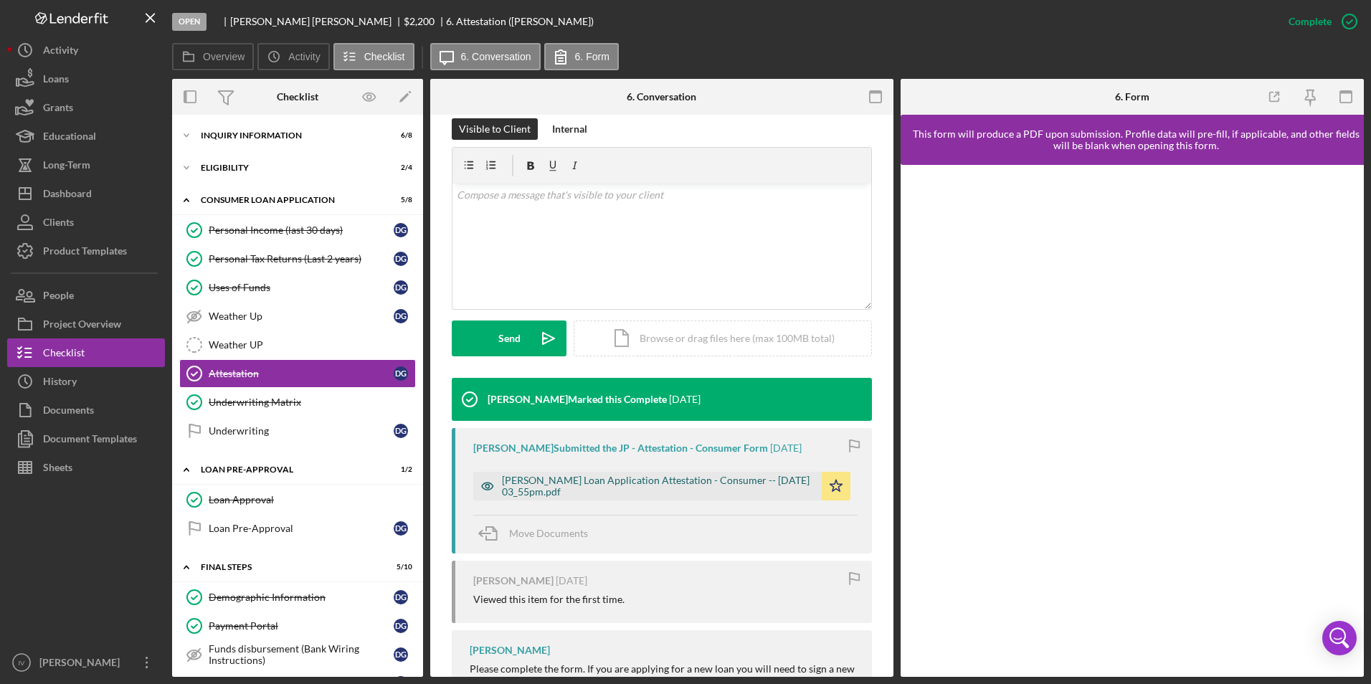
click at [715, 482] on div "[PERSON_NAME] Loan Application Attestation - Consumer -- [DATE] 03_55pm.pdf" at bounding box center [658, 486] width 313 height 23
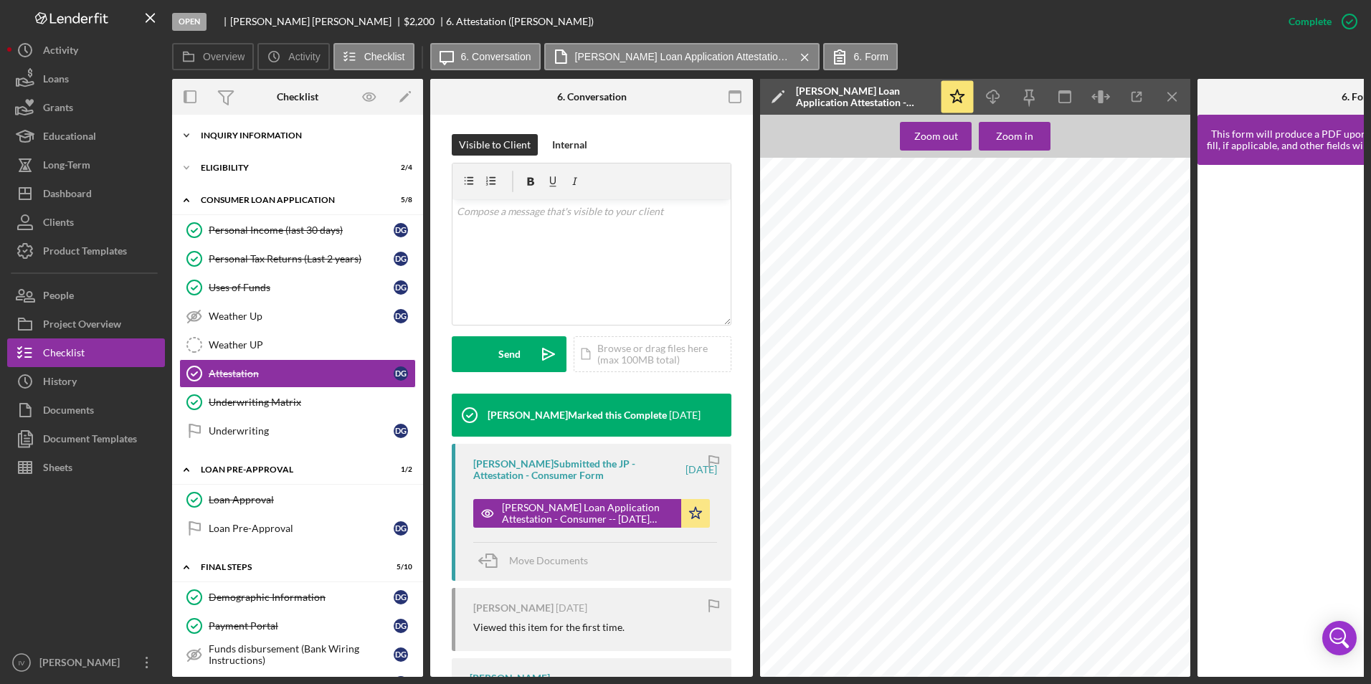
click at [249, 138] on div "Inquiry Information" at bounding box center [303, 135] width 204 height 9
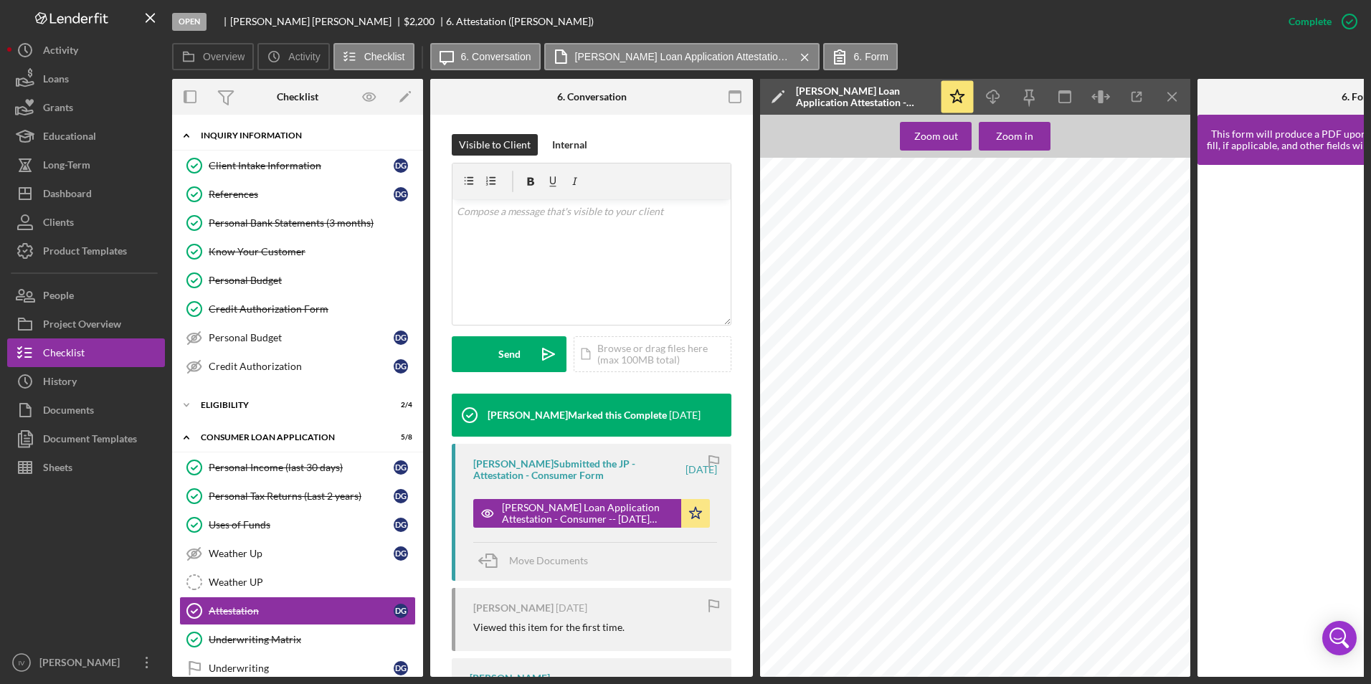
click at [232, 139] on div "Inquiry Information" at bounding box center [303, 135] width 204 height 9
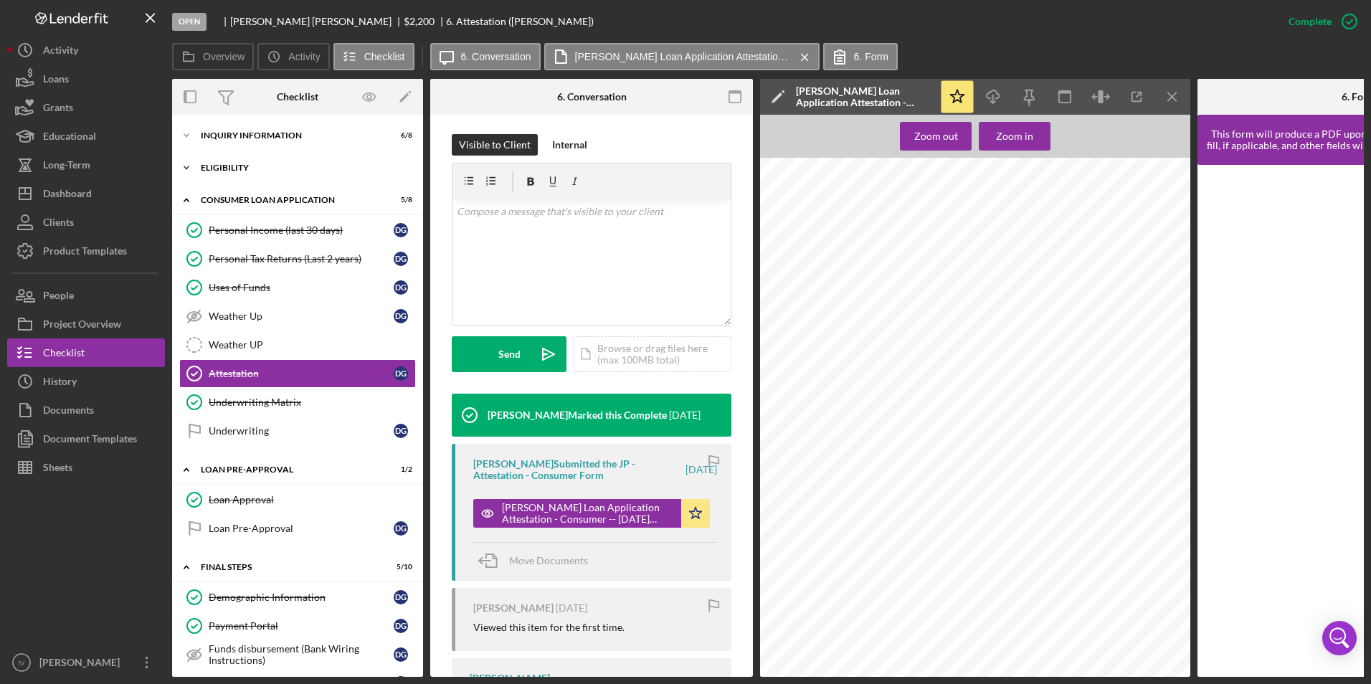
click at [232, 174] on div "Icon/Expander Eligibility 2 / 4" at bounding box center [297, 167] width 251 height 29
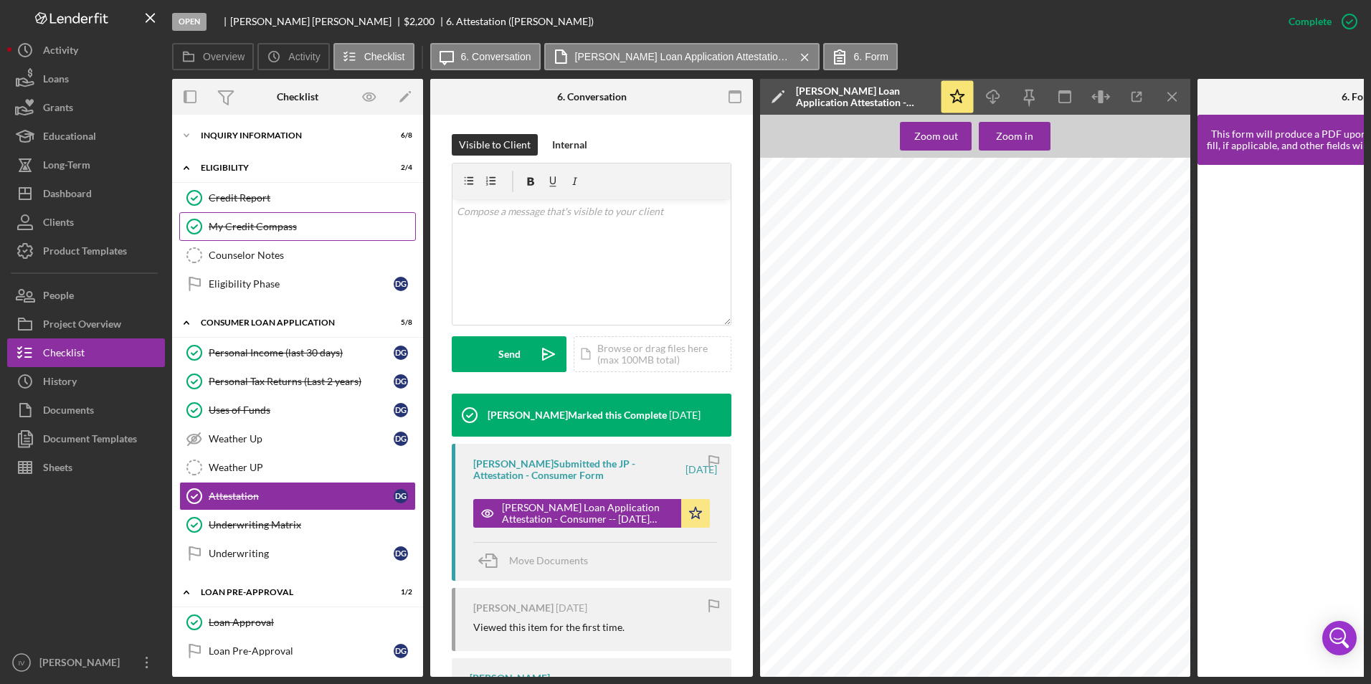
click at [243, 218] on link "My Credit Compass My Credit Compass" at bounding box center [297, 226] width 237 height 29
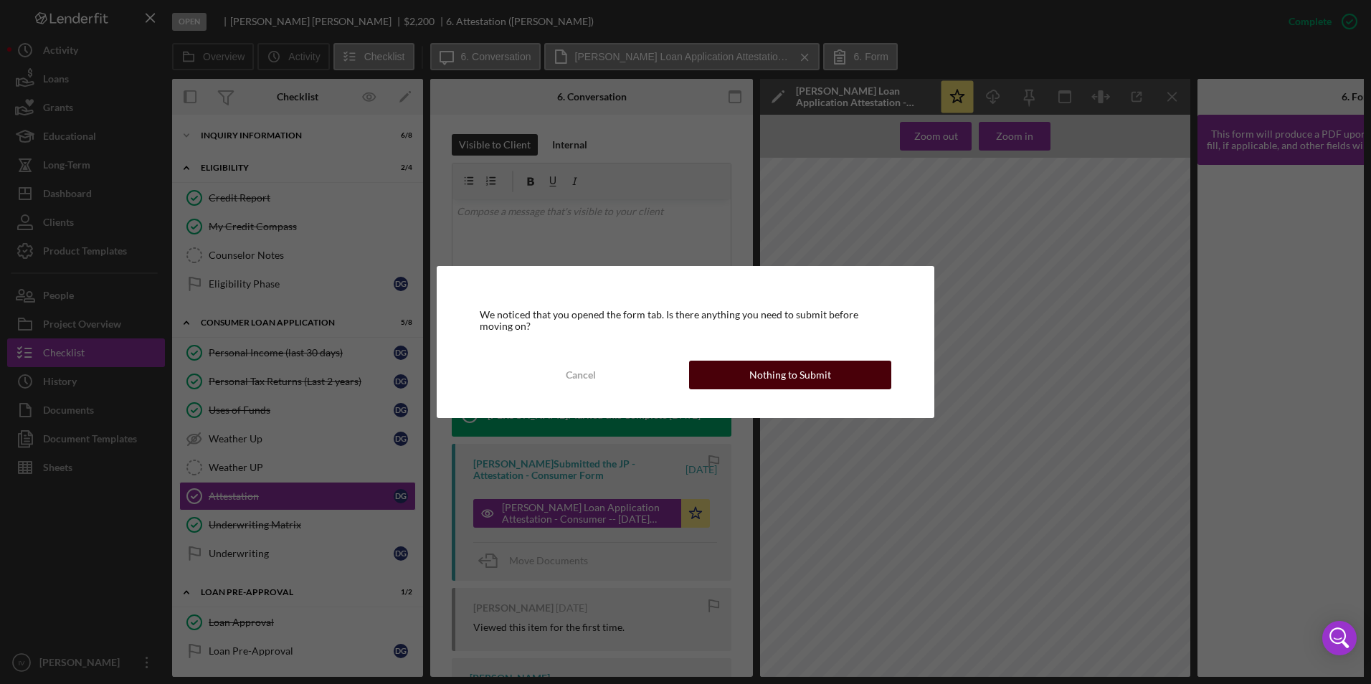
click at [723, 368] on button "Nothing to Submit" at bounding box center [790, 375] width 202 height 29
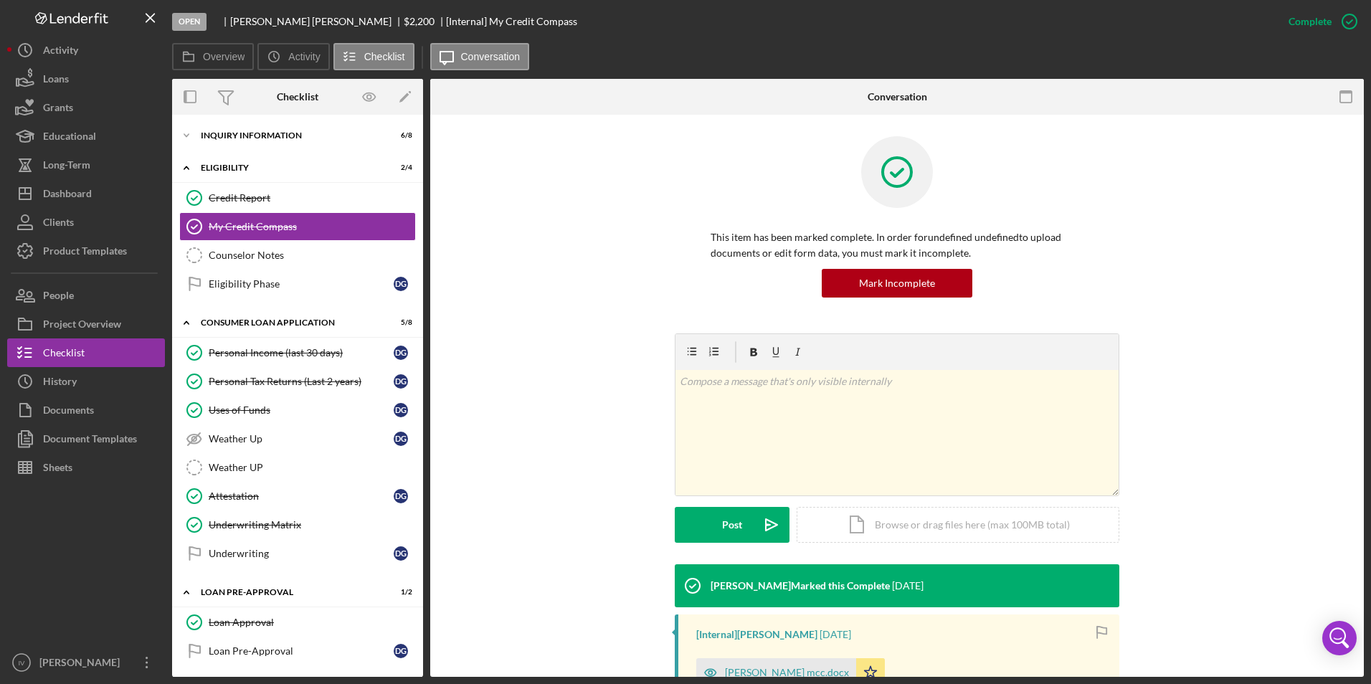
scroll to position [208, 0]
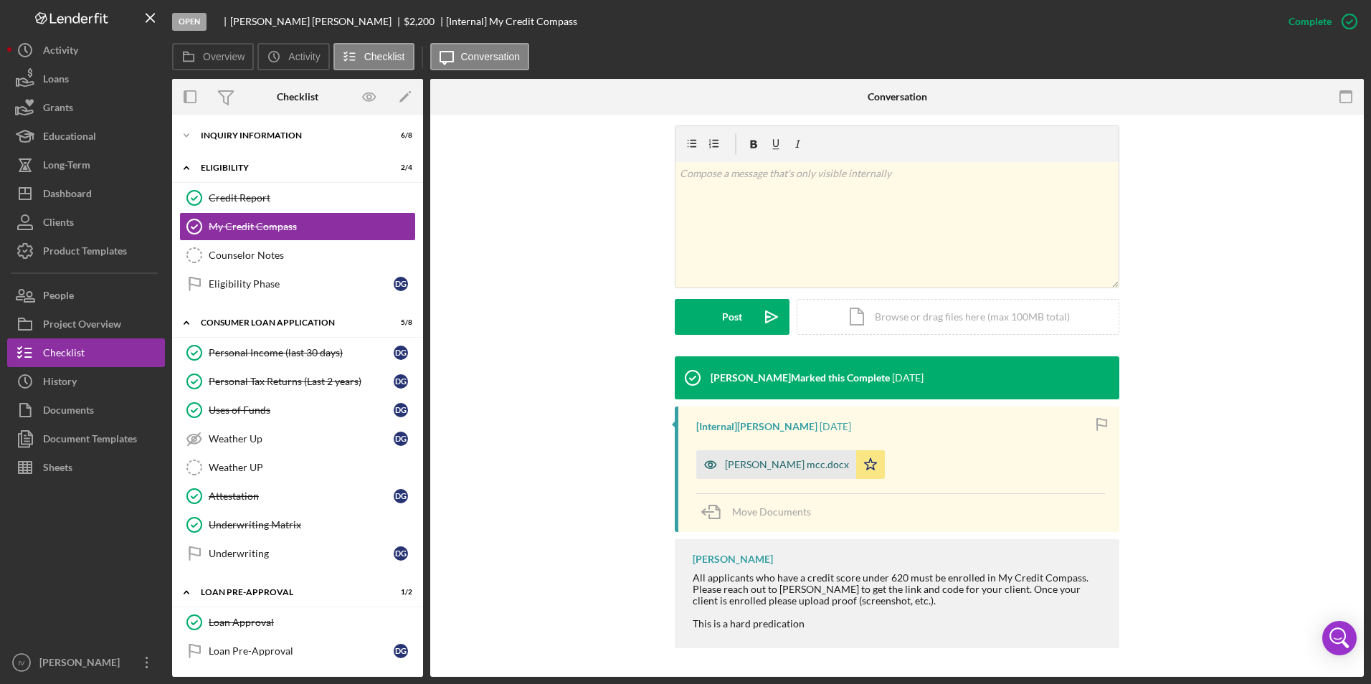
click at [758, 453] on div "[PERSON_NAME] mcc.docx" at bounding box center [776, 464] width 160 height 29
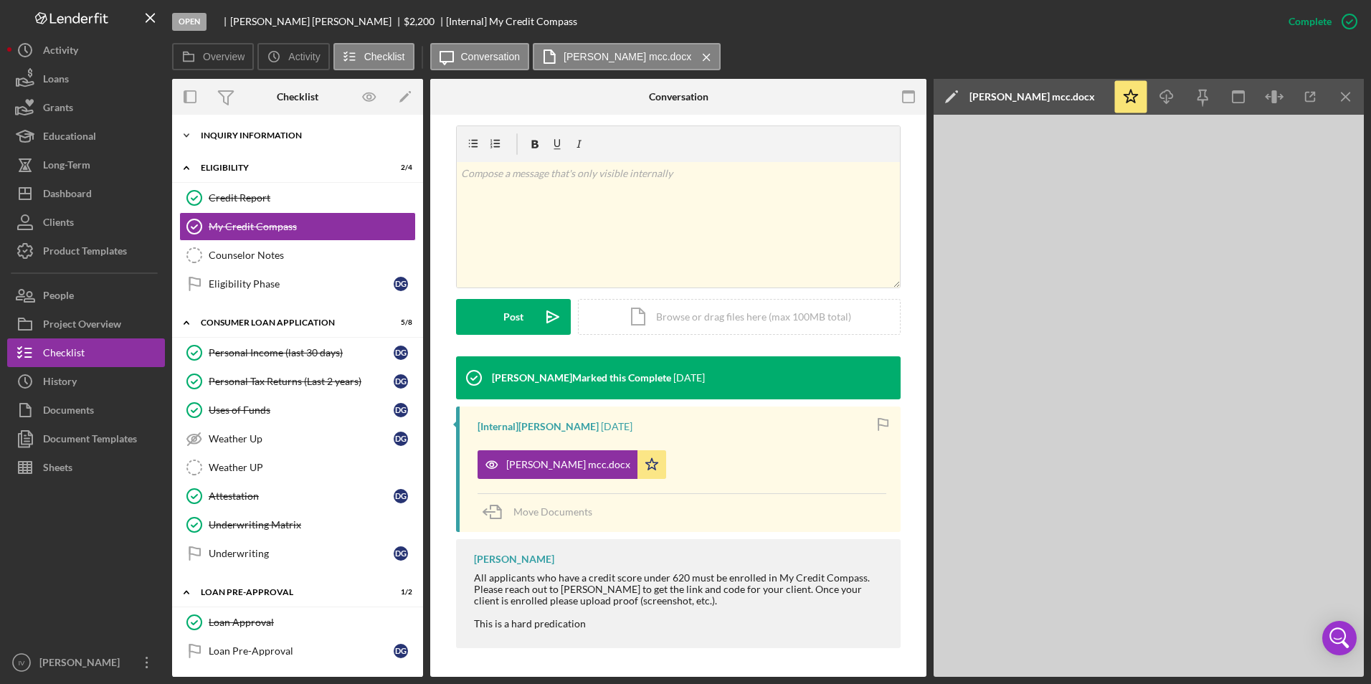
click at [191, 136] on icon "Icon/Expander" at bounding box center [186, 135] width 29 height 29
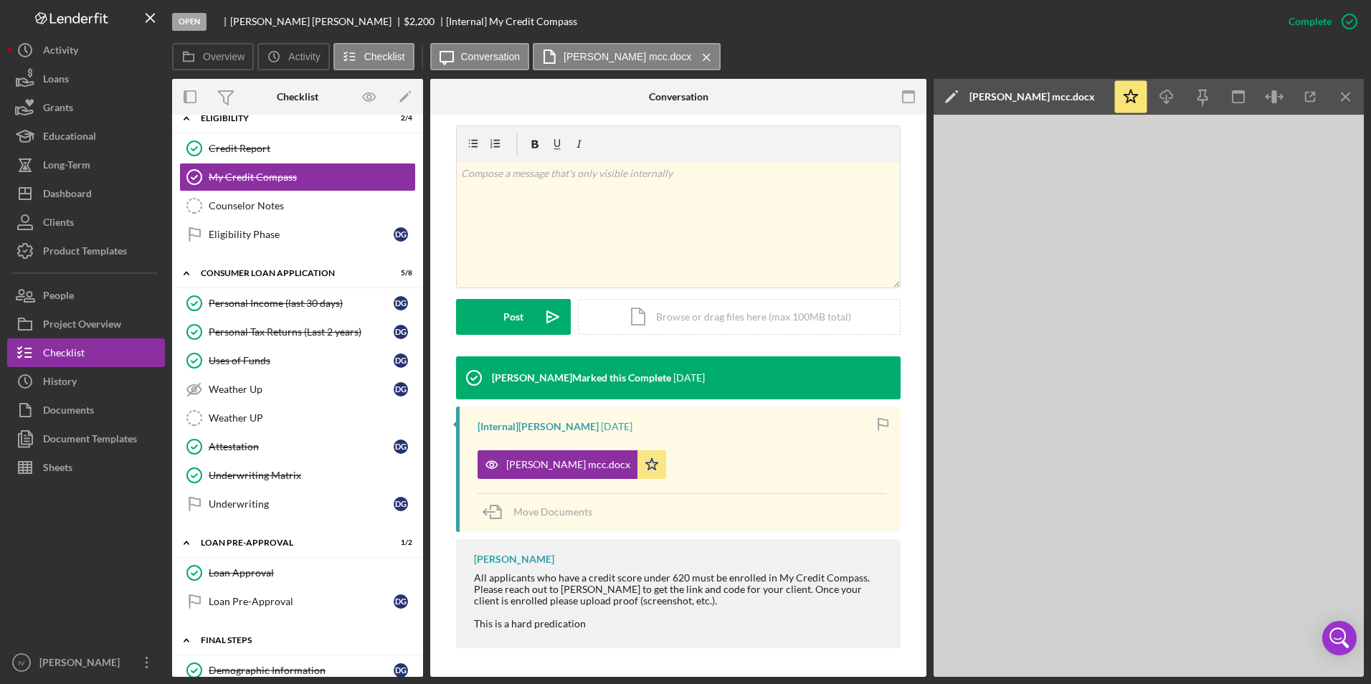
scroll to position [358, 0]
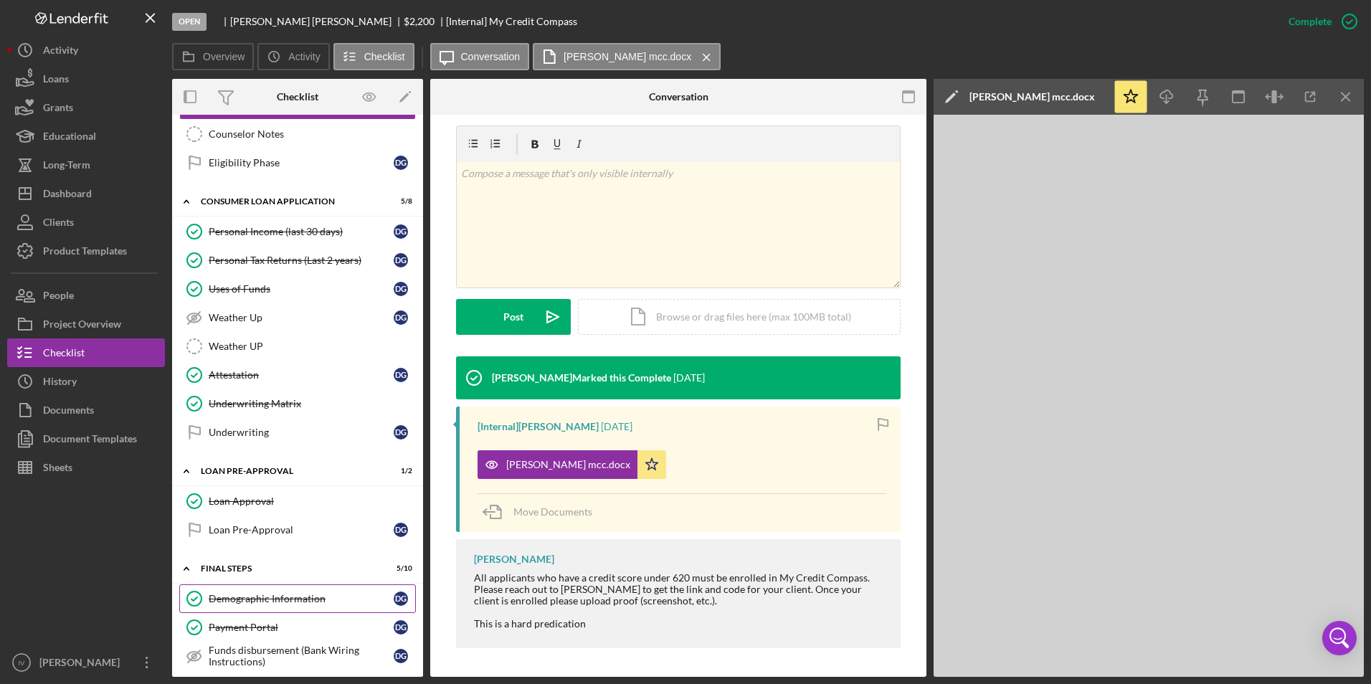
click at [283, 604] on div "Demographic Information" at bounding box center [301, 598] width 185 height 11
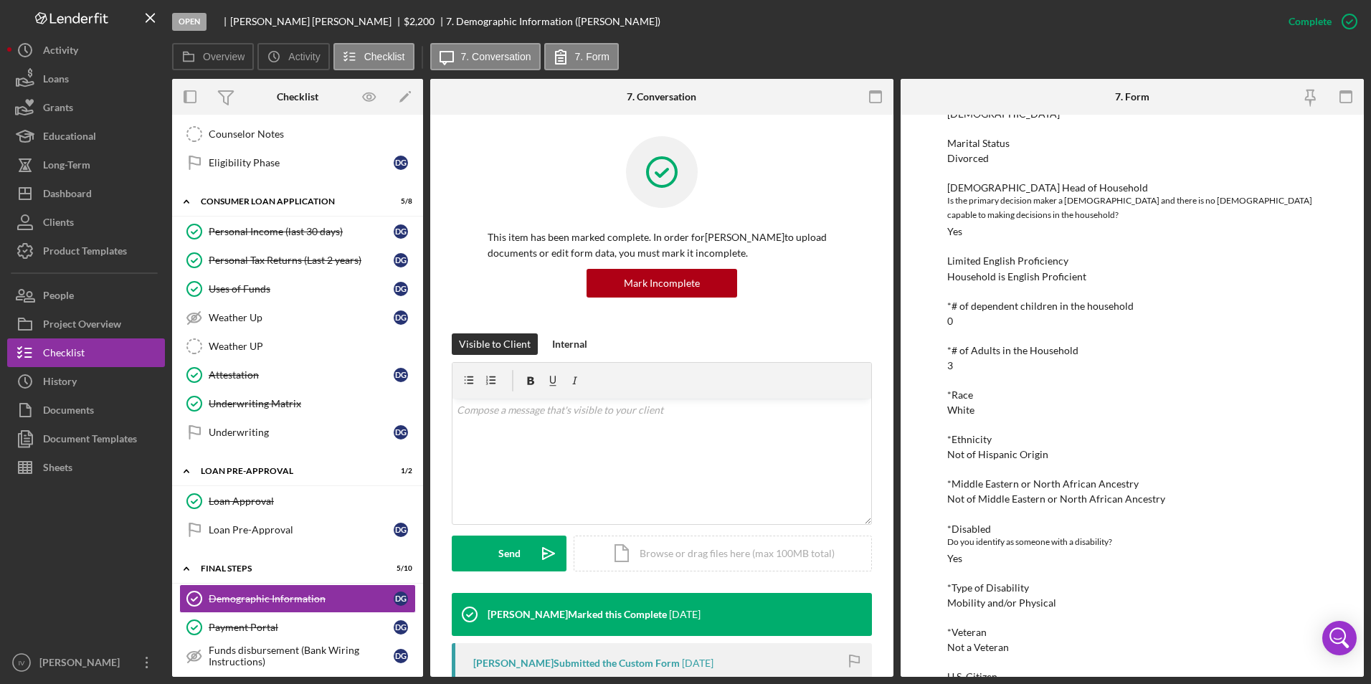
scroll to position [287, 0]
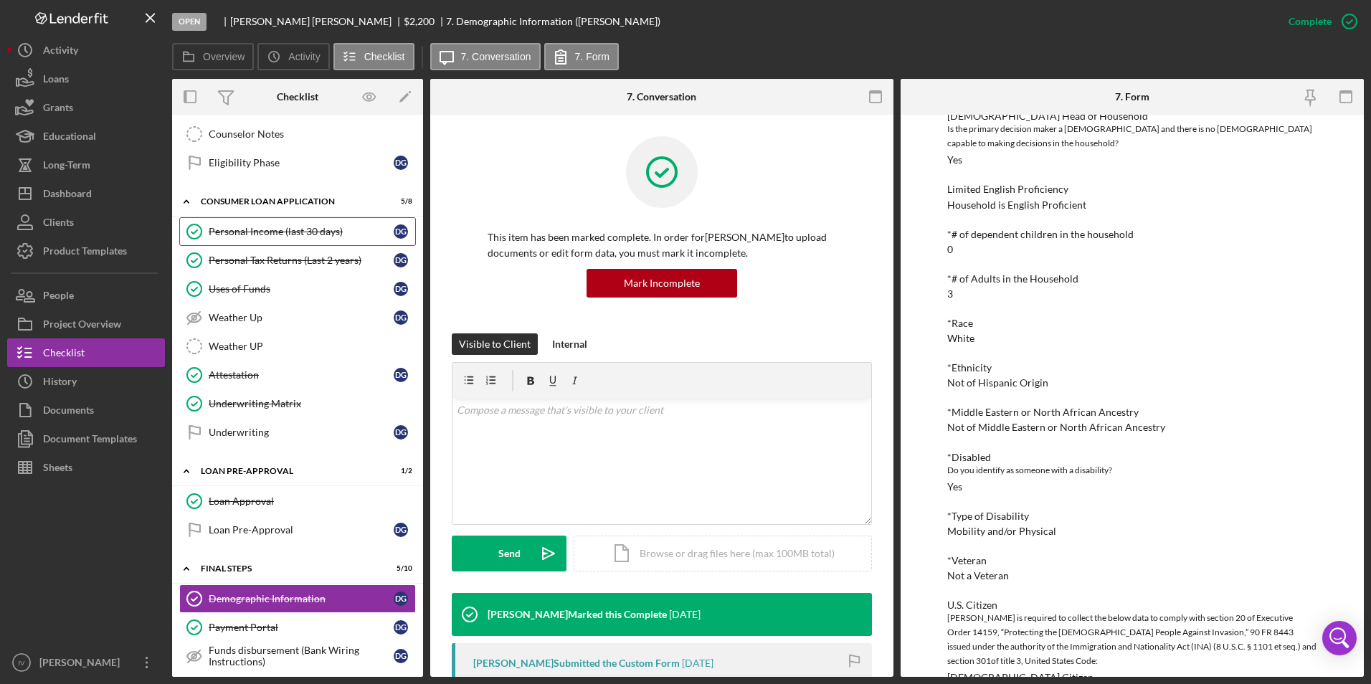
click at [300, 237] on div "Personal Income (last 30 days)" at bounding box center [301, 231] width 185 height 11
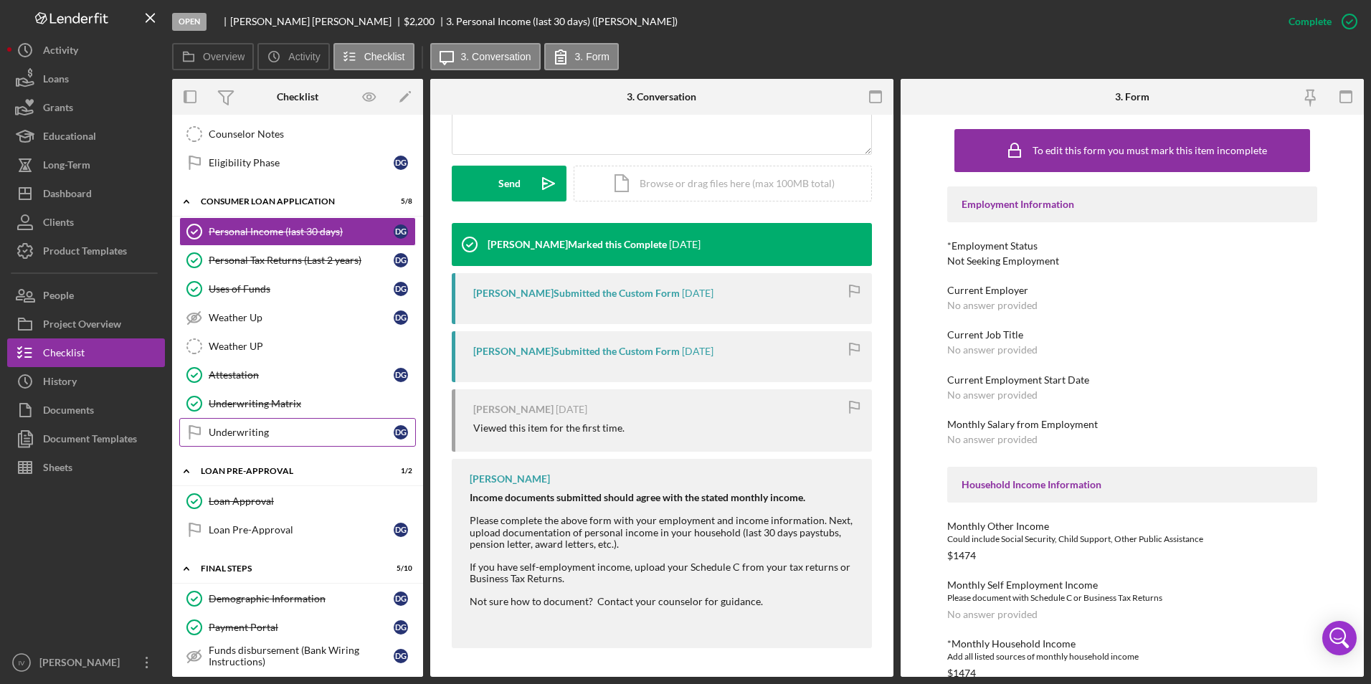
scroll to position [215, 0]
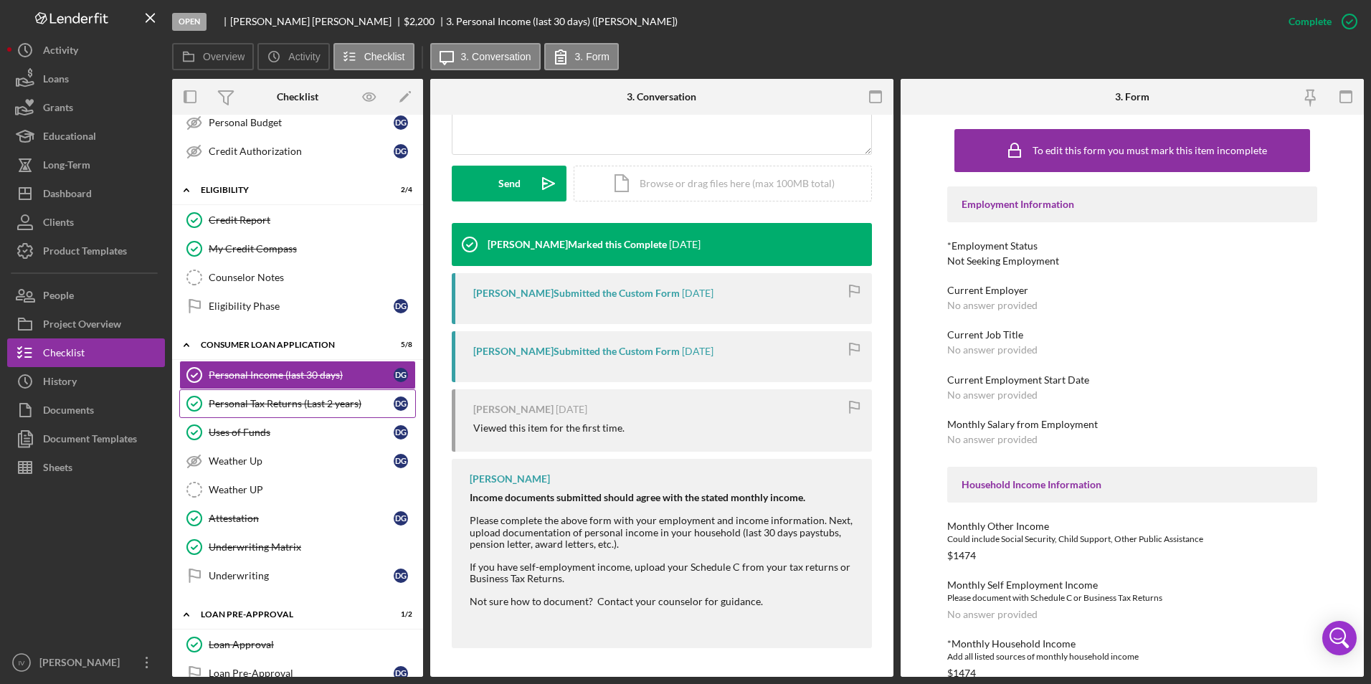
click at [296, 404] on div "Personal Tax Returns (Last 2 years)" at bounding box center [301, 403] width 185 height 11
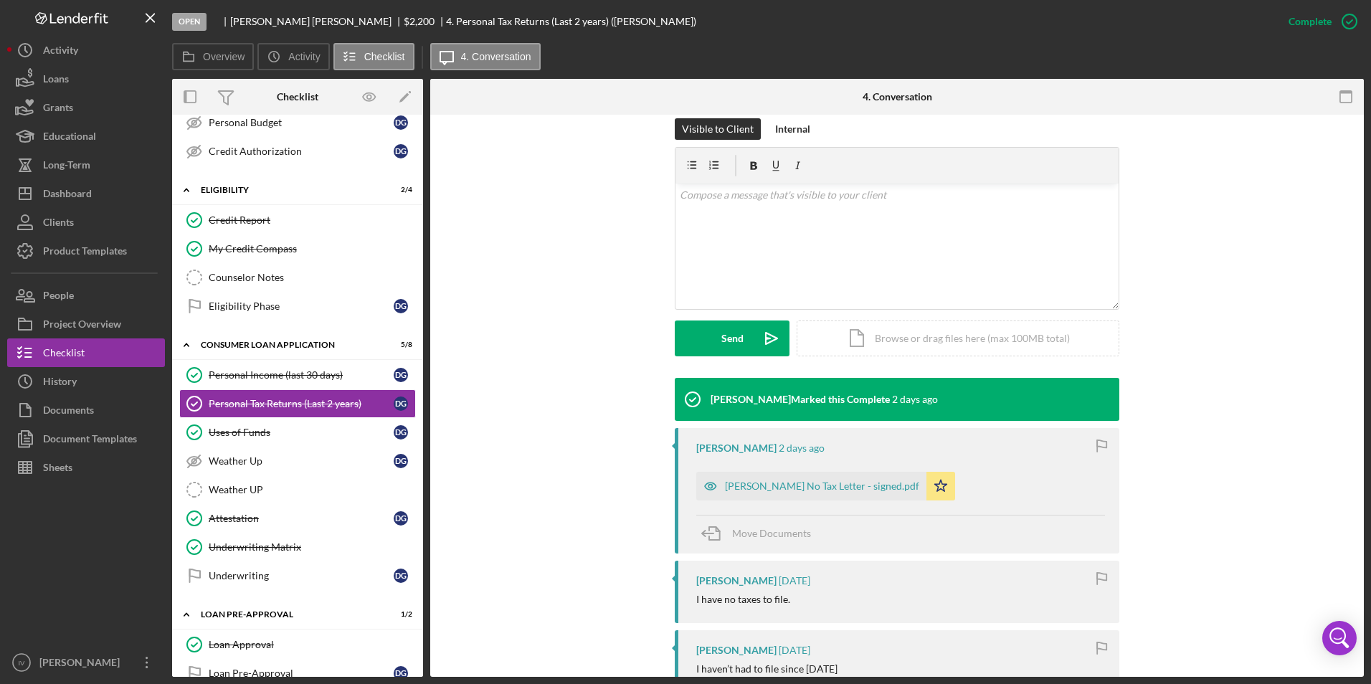
scroll to position [358, 0]
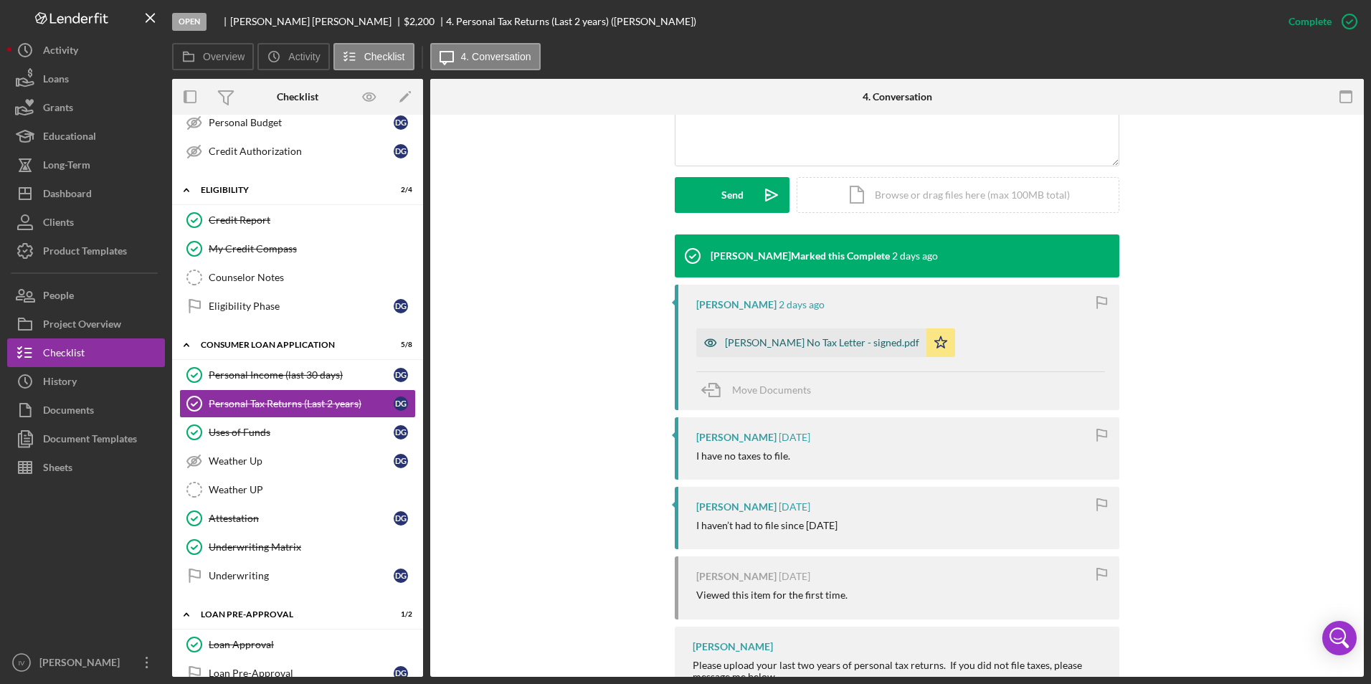
click at [774, 342] on div "[PERSON_NAME] No Tax Letter - signed.pdf" at bounding box center [822, 342] width 194 height 11
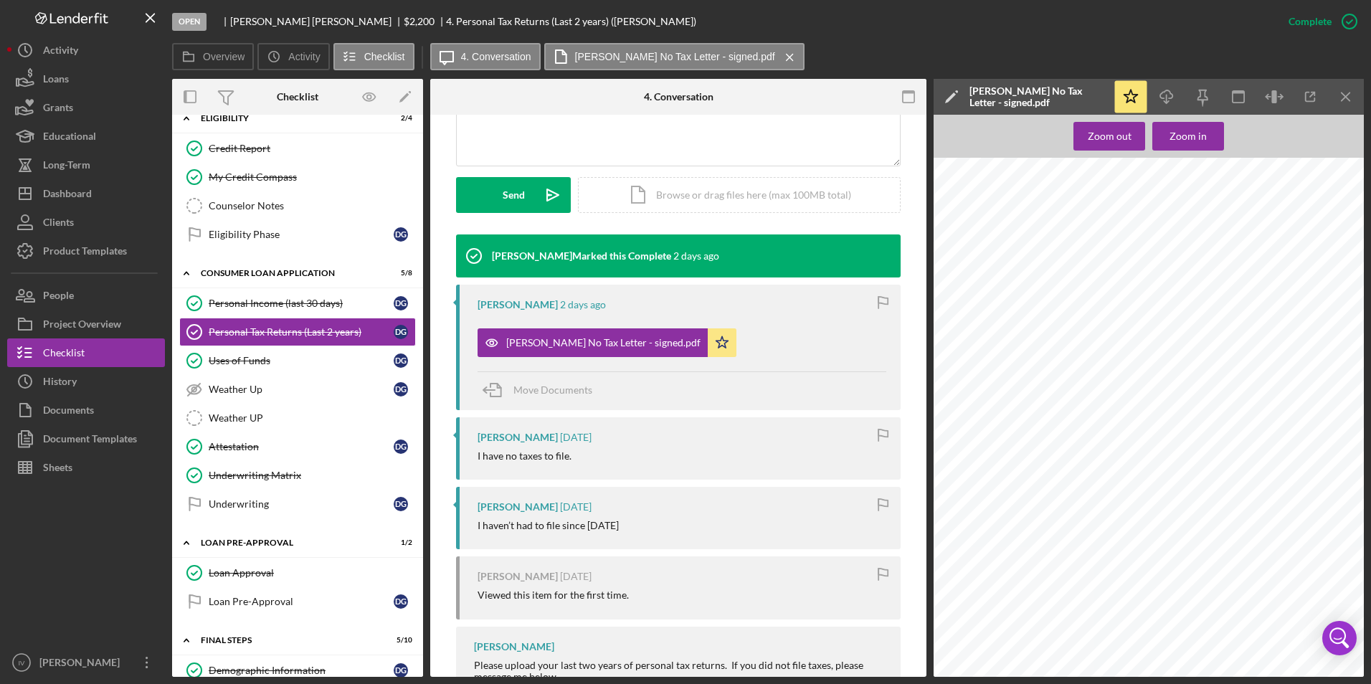
scroll to position [599, 0]
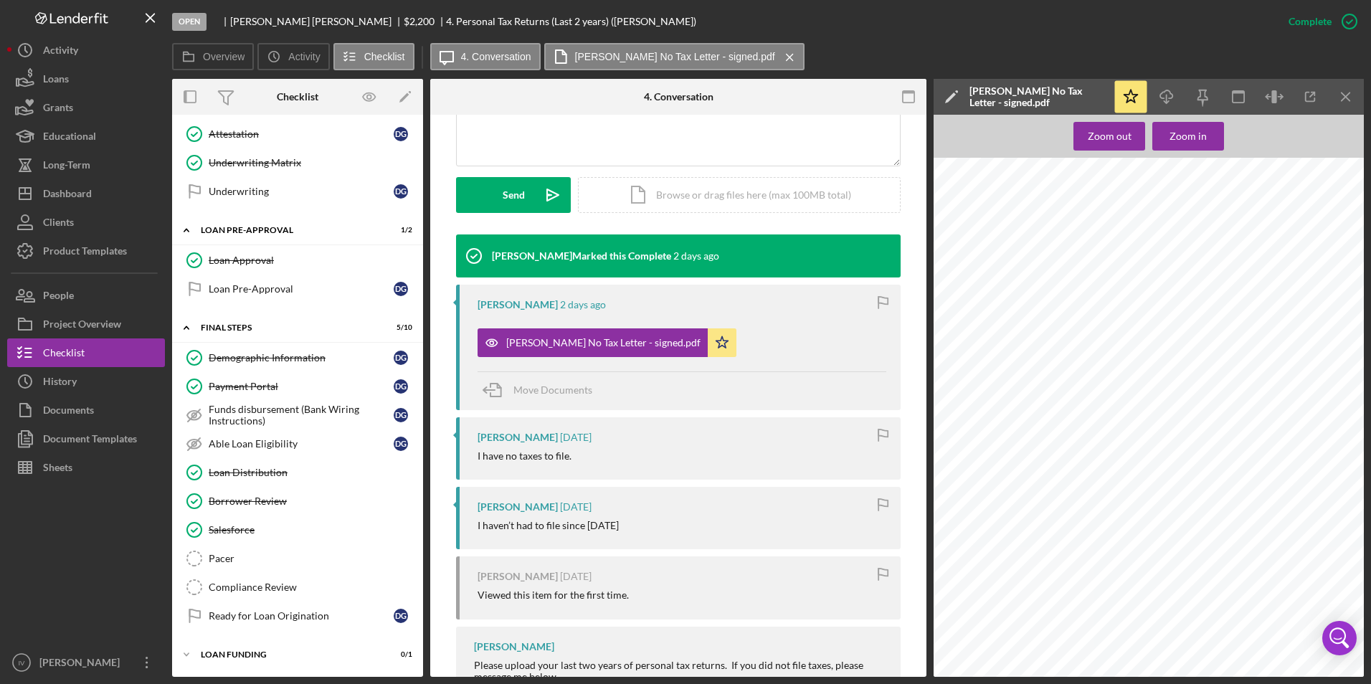
drag, startPoint x: 270, startPoint y: 506, endPoint x: 541, endPoint y: 473, distance: 273.7
click at [270, 506] on div "Borrower Review" at bounding box center [312, 500] width 206 height 11
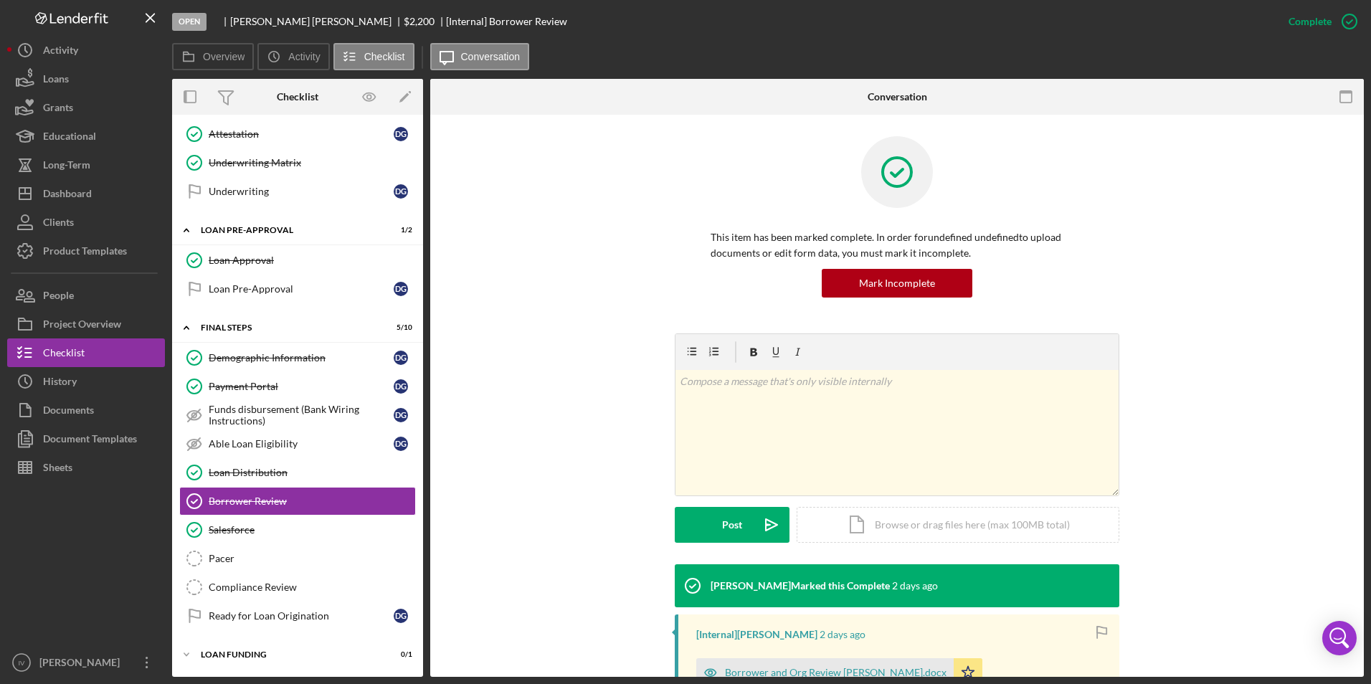
scroll to position [197, 0]
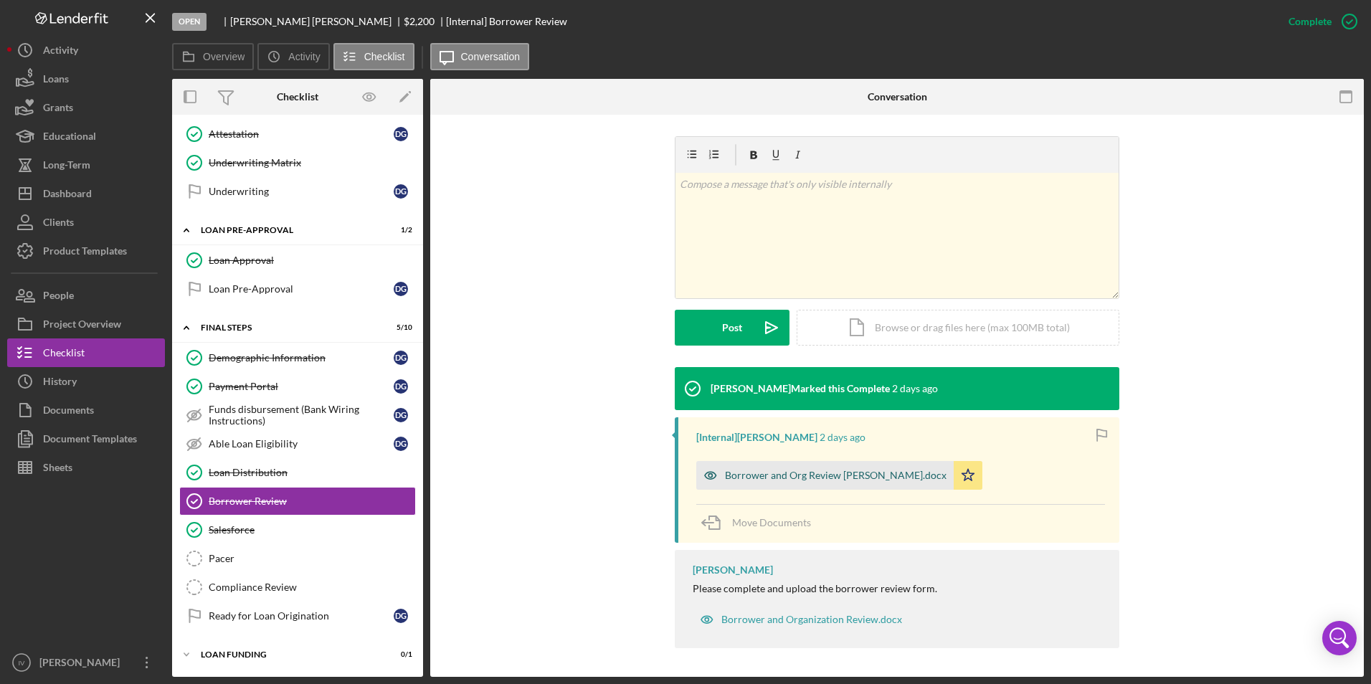
click at [773, 478] on div "Borrower and Org Review [PERSON_NAME].docx" at bounding box center [836, 475] width 222 height 11
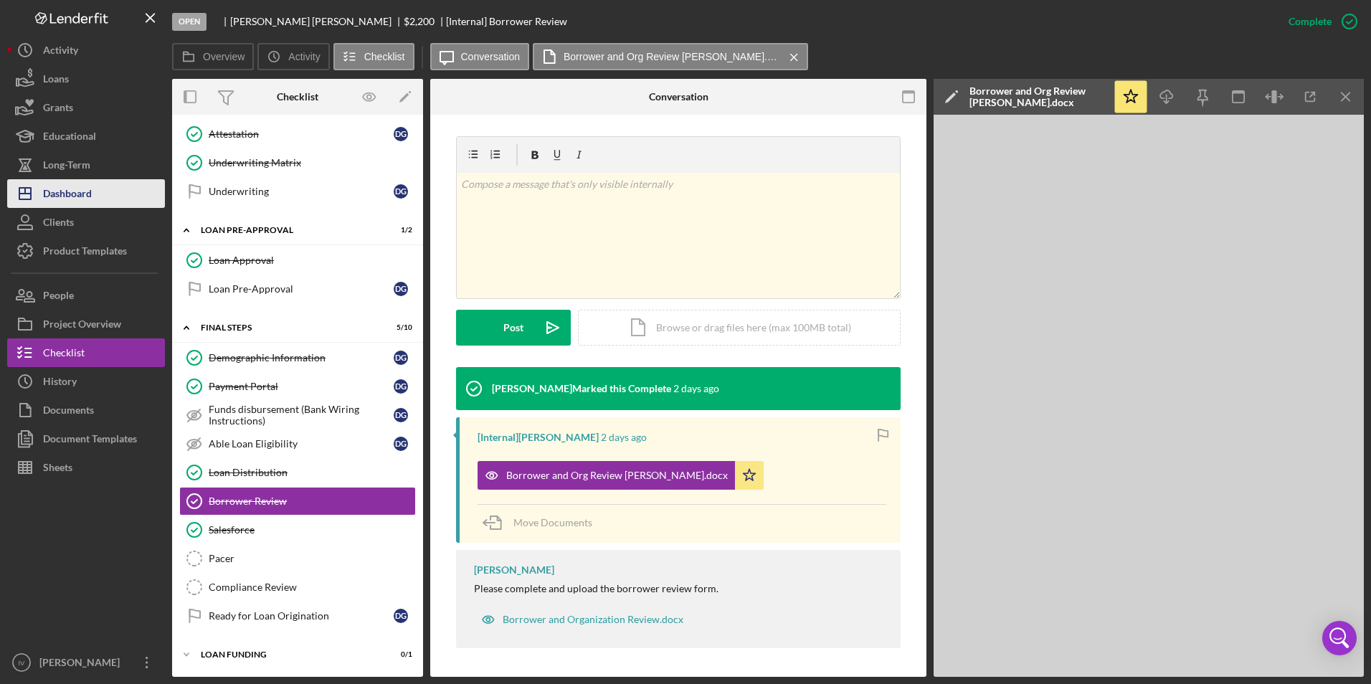
click at [90, 188] on div "Dashboard" at bounding box center [67, 195] width 49 height 32
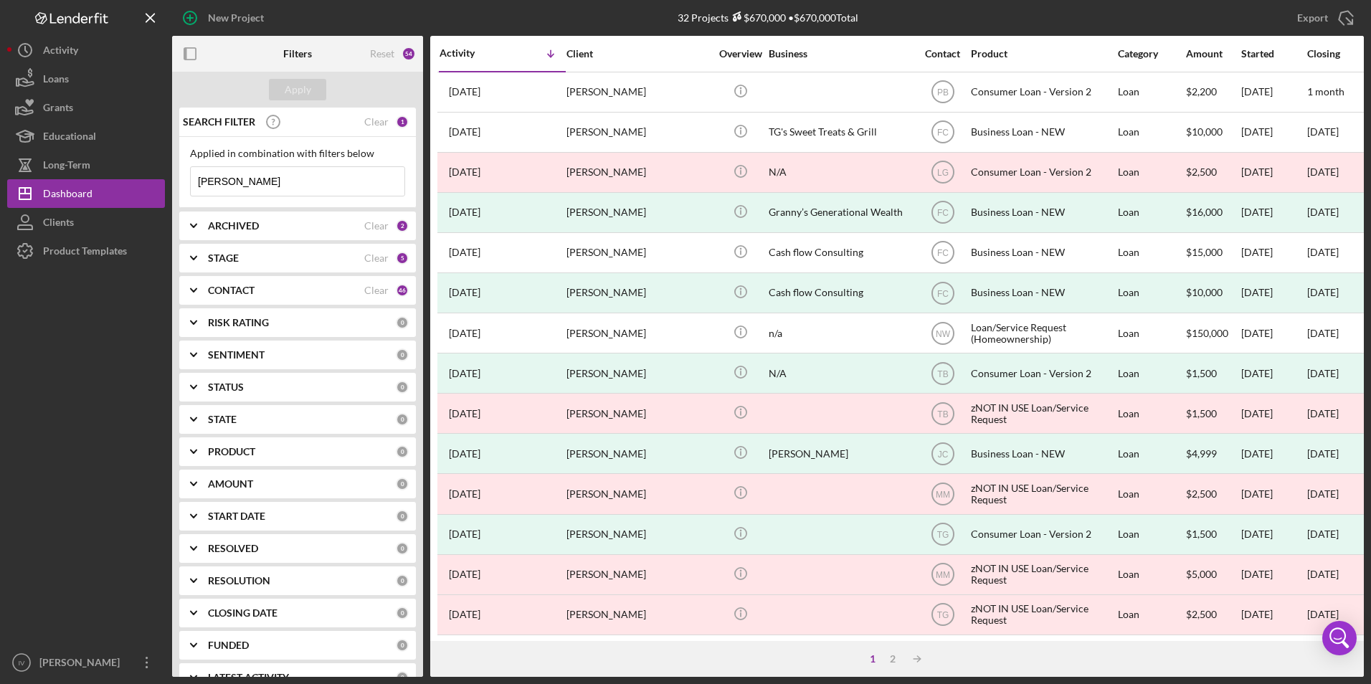
drag, startPoint x: 232, startPoint y: 183, endPoint x: 182, endPoint y: 181, distance: 50.2
click at [182, 181] on div "Applied in combination with filters below [PERSON_NAME] Icon/Menu Close" at bounding box center [297, 172] width 237 height 71
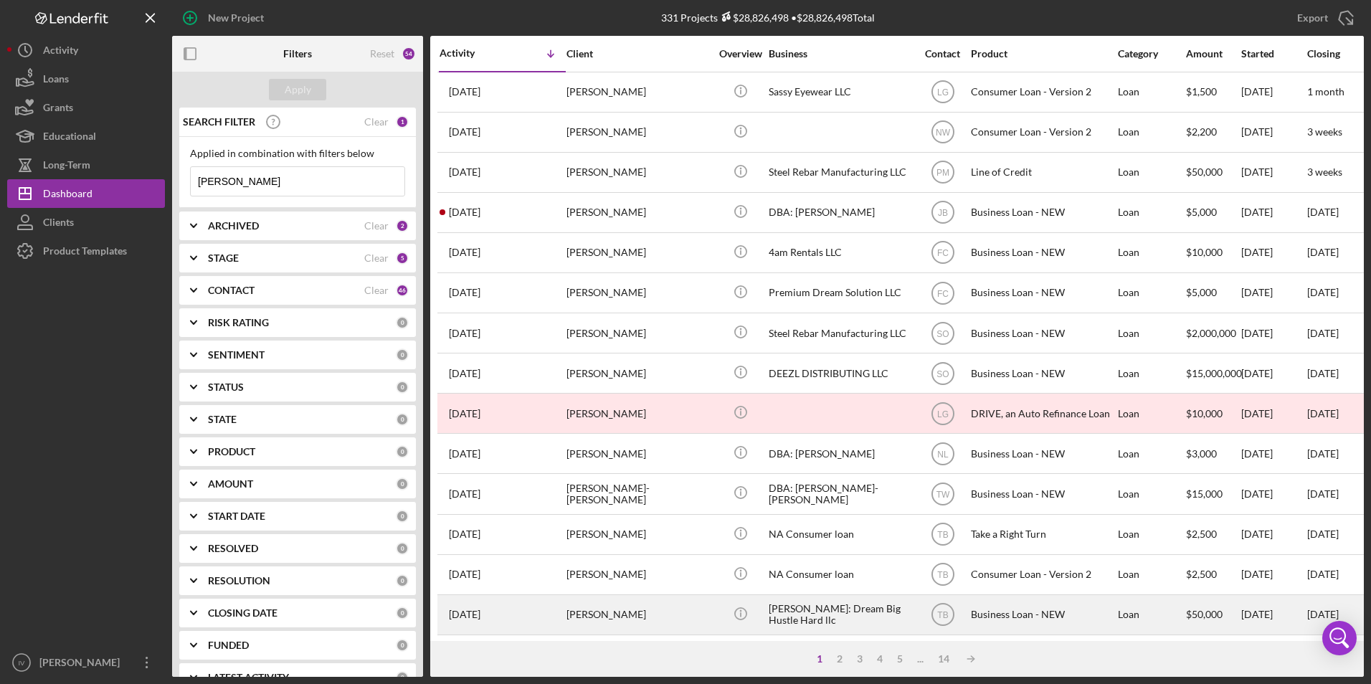
scroll to position [72, 0]
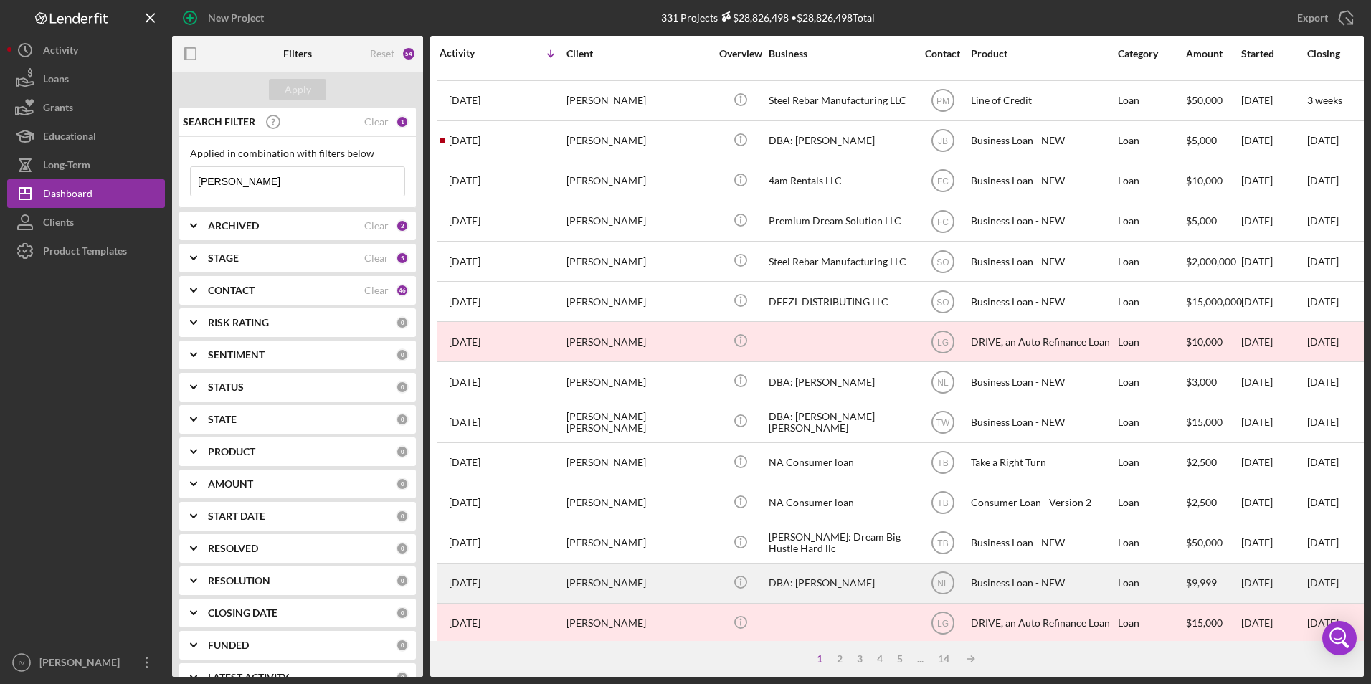
type input "[PERSON_NAME]"
click at [612, 575] on div "[PERSON_NAME]" at bounding box center [637, 583] width 143 height 38
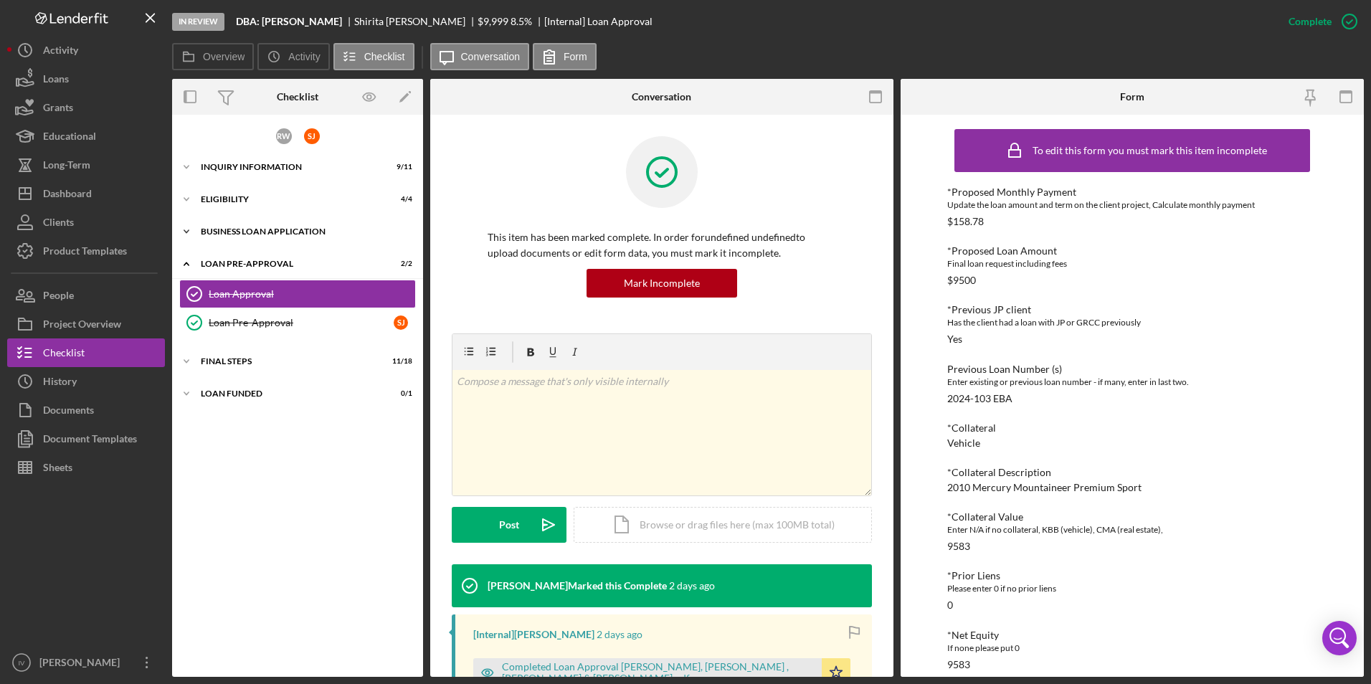
click at [216, 228] on div "BUSINESS LOAN APPLICATION" at bounding box center [303, 231] width 204 height 9
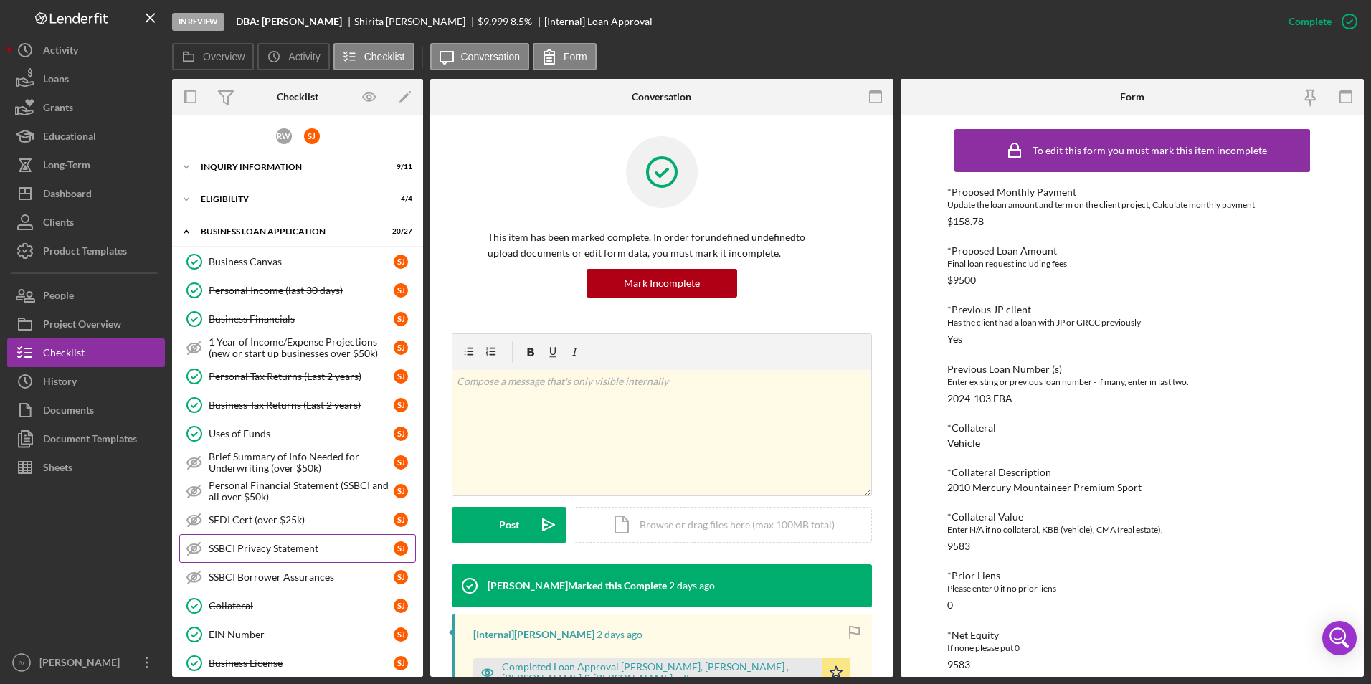
scroll to position [287, 0]
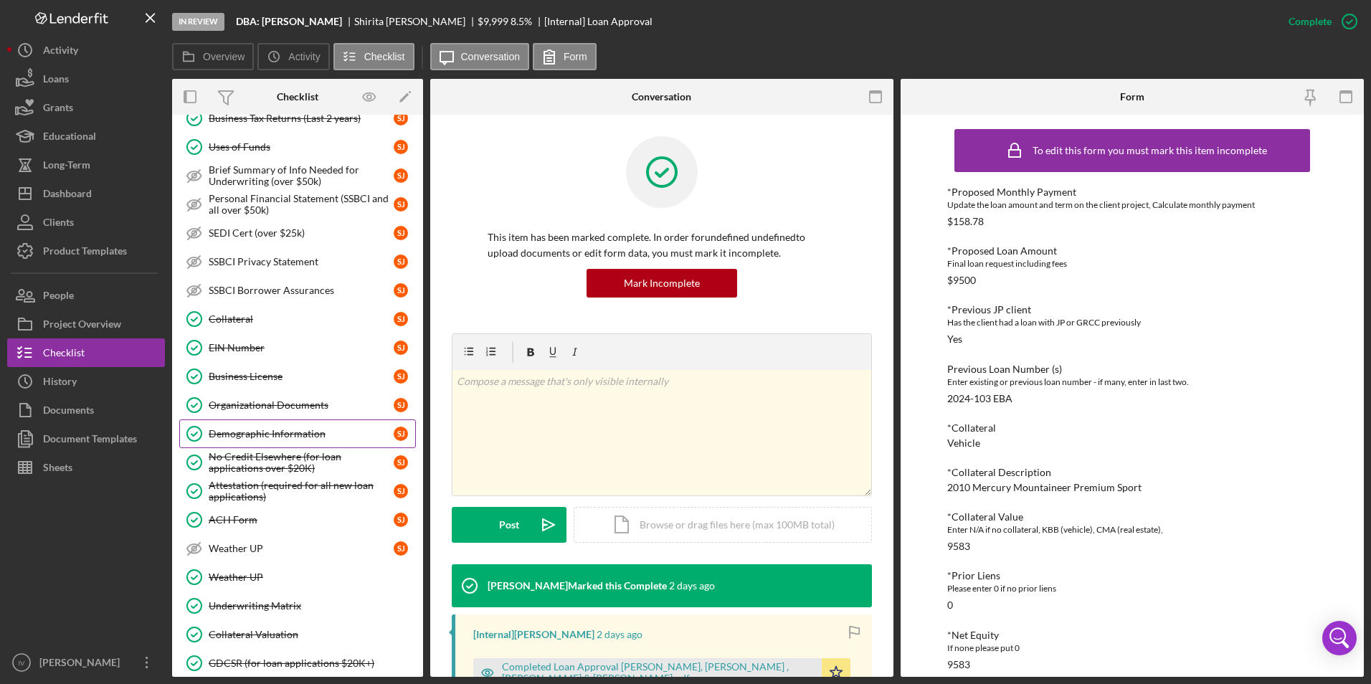
click at [284, 430] on div "Demographic Information" at bounding box center [301, 433] width 185 height 11
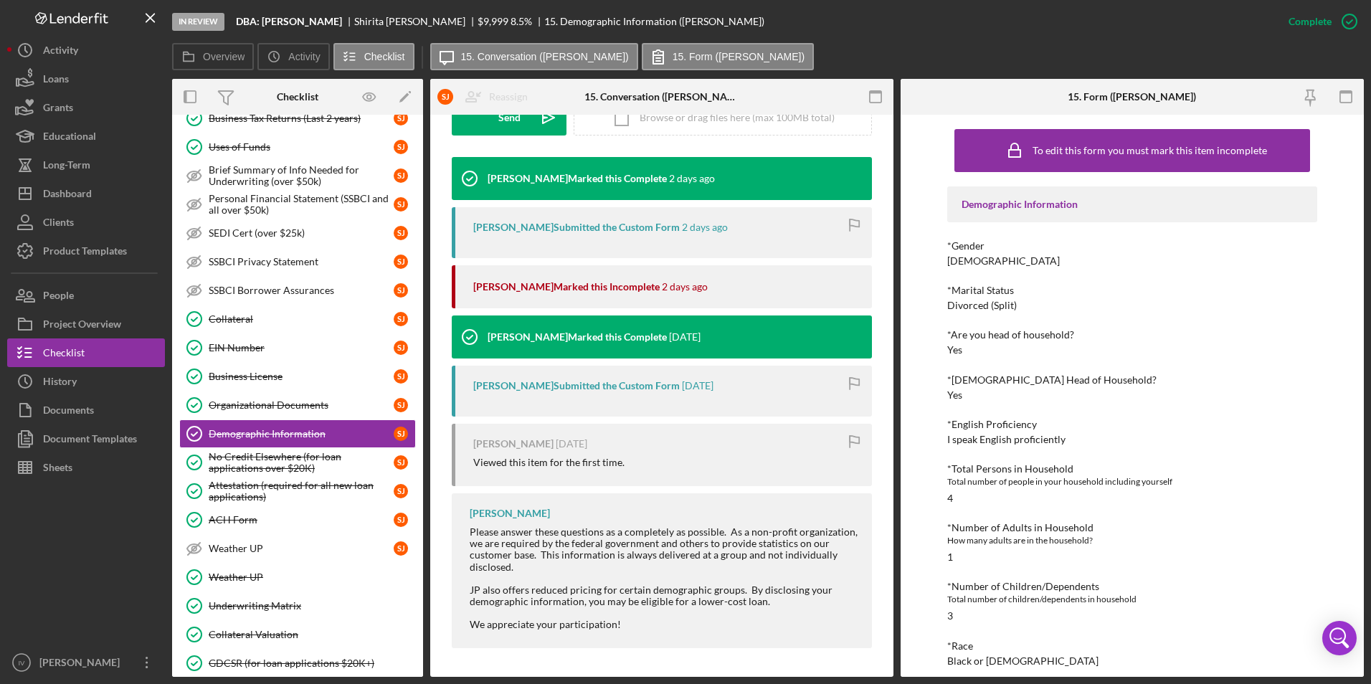
scroll to position [6, 0]
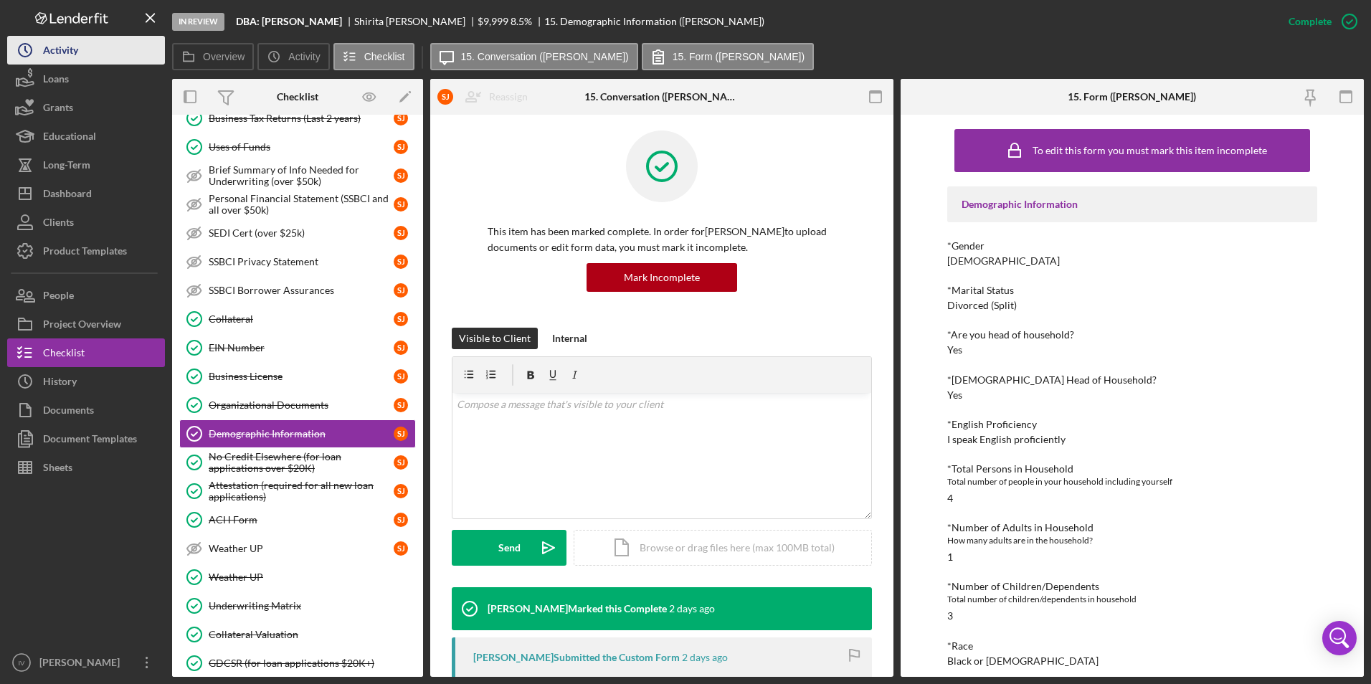
click at [69, 54] on div "Activity" at bounding box center [60, 52] width 35 height 32
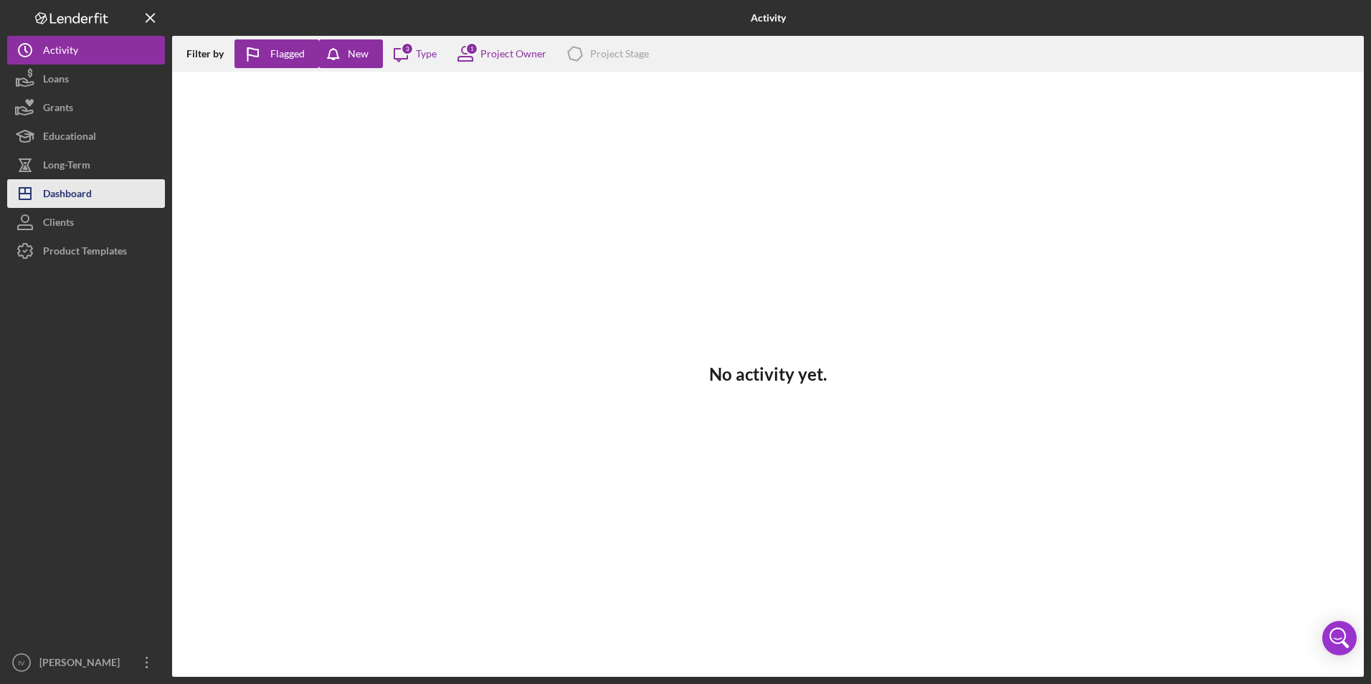
click at [63, 197] on div "Dashboard" at bounding box center [67, 195] width 49 height 32
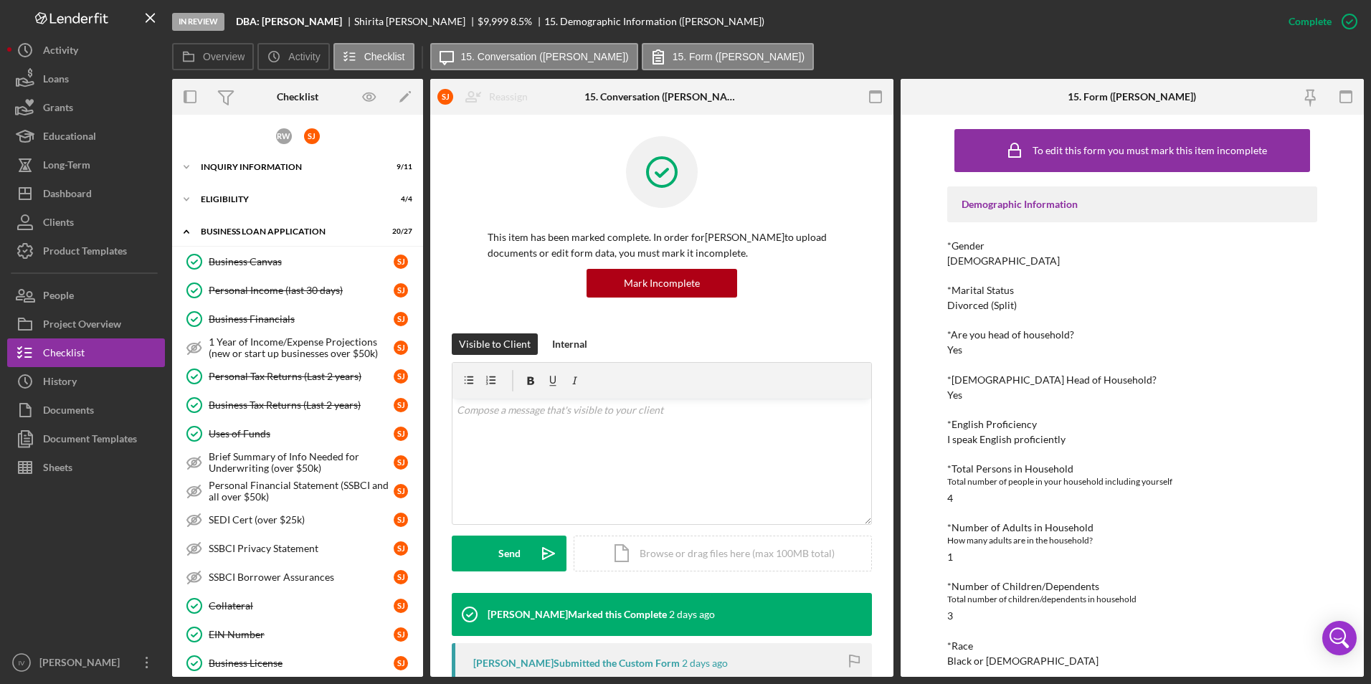
scroll to position [325, 0]
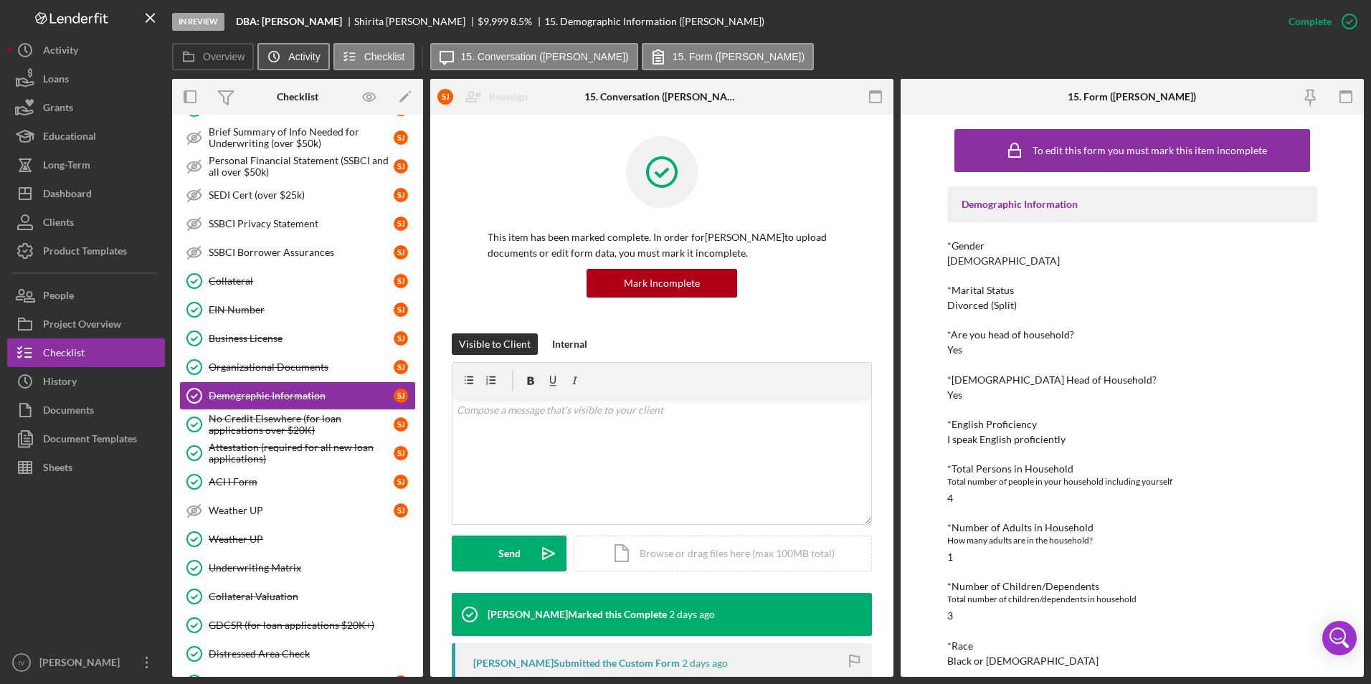
click at [310, 58] on label "Activity" at bounding box center [304, 56] width 32 height 11
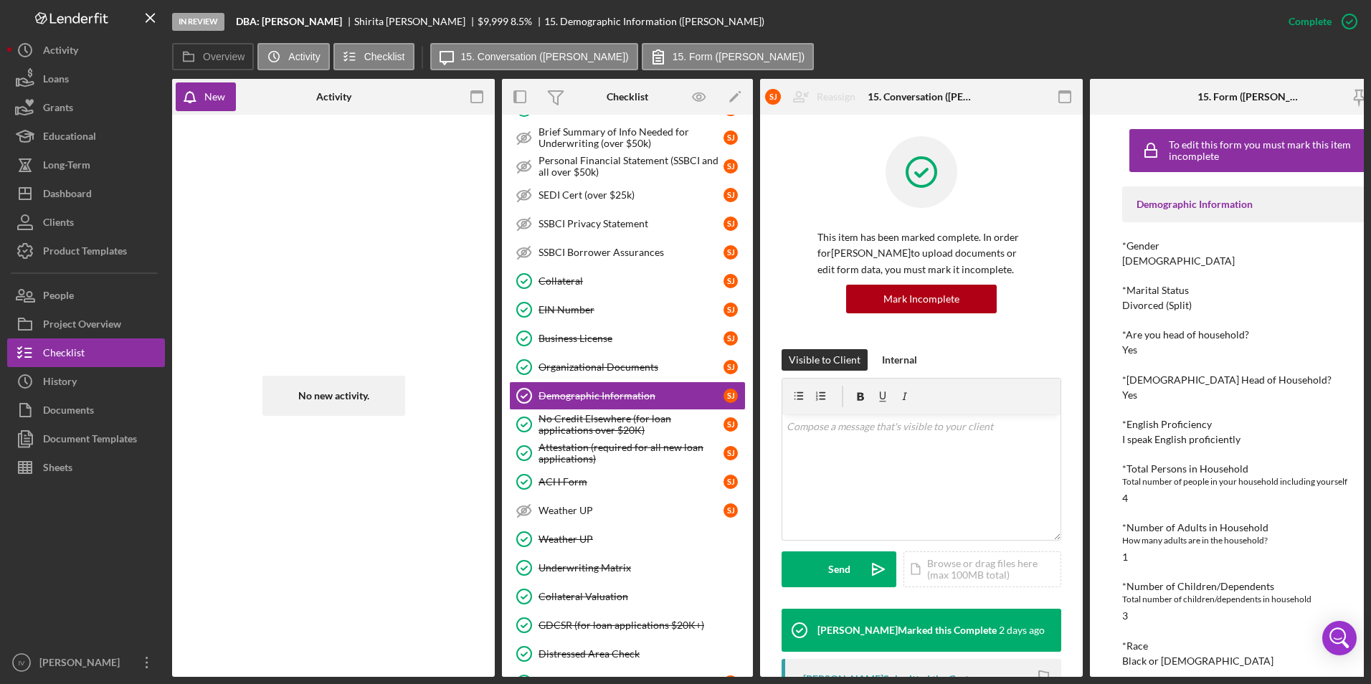
click at [339, 89] on div "Activity" at bounding box center [333, 97] width 35 height 36
click at [482, 94] on icon "button" at bounding box center [477, 97] width 32 height 32
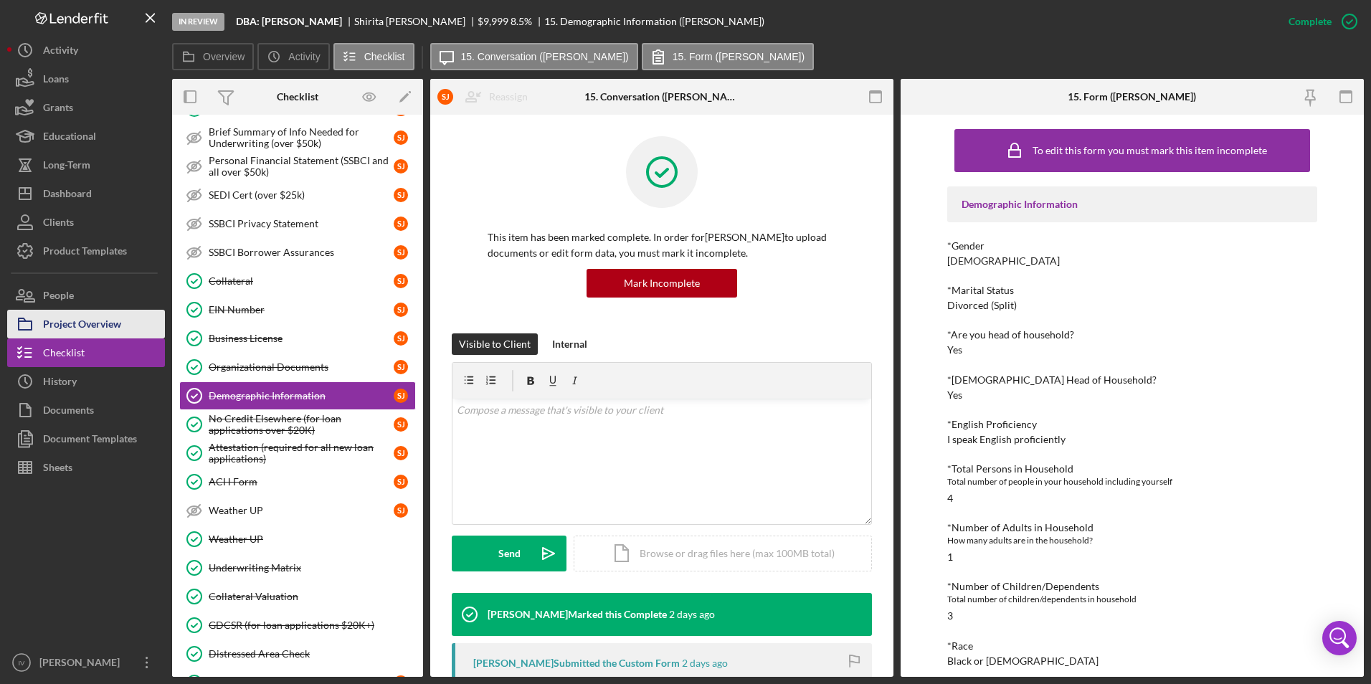
click at [115, 322] on div "Project Overview" at bounding box center [82, 326] width 78 height 32
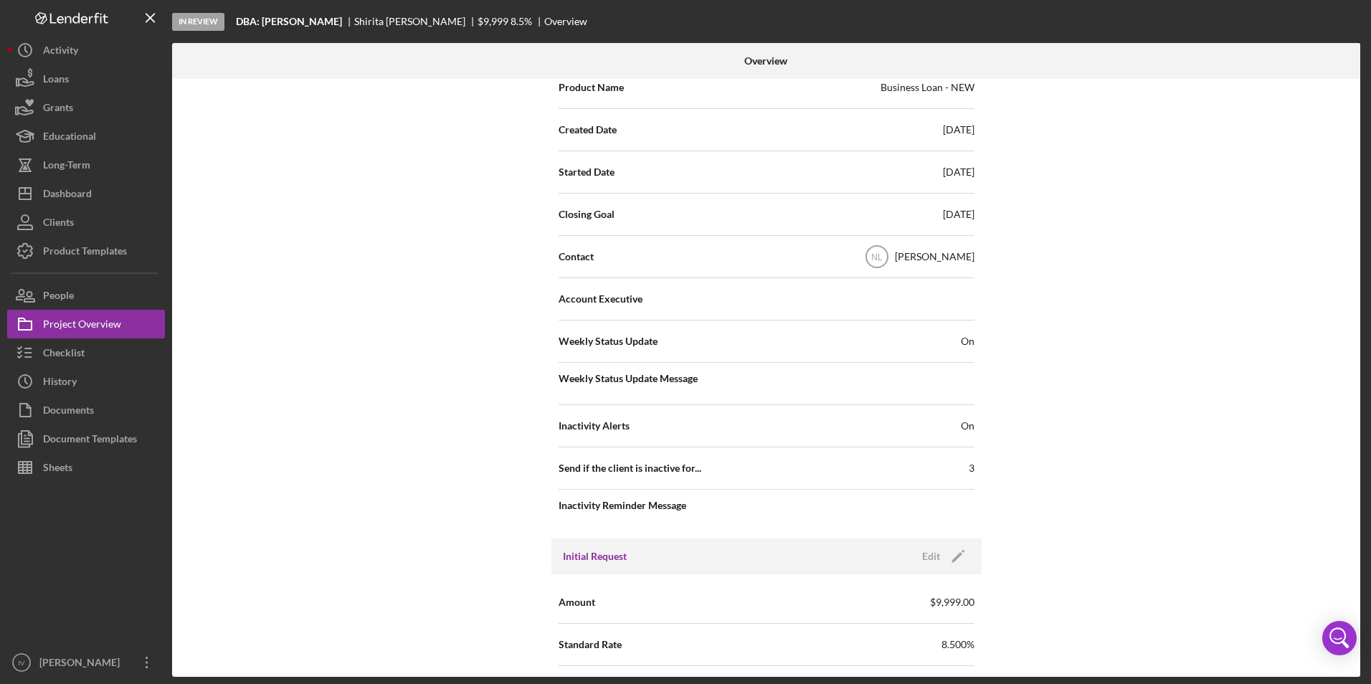
scroll to position [573, 0]
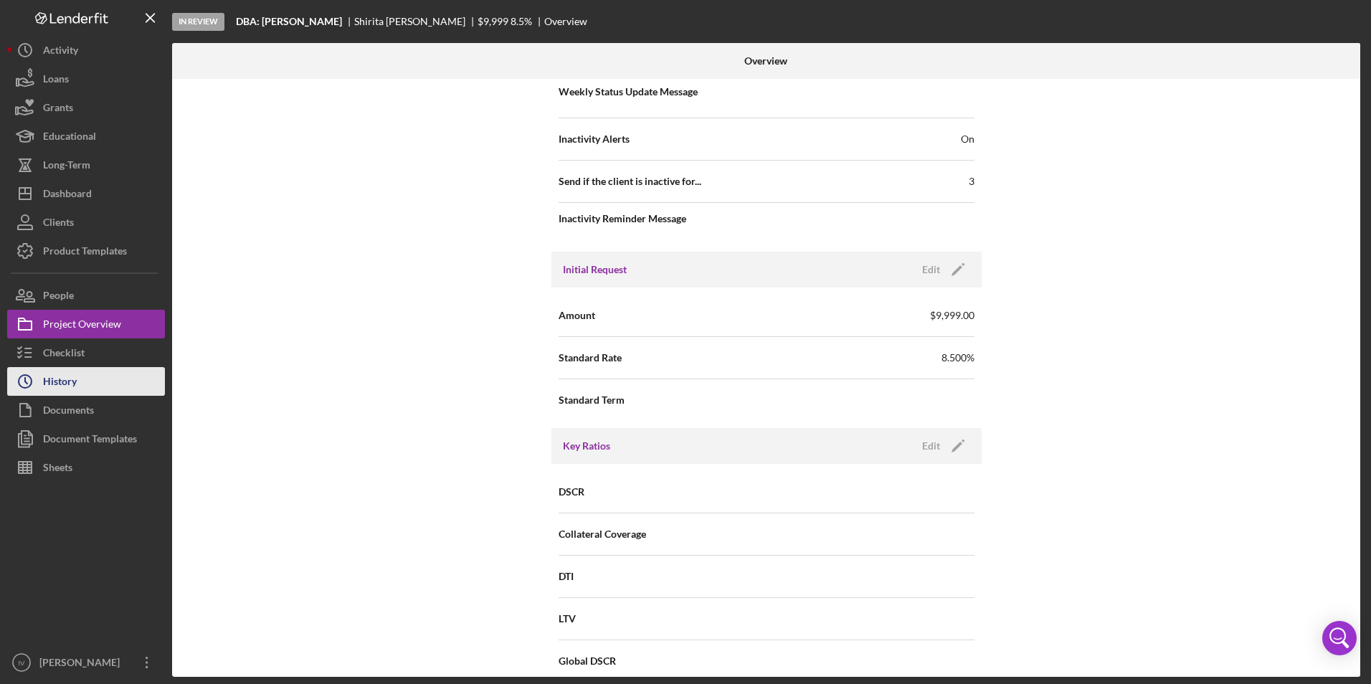
click at [108, 380] on button "Icon/History History" at bounding box center [86, 381] width 158 height 29
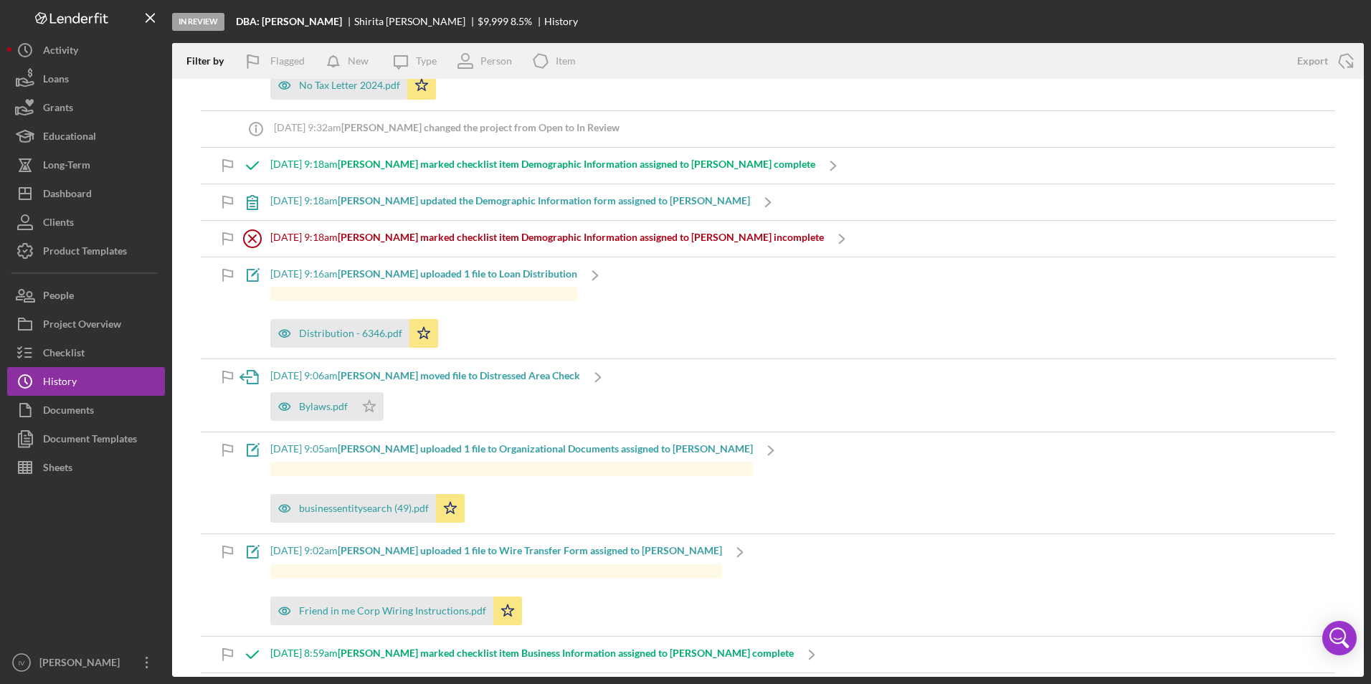
scroll to position [72, 0]
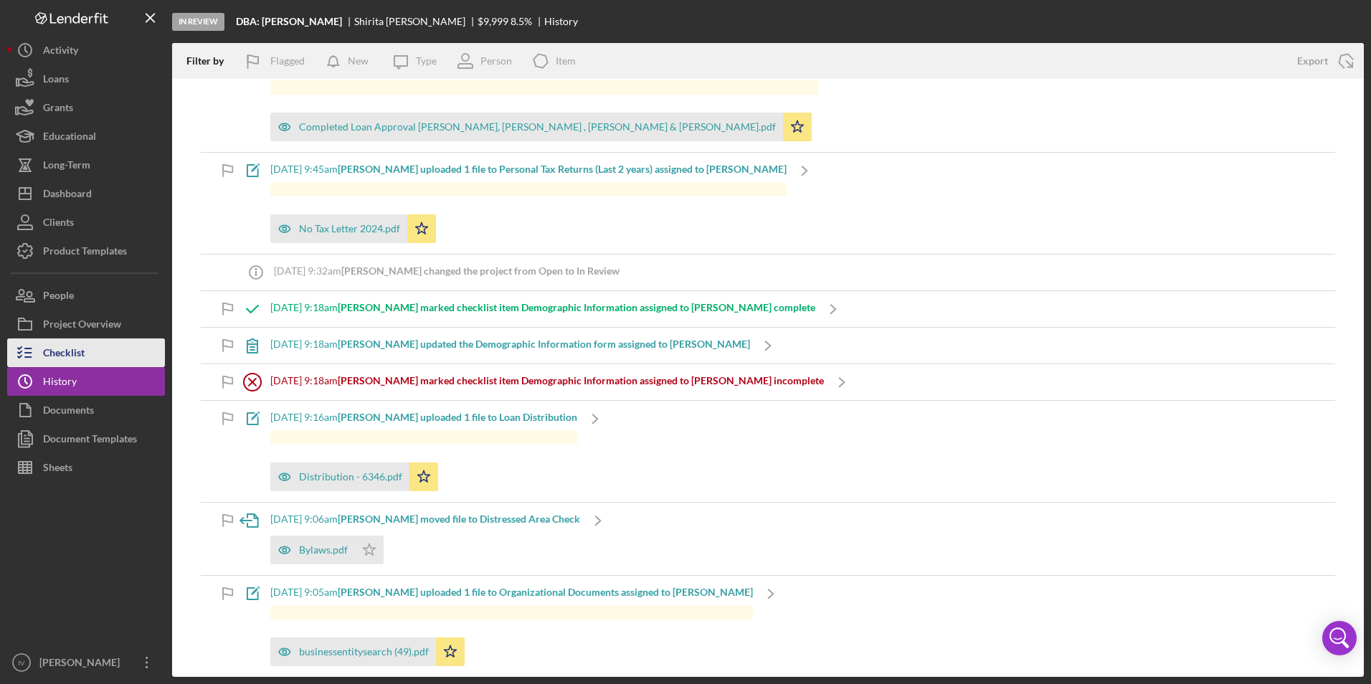
click at [90, 352] on button "Checklist" at bounding box center [86, 352] width 158 height 29
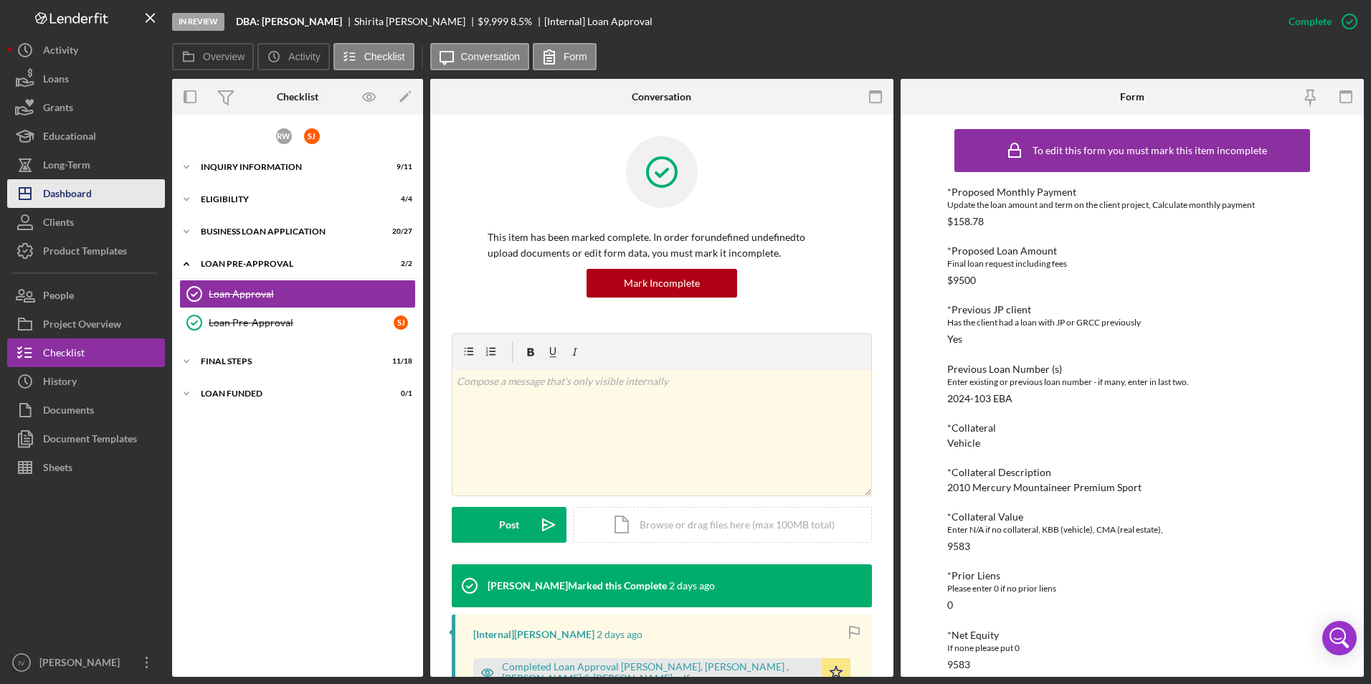
click at [90, 186] on div "Dashboard" at bounding box center [67, 195] width 49 height 32
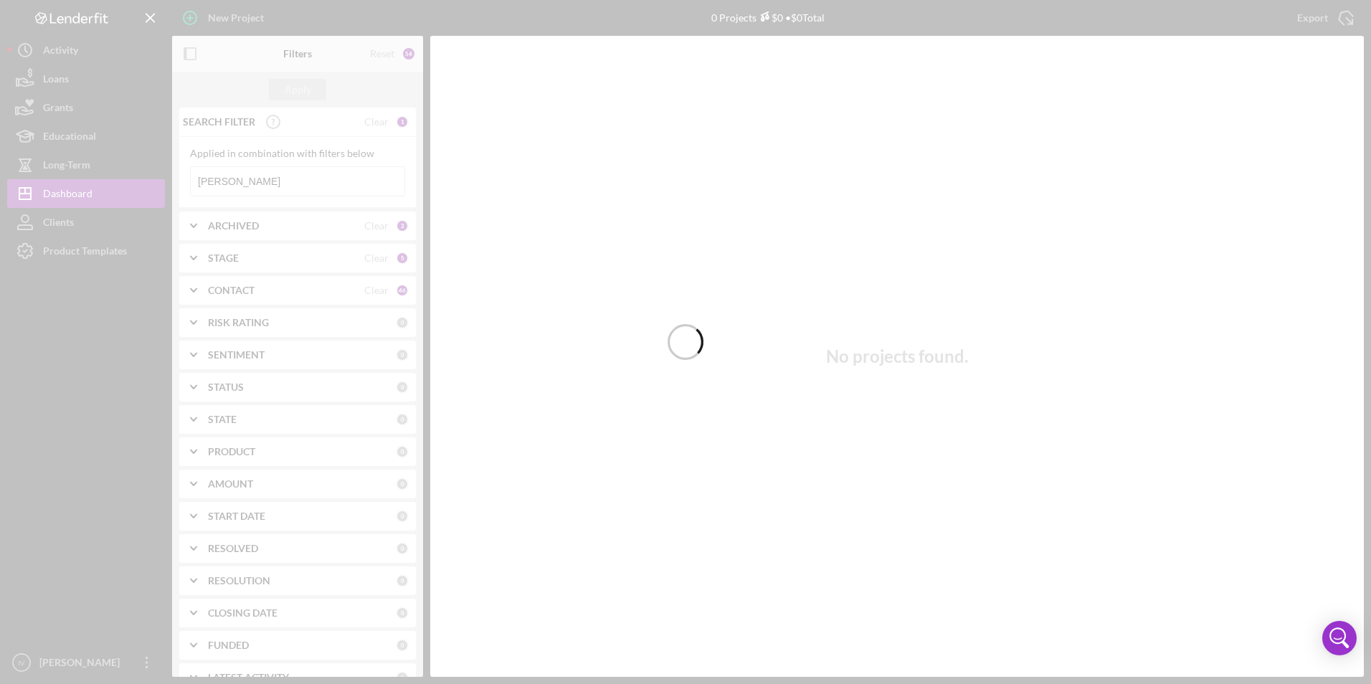
click at [251, 184] on div at bounding box center [685, 342] width 1371 height 684
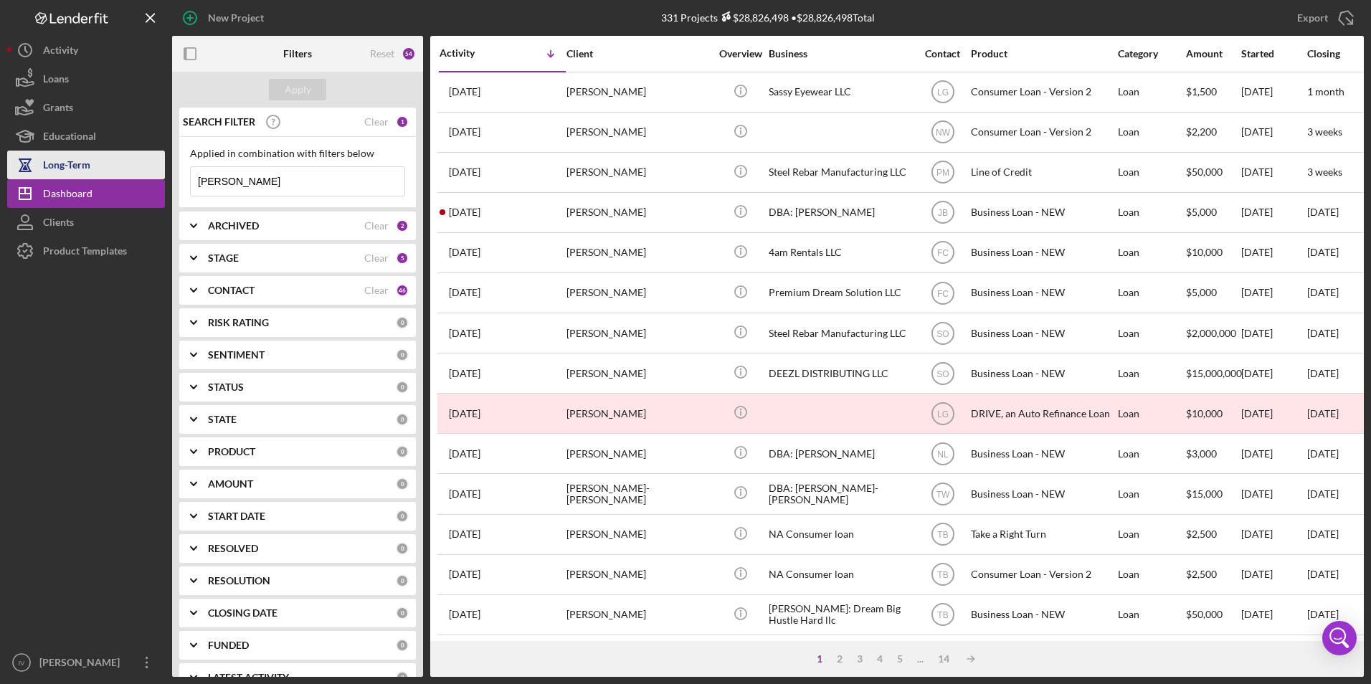
drag, startPoint x: 251, startPoint y: 184, endPoint x: 135, endPoint y: 175, distance: 115.7
click at [135, 175] on div "New Project 331 Projects $28,826,498 • $28,826,498 Total [PERSON_NAME] Export I…" at bounding box center [685, 338] width 1356 height 677
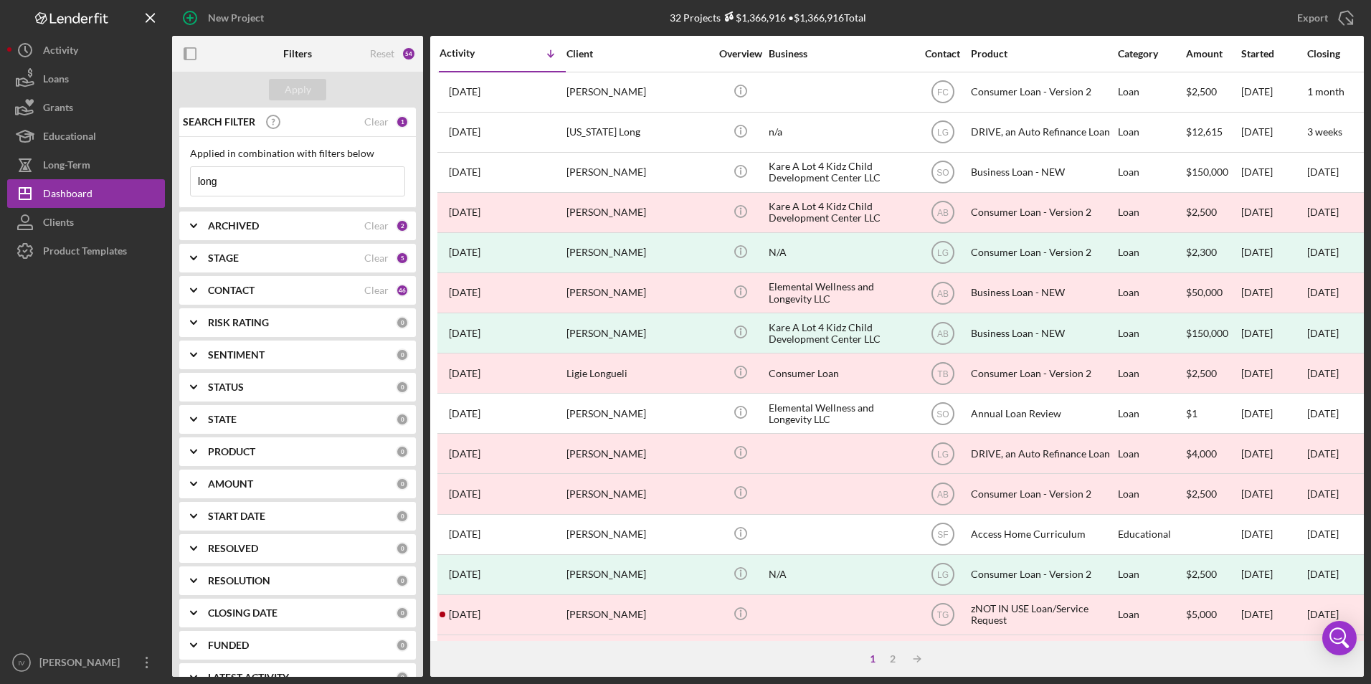
type input "long"
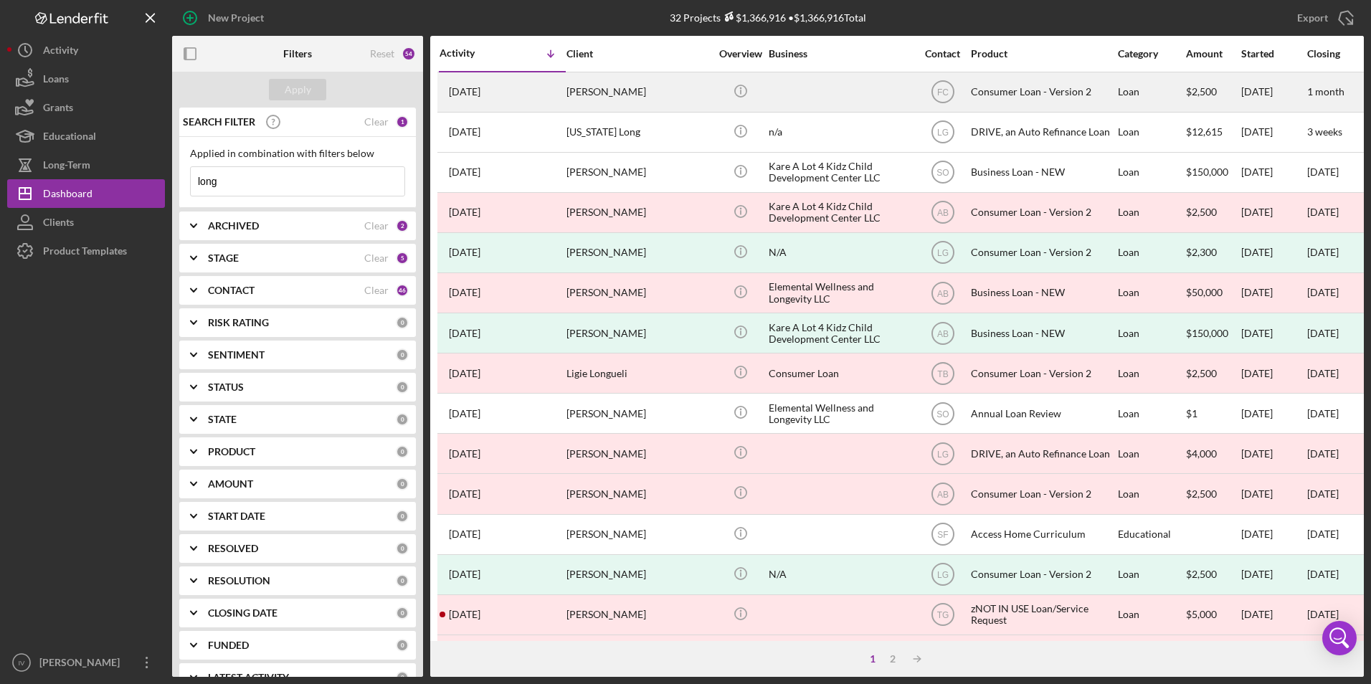
click at [624, 95] on div "[PERSON_NAME]" at bounding box center [637, 92] width 143 height 38
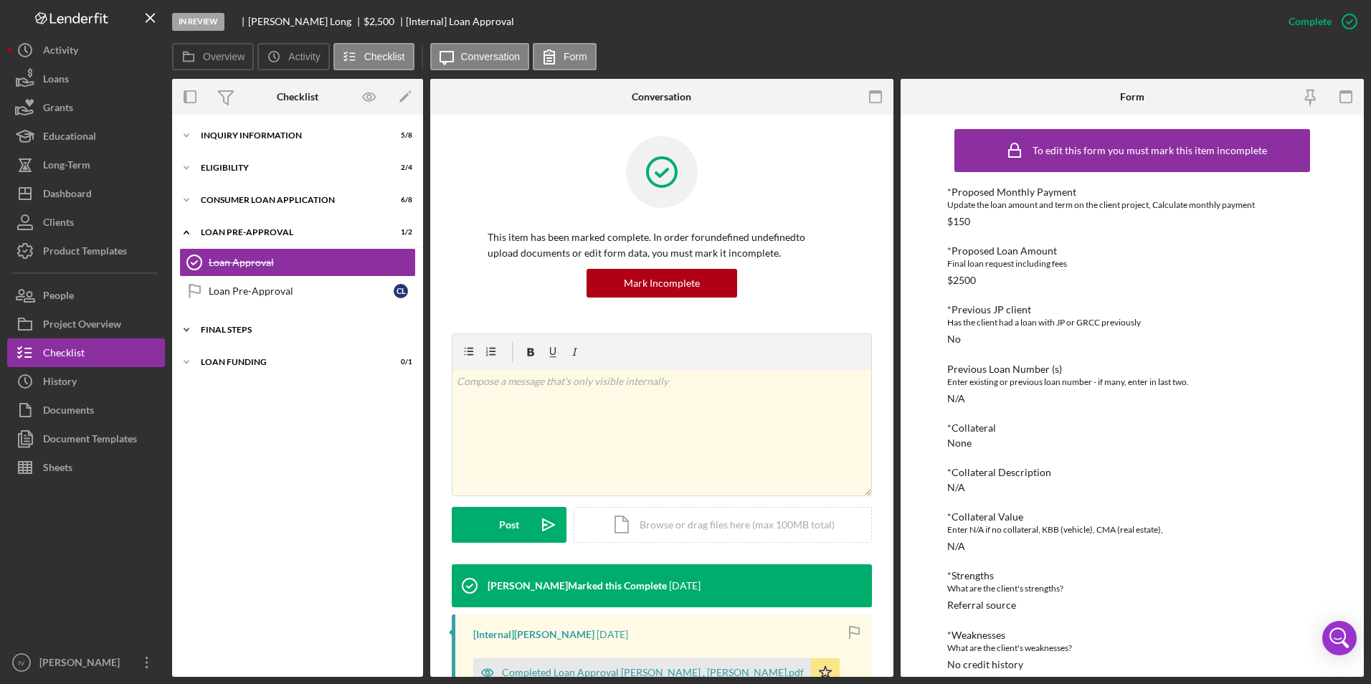
click at [242, 328] on div "FINAL STEPS" at bounding box center [303, 329] width 204 height 9
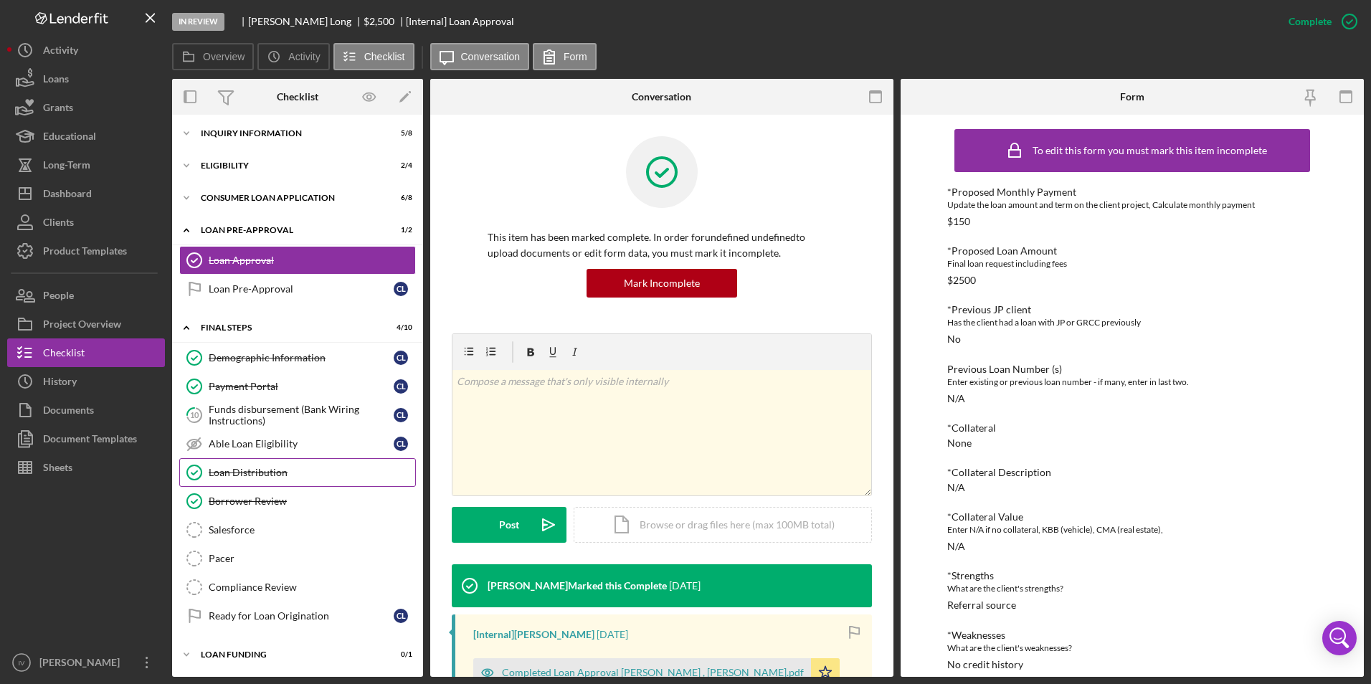
click at [266, 459] on link "Loan Distribution Loan Distribution" at bounding box center [297, 472] width 237 height 29
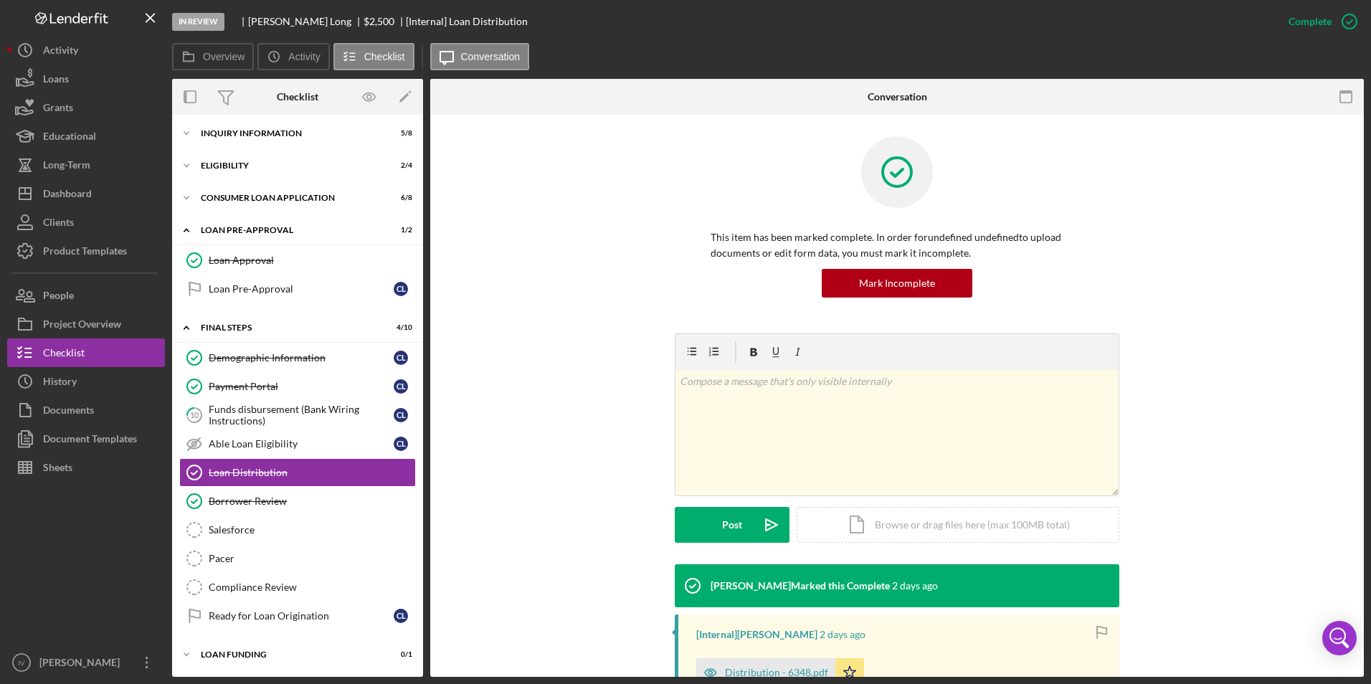
scroll to position [197, 0]
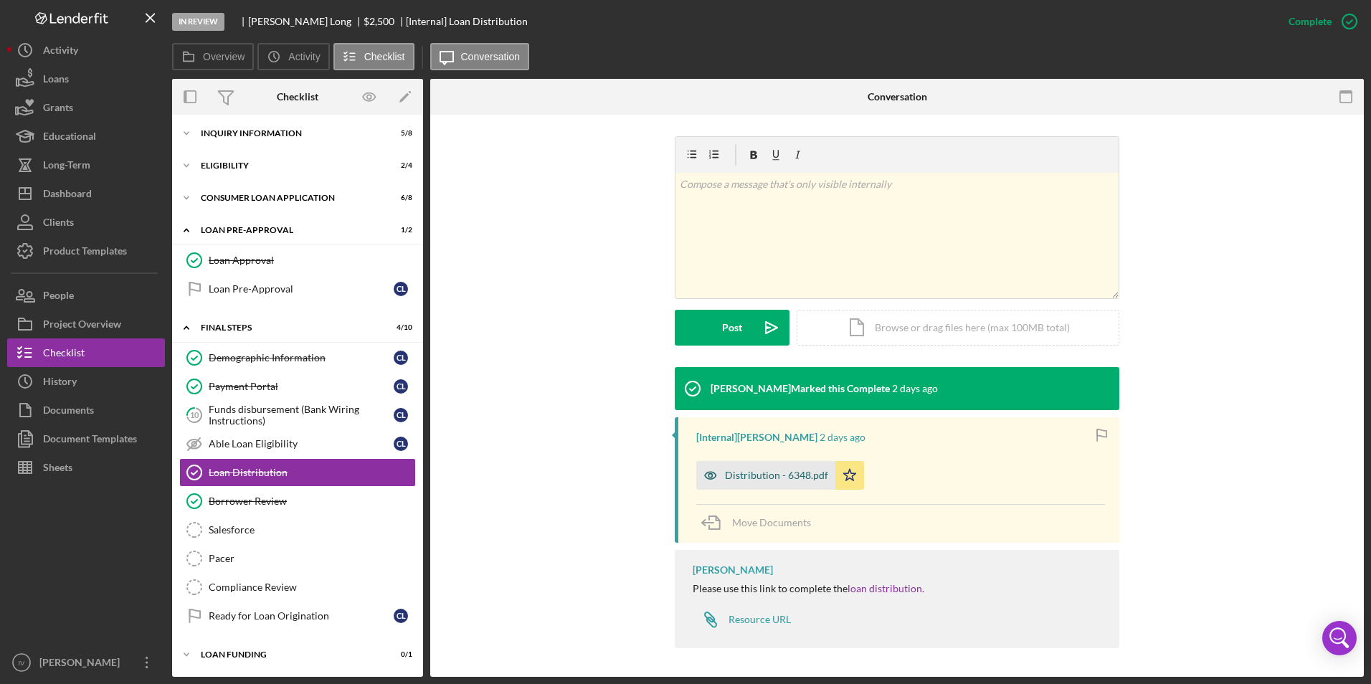
click at [787, 477] on div "Distribution - 6348.pdf" at bounding box center [776, 475] width 103 height 11
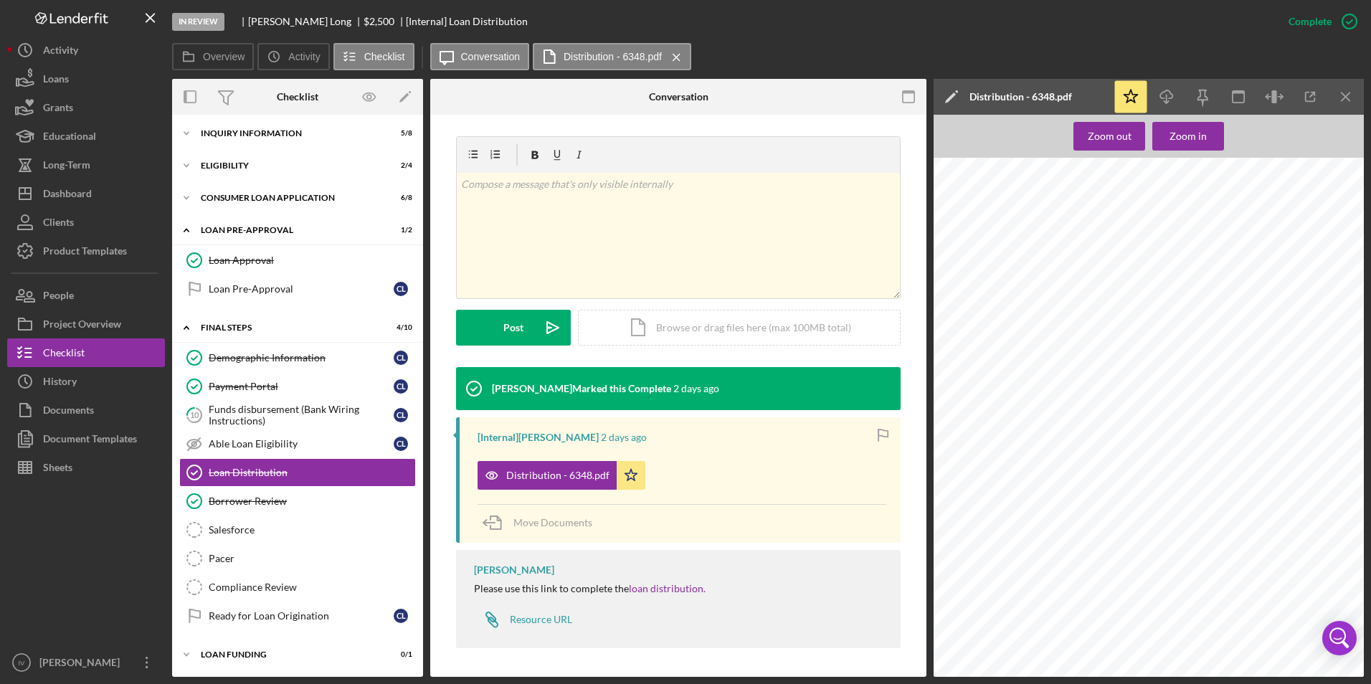
scroll to position [287, 0]
drag, startPoint x: 243, startPoint y: 264, endPoint x: 301, endPoint y: 292, distance: 64.4
click at [243, 264] on div "Loan Approval" at bounding box center [312, 259] width 206 height 11
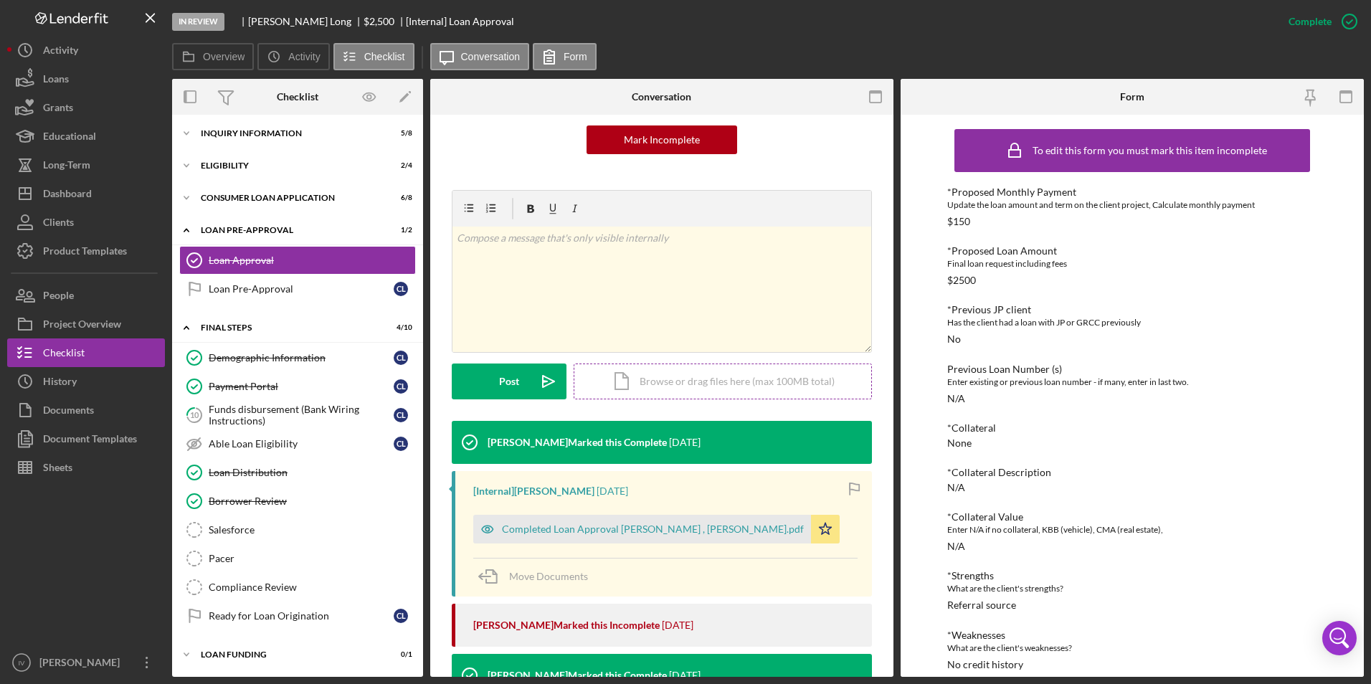
scroll to position [215, 0]
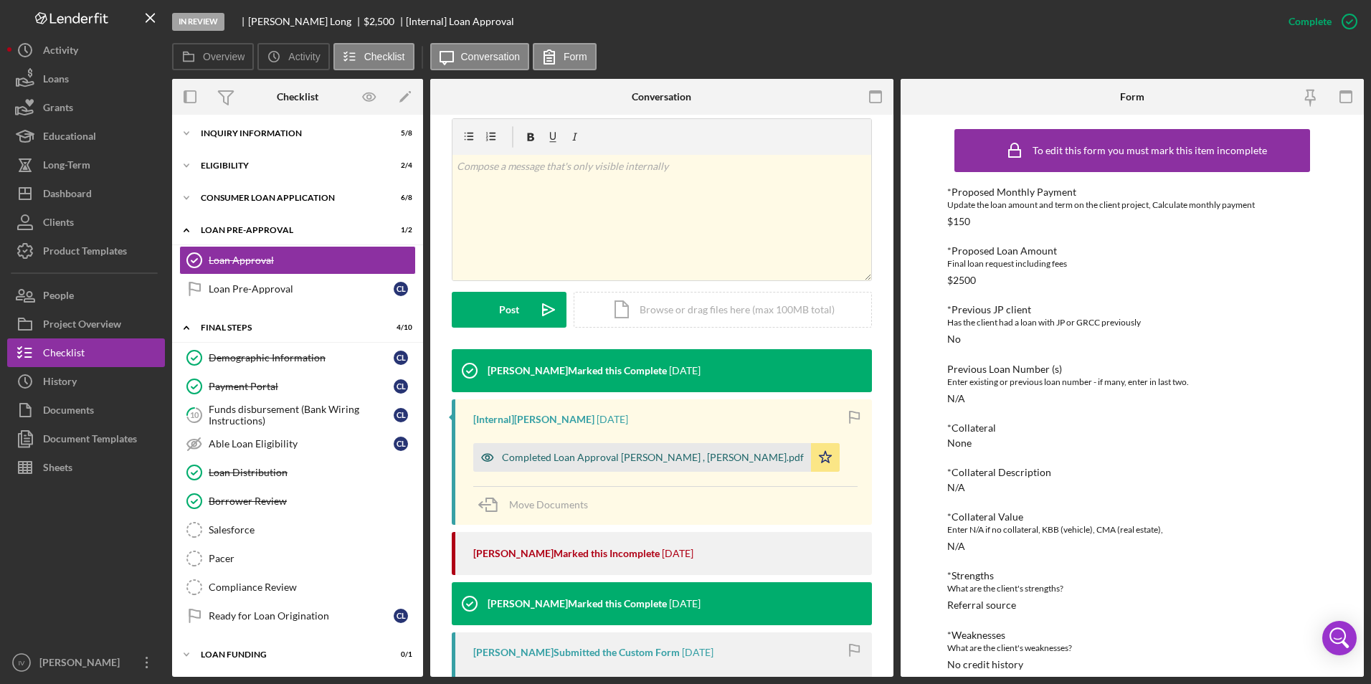
click at [682, 467] on div "Completed Loan Approval [PERSON_NAME] , [PERSON_NAME].pdf" at bounding box center [642, 457] width 338 height 29
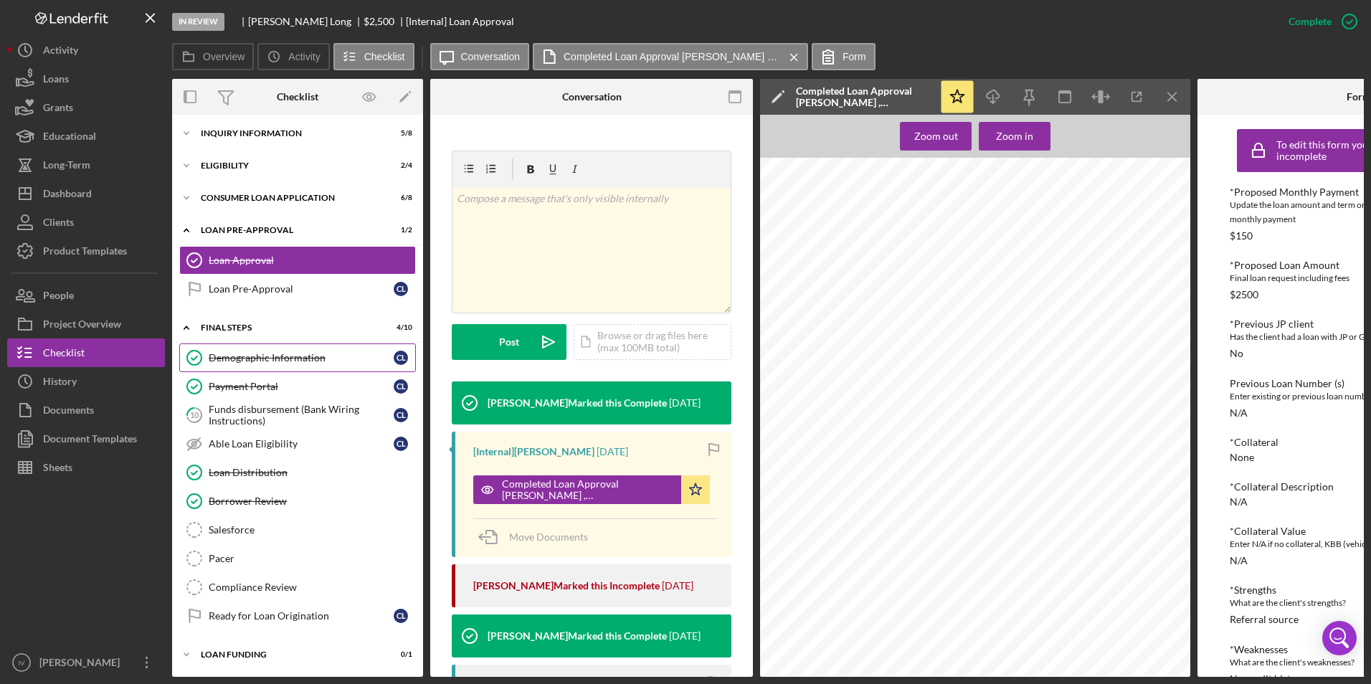
drag, startPoint x: 237, startPoint y: 361, endPoint x: 251, endPoint y: 363, distance: 13.9
click at [237, 361] on div "Demographic Information" at bounding box center [301, 357] width 185 height 11
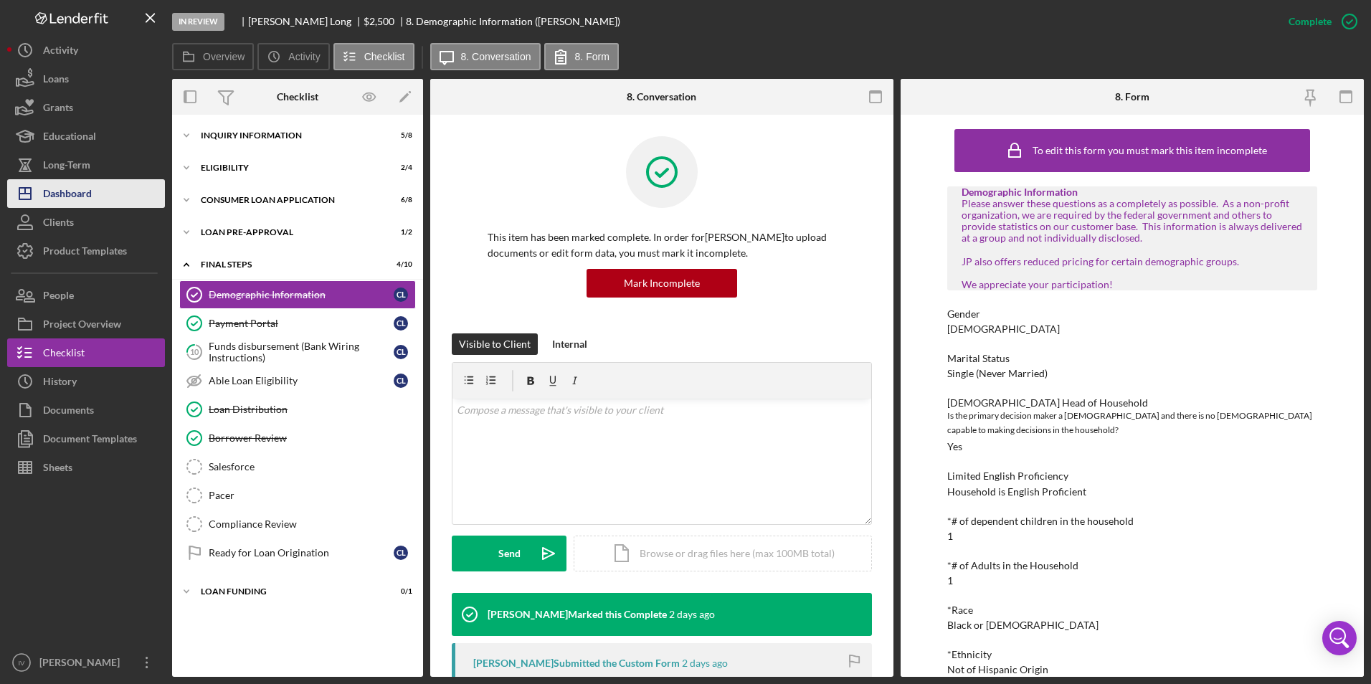
click at [117, 187] on button "Icon/Dashboard Dashboard" at bounding box center [86, 193] width 158 height 29
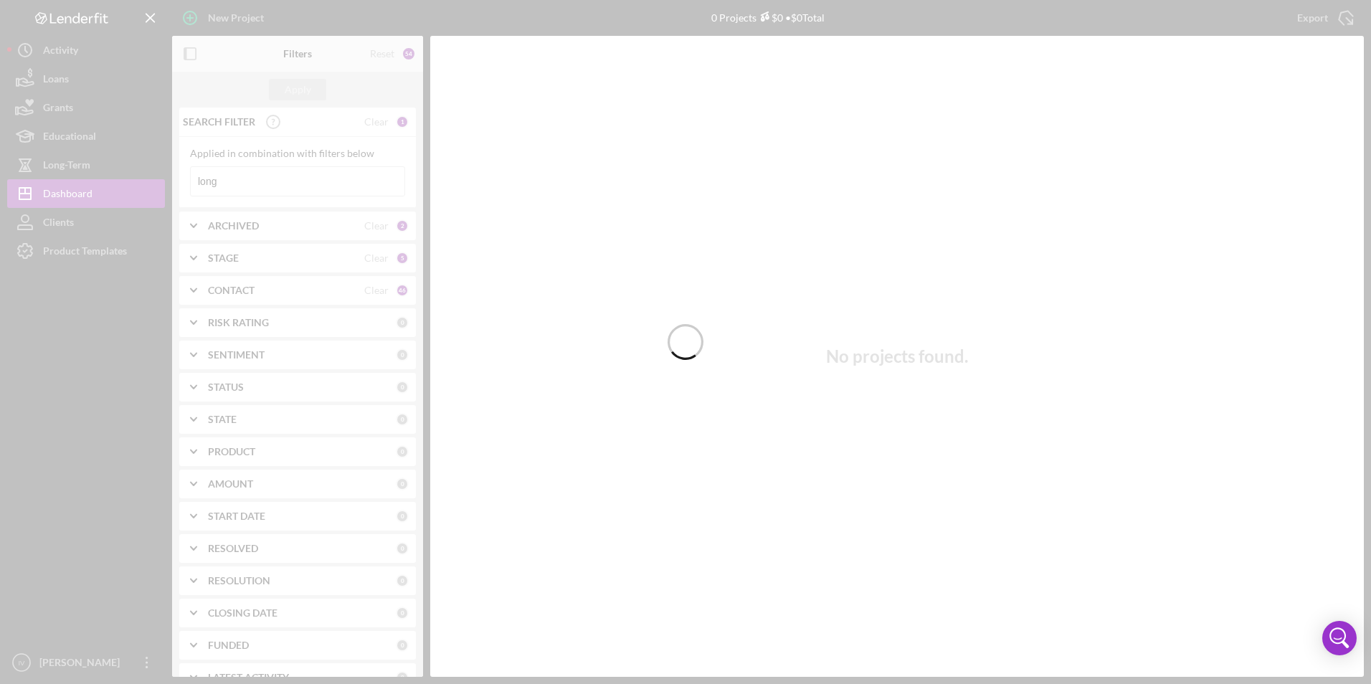
click at [244, 181] on div at bounding box center [685, 342] width 1371 height 684
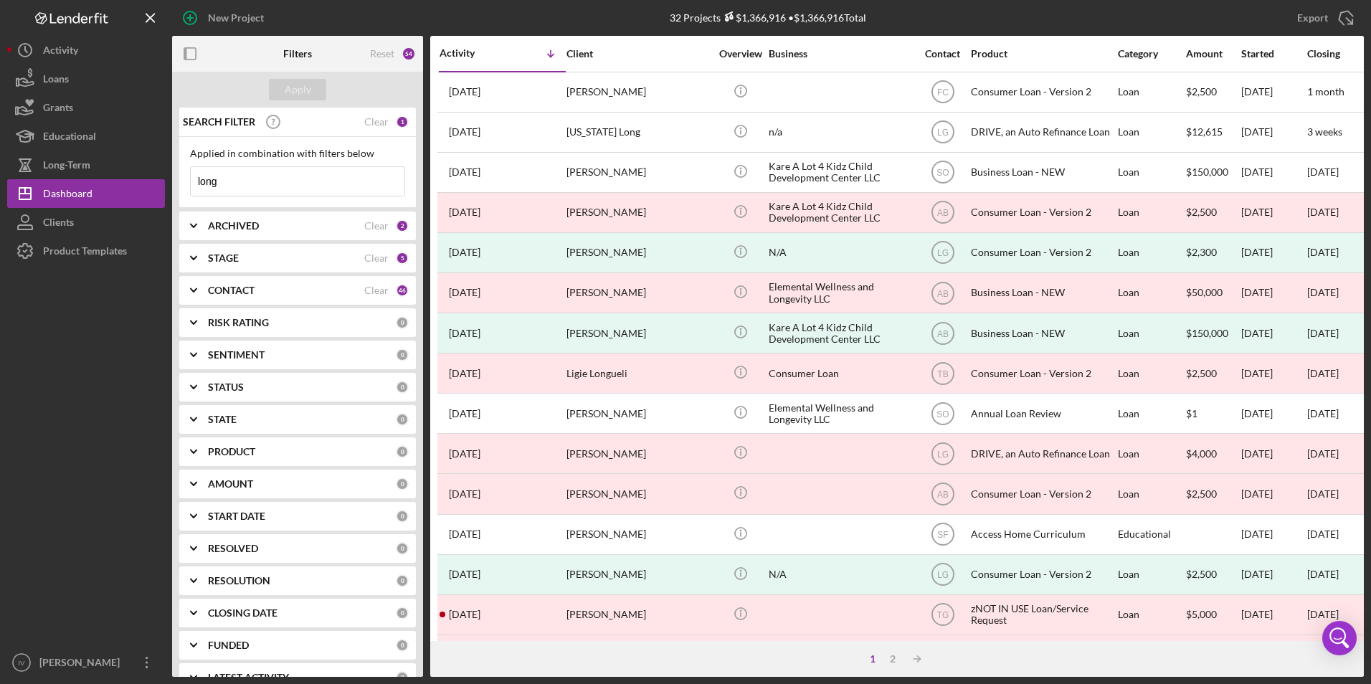
drag, startPoint x: 280, startPoint y: 182, endPoint x: 168, endPoint y: 173, distance: 112.9
click at [168, 173] on div "New Project 32 Projects $1,366,916 • $1,366,916 Total long Export Icon/Export F…" at bounding box center [685, 338] width 1356 height 677
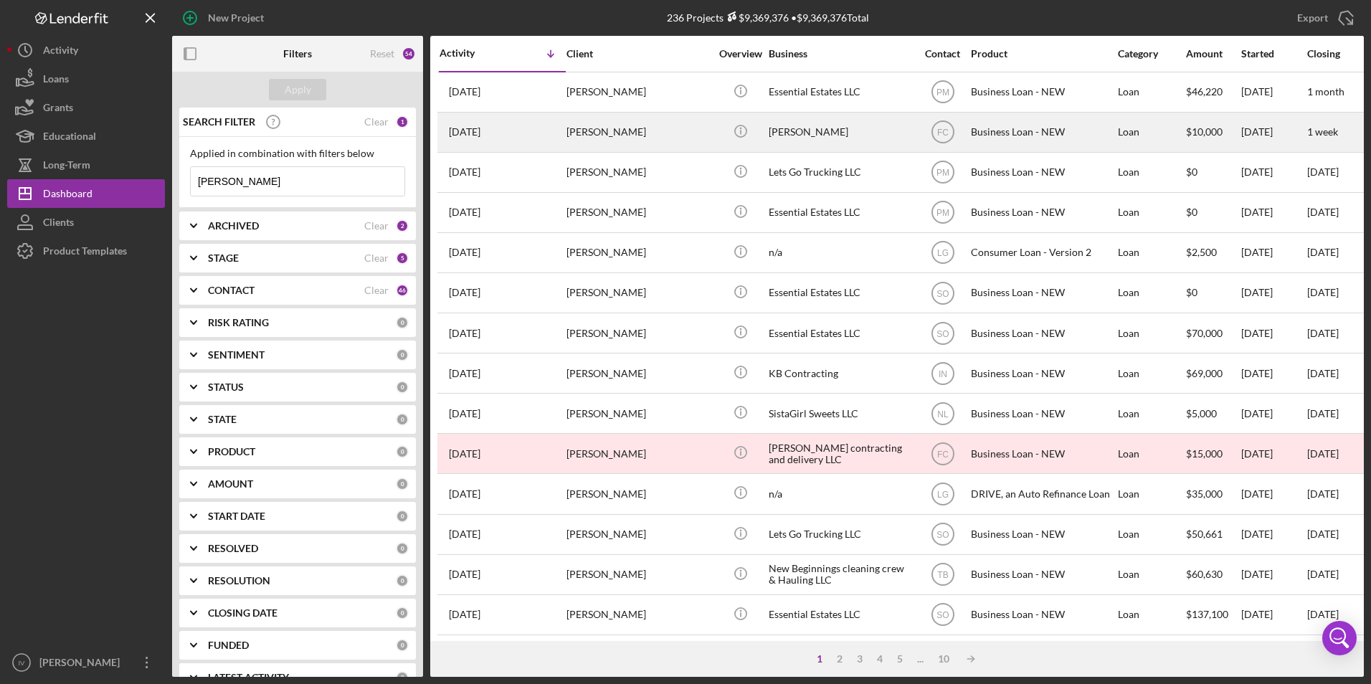
type input "[PERSON_NAME]"
click at [604, 137] on div "[PERSON_NAME]" at bounding box center [637, 132] width 143 height 38
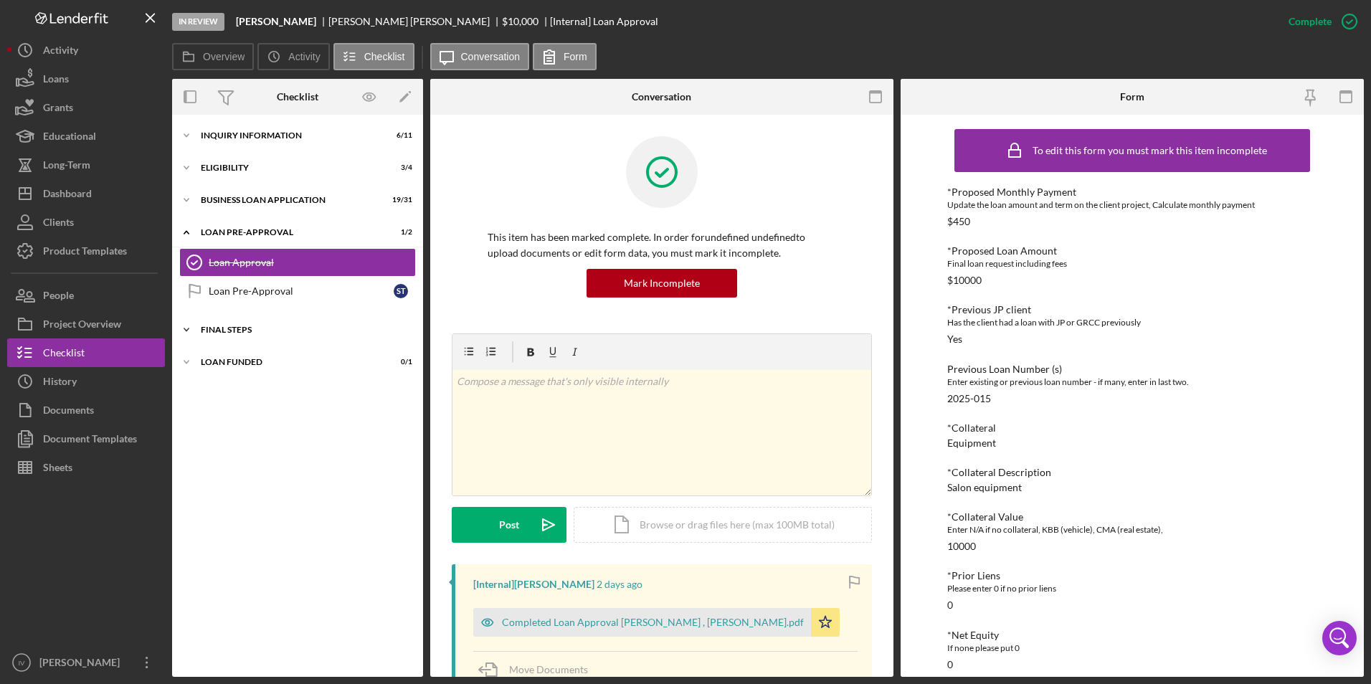
click at [222, 333] on div "FINAL STEPS" at bounding box center [303, 329] width 204 height 9
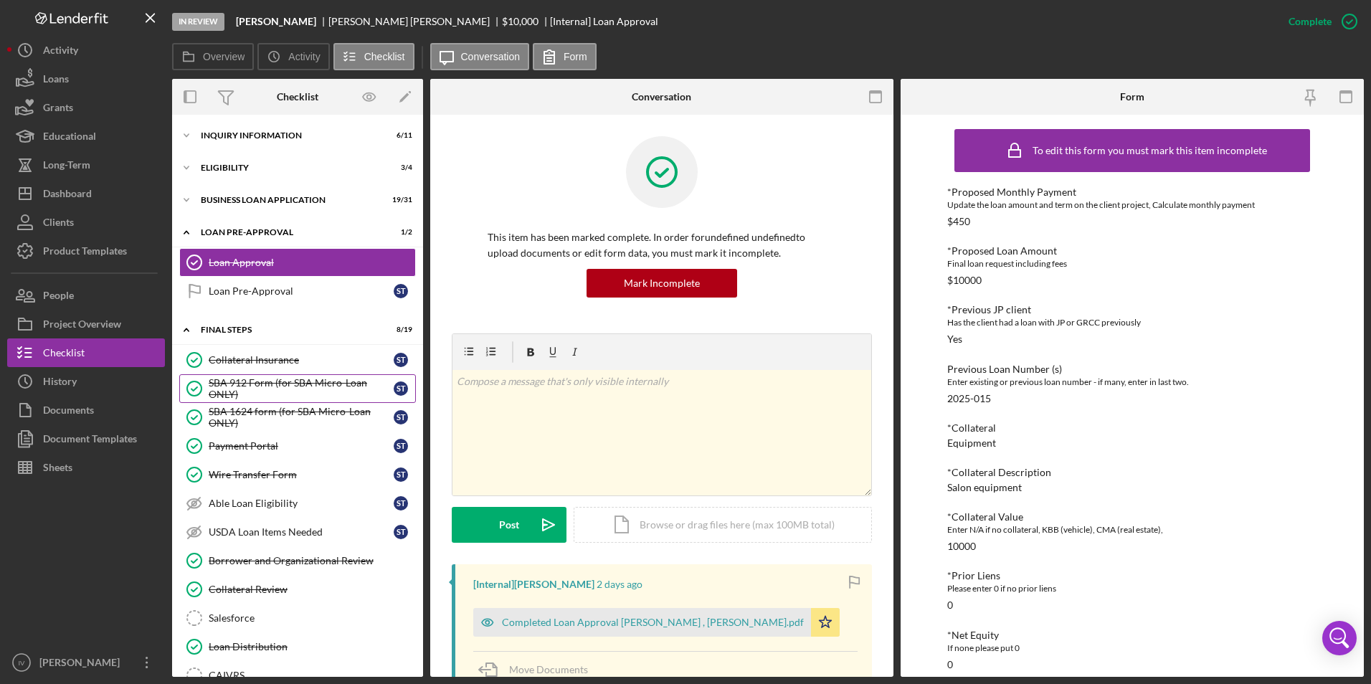
click at [296, 385] on div "SBA 912 Form (for SBA Micro-Loan ONLY)" at bounding box center [301, 388] width 185 height 23
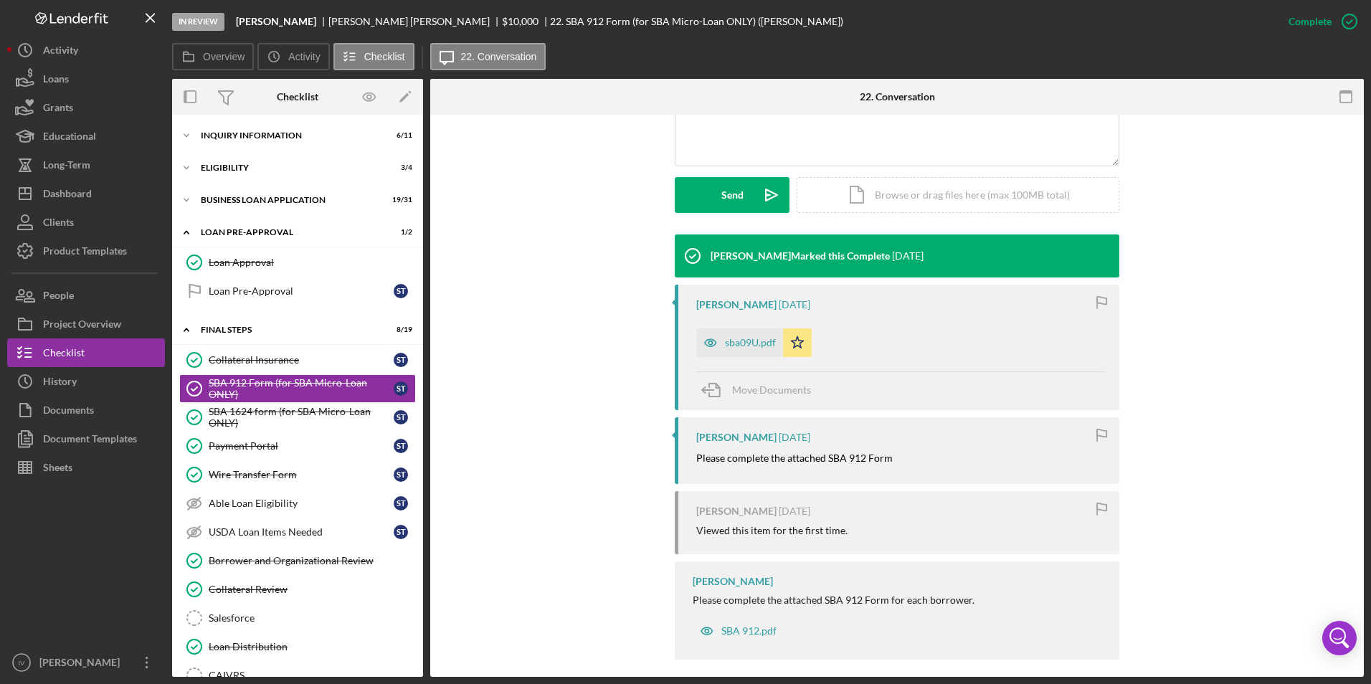
scroll to position [370, 0]
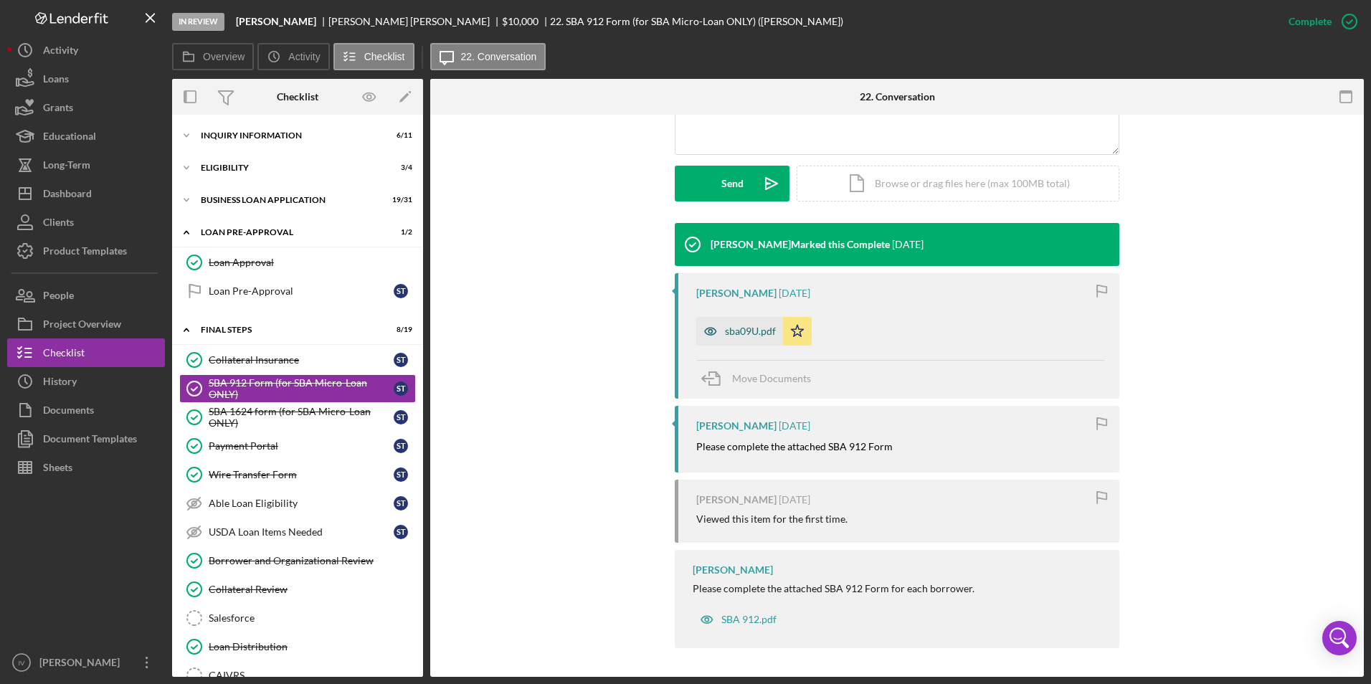
click at [738, 328] on div "sba09U.pdf" at bounding box center [750, 330] width 51 height 11
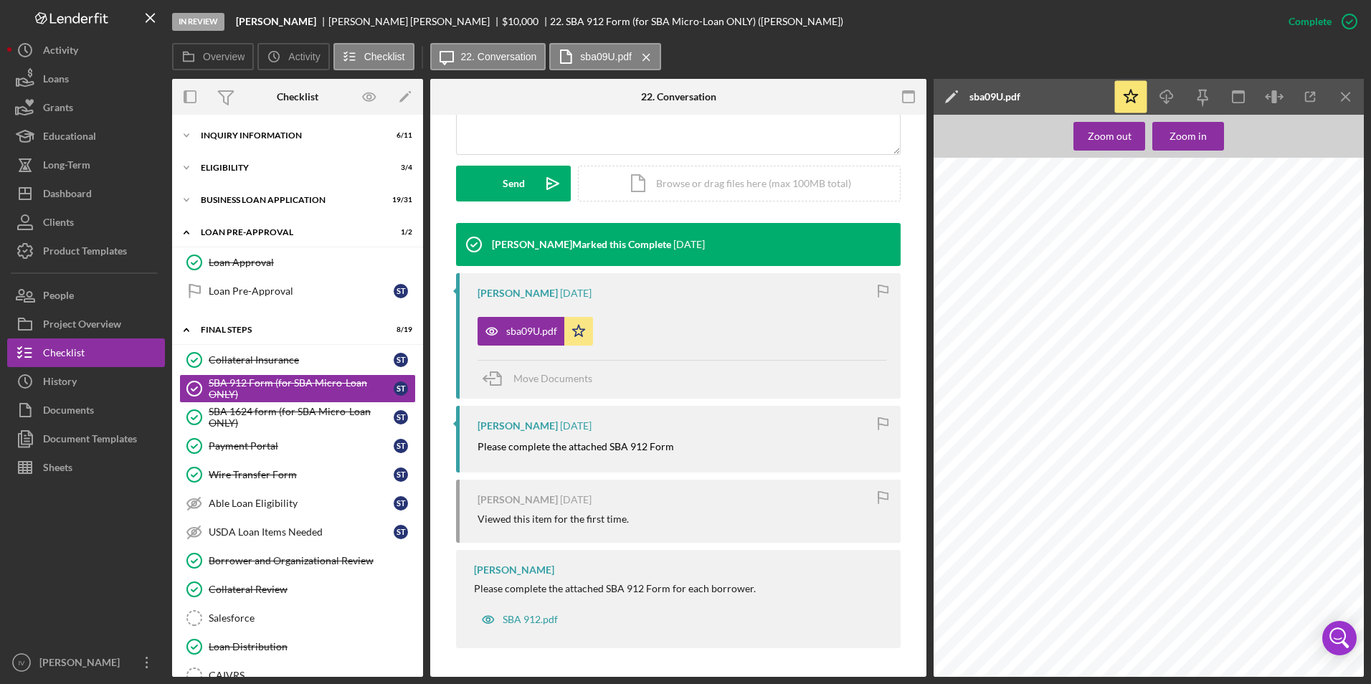
scroll to position [72, 0]
click at [295, 419] on div "SBA 1624 form (for SBA Micro-Loan ONLY)" at bounding box center [301, 417] width 185 height 23
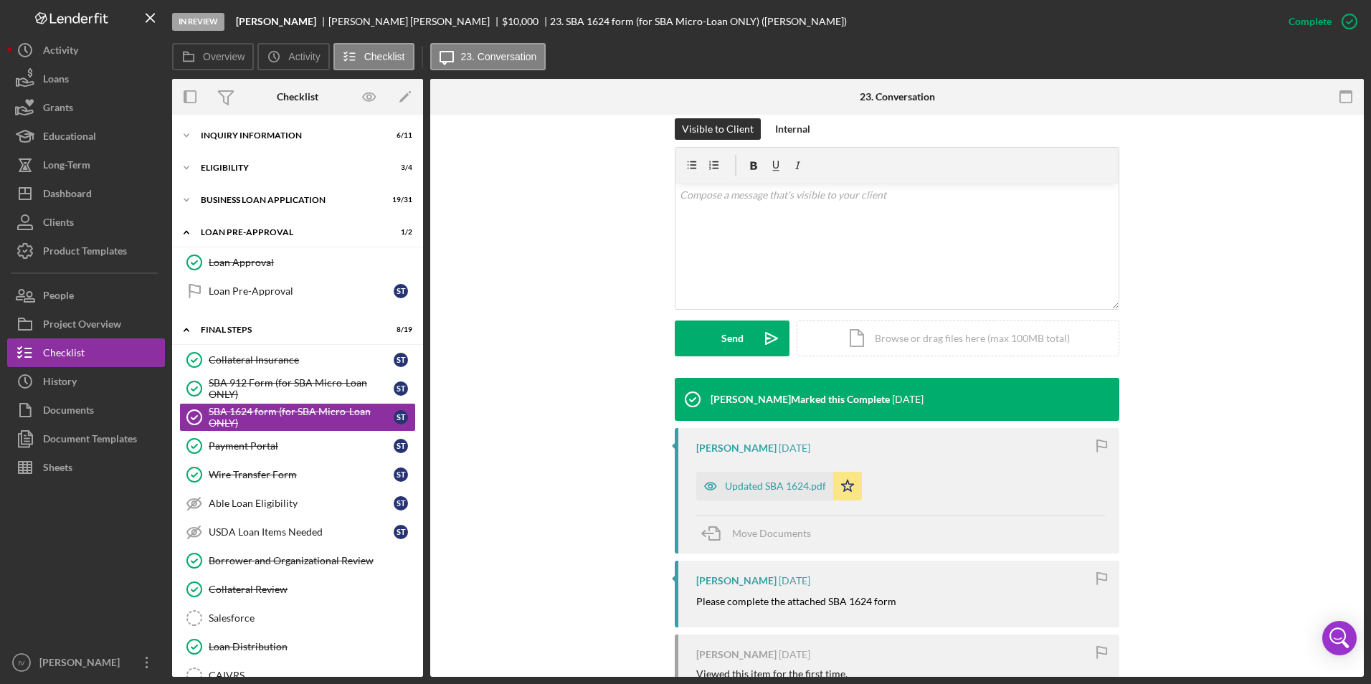
scroll to position [287, 0]
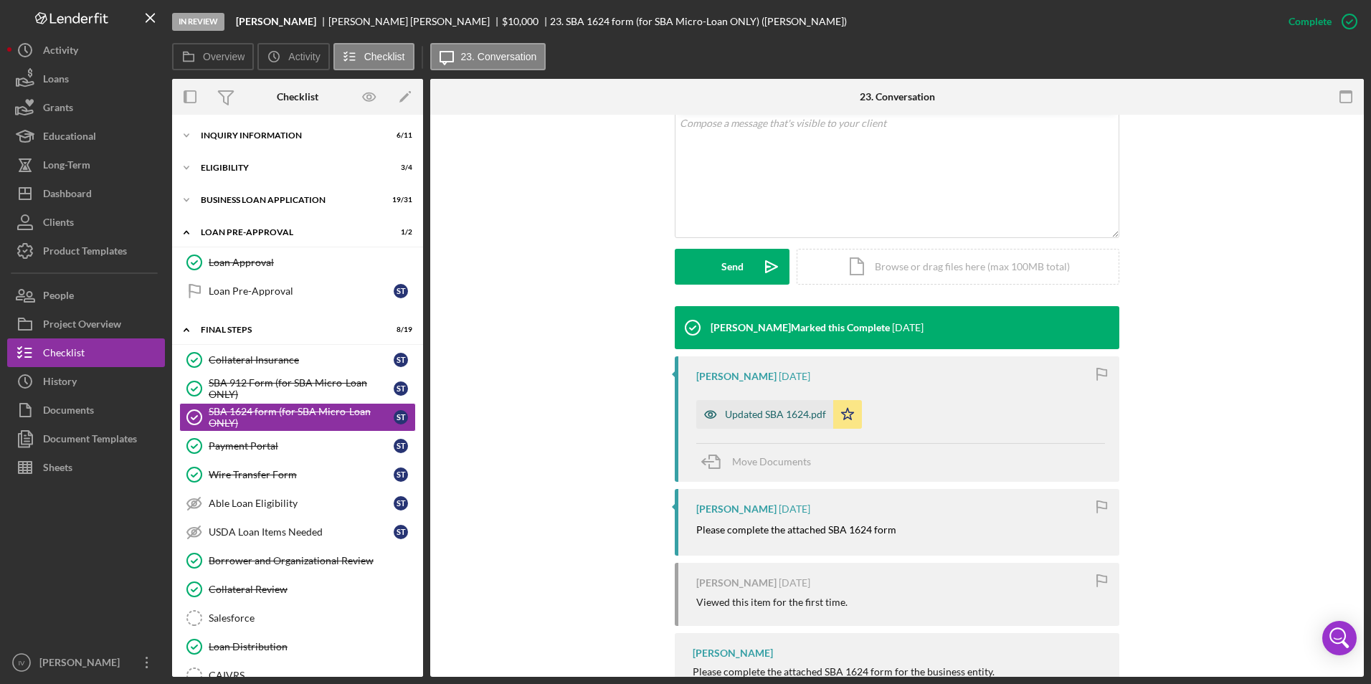
click at [785, 422] on div "Updated SBA 1624.pdf" at bounding box center [764, 414] width 137 height 29
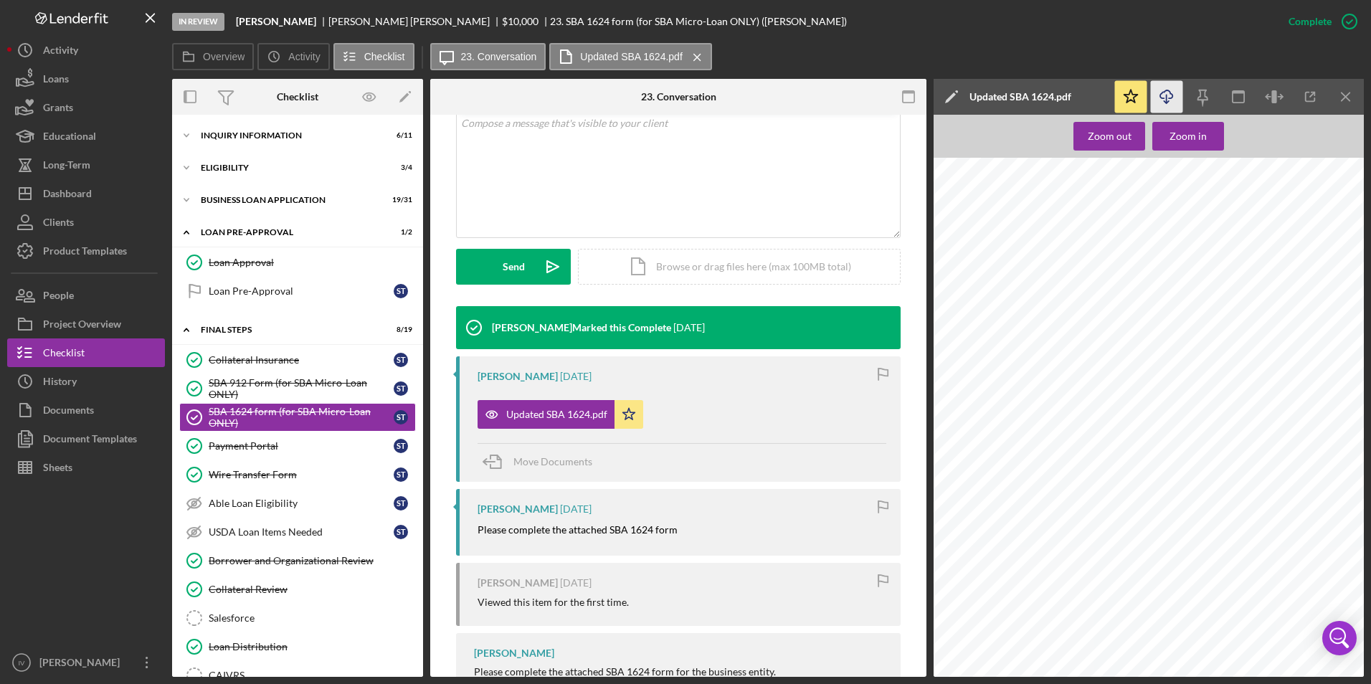
click at [1162, 92] on icon "button" at bounding box center [1166, 94] width 12 height 8
click at [303, 392] on div "SBA 912 Form (for SBA Micro-Loan ONLY)" at bounding box center [301, 388] width 185 height 23
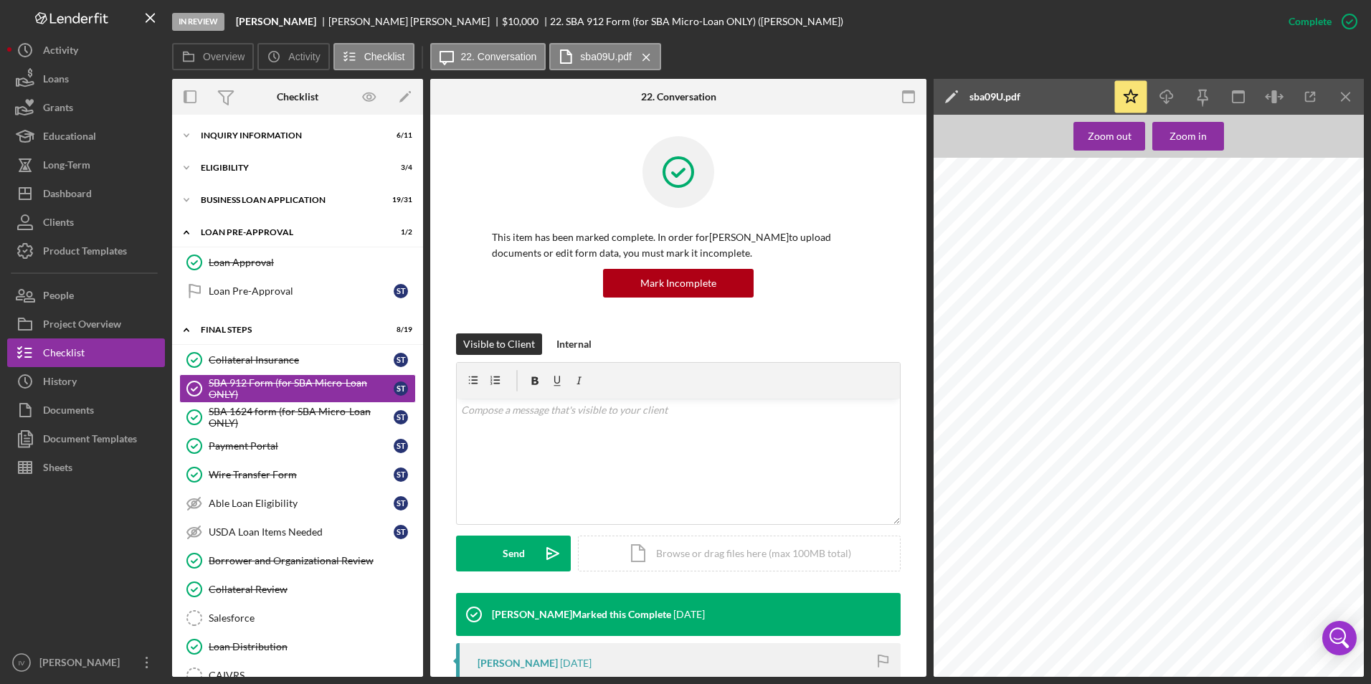
scroll to position [215, 0]
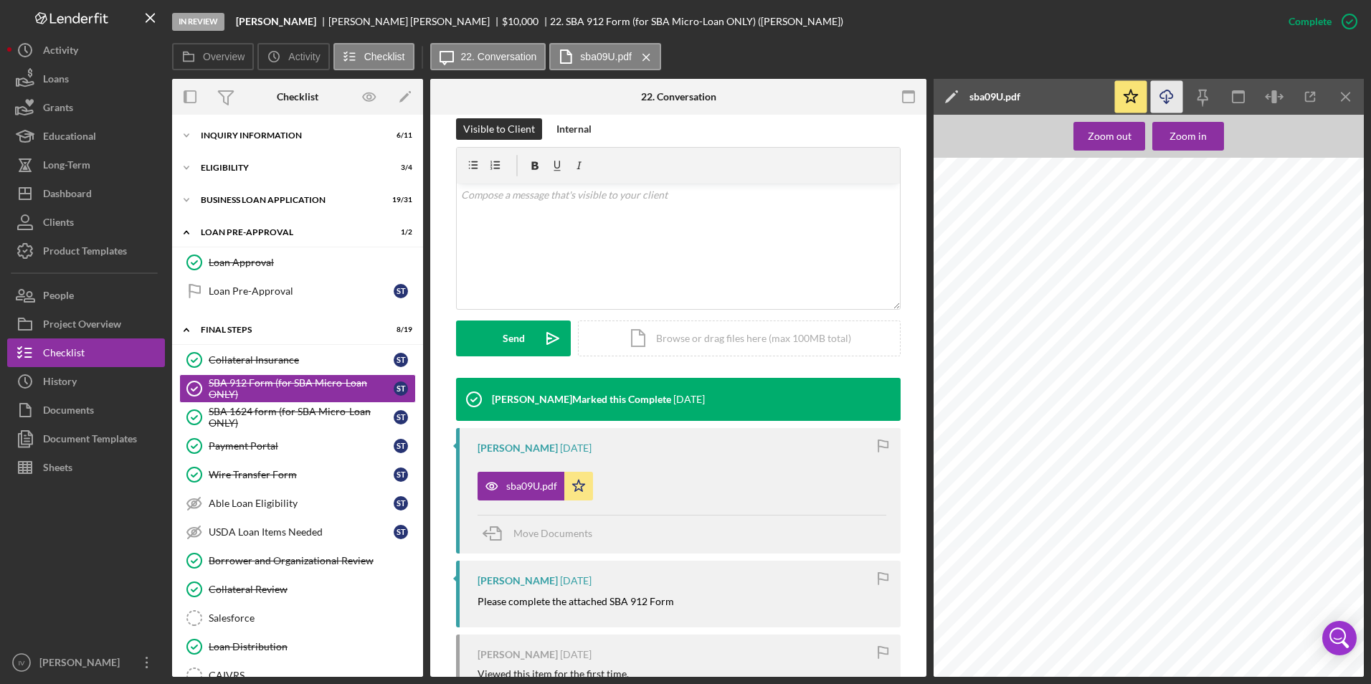
click at [1166, 93] on icon "Icon/Download" at bounding box center [1167, 97] width 32 height 32
click at [1156, 98] on icon "Icon/Download" at bounding box center [1167, 97] width 32 height 32
